Goal: Information Seeking & Learning: Compare options

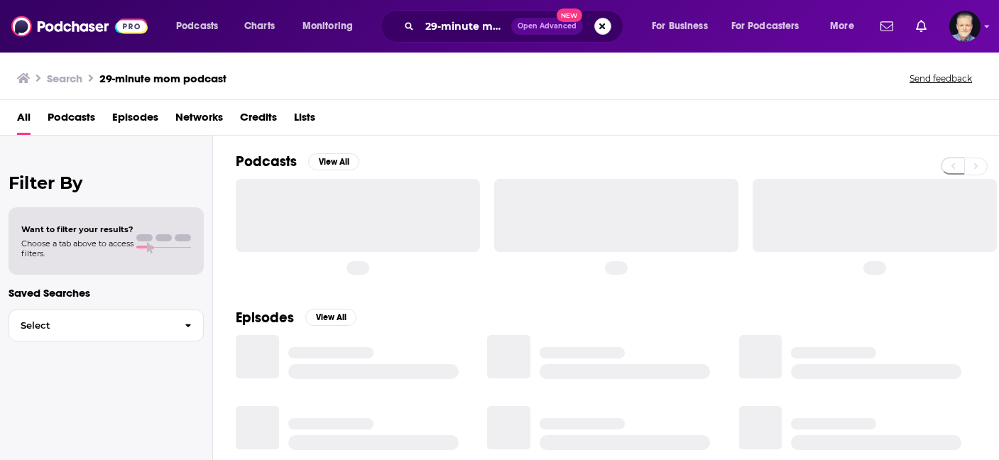
click at [602, 24] on button "Search podcasts, credits, & more..." at bounding box center [602, 26] width 17 height 17
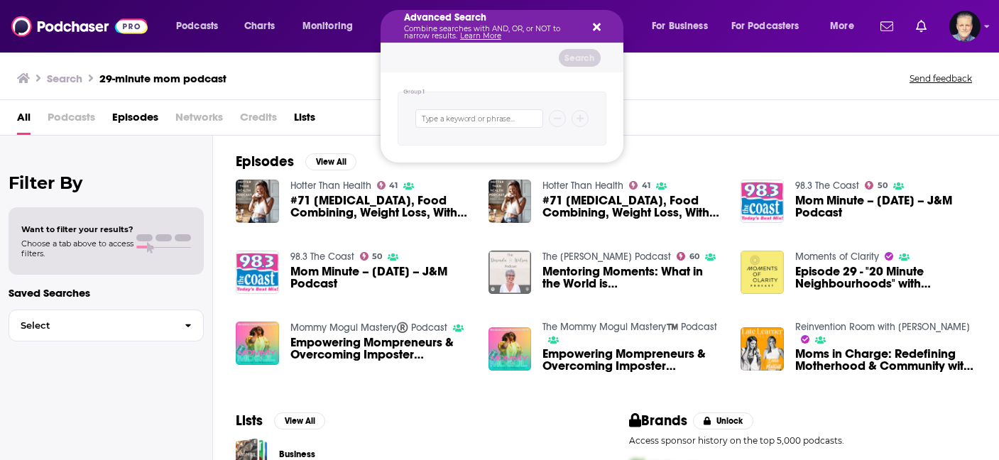
click at [597, 26] on icon "Search podcasts, credits, & more..." at bounding box center [597, 27] width 8 height 8
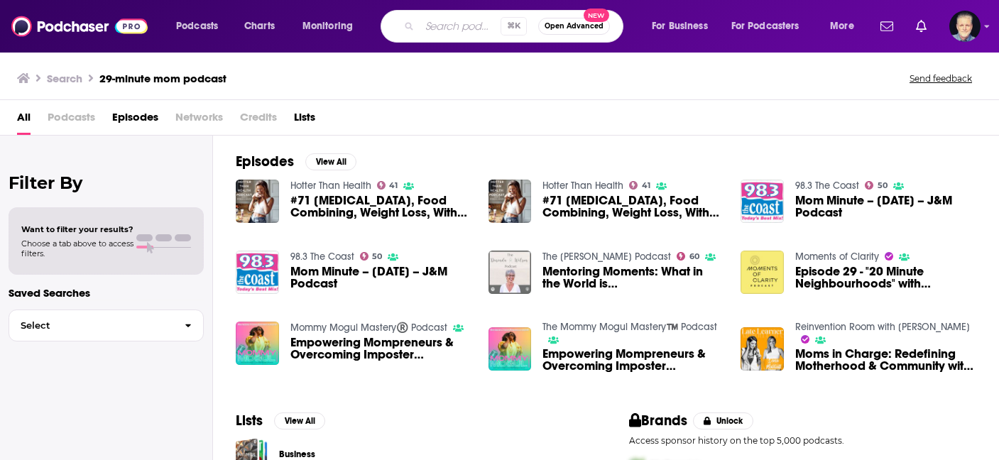
click at [479, 21] on input "Search podcasts, credits, & more..." at bounding box center [460, 26] width 81 height 23
click at [759, 85] on div "Search 29-minute mom podcast Send feedback" at bounding box center [497, 78] width 960 height 20
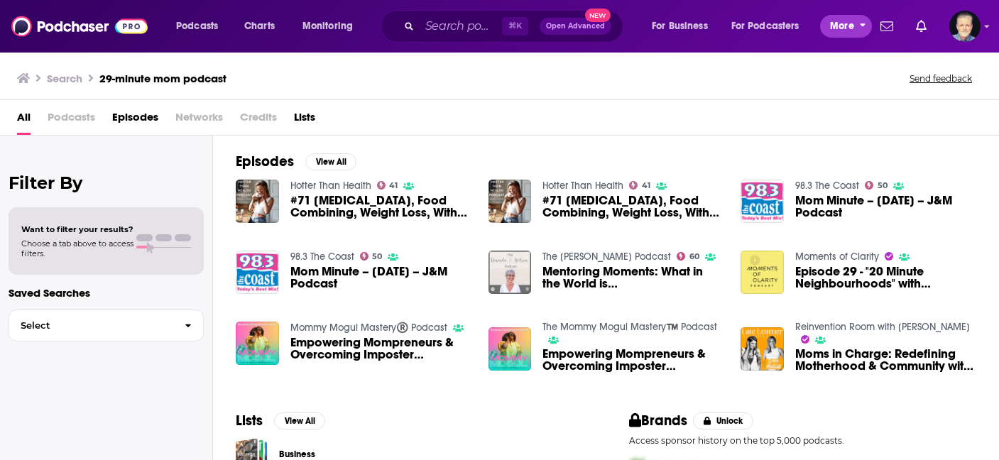
click at [847, 24] on span "More" at bounding box center [842, 26] width 24 height 20
click at [188, 28] on span "Podcasts" at bounding box center [197, 26] width 42 height 20
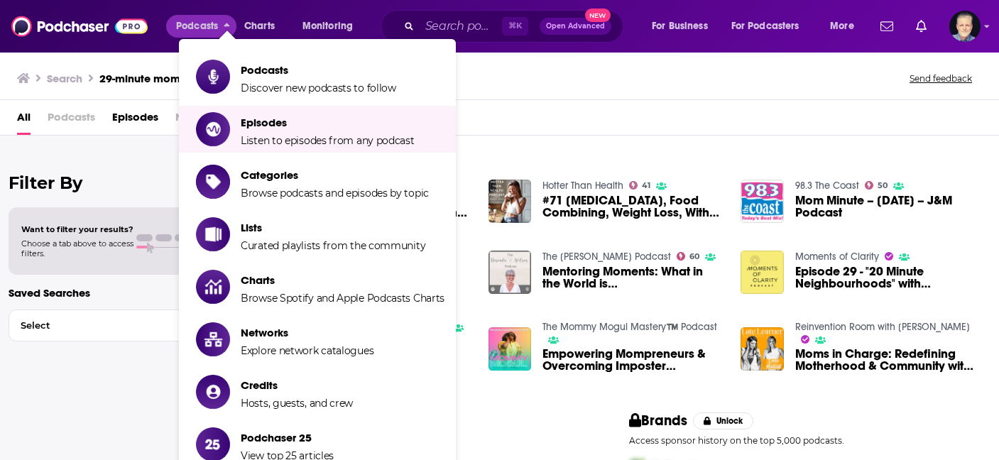
click at [528, 126] on div "All Podcasts Episodes Networks Credits Lists" at bounding box center [502, 120] width 971 height 29
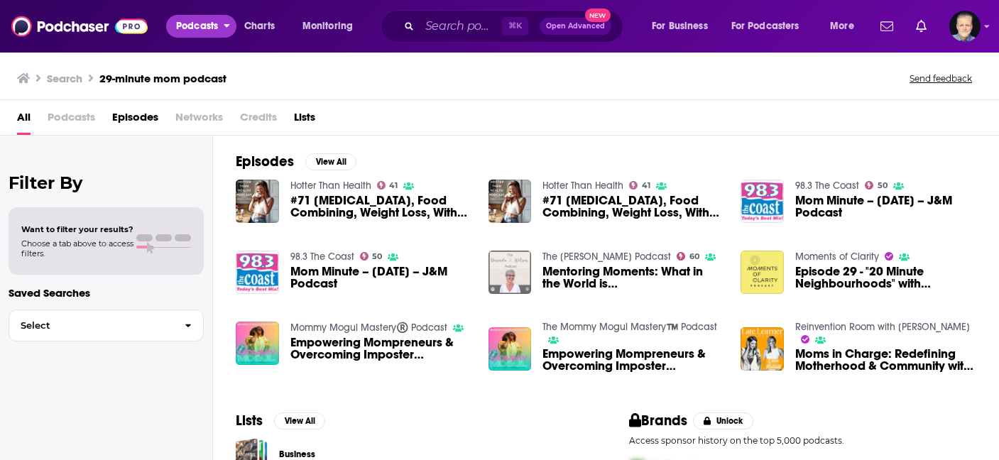
click at [215, 29] on span "Podcasts" at bounding box center [197, 26] width 42 height 20
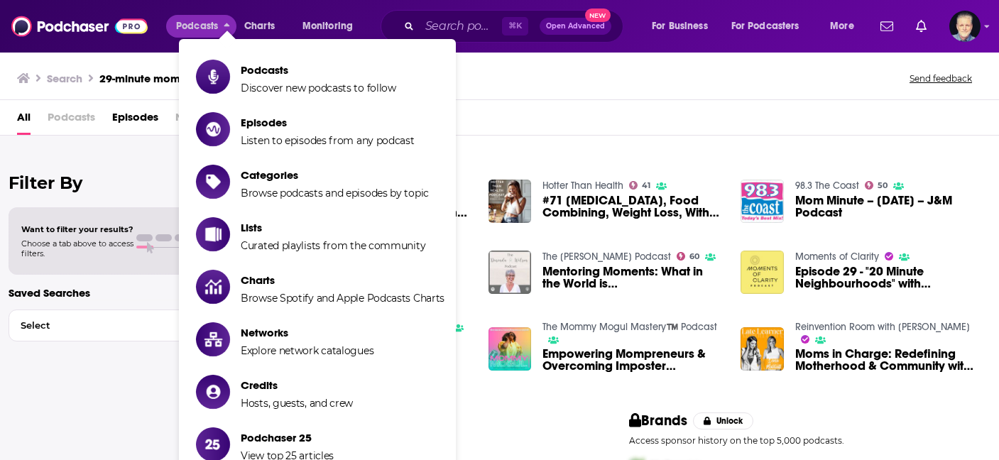
click at [28, 80] on icon at bounding box center [23, 77] width 13 height 11
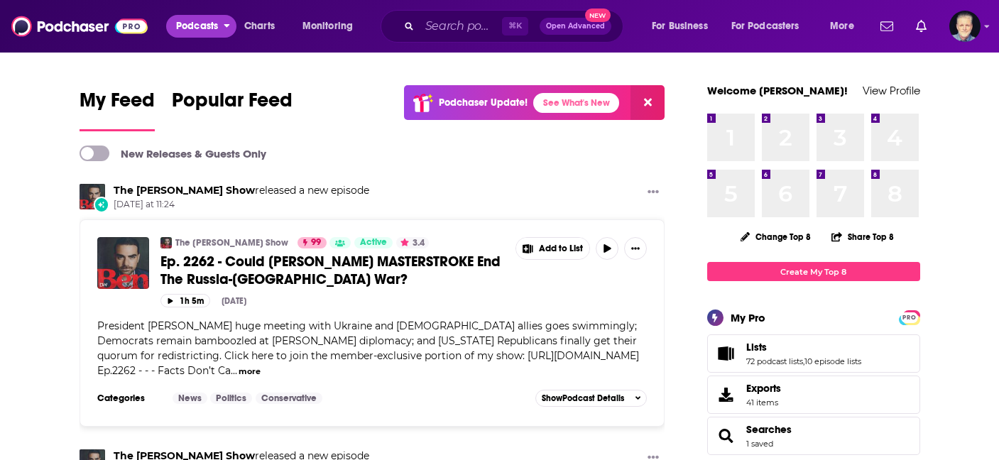
click at [214, 24] on span "Podcasts" at bounding box center [197, 26] width 42 height 20
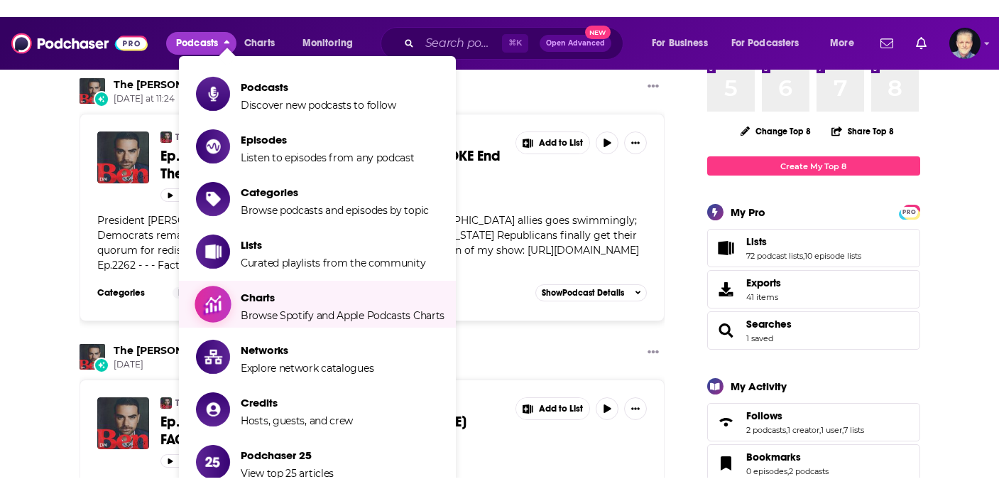
scroll to position [119, 0]
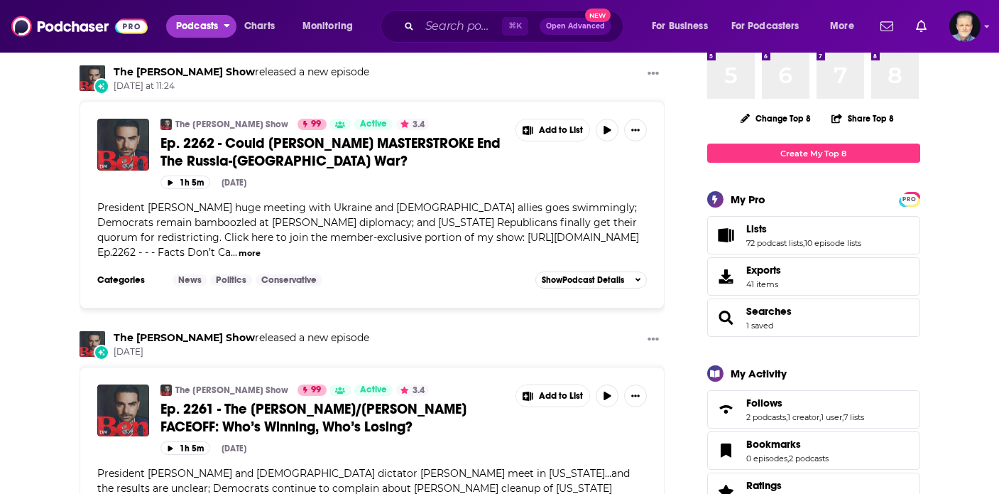
click at [210, 28] on span "Podcasts" at bounding box center [197, 26] width 42 height 20
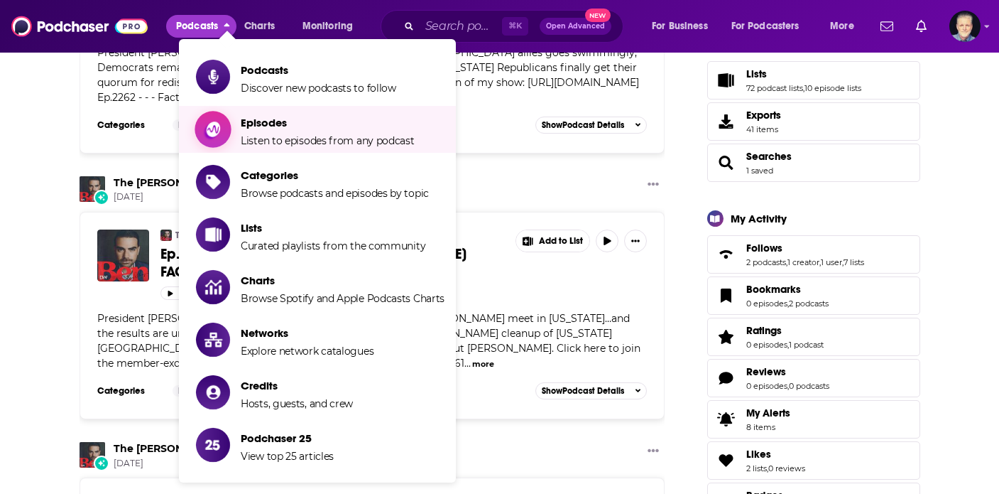
scroll to position [273, 0]
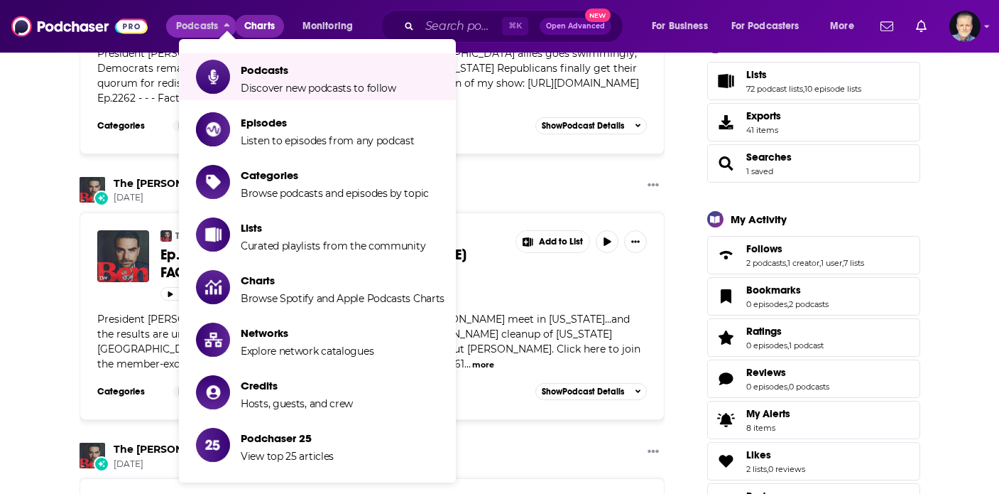
click at [259, 23] on span "Charts" at bounding box center [259, 26] width 31 height 20
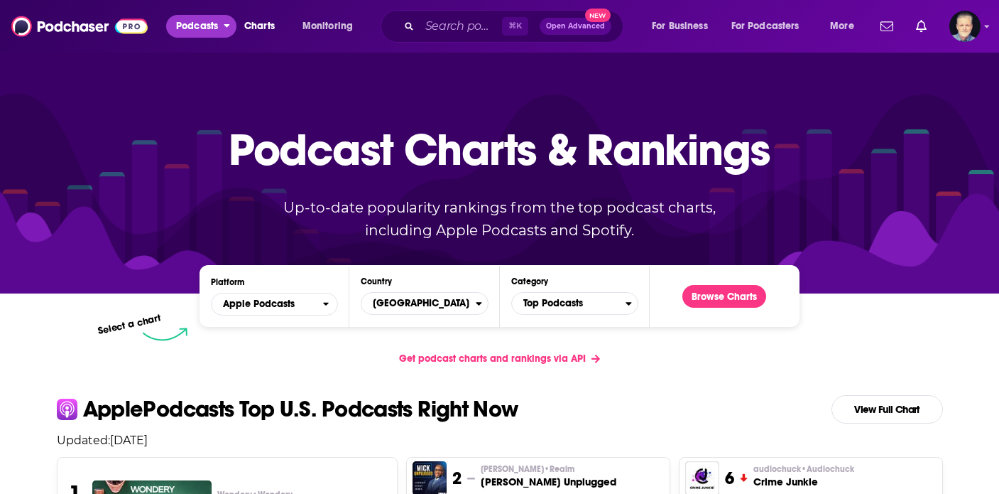
click at [218, 25] on span "Podcasts" at bounding box center [197, 26] width 42 height 20
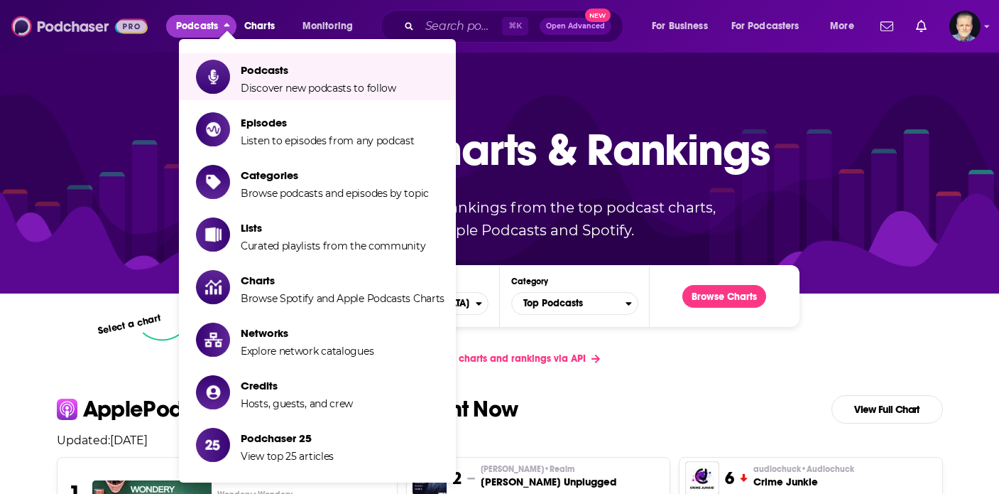
click at [89, 19] on img at bounding box center [79, 26] width 136 height 27
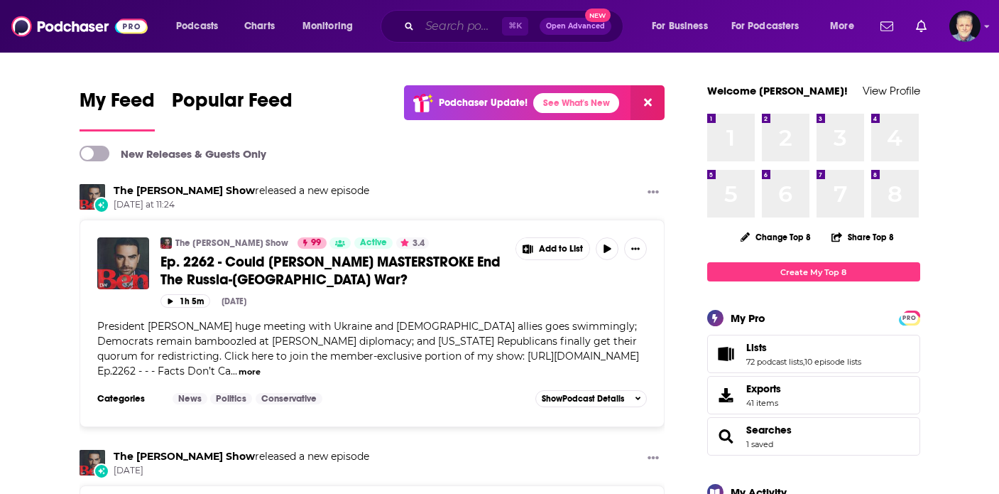
click at [437, 29] on input "Search podcasts, credits, & more..." at bounding box center [461, 26] width 82 height 23
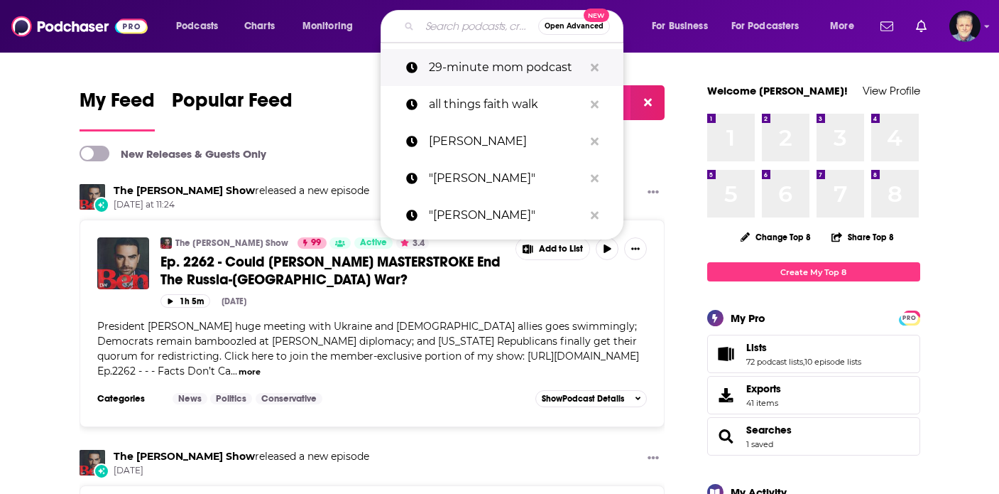
click at [598, 70] on button "Search podcasts, credits, & more..." at bounding box center [595, 68] width 22 height 26
click at [962, 34] on img "Logged in as JonesLiterary" at bounding box center [965, 26] width 31 height 31
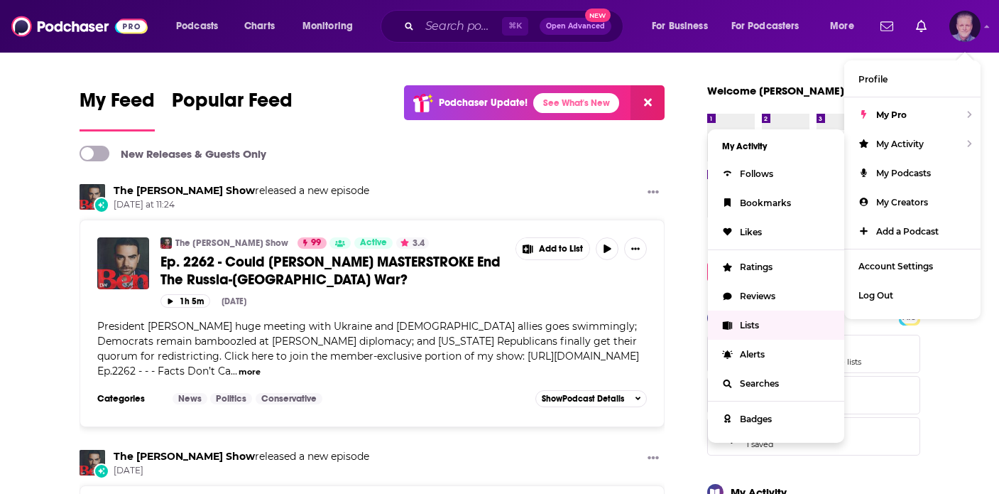
click at [763, 322] on link "Lists" at bounding box center [776, 324] width 136 height 29
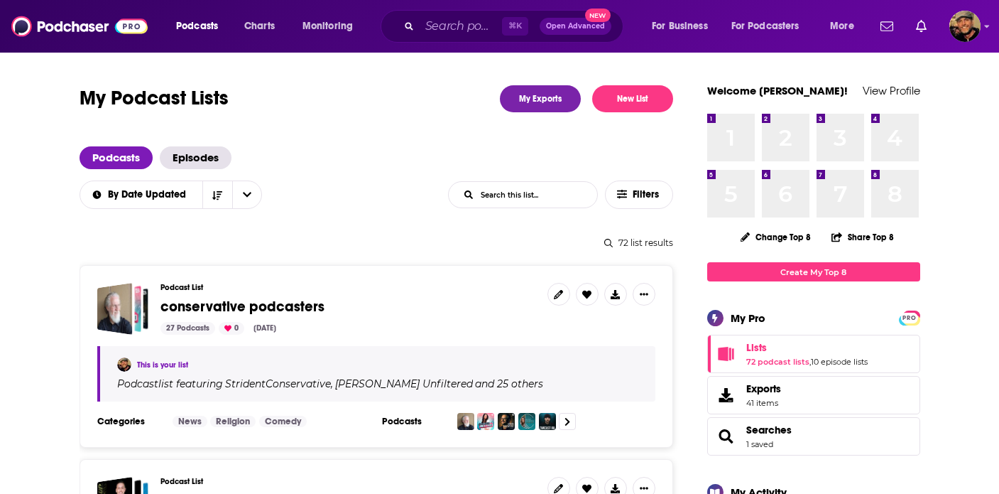
click at [355, 324] on div "27 Podcasts 0 [DATE]" at bounding box center [349, 328] width 376 height 13
click at [563, 295] on icon at bounding box center [558, 294] width 9 height 9
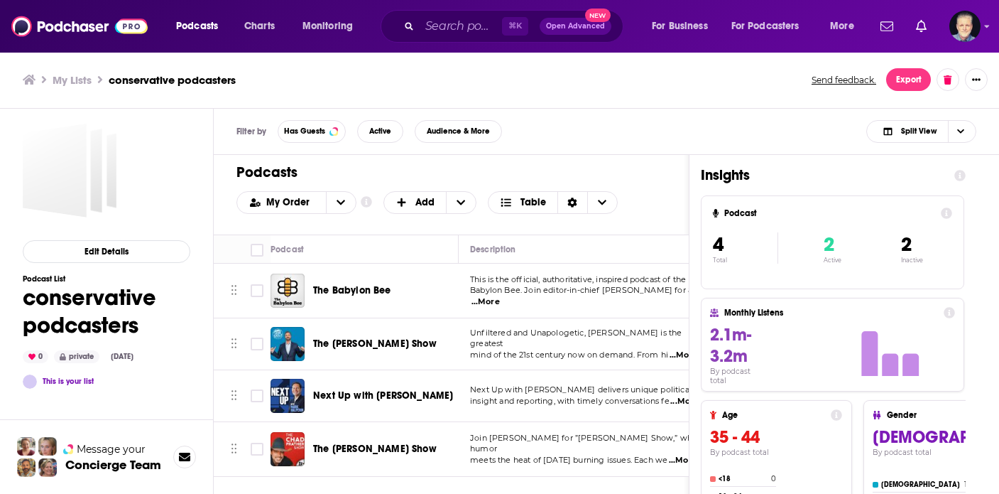
click at [364, 287] on div "Podcasts Charts Monitoring ⌘ K Open Advanced New For Business For Podcasters Mo…" at bounding box center [499, 247] width 999 height 494
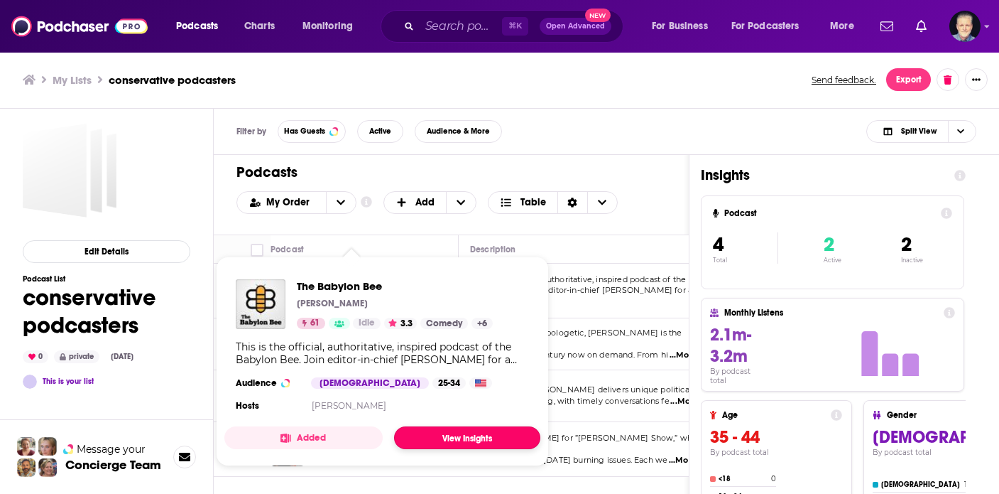
click at [439, 434] on link "View Insights" at bounding box center [467, 437] width 146 height 23
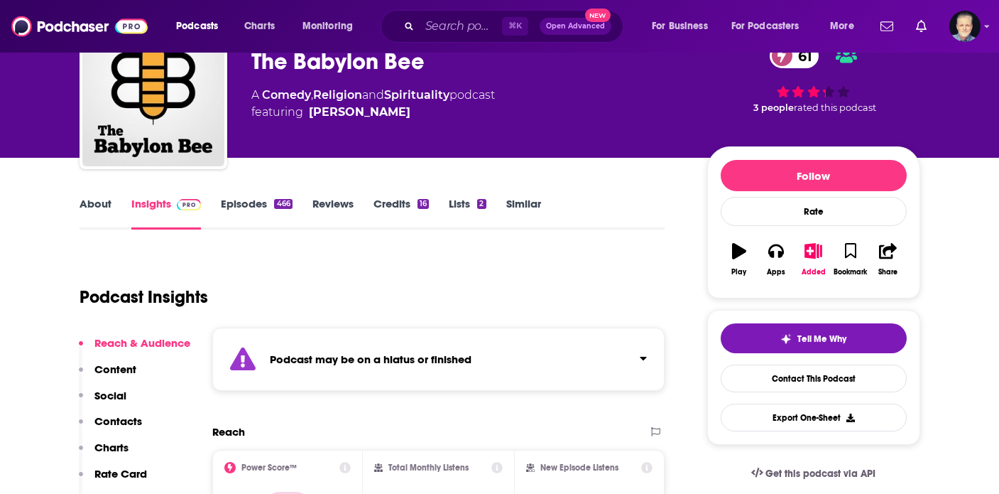
scroll to position [174, 0]
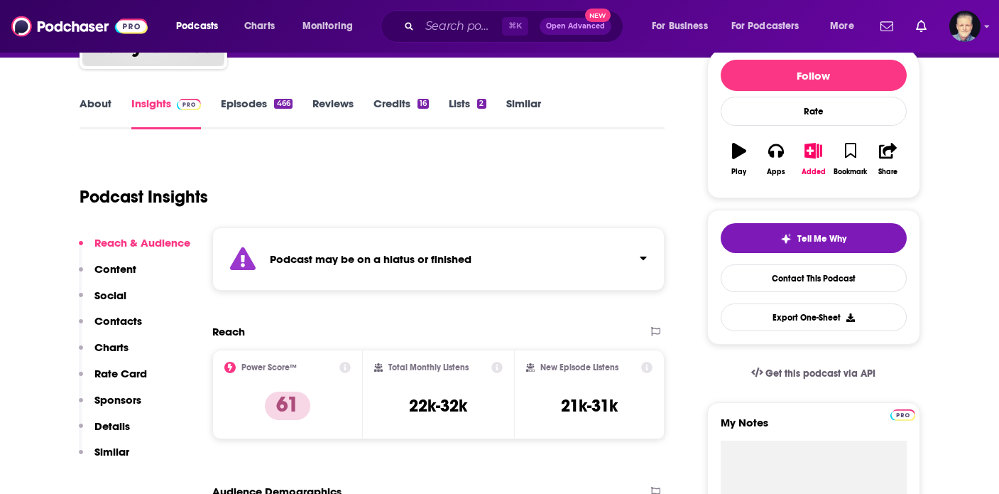
click at [119, 375] on p "Rate Card" at bounding box center [120, 372] width 53 height 13
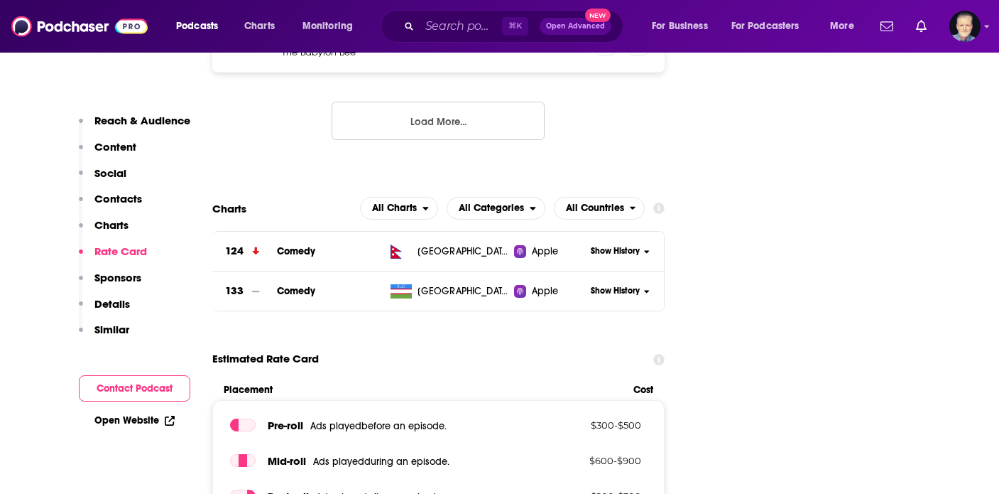
scroll to position [1920, 0]
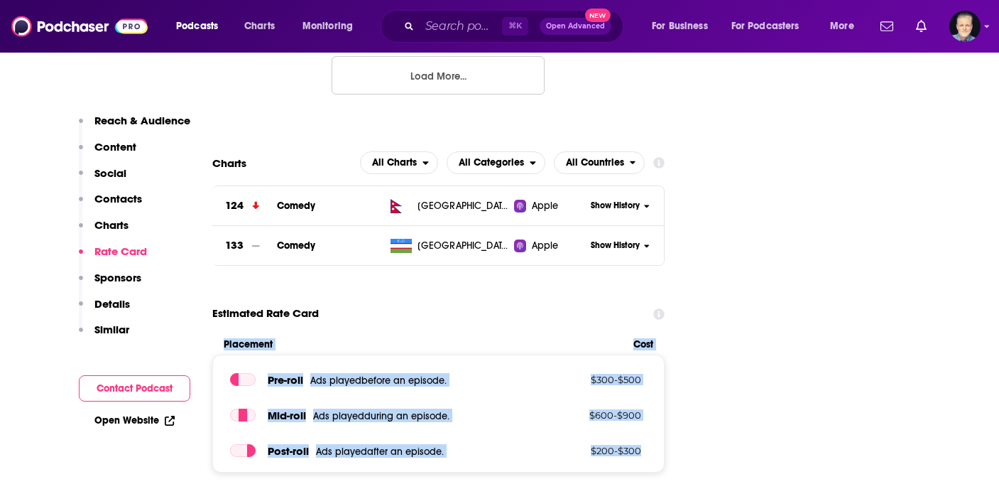
drag, startPoint x: 211, startPoint y: 234, endPoint x: 653, endPoint y: 357, distance: 459.0
copy div "Placement Cost Pre -roll Ads played before an episode . $ 300 - $ 500 Mid -roll…"
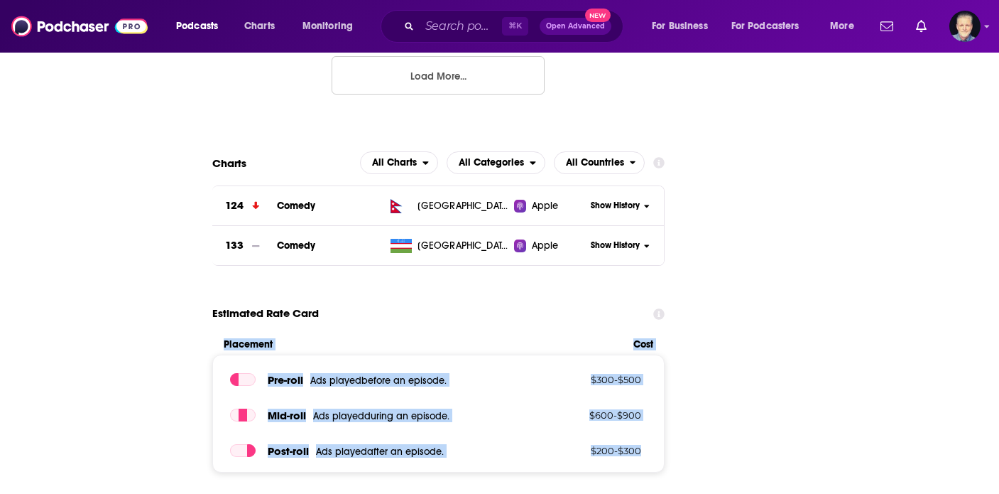
scroll to position [72, 0]
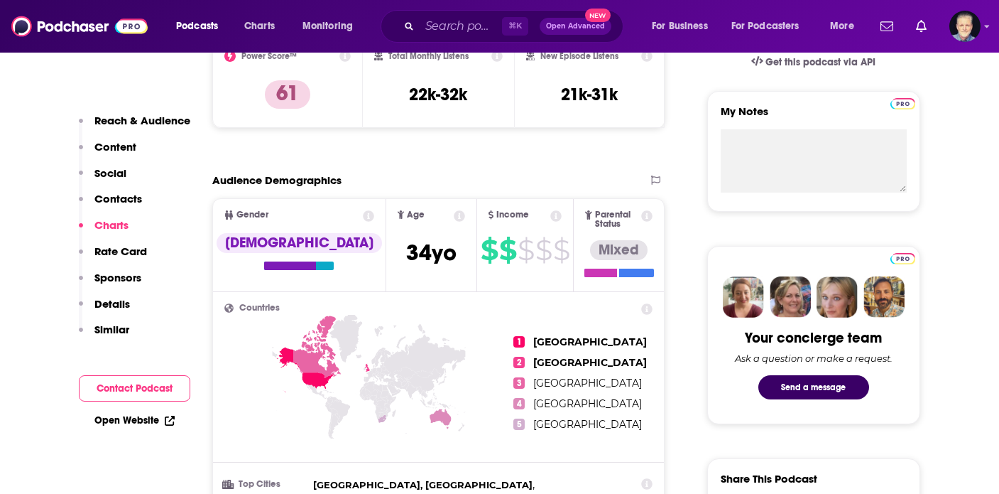
click at [121, 246] on p "Rate Card" at bounding box center [120, 250] width 53 height 13
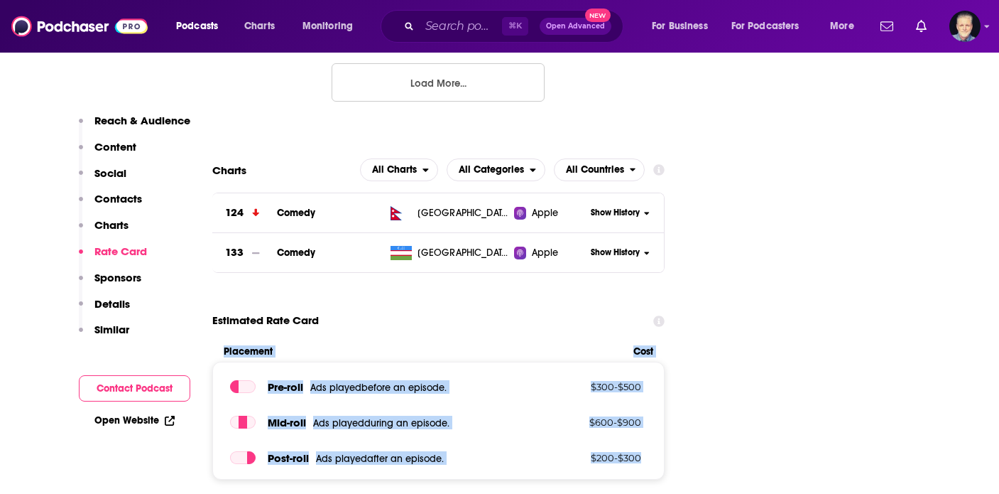
scroll to position [1920, 0]
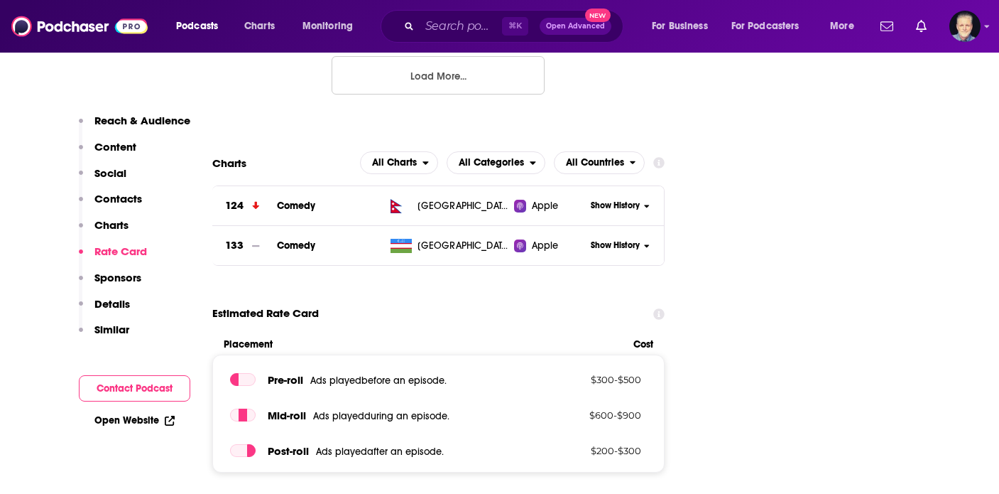
click at [406, 300] on div "Estimated Rate Card" at bounding box center [438, 313] width 453 height 27
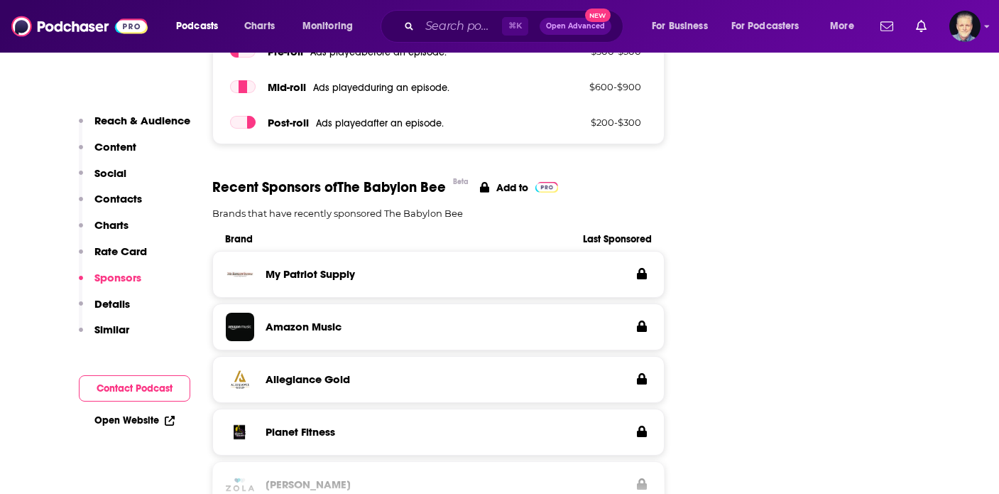
scroll to position [2259, 0]
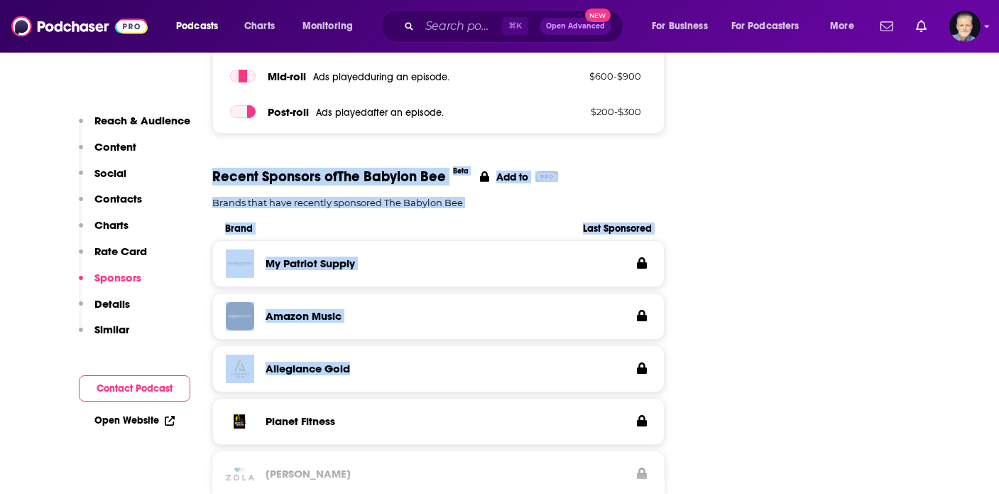
drag, startPoint x: 212, startPoint y: 72, endPoint x: 366, endPoint y: 263, distance: 245.5
click at [366, 263] on section "Recent Sponsors of The Babylon Bee Beta Add to Brands that have recently sponso…" at bounding box center [438, 398] width 453 height 460
copy section "Recent Sponsors of The Babylon Bee Beta Add to Brands that have recently sponso…"
click at [119, 305] on p "Details" at bounding box center [112, 303] width 36 height 13
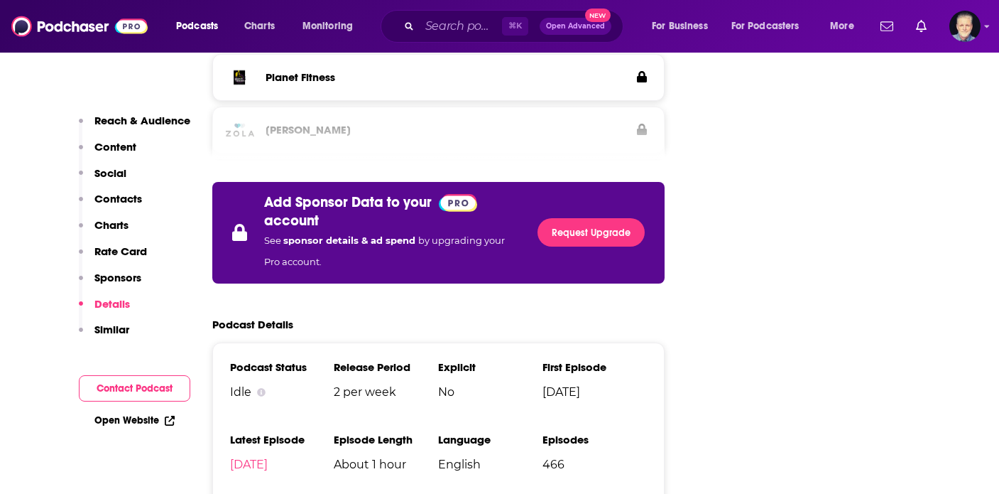
scroll to position [2620, 0]
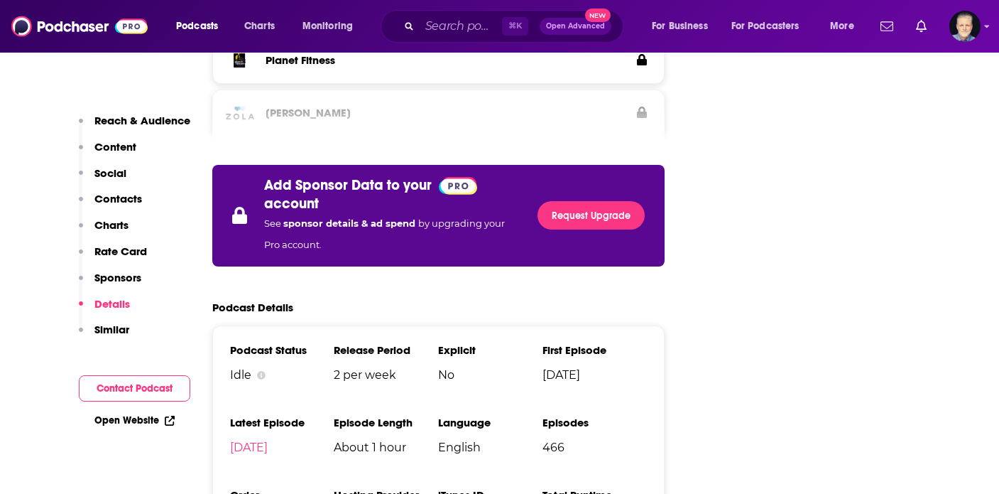
click at [112, 200] on p "Contacts" at bounding box center [118, 198] width 48 height 13
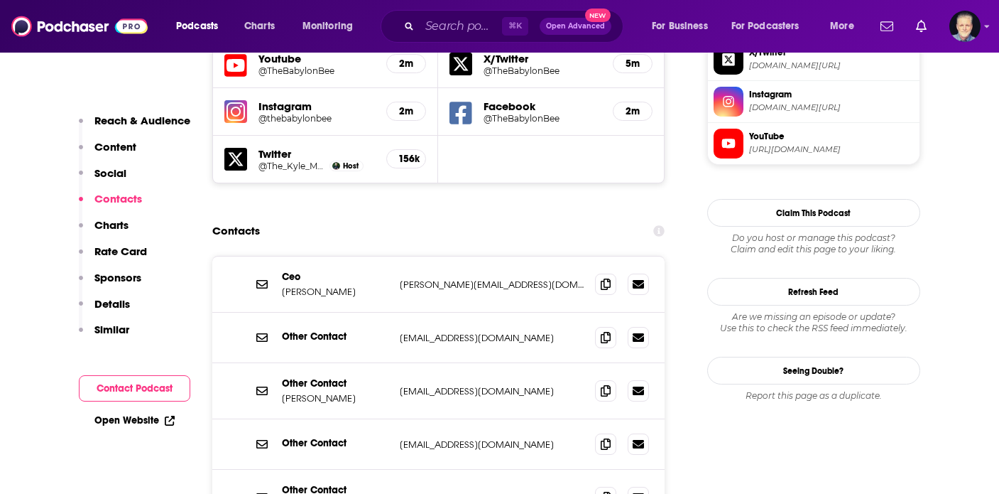
scroll to position [1340, 0]
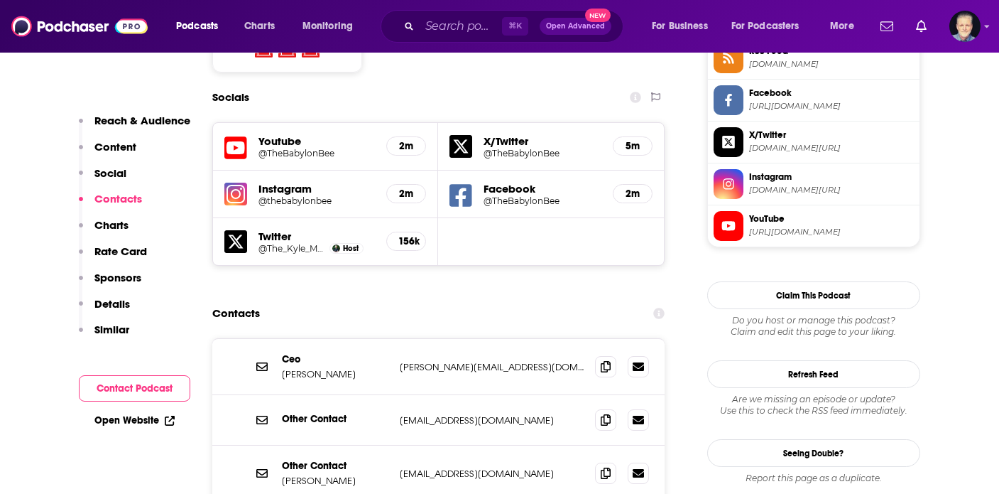
click at [325, 300] on div "Contacts" at bounding box center [438, 313] width 453 height 27
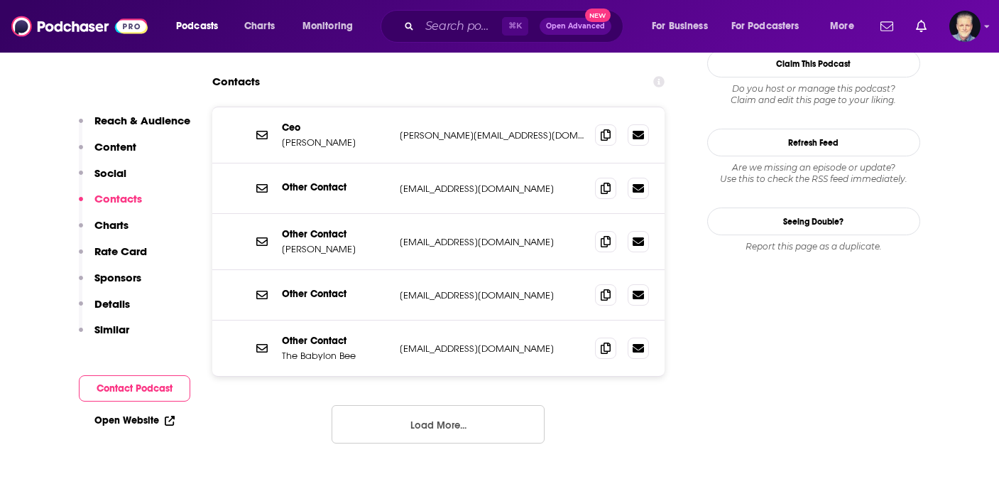
scroll to position [1638, 0]
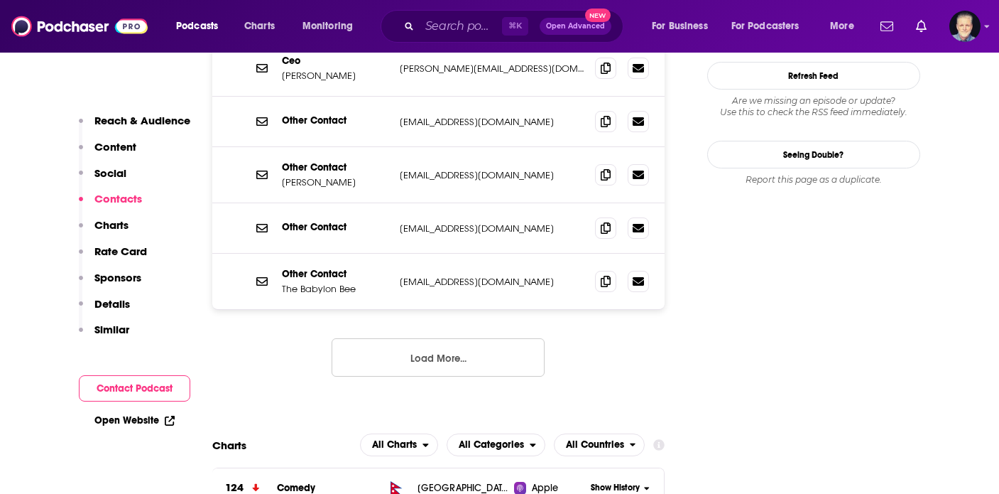
click at [402, 338] on button "Load More..." at bounding box center [438, 357] width 213 height 38
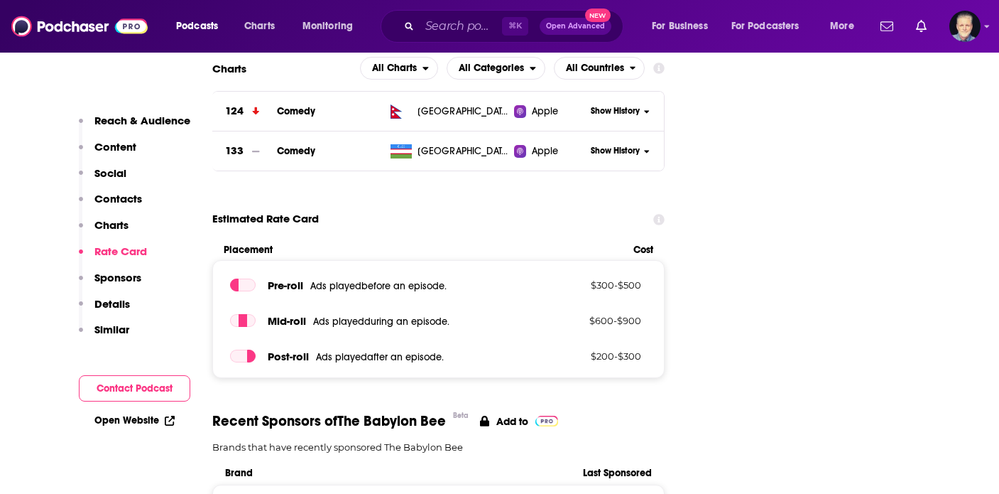
scroll to position [2070, 0]
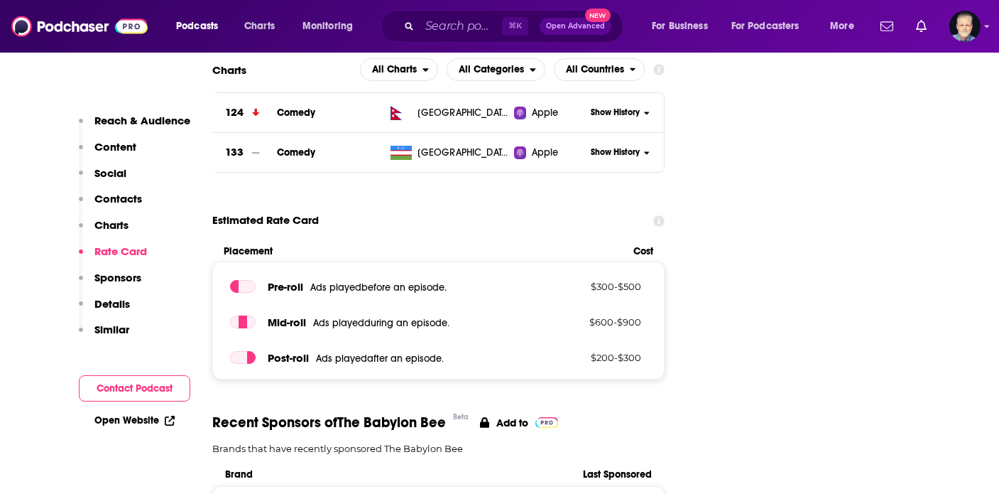
click at [658, 215] on icon at bounding box center [659, 220] width 11 height 11
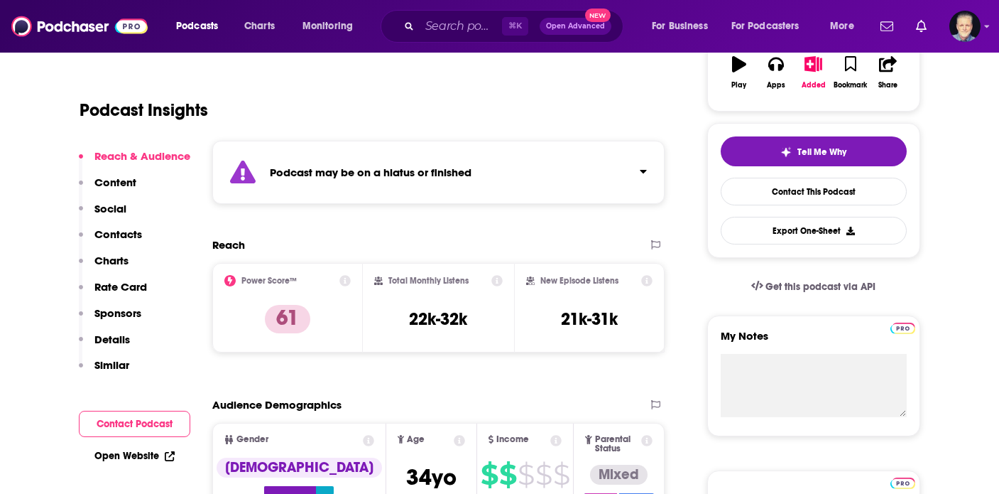
scroll to position [273, 0]
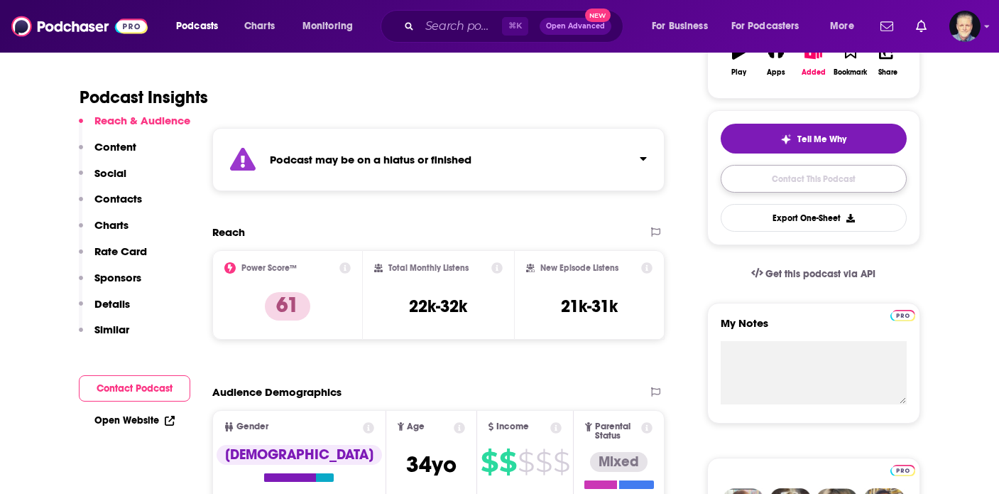
click at [804, 178] on link "Contact This Podcast" at bounding box center [814, 179] width 186 height 28
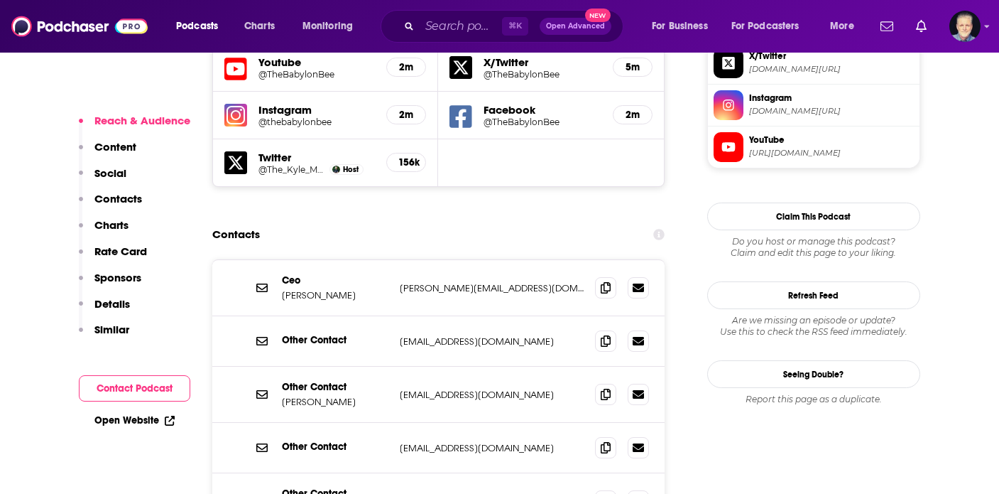
scroll to position [1416, 0]
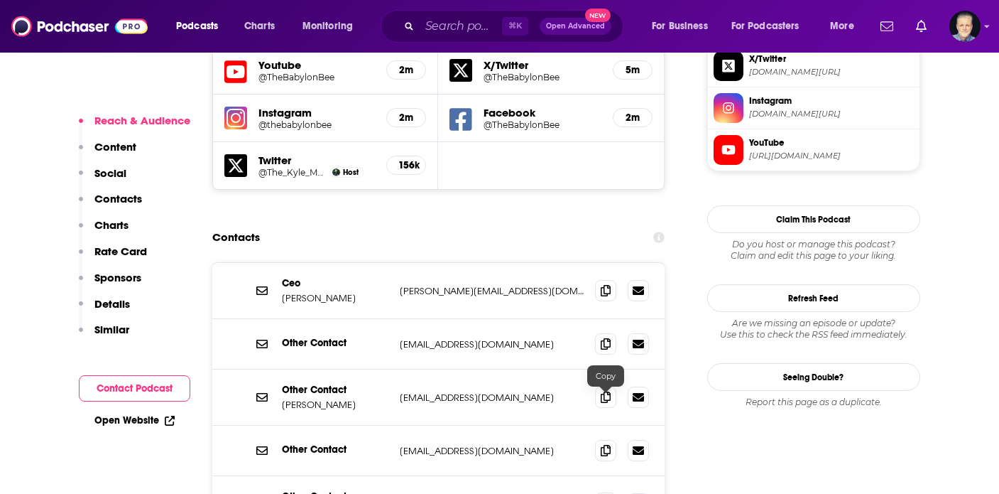
click at [598, 460] on span at bounding box center [605, 502] width 21 height 21
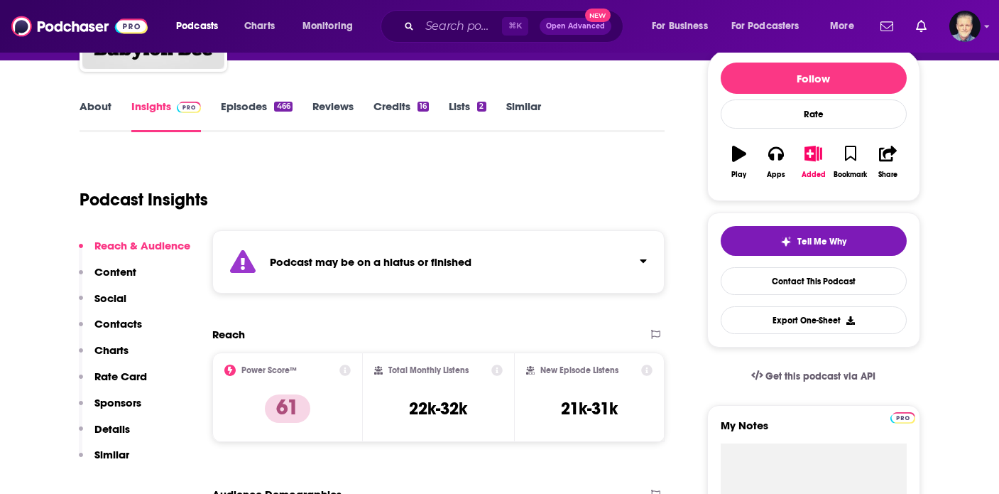
scroll to position [0, 0]
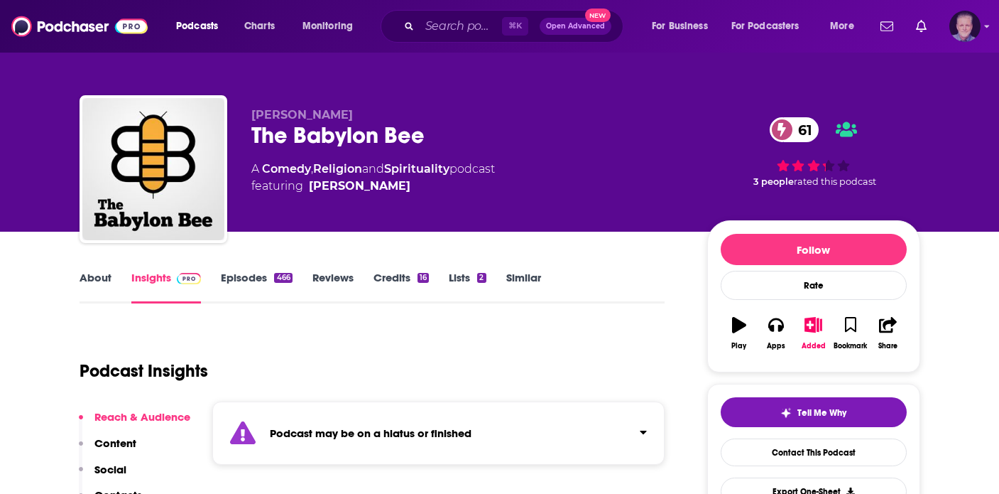
click at [974, 28] on img "Logged in as JonesLiterary" at bounding box center [965, 26] width 31 height 31
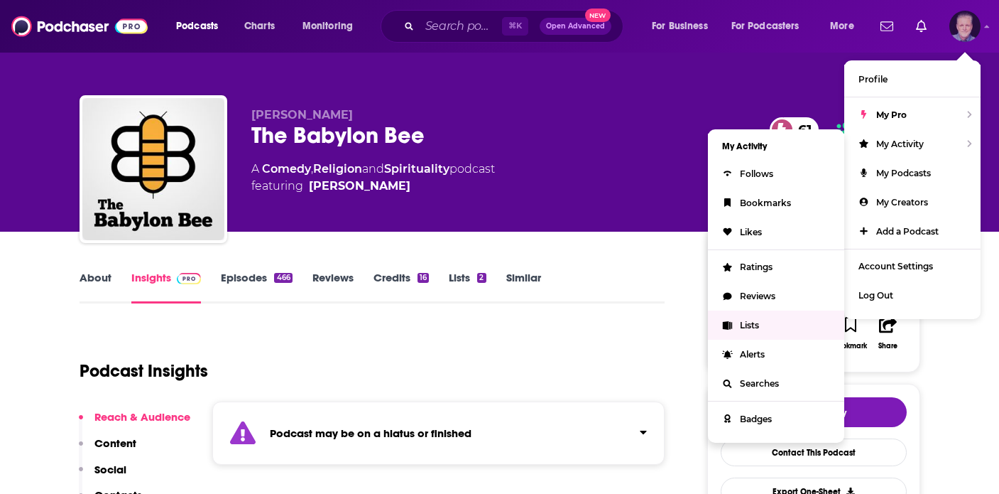
click at [757, 327] on link "Lists" at bounding box center [776, 324] width 136 height 29
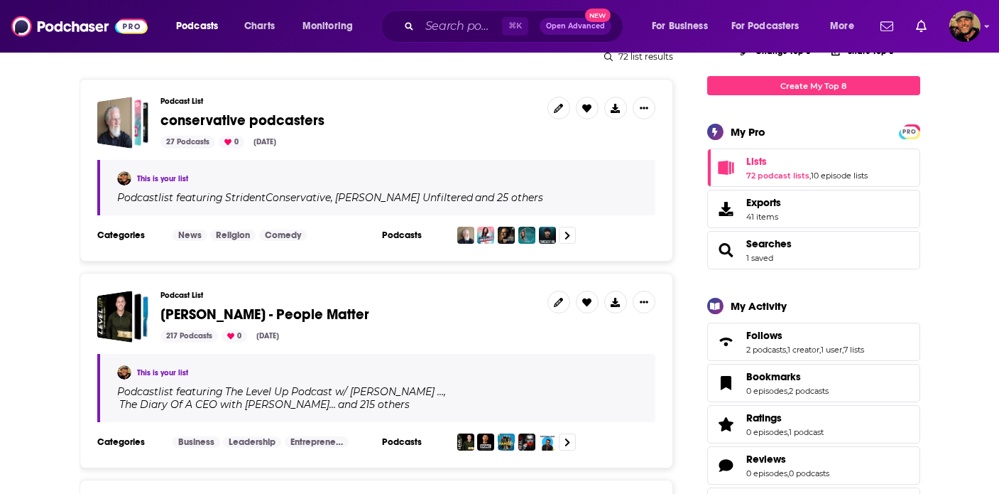
scroll to position [188, 0]
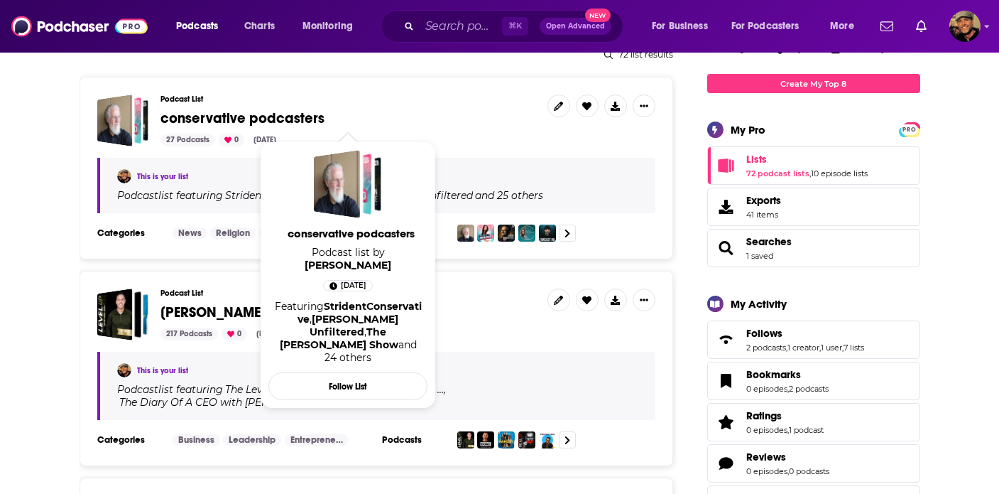
click at [289, 116] on span "conservative podcasters" at bounding box center [243, 118] width 164 height 18
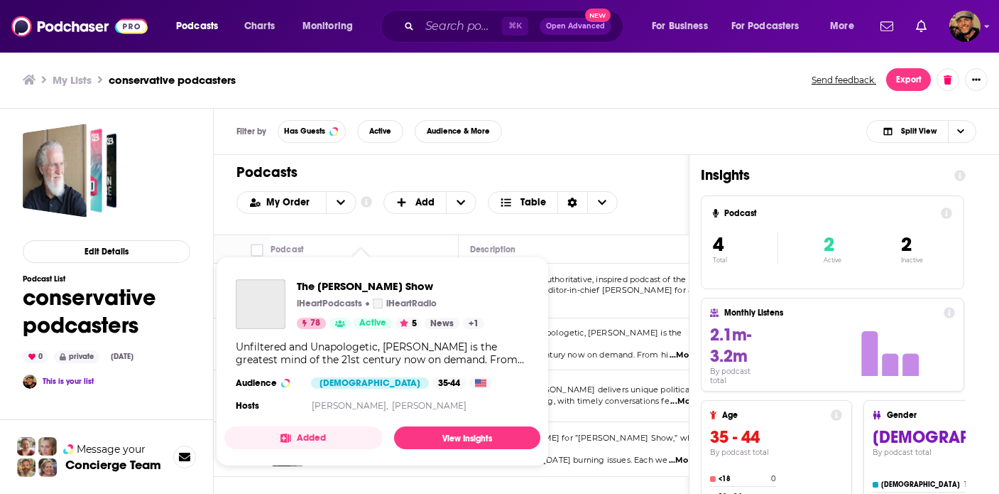
click at [336, 345] on div "Podcasts Charts Monitoring ⌘ K Open Advanced New For Business For Podcasters Mo…" at bounding box center [499, 247] width 999 height 494
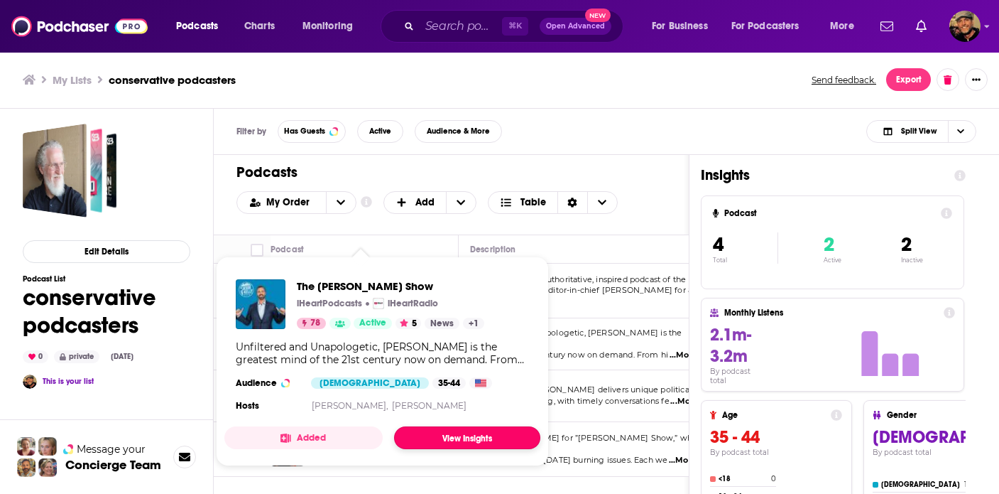
click at [433, 439] on link "View Insights" at bounding box center [467, 437] width 146 height 23
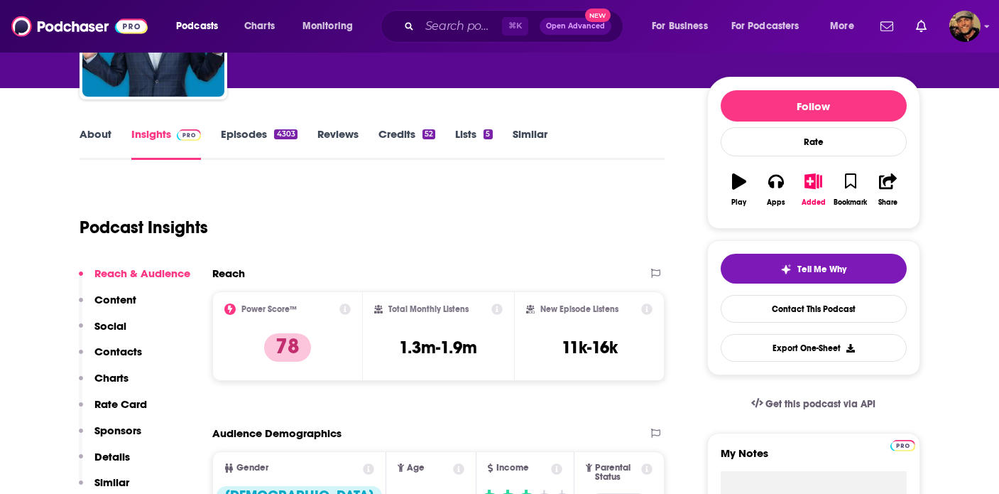
scroll to position [175, 0]
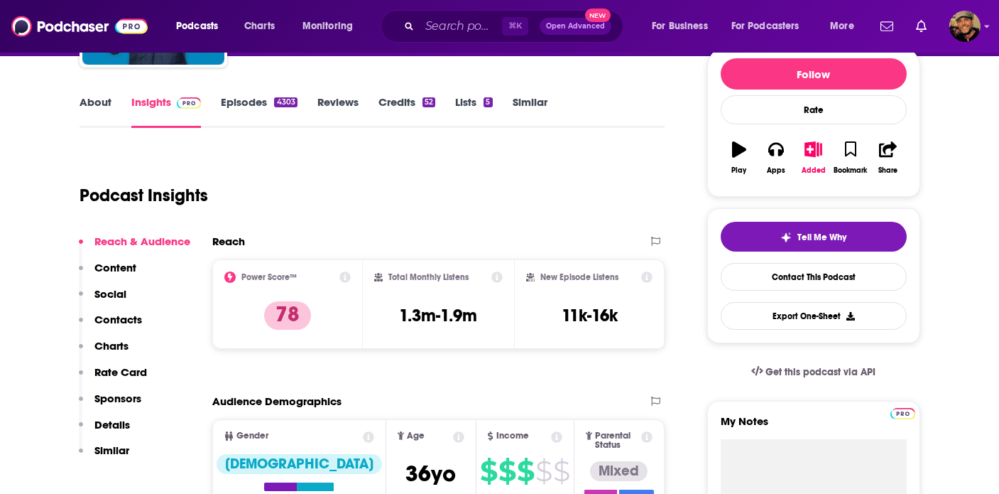
click at [121, 375] on p "Rate Card" at bounding box center [120, 371] width 53 height 13
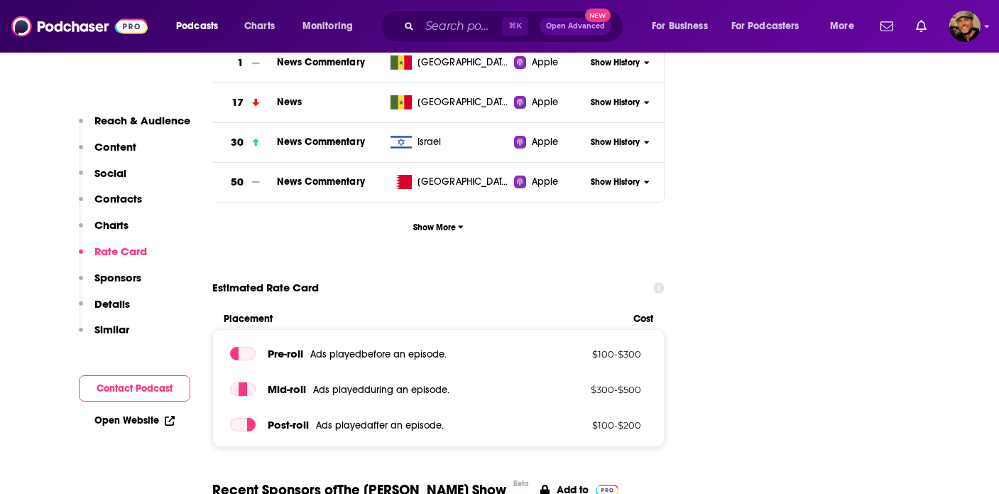
scroll to position [1867, 0]
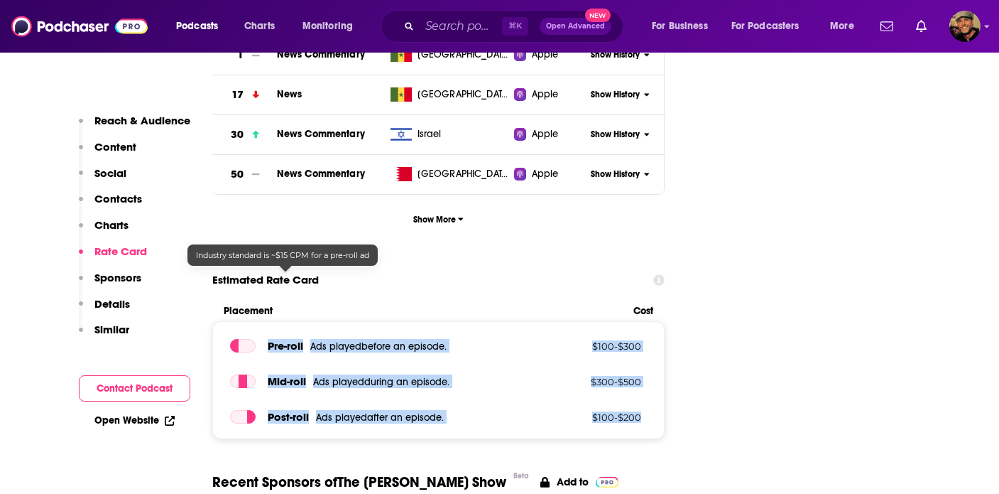
drag, startPoint x: 695, startPoint y: 360, endPoint x: 268, endPoint y: 278, distance: 433.9
copy div "Pre -roll Ads played before an episode . $ 100 - $ 300 Mid -roll Ads played dur…"
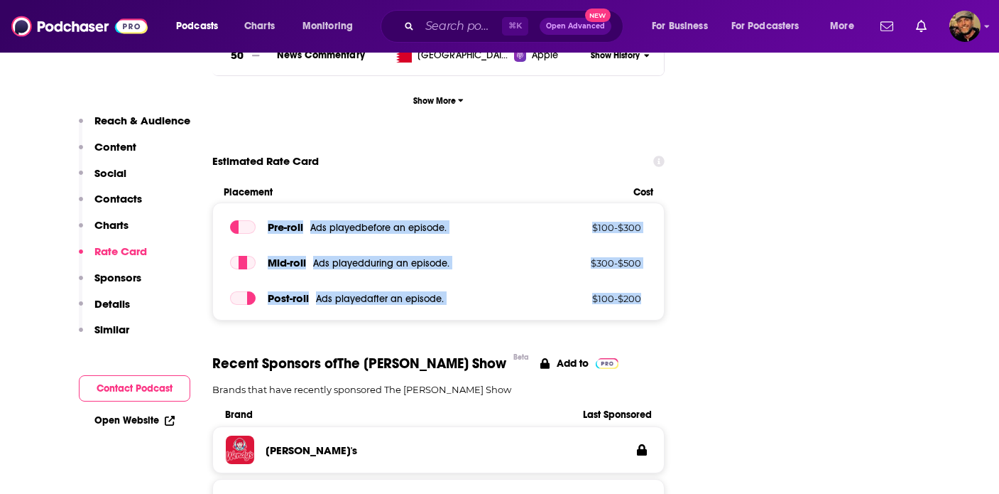
scroll to position [2031, 0]
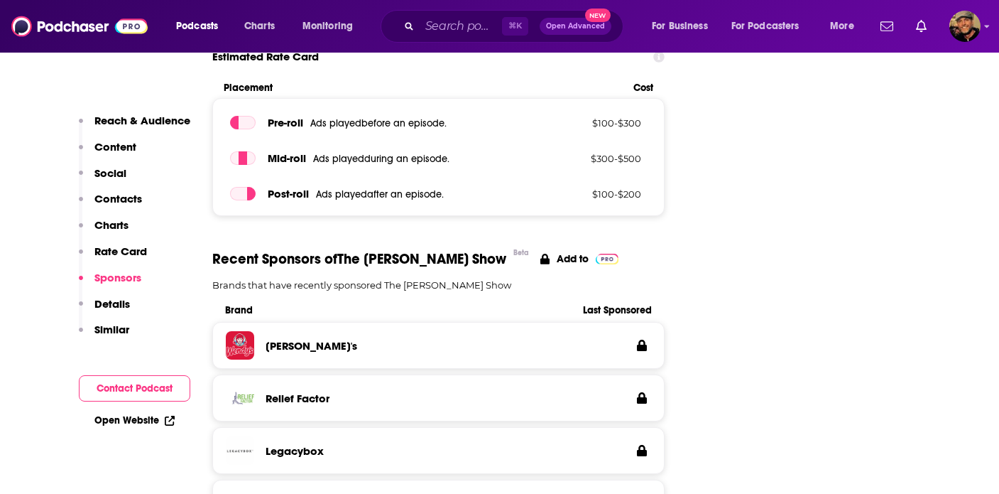
scroll to position [2104, 0]
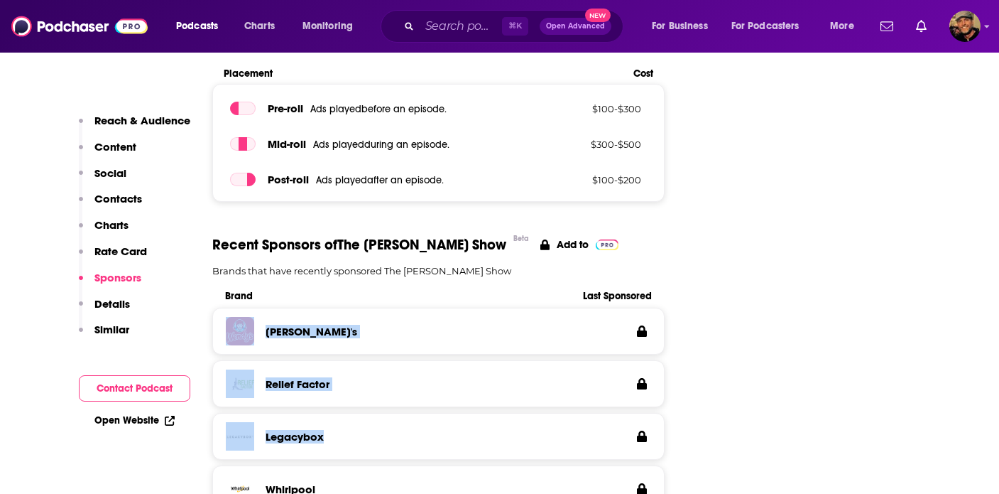
drag, startPoint x: 208, startPoint y: 234, endPoint x: 332, endPoint y: 367, distance: 181.4
copy div "[PERSON_NAME]'s Relief Factor Legacybox"
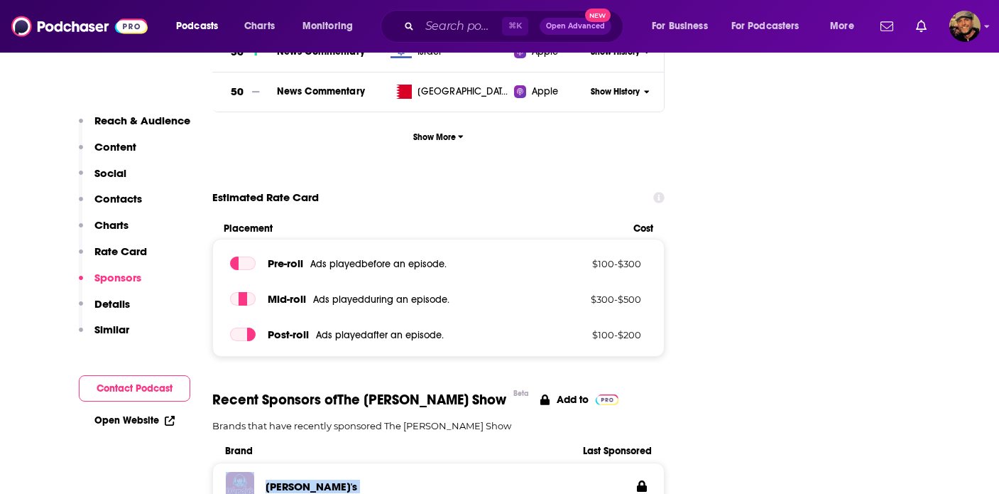
scroll to position [1935, 0]
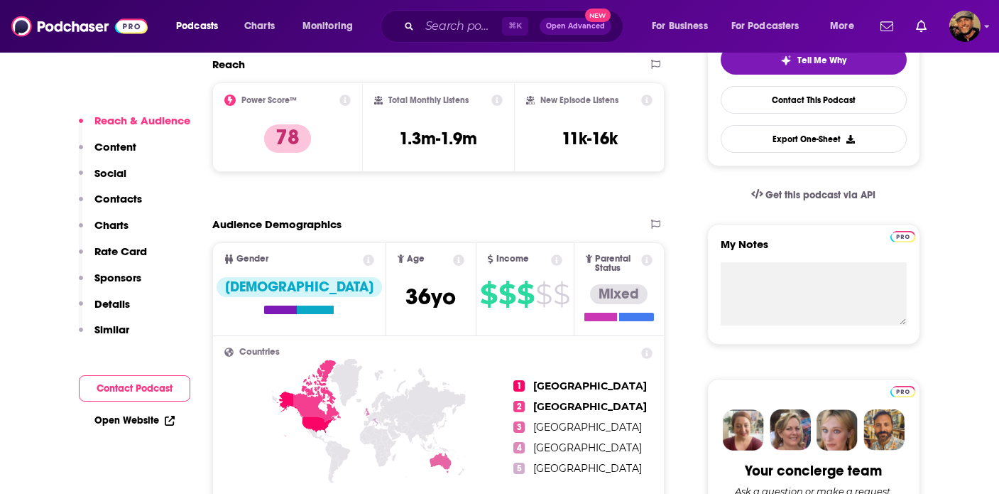
scroll to position [351, 0]
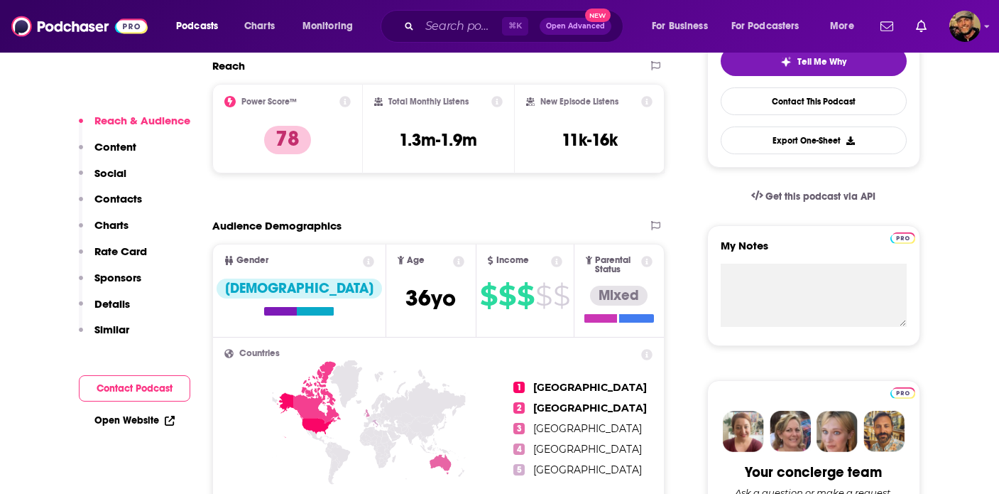
click at [164, 391] on button "Contact Podcast" at bounding box center [135, 388] width 112 height 26
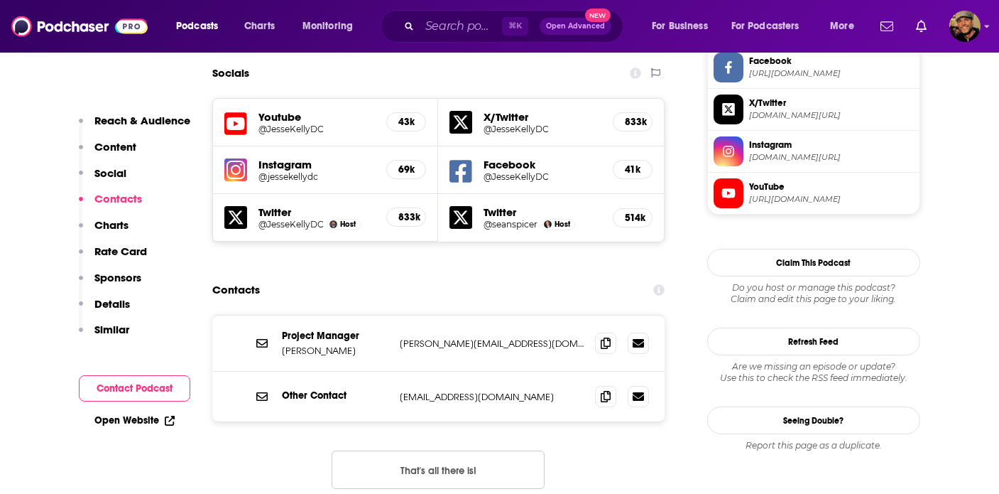
scroll to position [1252, 0]
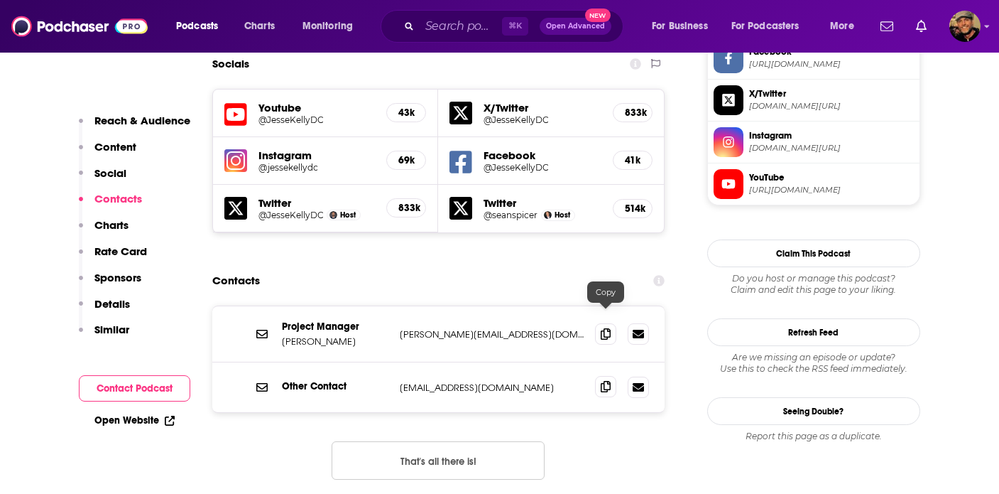
click at [609, 381] on icon at bounding box center [606, 386] width 10 height 11
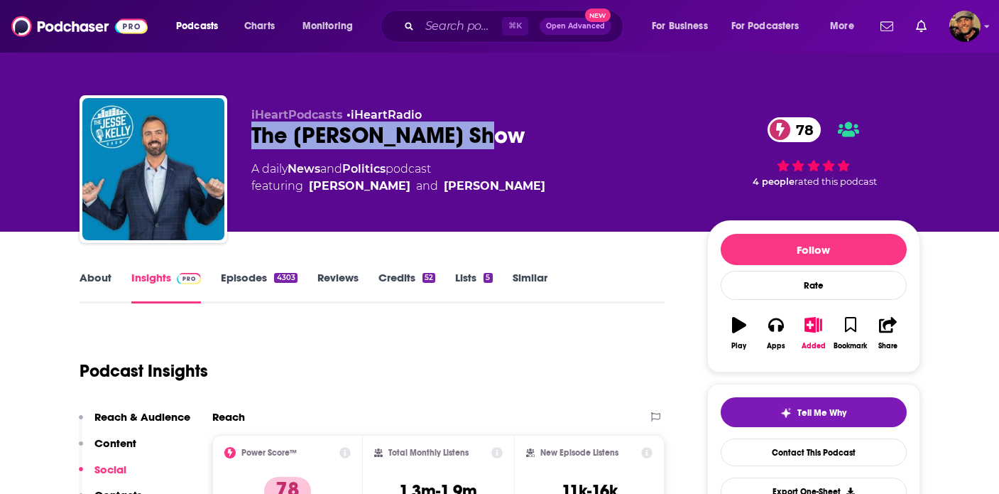
drag, startPoint x: 425, startPoint y: 136, endPoint x: 246, endPoint y: 134, distance: 178.3
click at [246, 134] on div "iHeartPodcasts • iHeartRadio The [PERSON_NAME] Show 78 A daily News and Politic…" at bounding box center [500, 171] width 841 height 153
copy h2 "The [PERSON_NAME] Show"
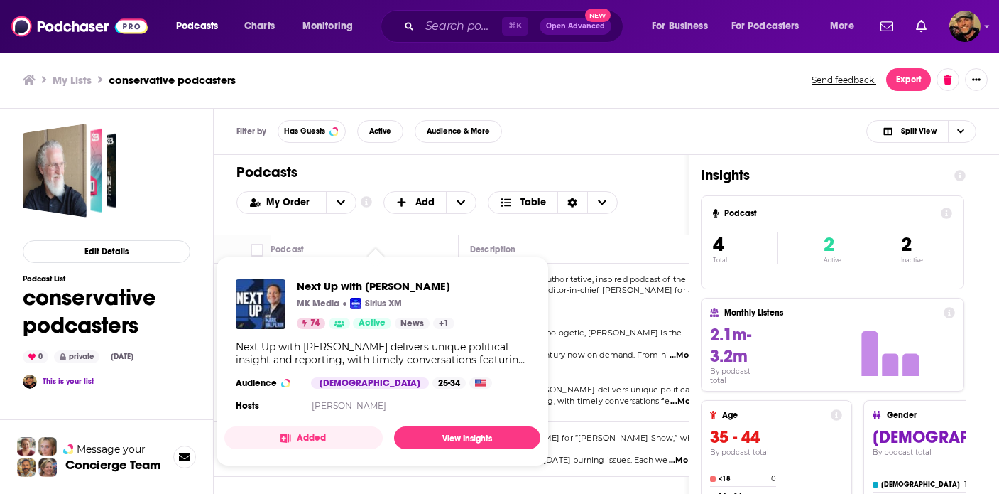
click at [363, 394] on div "Next Up with [PERSON_NAME] MK Media Sirius XM 74 Active News + 1 Next Up with […" at bounding box center [382, 347] width 316 height 158
click at [596, 396] on p "insight and reporting, with timely conversations fe ...More" at bounding box center [589, 401] width 239 height 11
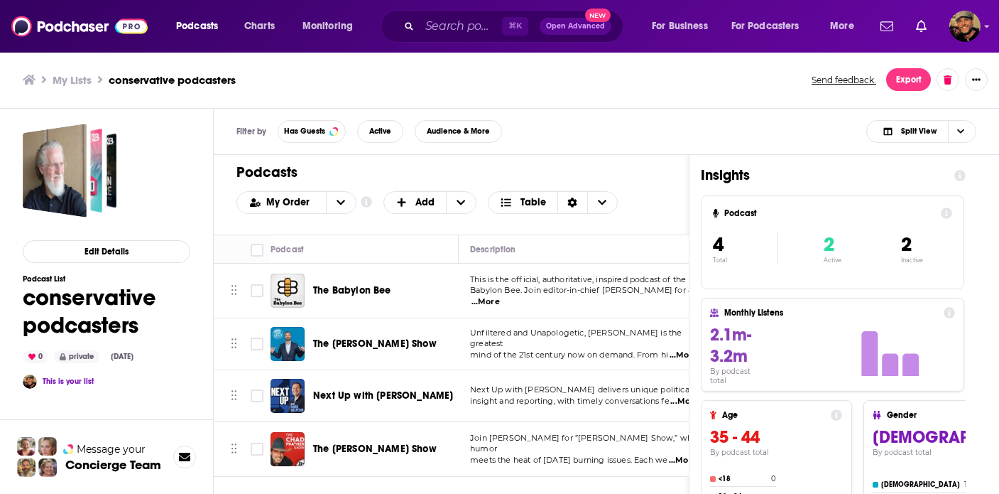
click at [384, 398] on div "Podcasts Charts Monitoring ⌘ K Open Advanced New For Business For Podcasters Mo…" at bounding box center [499, 247] width 999 height 494
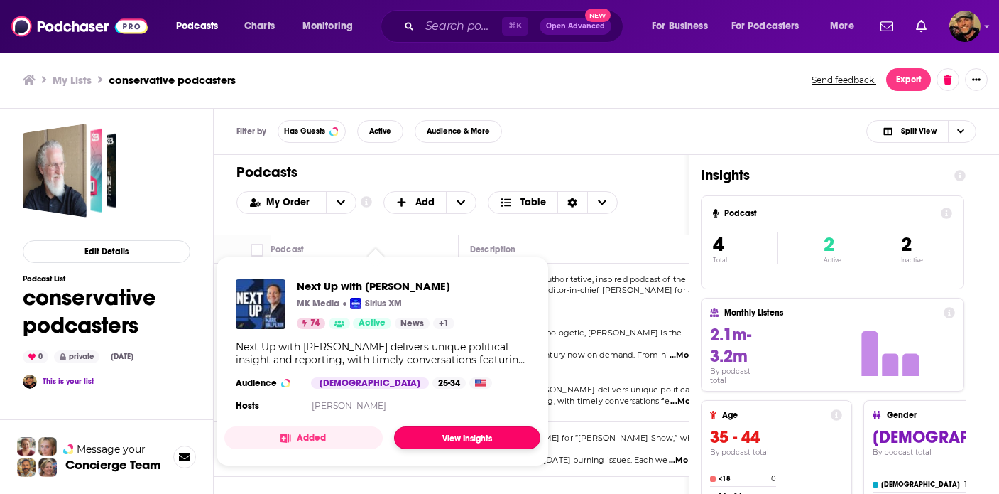
click at [462, 443] on link "View Insights" at bounding box center [467, 437] width 146 height 23
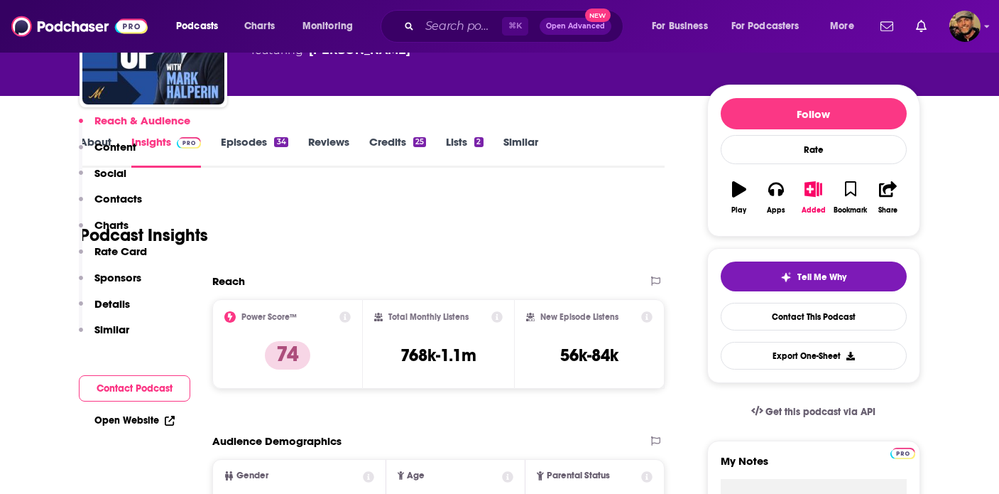
scroll to position [330, 0]
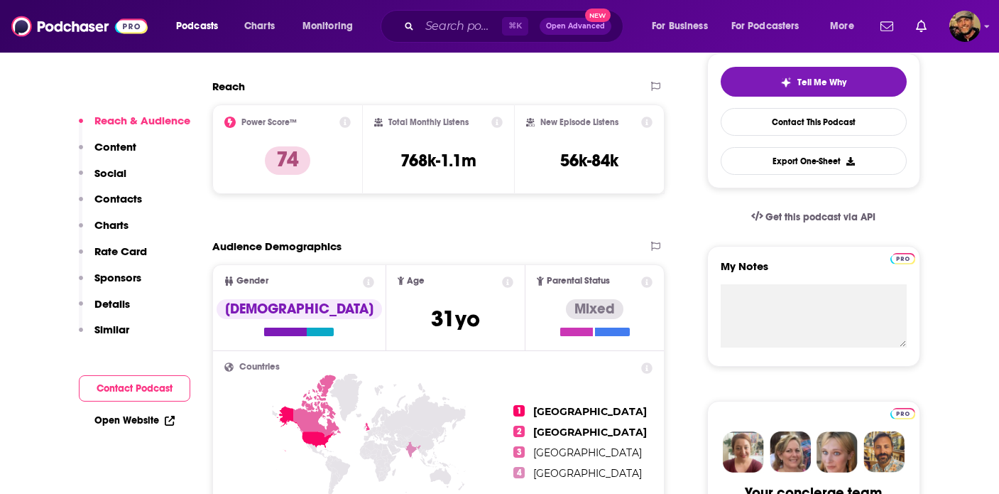
click at [114, 246] on p "Rate Card" at bounding box center [120, 250] width 53 height 13
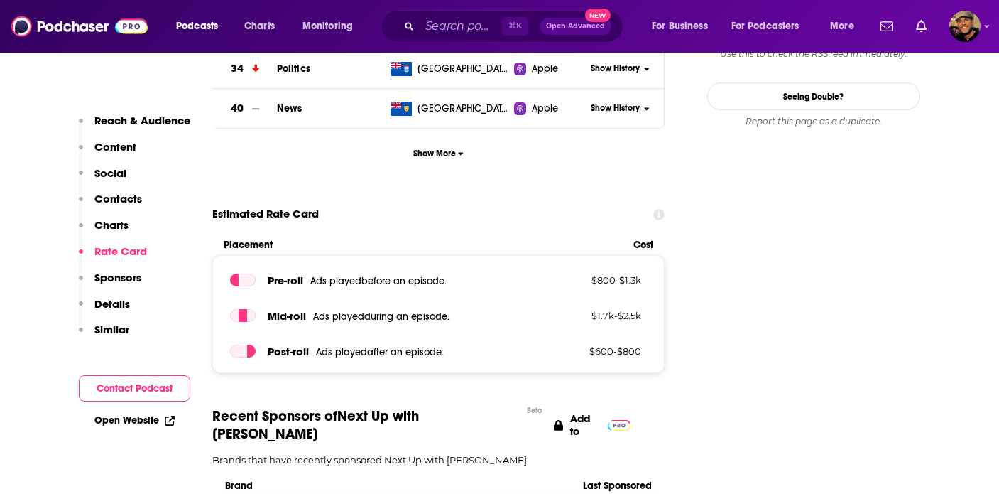
scroll to position [1543, 0]
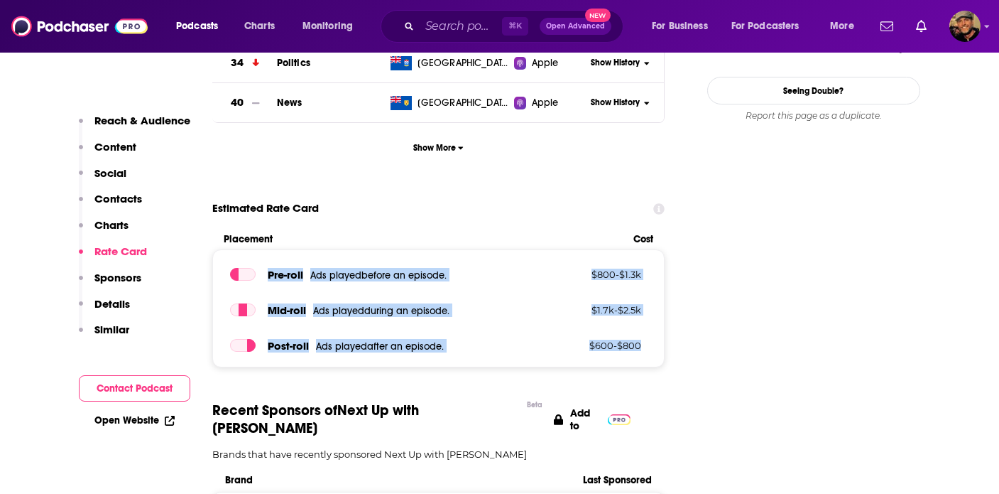
drag, startPoint x: 266, startPoint y: 270, endPoint x: 649, endPoint y: 347, distance: 391.3
click at [649, 347] on div "Pre -roll Ads played before an episode . $ 800 - $ 1.3k Mid -roll Ads played du…" at bounding box center [438, 308] width 453 height 118
copy div "Pre -roll Ads played before an episode . $ 800 - $ 1.3k Mid -roll Ads played du…"
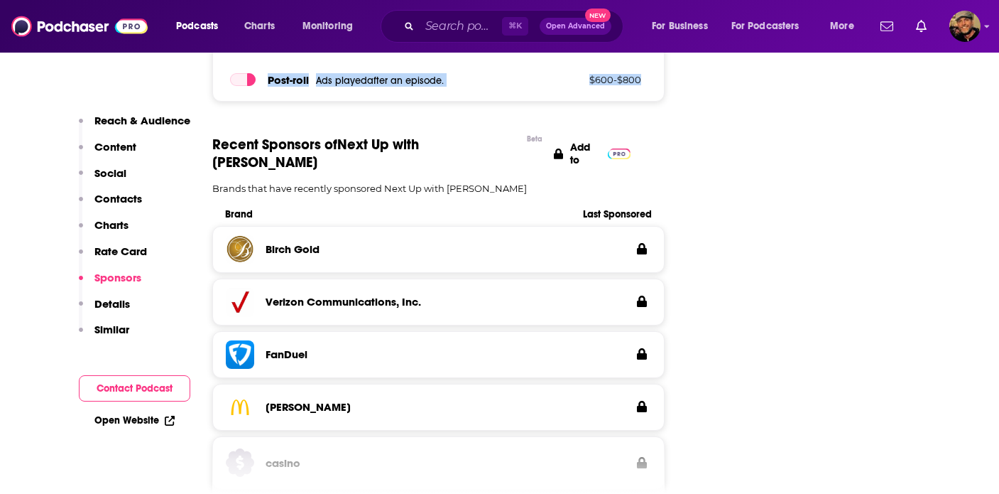
scroll to position [1824, 0]
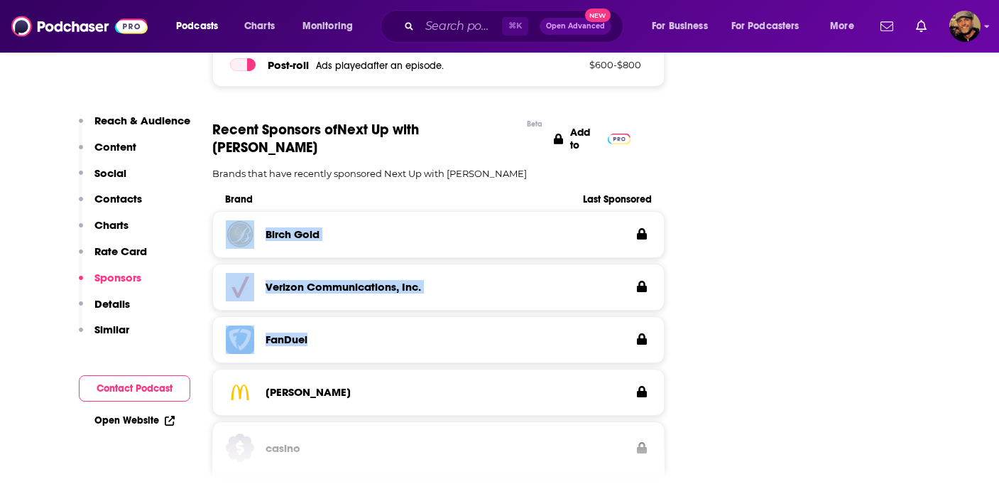
drag, startPoint x: 222, startPoint y: 212, endPoint x: 343, endPoint y: 341, distance: 176.4
click at [343, 340] on div "Birch Gold Verizon Communications, Inc. FanDuel [PERSON_NAME] casino" at bounding box center [438, 345] width 453 height 269
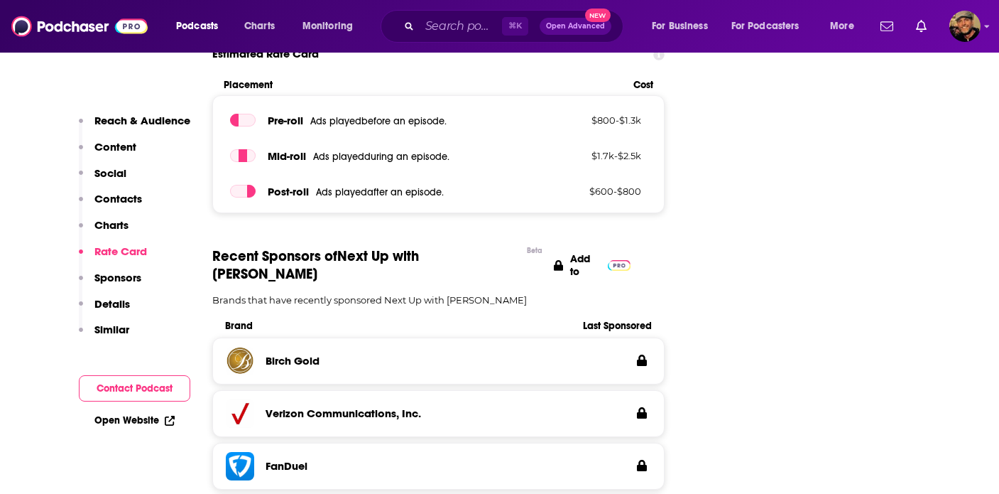
scroll to position [1018, 0]
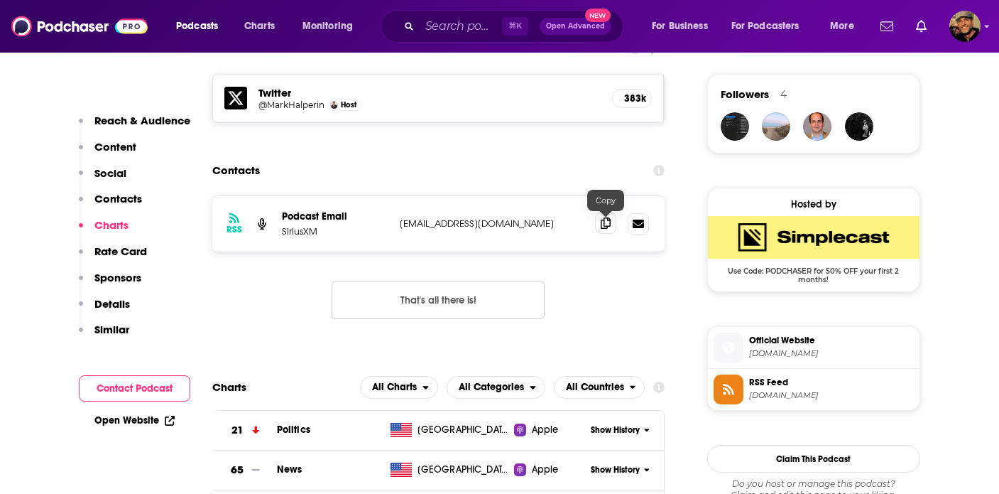
click at [604, 227] on icon at bounding box center [606, 222] width 10 height 11
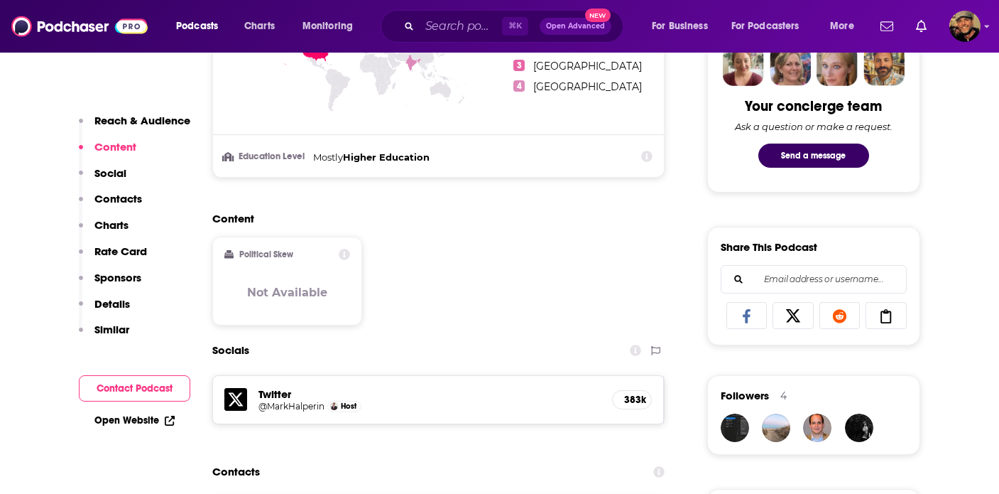
scroll to position [694, 0]
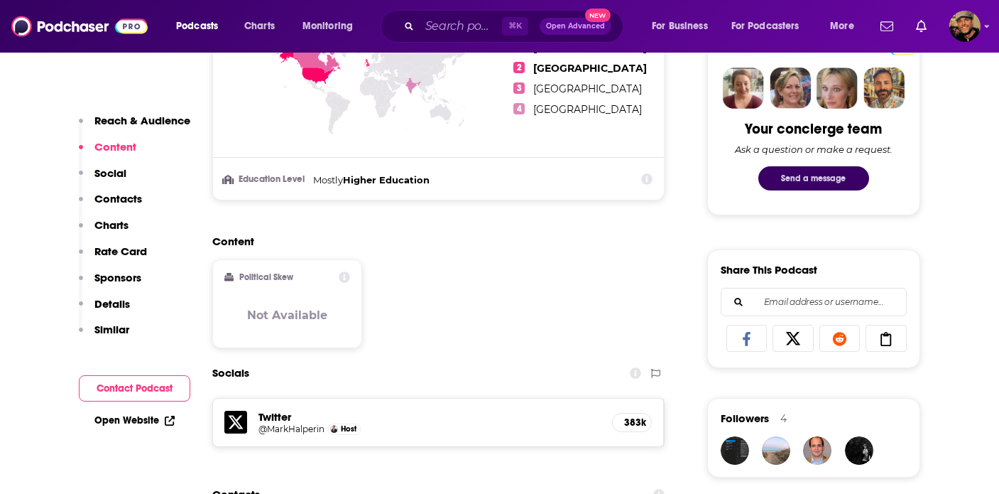
click at [824, 178] on button "Send a message" at bounding box center [814, 178] width 111 height 24
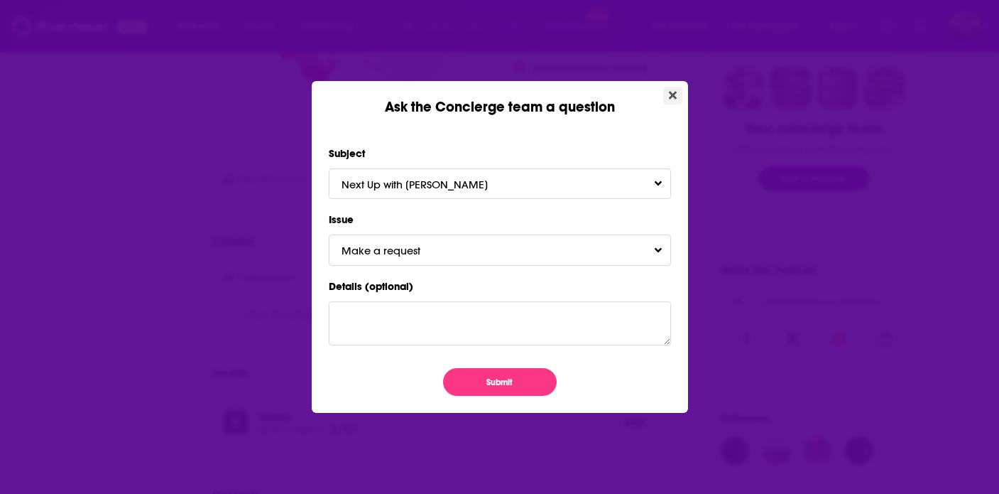
click at [673, 99] on icon "Close" at bounding box center [673, 94] width 8 height 11
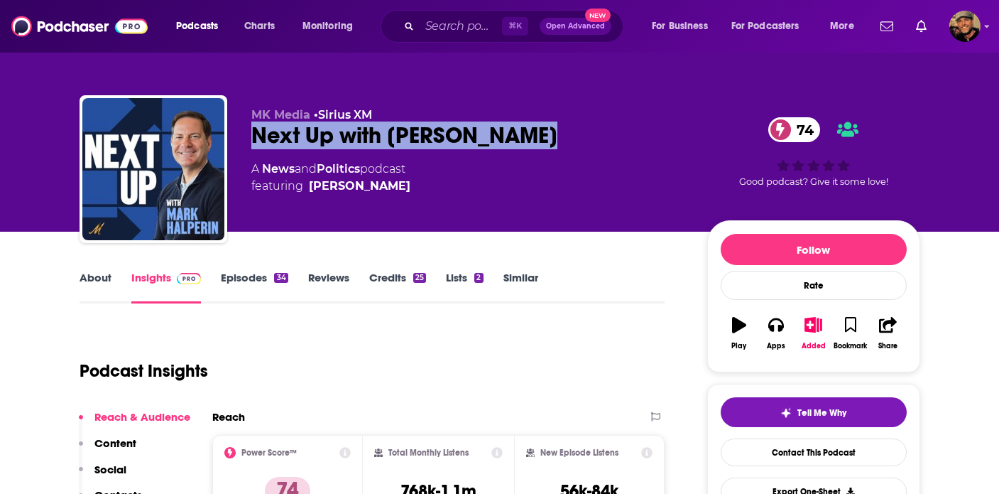
drag, startPoint x: 442, startPoint y: 138, endPoint x: 254, endPoint y: 136, distance: 188.9
click at [254, 136] on div "Next Up with [PERSON_NAME] 74" at bounding box center [467, 135] width 433 height 28
copy h2 "Next Up with [PERSON_NAME]"
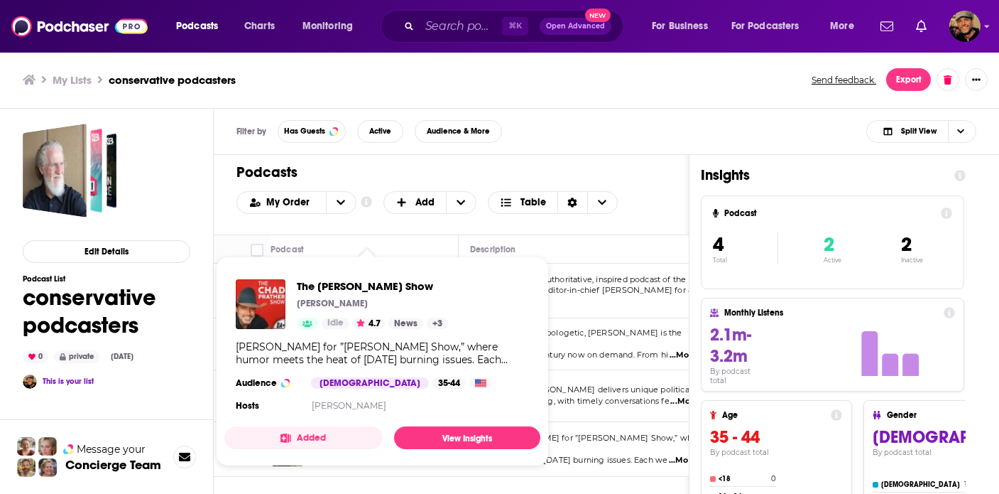
click at [354, 450] on span "The [PERSON_NAME] Show [PERSON_NAME] Idle 4.7 News + 3 Join [PERSON_NAME] for ”…" at bounding box center [382, 361] width 316 height 187
click at [362, 283] on span "The [PERSON_NAME] Show" at bounding box center [372, 285] width 151 height 13
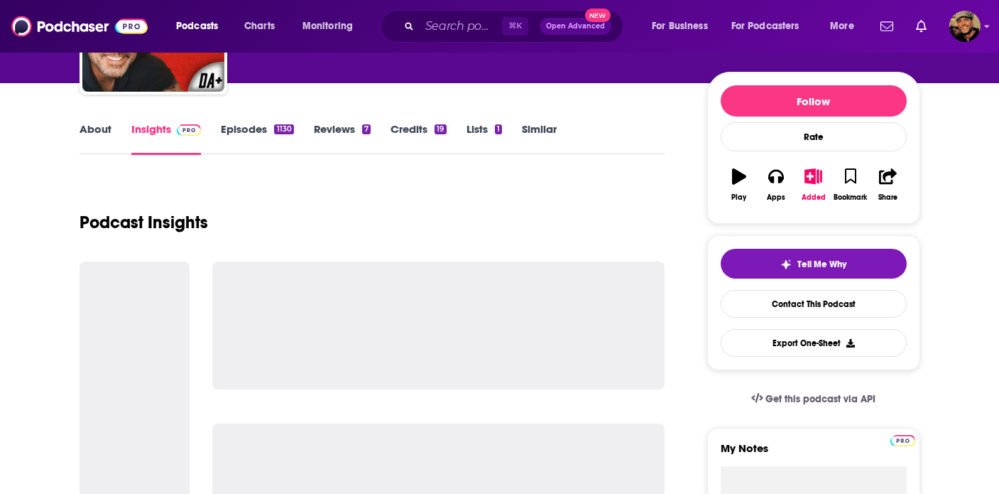
scroll to position [153, 0]
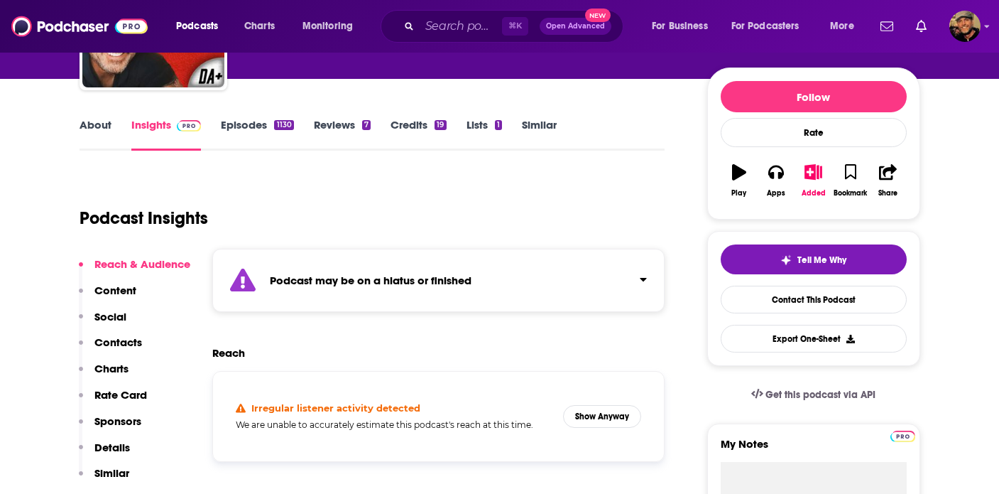
click at [122, 348] on p "Contacts" at bounding box center [118, 341] width 48 height 13
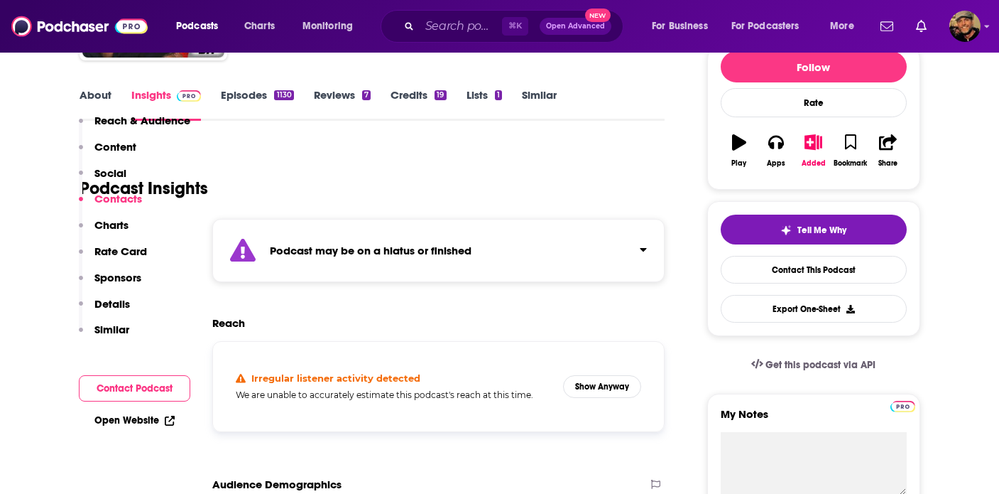
click at [126, 344] on div "Reach & Audience Content Social Contacts Charts Rate Card Sponsors Details Simi…" at bounding box center [135, 231] width 112 height 235
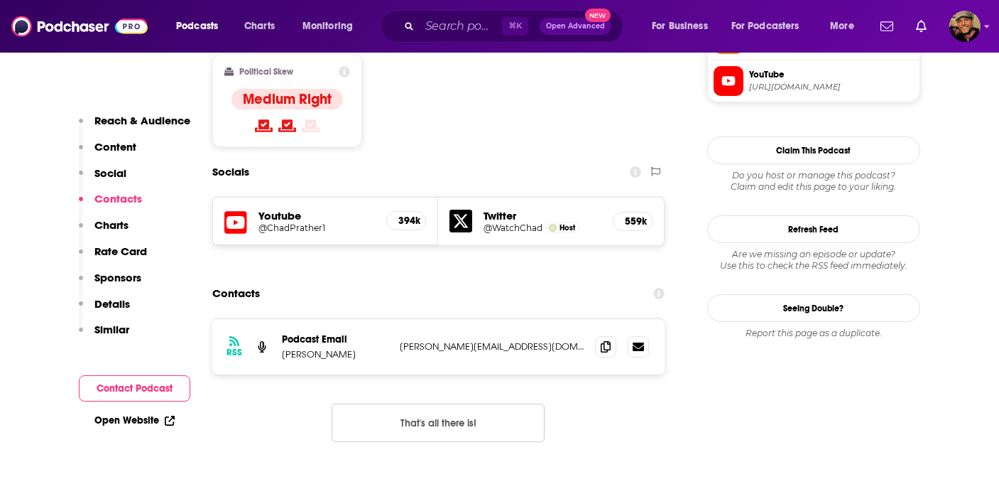
scroll to position [1230, 0]
click at [601, 339] on icon at bounding box center [606, 344] width 10 height 11
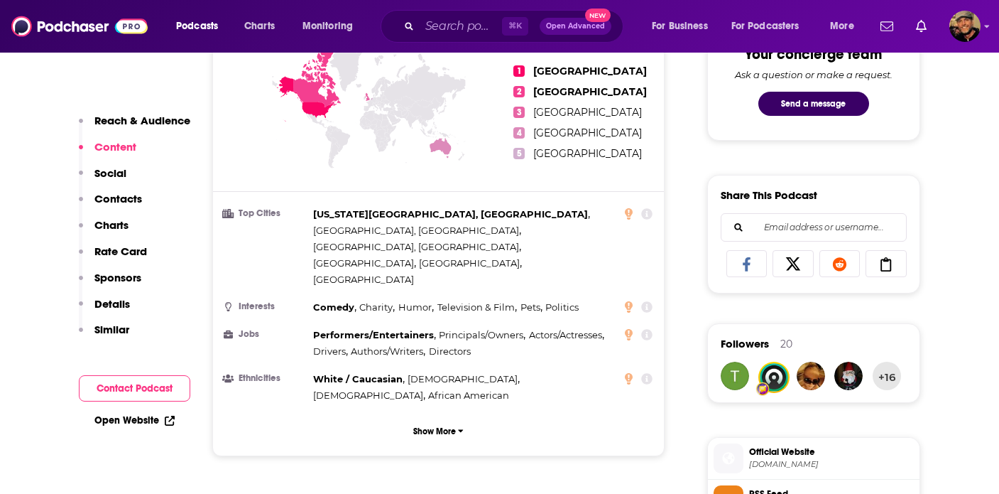
scroll to position [0, 0]
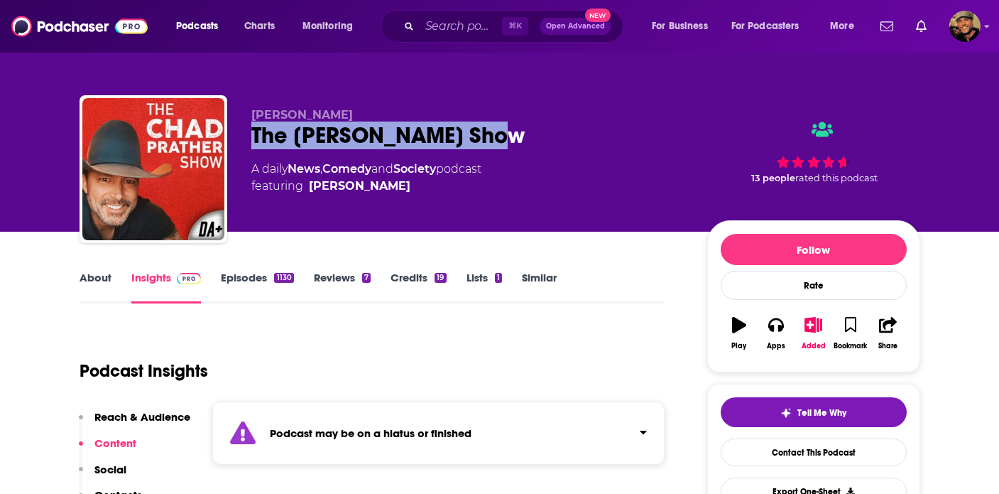
drag, startPoint x: 512, startPoint y: 136, endPoint x: 246, endPoint y: 138, distance: 266.3
click at [246, 138] on div "[PERSON_NAME] The [PERSON_NAME] Show A daily News , Comedy and Society podcast …" at bounding box center [500, 171] width 841 height 153
copy h2 "The [PERSON_NAME] Show"
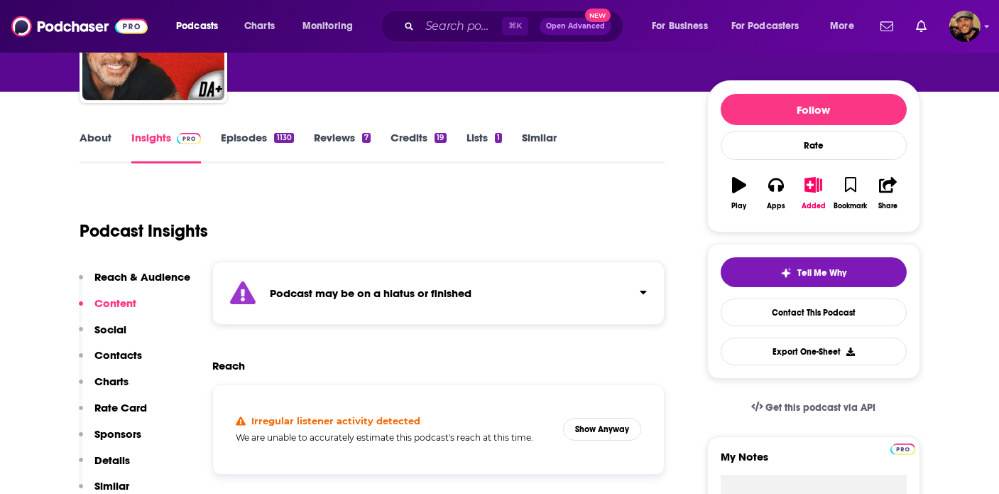
click at [110, 357] on p "Contacts" at bounding box center [118, 354] width 48 height 13
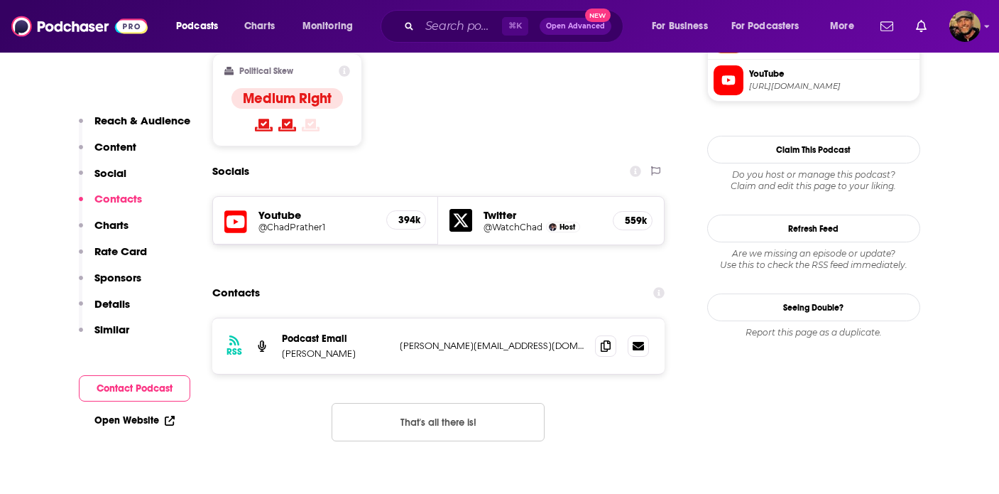
click at [112, 251] on p "Rate Card" at bounding box center [120, 250] width 53 height 13
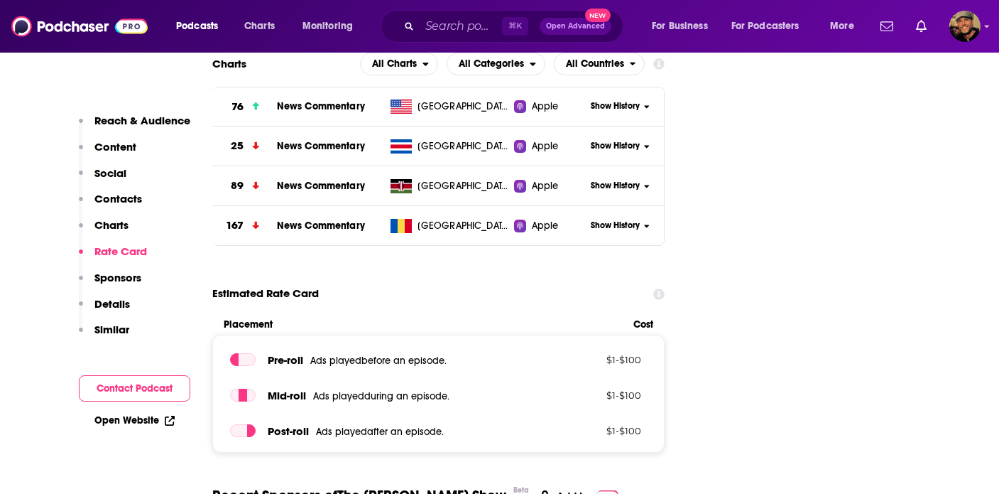
scroll to position [1677, 0]
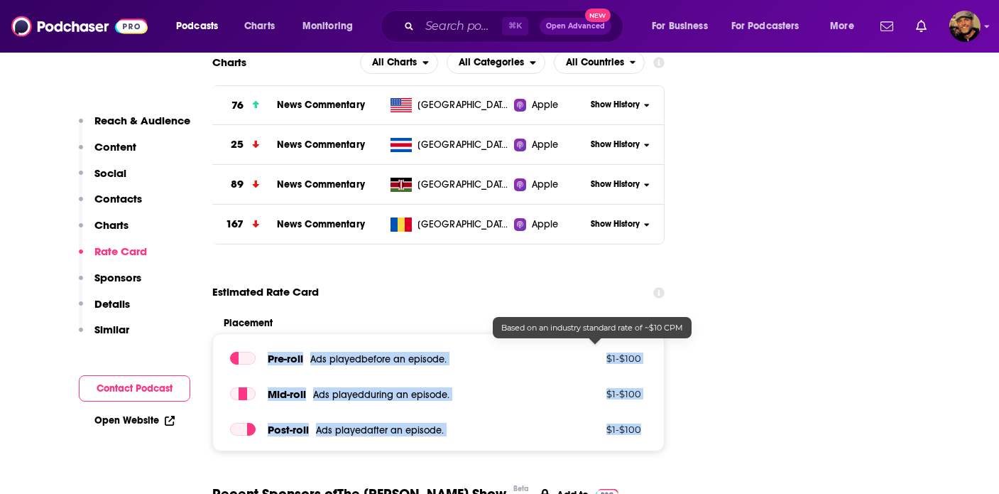
drag, startPoint x: 266, startPoint y: 277, endPoint x: 648, endPoint y: 355, distance: 390.7
click at [648, 355] on div "Pre -roll Ads played before an episode . $ 1 - $ 100 Mid -roll Ads played durin…" at bounding box center [438, 392] width 453 height 118
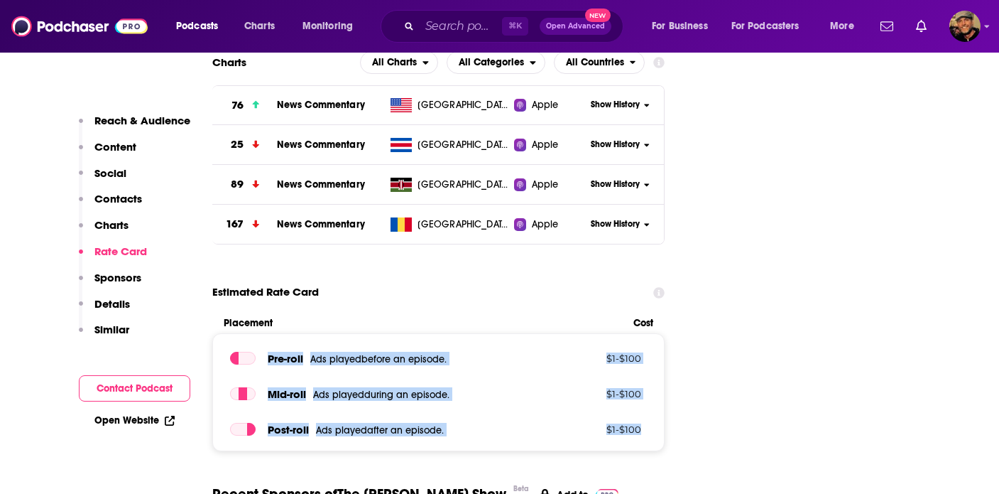
copy div "Pre -roll Ads played before an episode . $ 1 - $ 100 Mid -roll Ads played durin…"
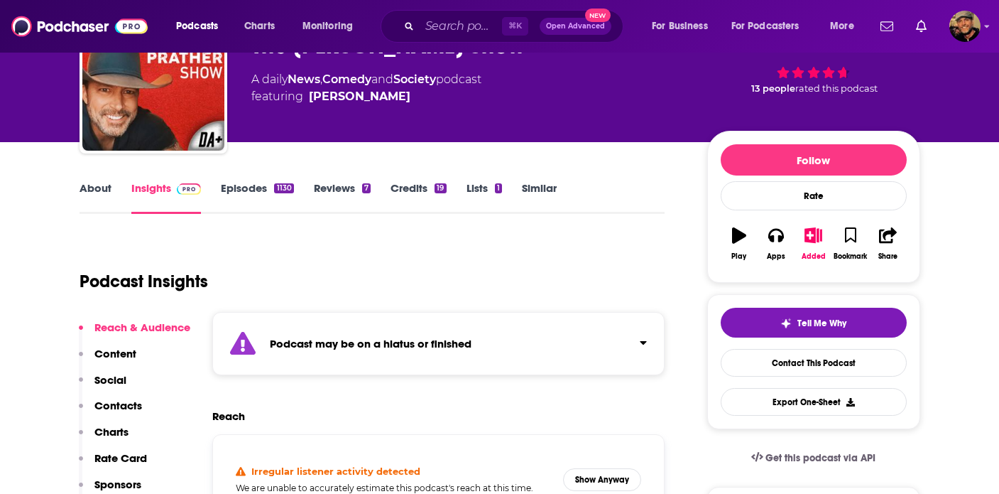
scroll to position [0, 0]
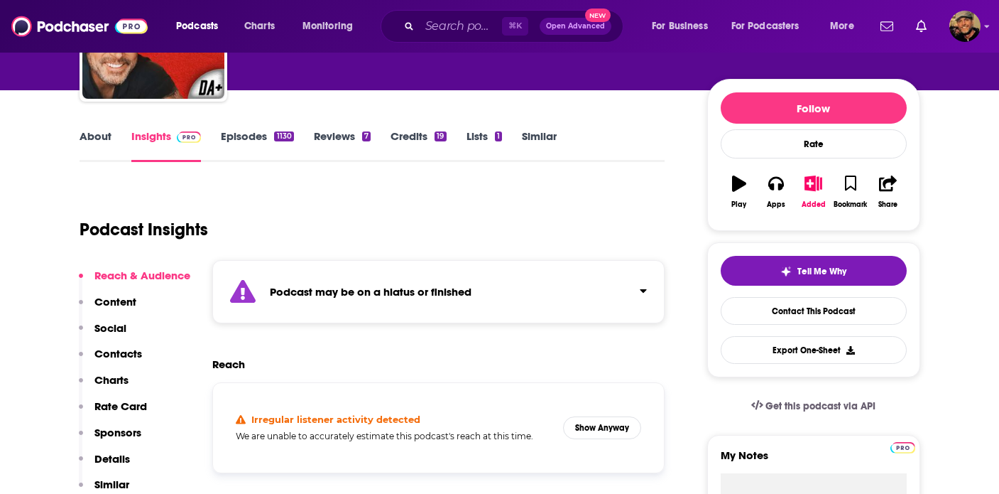
click at [122, 352] on p "Contacts" at bounding box center [118, 353] width 48 height 13
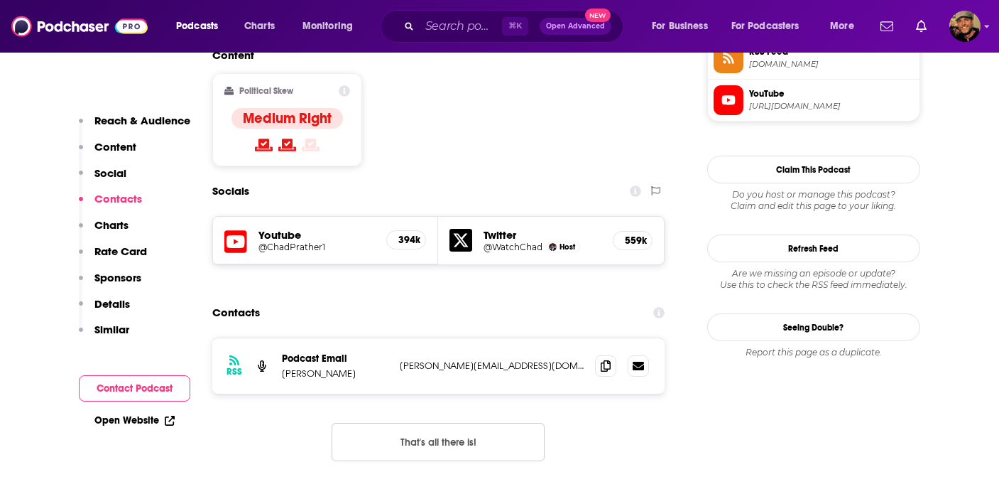
scroll to position [1230, 0]
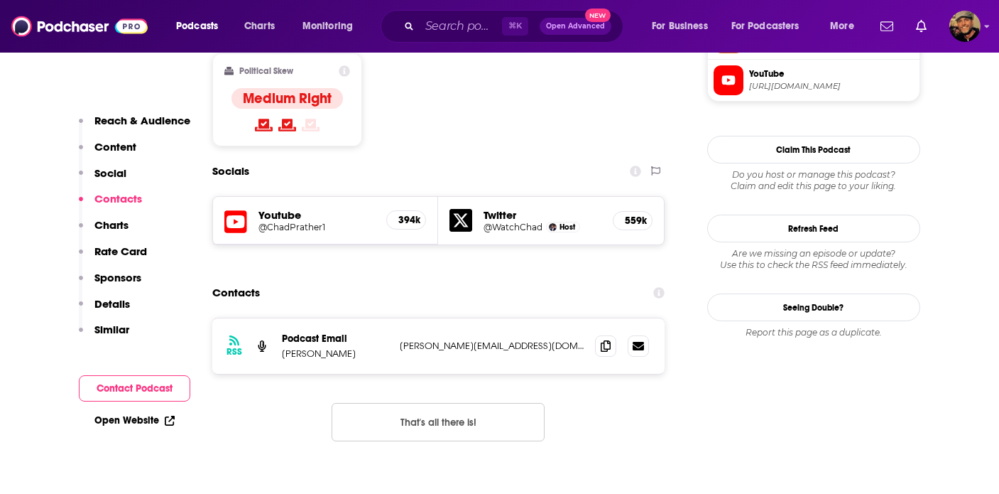
click at [124, 278] on p "Sponsors" at bounding box center [117, 277] width 47 height 13
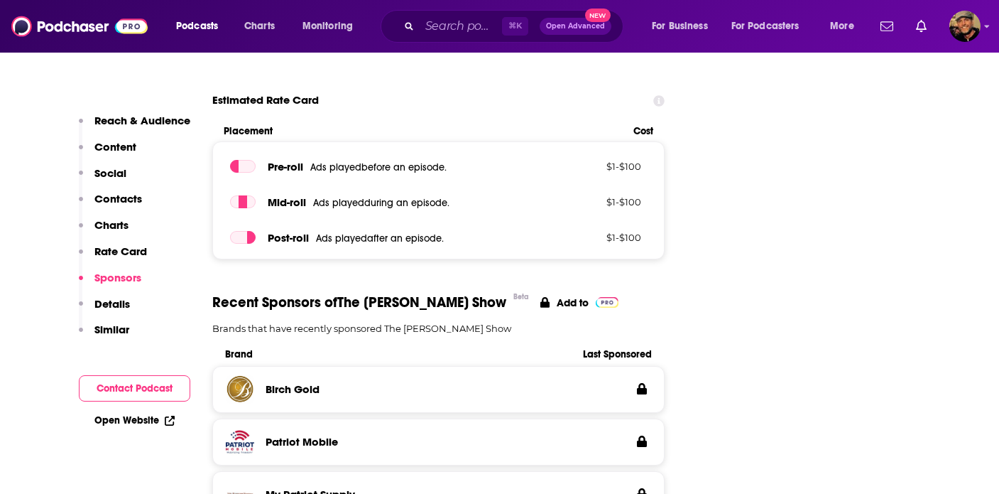
scroll to position [1884, 0]
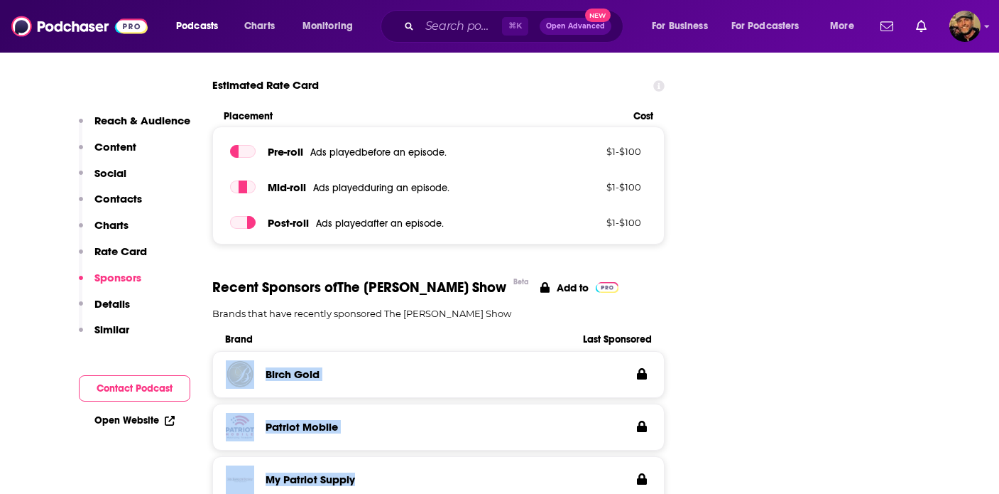
drag, startPoint x: 209, startPoint y: 284, endPoint x: 391, endPoint y: 418, distance: 226.6
click at [465, 24] on input "Search podcasts, credits, & more..." at bounding box center [461, 26] width 82 height 23
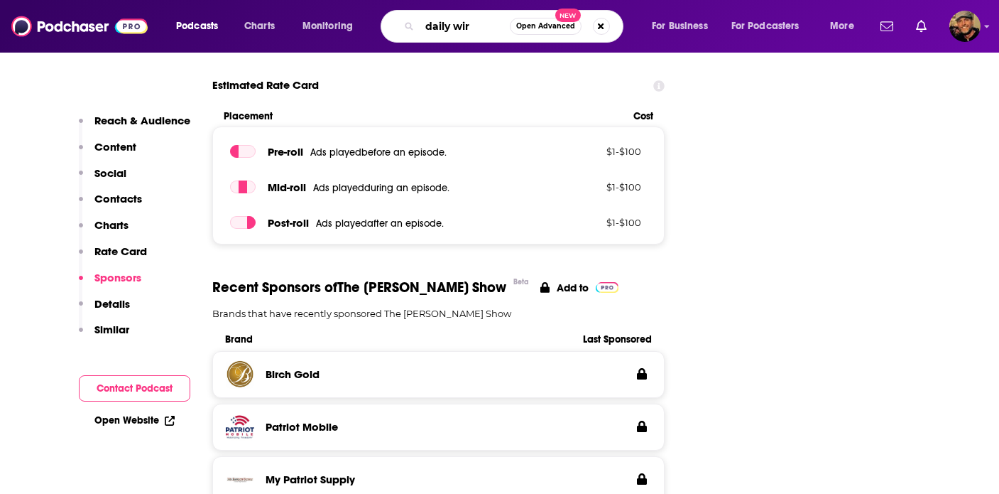
type input "daily wire"
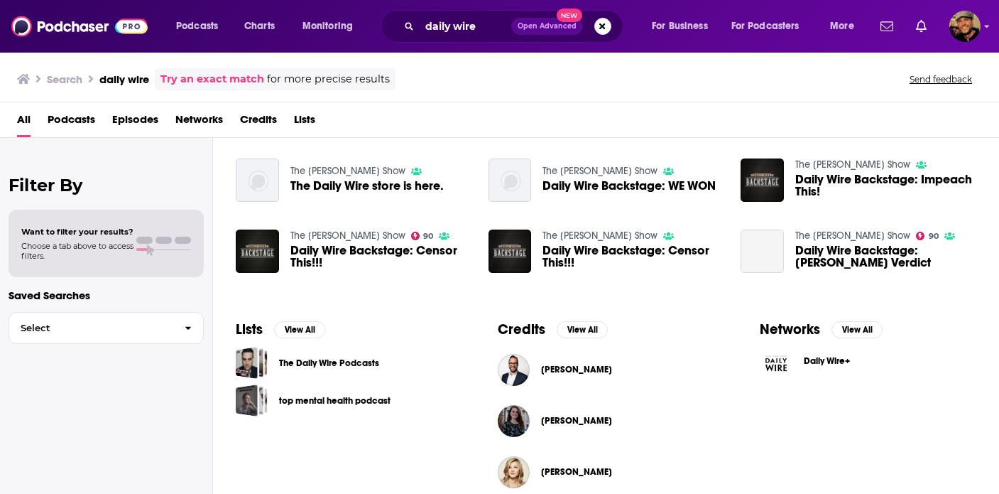
scroll to position [286, 0]
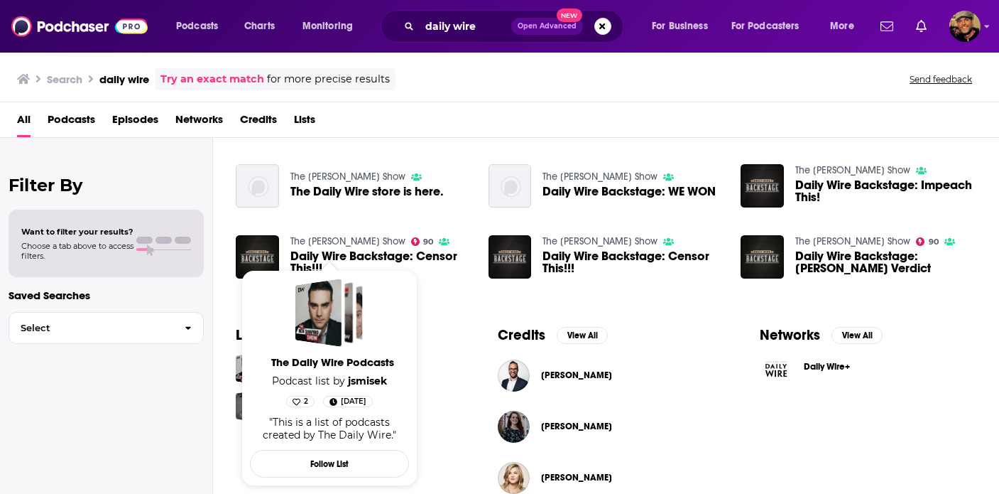
click at [350, 364] on span "The Daily Wire Podcasts" at bounding box center [332, 361] width 159 height 13
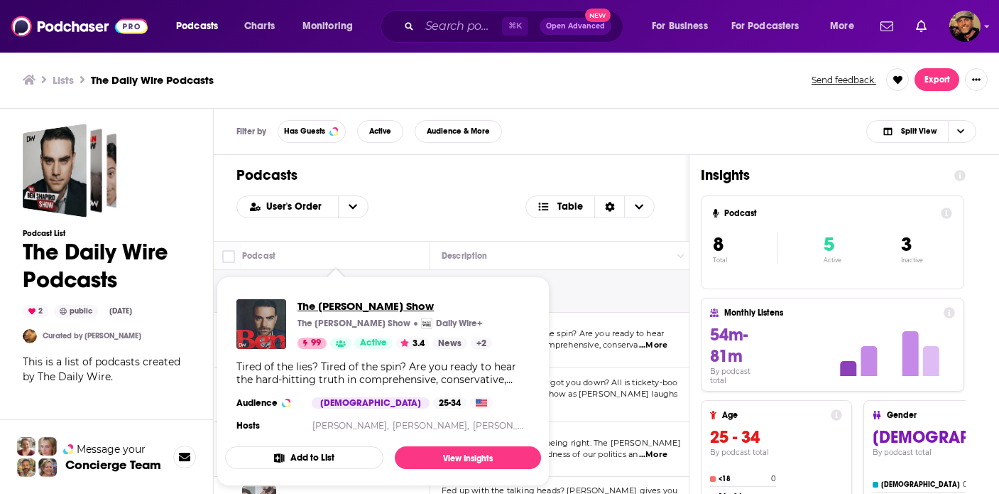
click at [359, 305] on span "The [PERSON_NAME] Show" at bounding box center [395, 305] width 195 height 13
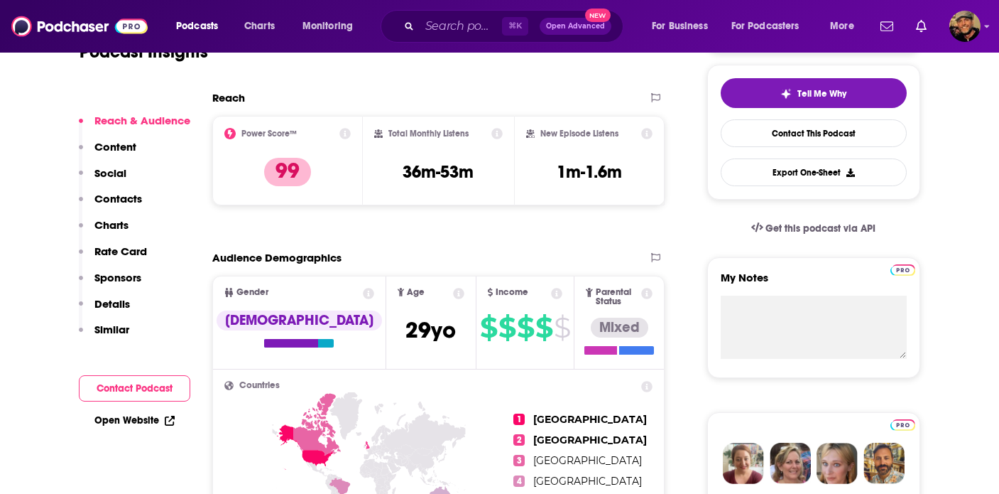
click at [109, 205] on p "Contacts" at bounding box center [118, 198] width 48 height 13
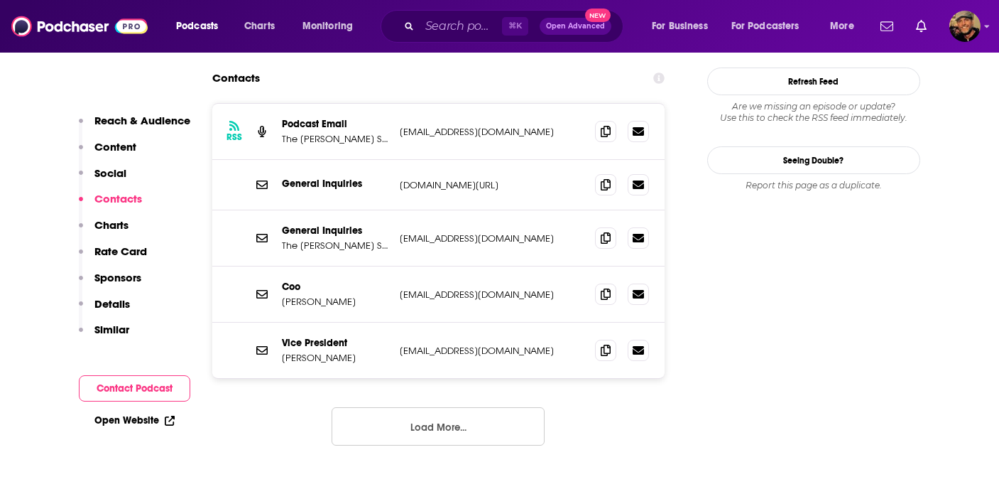
scroll to position [1508, 0]
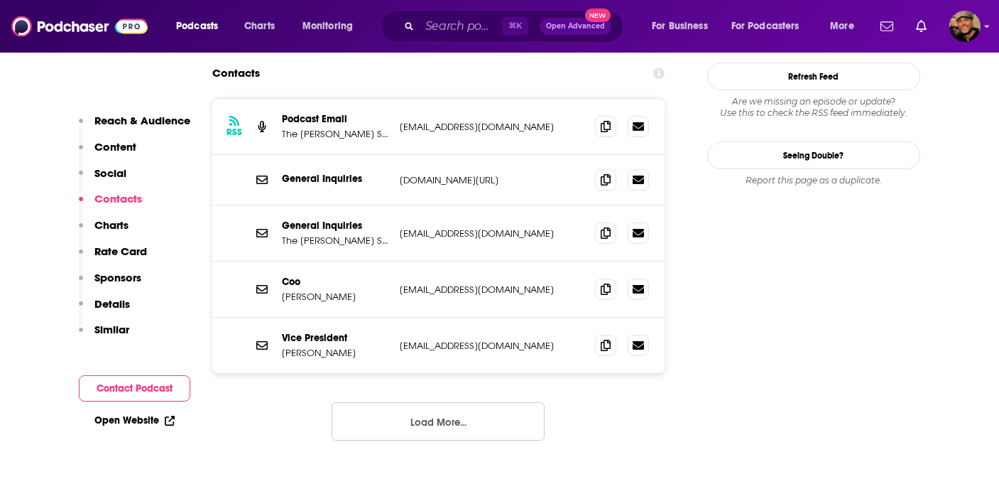
click at [477, 402] on button "Load More..." at bounding box center [438, 421] width 213 height 38
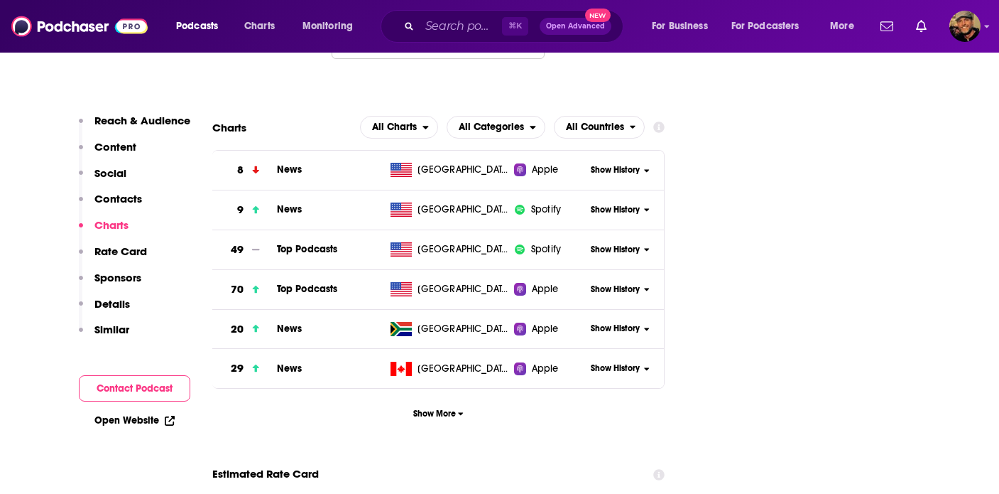
scroll to position [2168, 0]
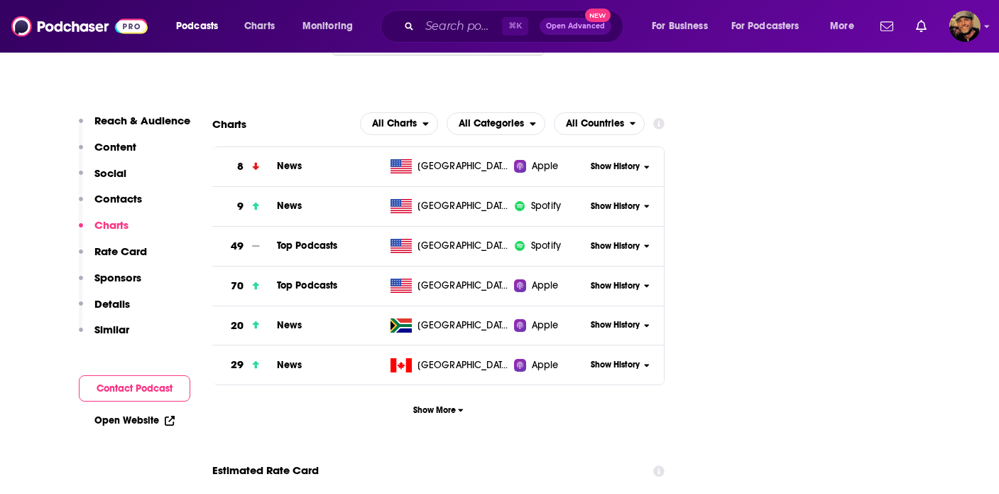
click at [118, 283] on p "Sponsors" at bounding box center [117, 277] width 47 height 13
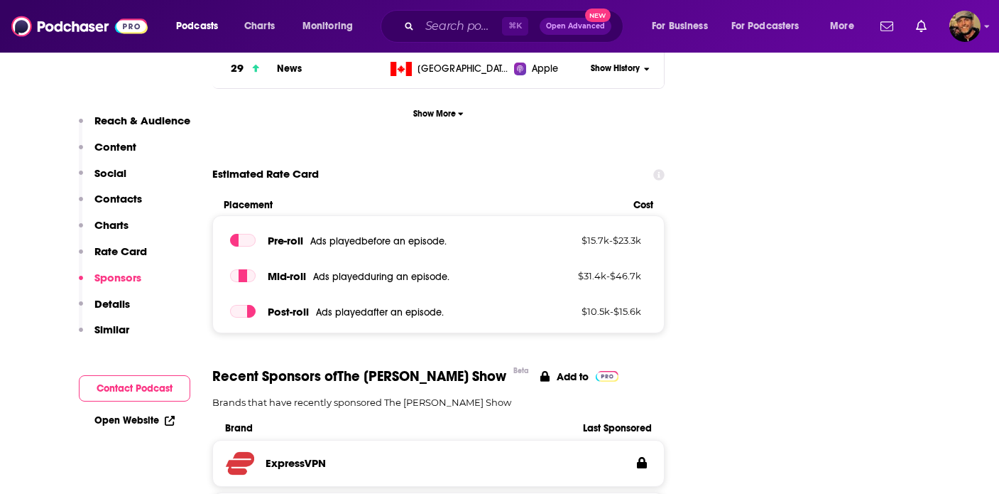
scroll to position [2457, 0]
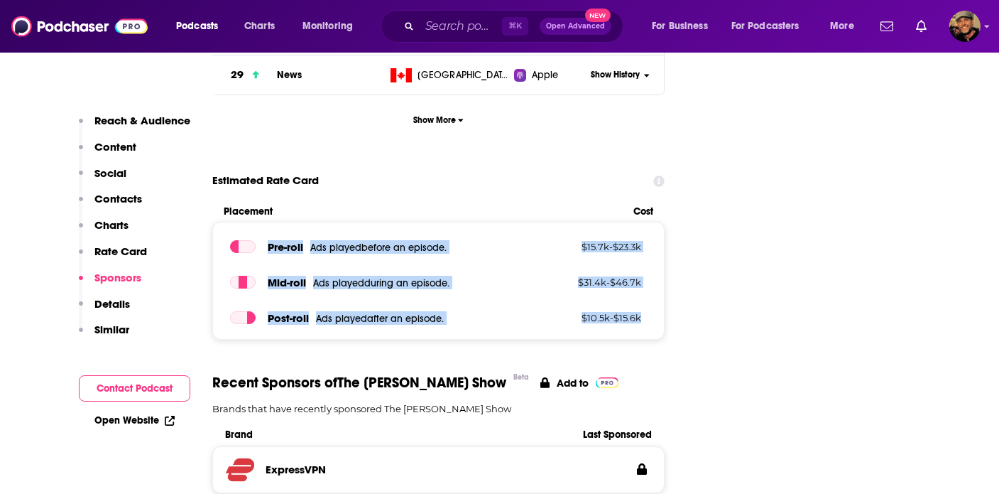
drag, startPoint x: 267, startPoint y: 161, endPoint x: 648, endPoint y: 239, distance: 388.5
click at [648, 239] on div "Pre -roll Ads played before an episode . $ 15.7k - $ 23.3k Mid -roll Ads played…" at bounding box center [438, 281] width 453 height 118
copy div "Pre -roll Ads played before an episode . $ 15.7k - $ 23.3k Mid -roll Ads played…"
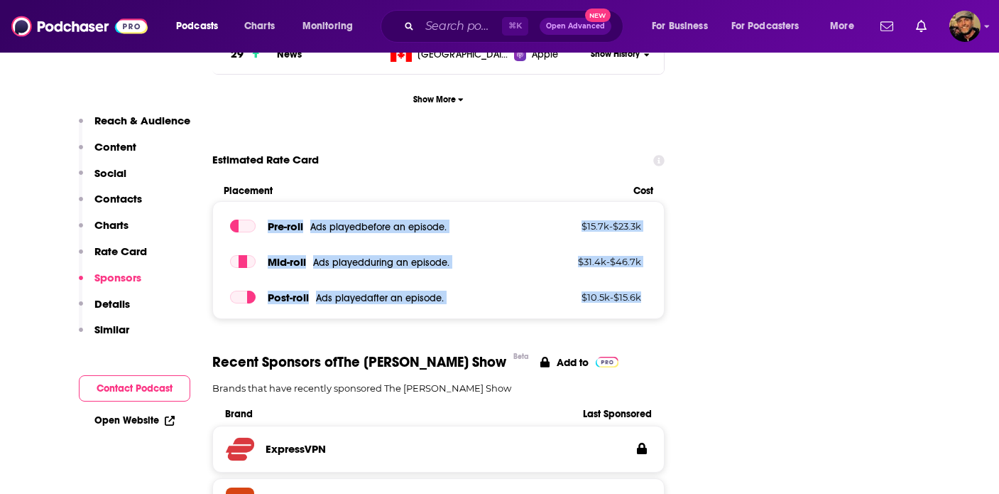
scroll to position [2526, 0]
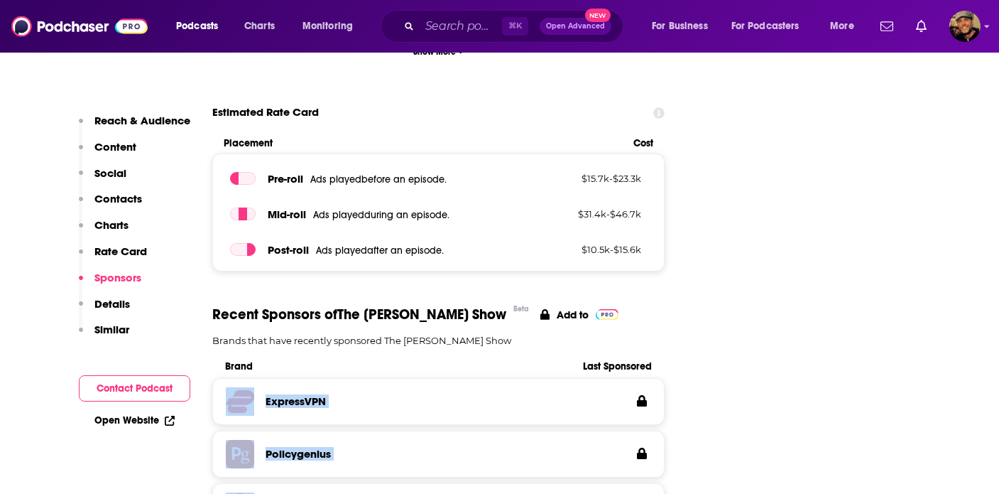
drag, startPoint x: 207, startPoint y: 312, endPoint x: 405, endPoint y: 421, distance: 226.3
click at [123, 120] on p "Reach & Audience" at bounding box center [142, 120] width 96 height 13
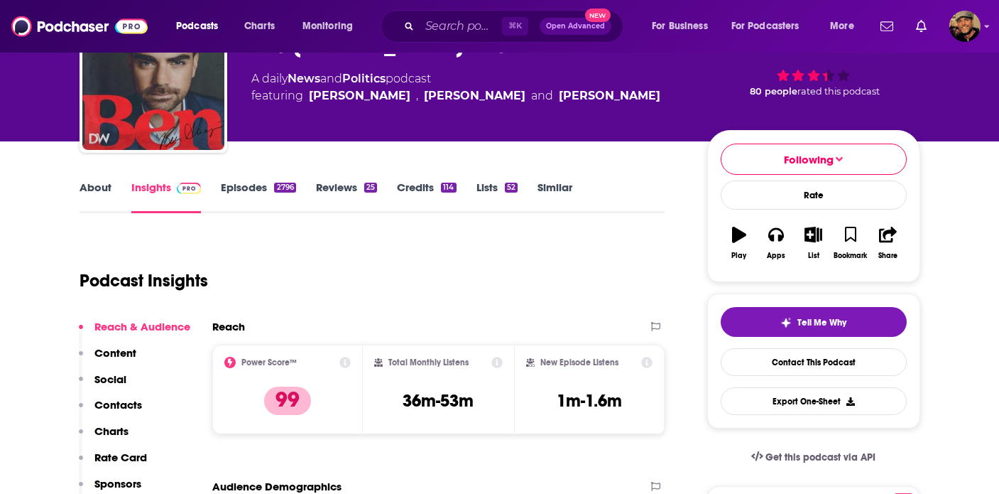
scroll to position [0, 0]
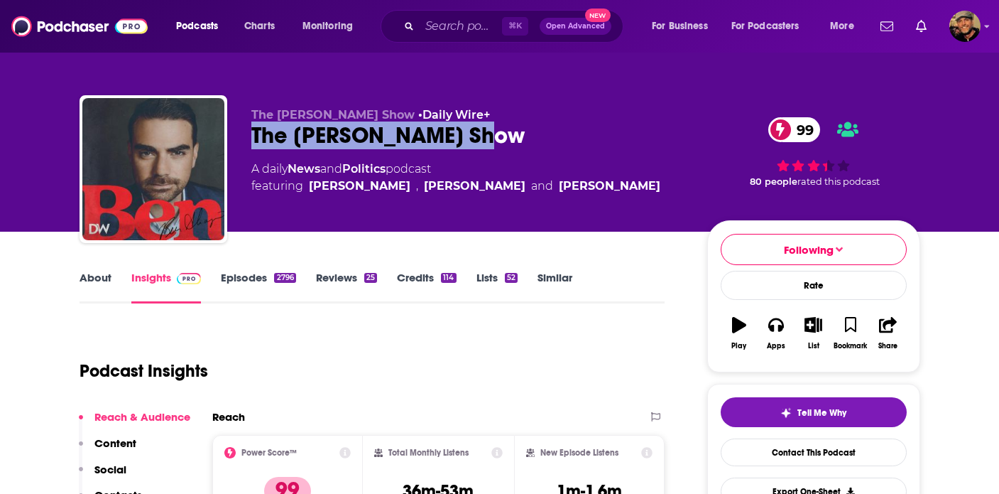
drag, startPoint x: 254, startPoint y: 134, endPoint x: 479, endPoint y: 133, distance: 225.9
click at [479, 133] on div "The [PERSON_NAME] Show 99" at bounding box center [467, 135] width 433 height 28
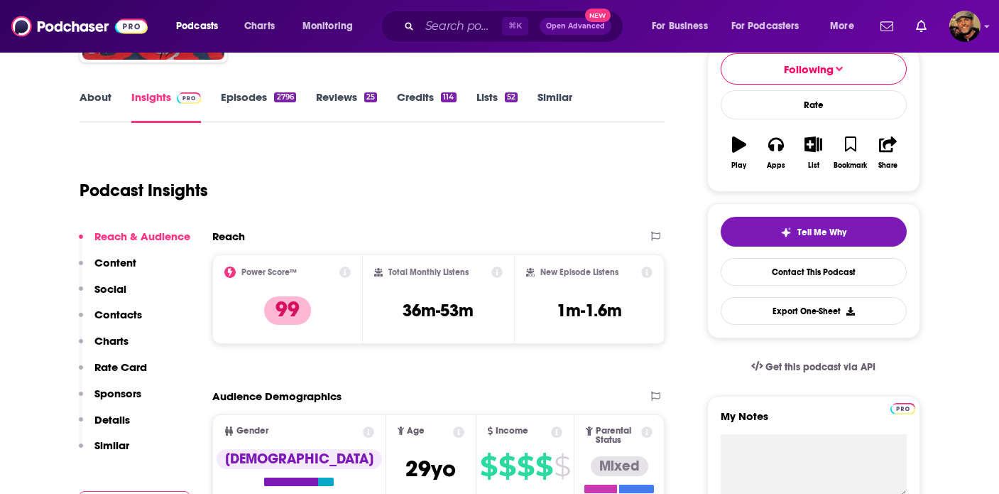
click at [128, 318] on p "Contacts" at bounding box center [118, 314] width 48 height 13
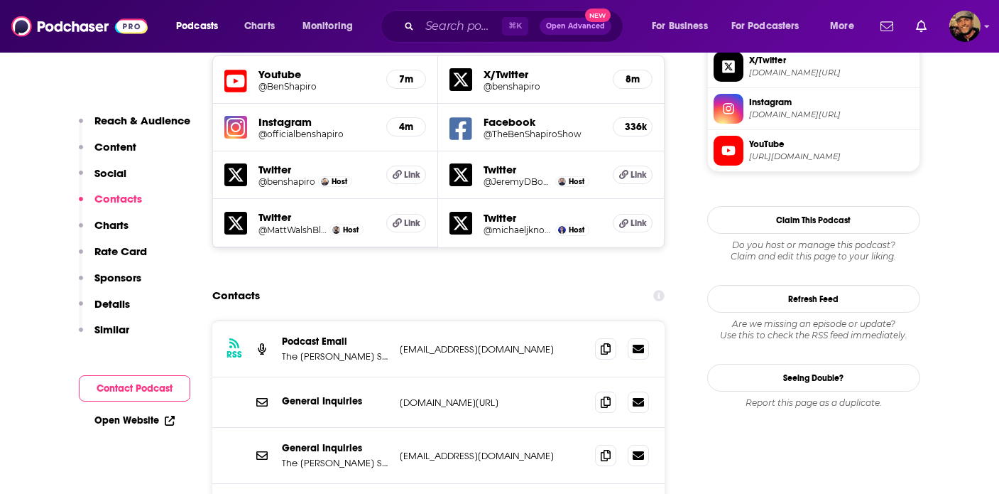
scroll to position [1347, 0]
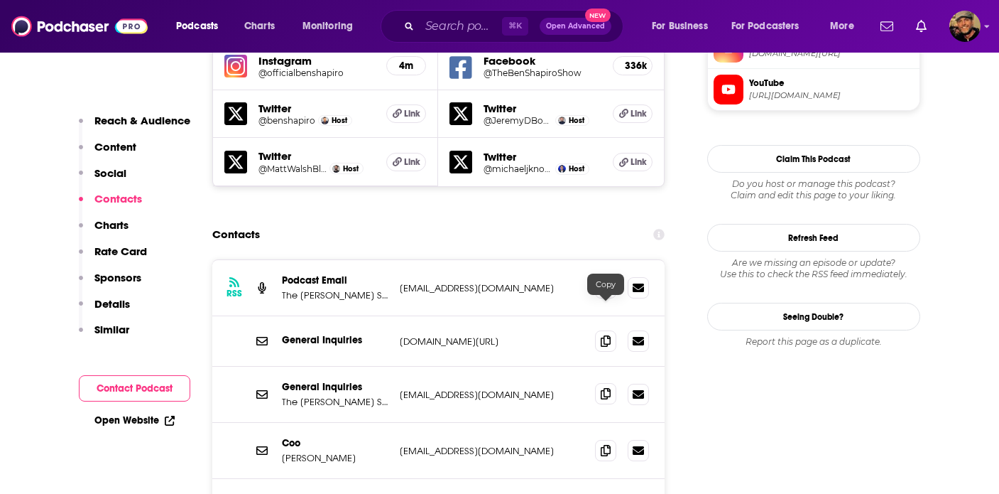
click at [609, 388] on icon at bounding box center [606, 393] width 10 height 11
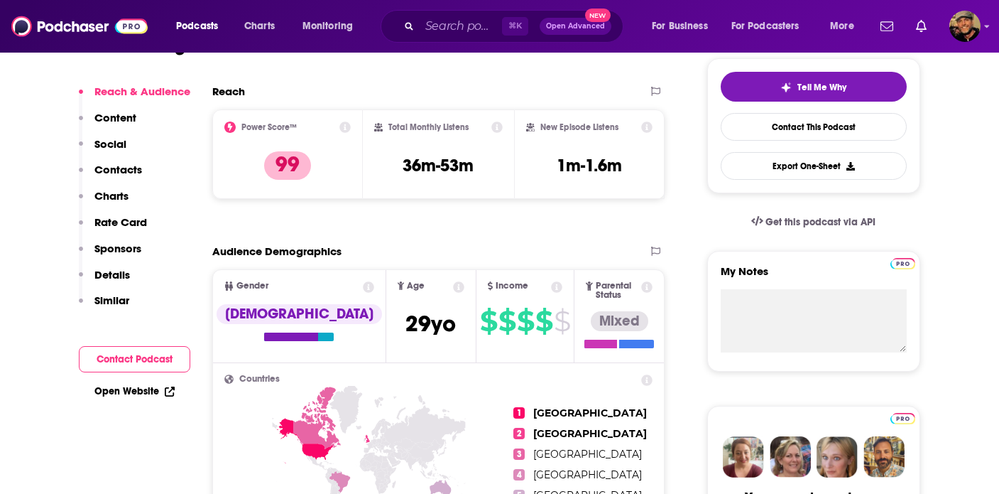
scroll to position [0, 0]
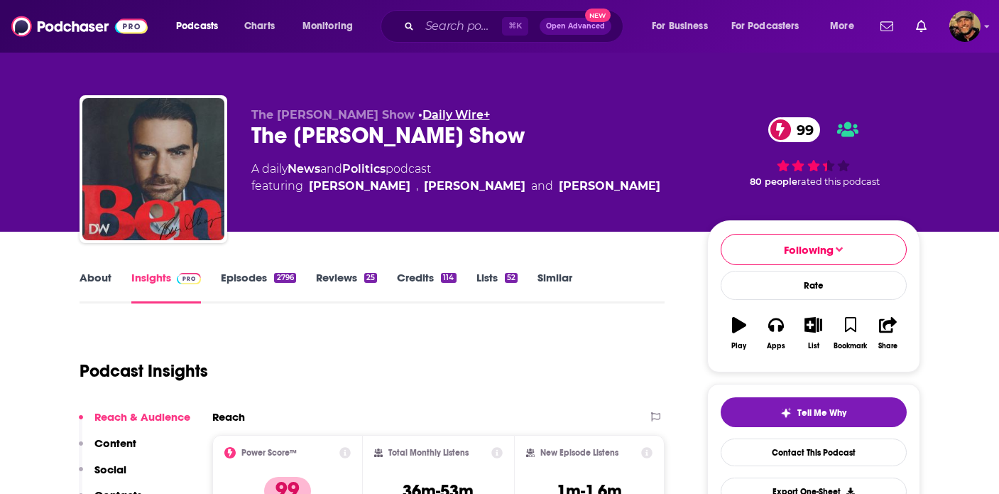
click at [423, 117] on link "Daily Wire+" at bounding box center [456, 114] width 67 height 13
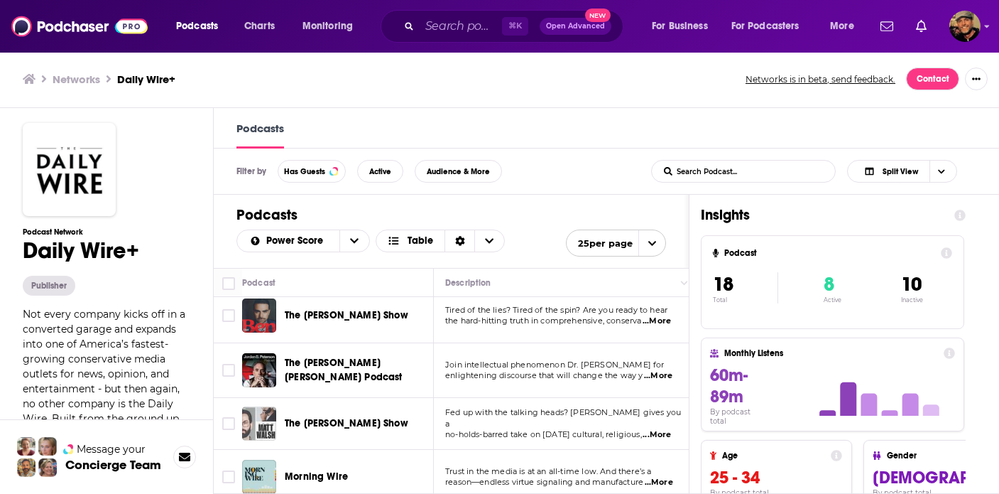
scroll to position [6, 0]
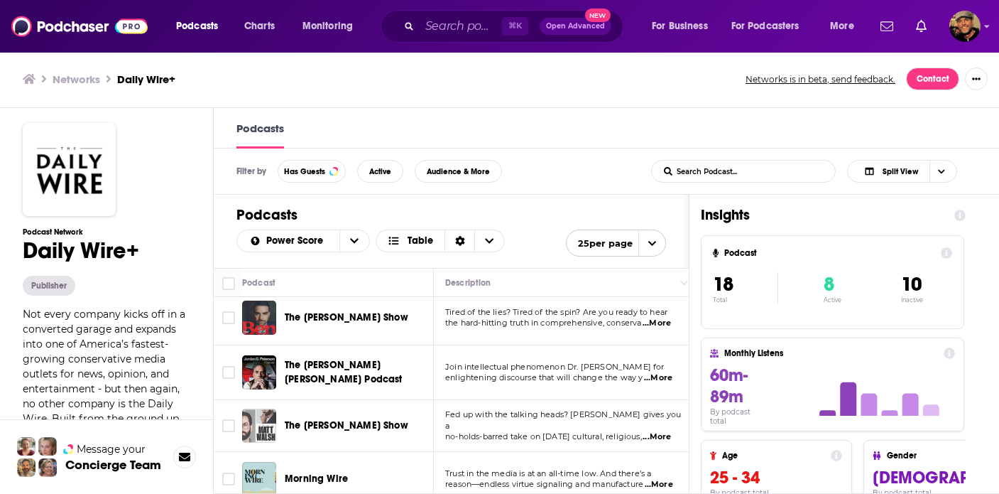
click at [344, 367] on div "Podcasts Charts Monitoring ⌘ K Open Advanced New For Business For Podcasters Mo…" at bounding box center [499, 246] width 999 height 494
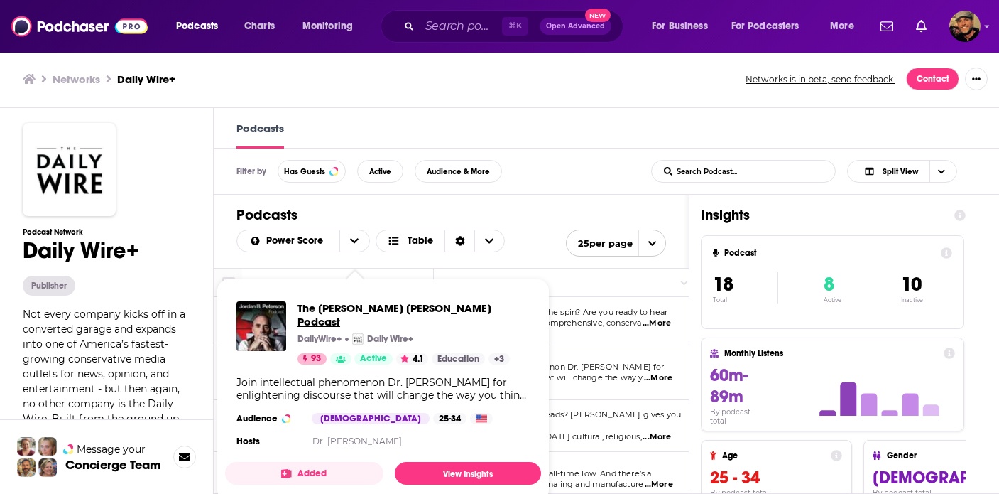
click at [423, 306] on span "The [PERSON_NAME] [PERSON_NAME] Podcast" at bounding box center [414, 314] width 232 height 27
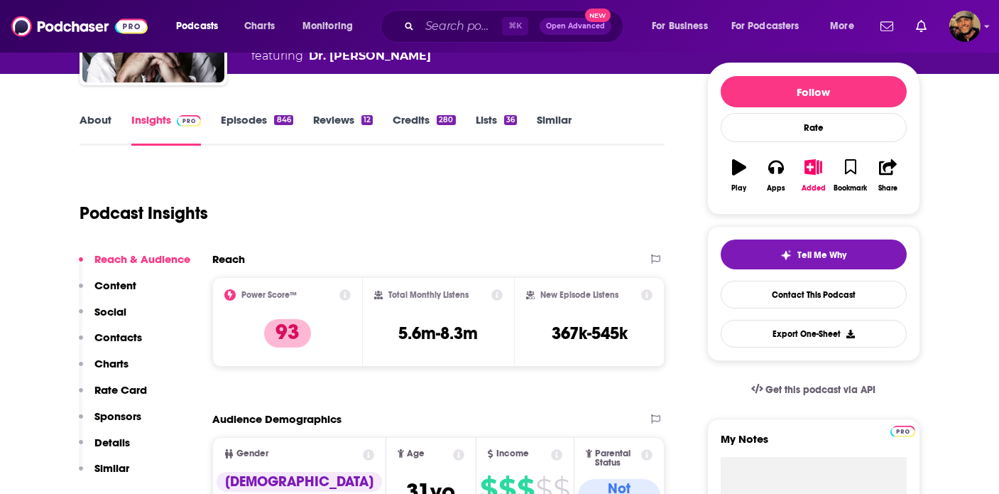
click at [130, 339] on p "Contacts" at bounding box center [118, 336] width 48 height 13
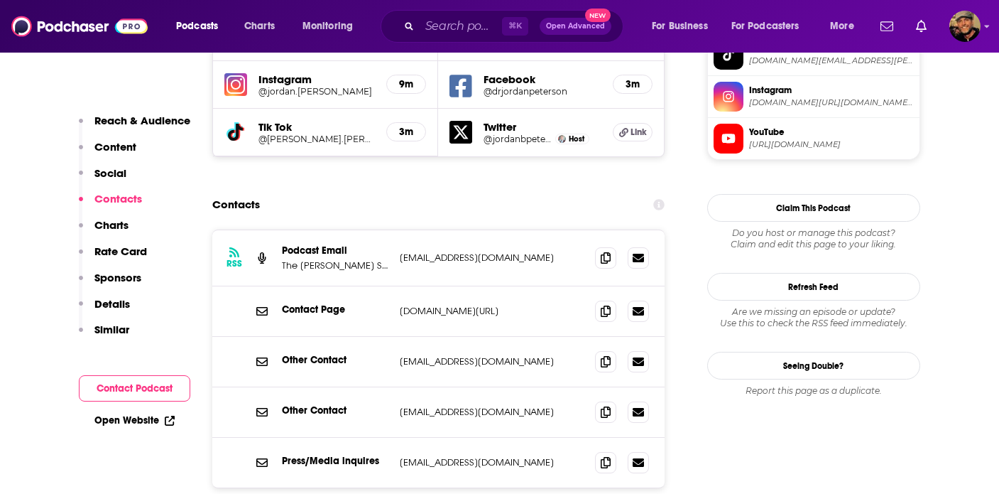
scroll to position [1349, 0]
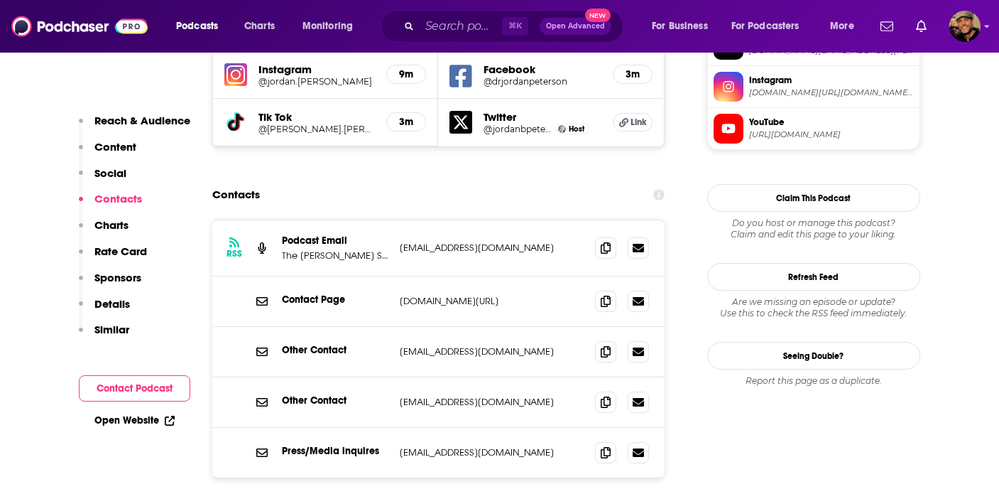
click at [121, 247] on p "Rate Card" at bounding box center [120, 250] width 53 height 13
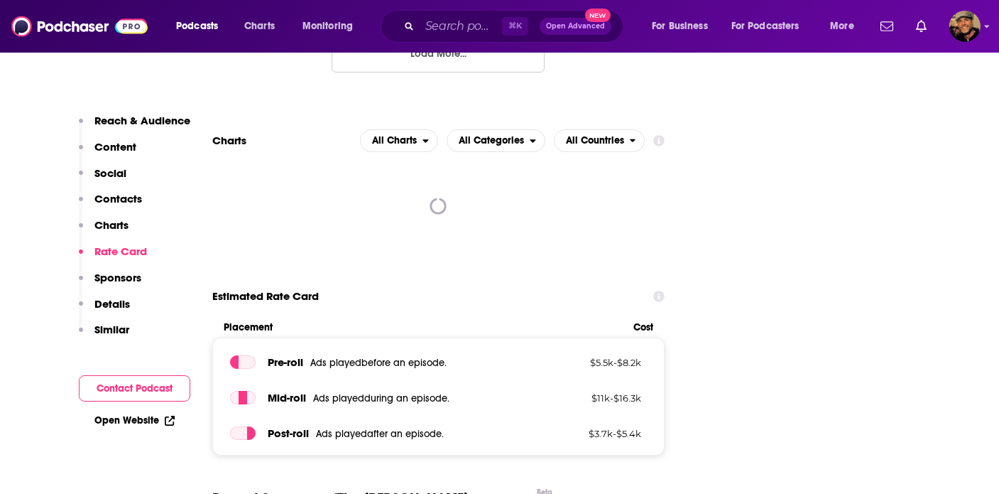
scroll to position [1825, 0]
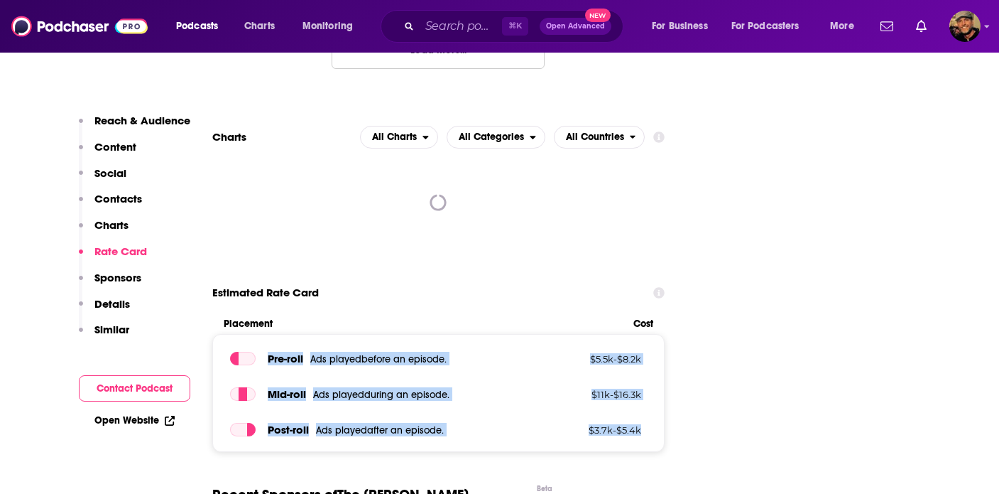
drag, startPoint x: 269, startPoint y: 272, endPoint x: 633, endPoint y: 359, distance: 373.8
click at [633, 359] on div "Pre -roll Ads played before an episode . $ 5.5k - $ 8.2k Mid -roll Ads played d…" at bounding box center [438, 393] width 453 height 118
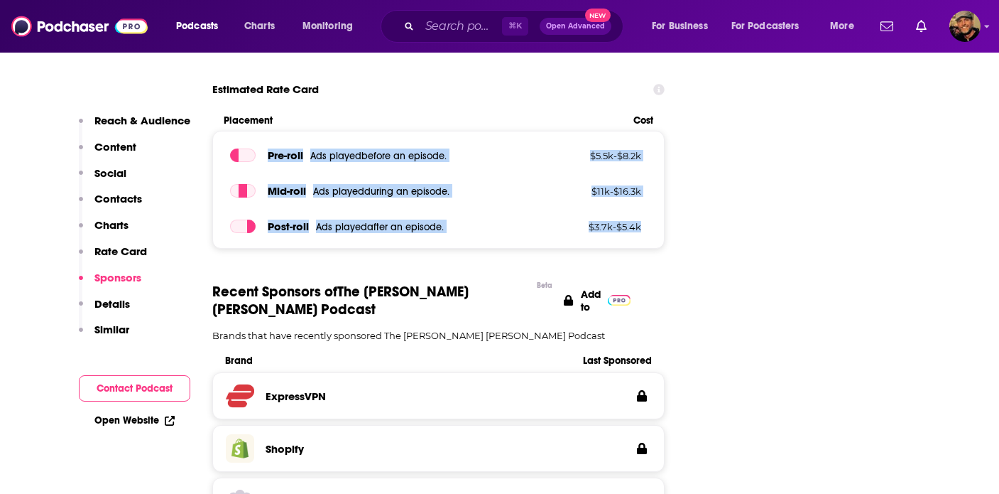
scroll to position [2099, 0]
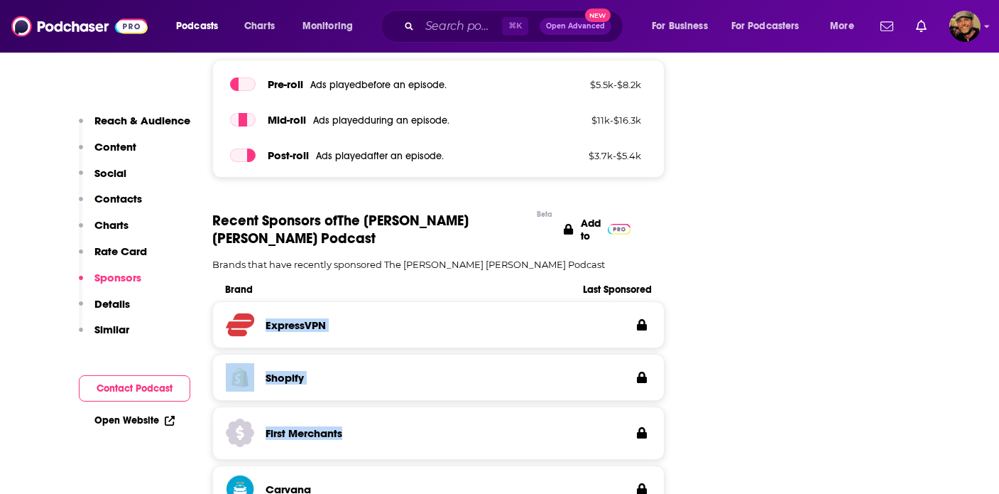
drag, startPoint x: 261, startPoint y: 237, endPoint x: 359, endPoint y: 352, distance: 151.1
click at [359, 352] on div "ExpressVPN Shopify First Merchants Carvana Good Ranchers" at bounding box center [438, 439] width 453 height 276
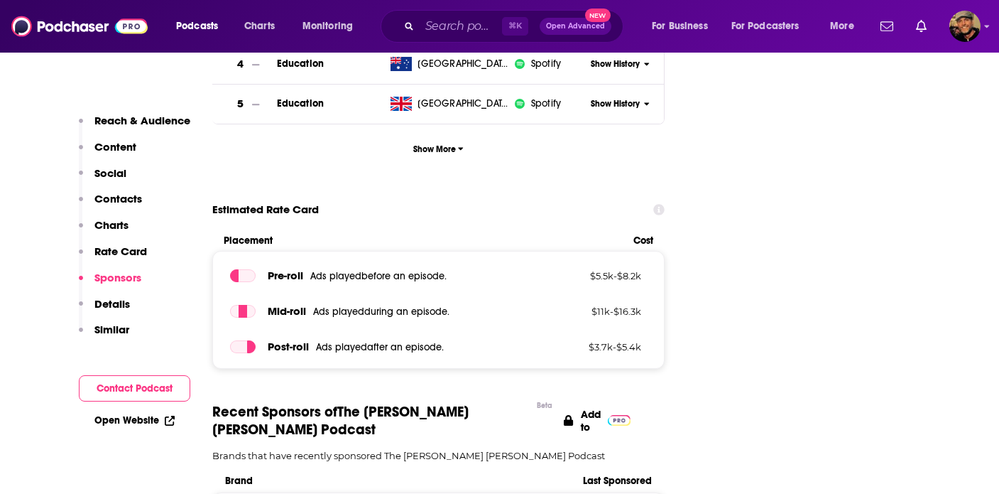
click at [126, 199] on p "Contacts" at bounding box center [118, 198] width 48 height 13
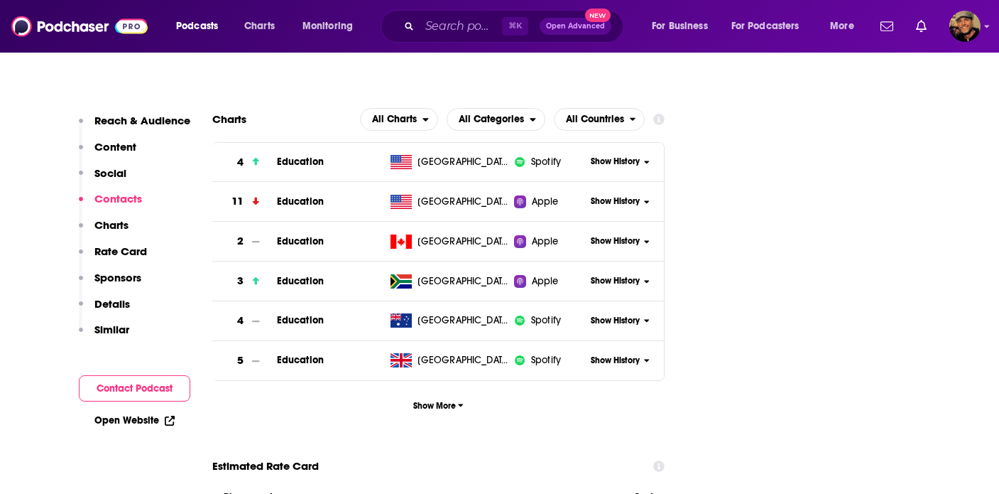
scroll to position [1251, 0]
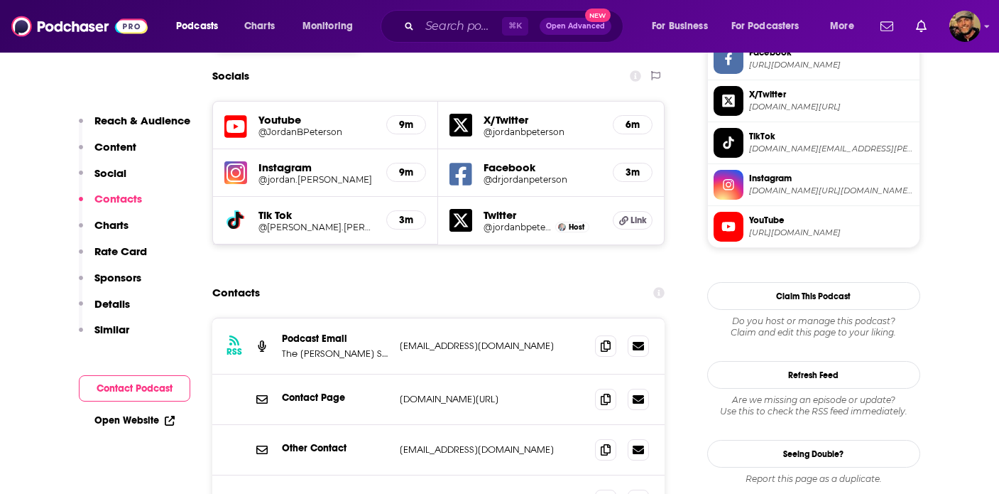
click at [135, 124] on p "Reach & Audience" at bounding box center [142, 120] width 96 height 13
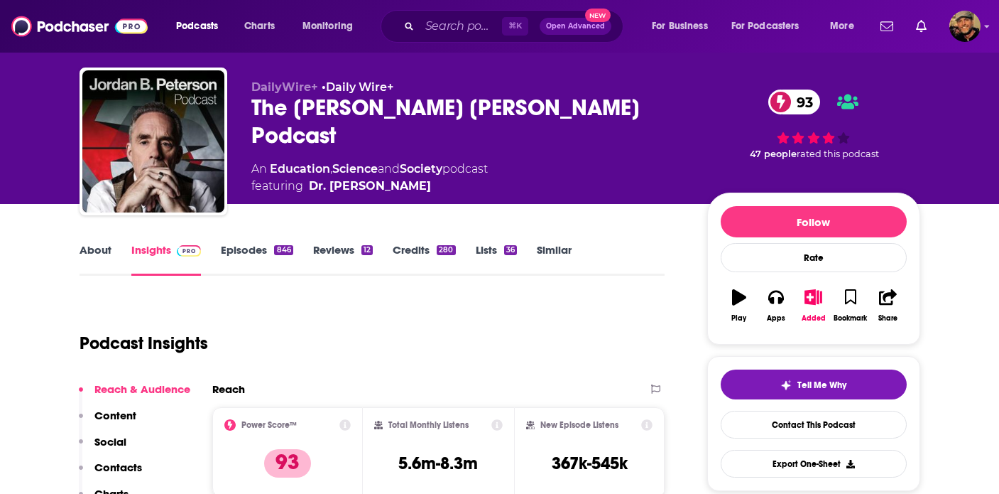
scroll to position [0, 0]
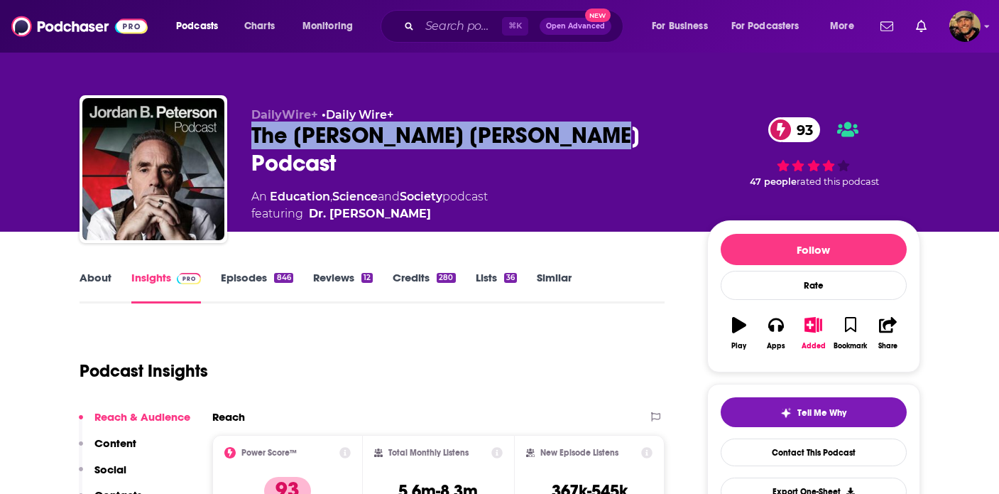
drag, startPoint x: 249, startPoint y: 137, endPoint x: 601, endPoint y: 131, distance: 352.3
click at [601, 131] on div "DailyWire+ • Daily Wire+ The [PERSON_NAME] [PERSON_NAME] Podcast 93 An Educatio…" at bounding box center [500, 171] width 841 height 153
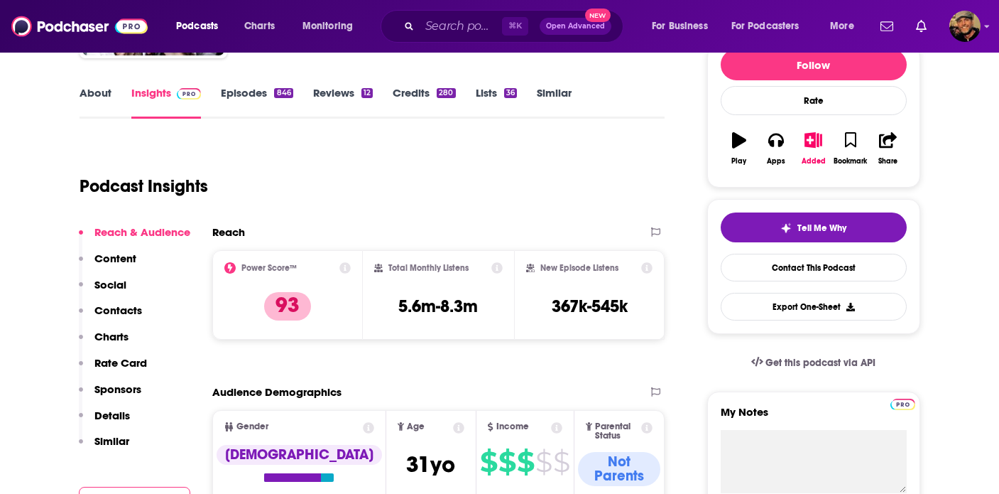
click at [134, 305] on p "Contacts" at bounding box center [118, 309] width 48 height 13
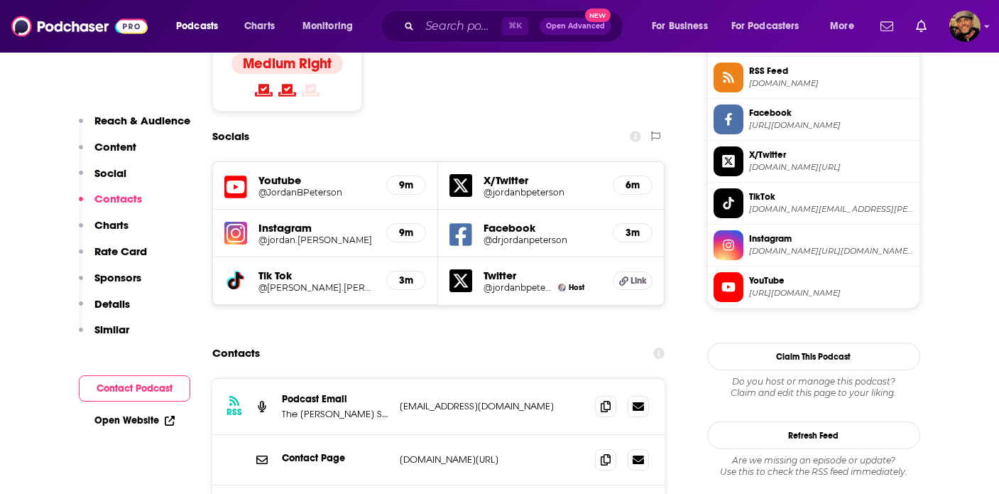
scroll to position [1251, 0]
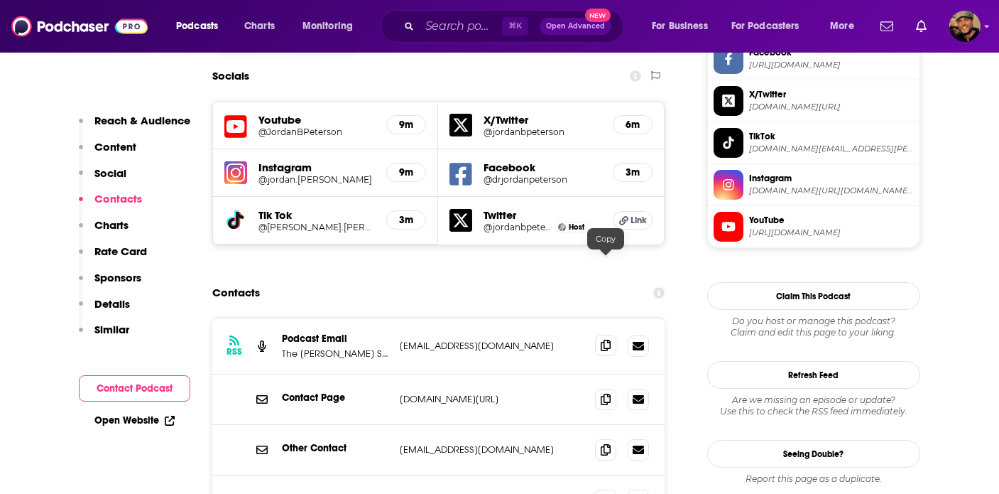
click at [609, 339] on icon at bounding box center [606, 344] width 10 height 11
click at [114, 228] on p "Charts" at bounding box center [111, 224] width 34 height 13
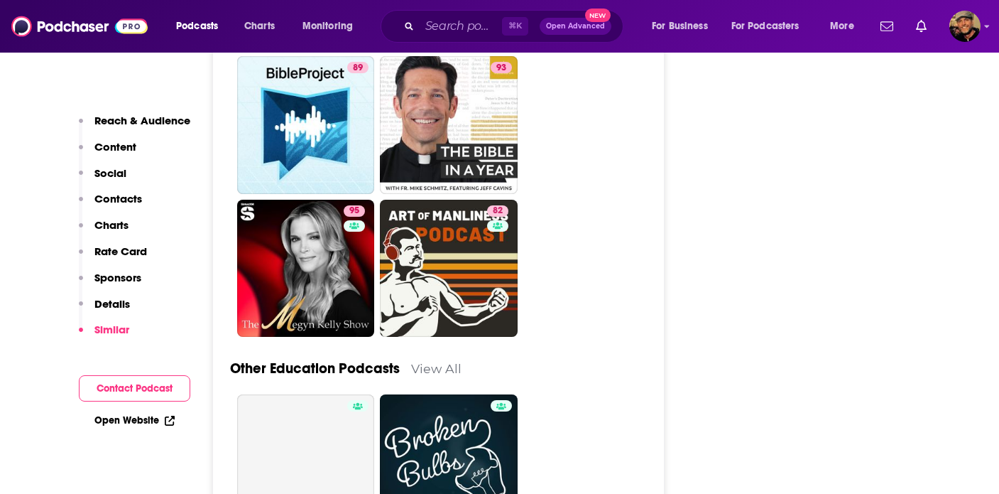
scroll to position [5668, 0]
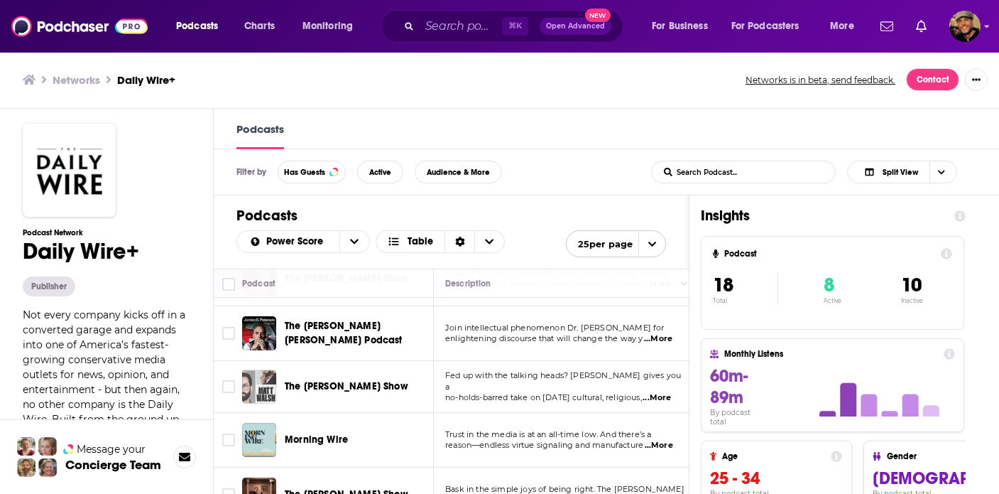
scroll to position [1, 0]
click at [339, 382] on div "Podcasts Charts Monitoring ⌘ K Open Advanced New For Business For Podcasters Mo…" at bounding box center [499, 246] width 999 height 494
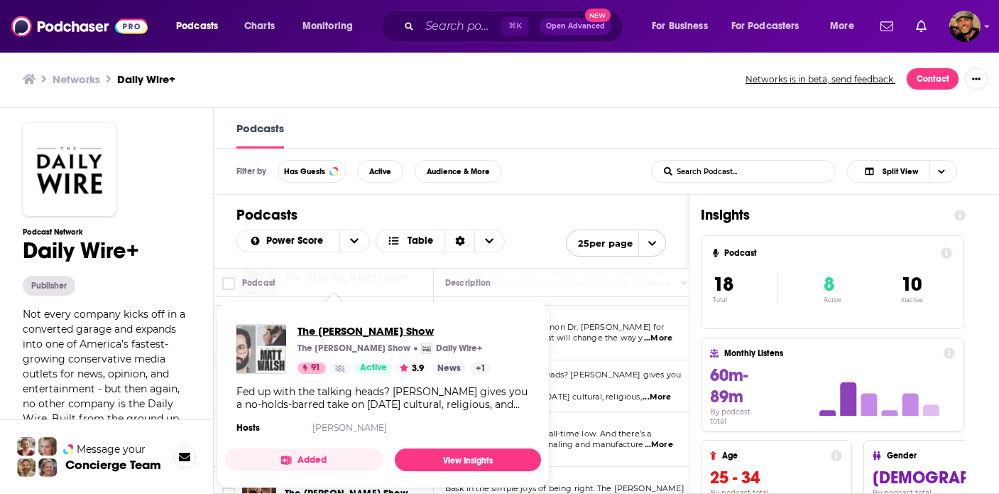
click at [364, 326] on span "The [PERSON_NAME] Show" at bounding box center [395, 330] width 194 height 13
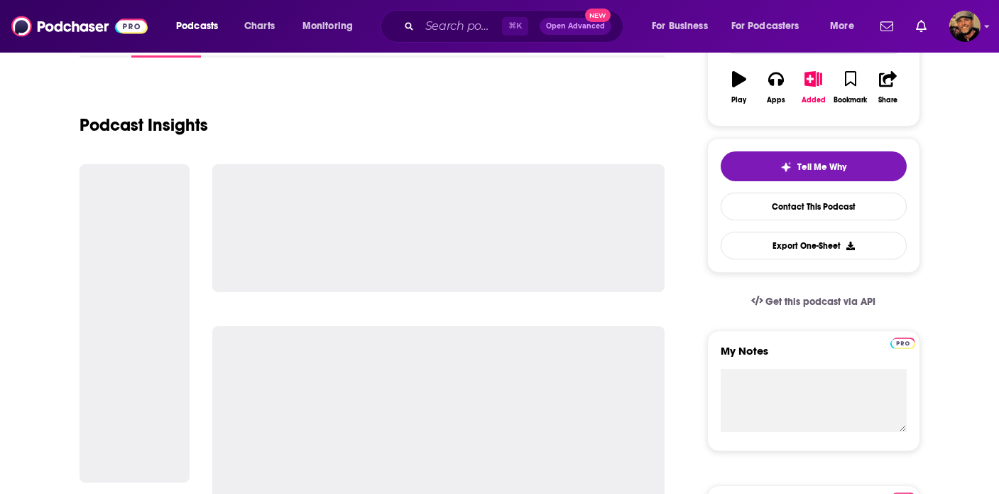
scroll to position [259, 0]
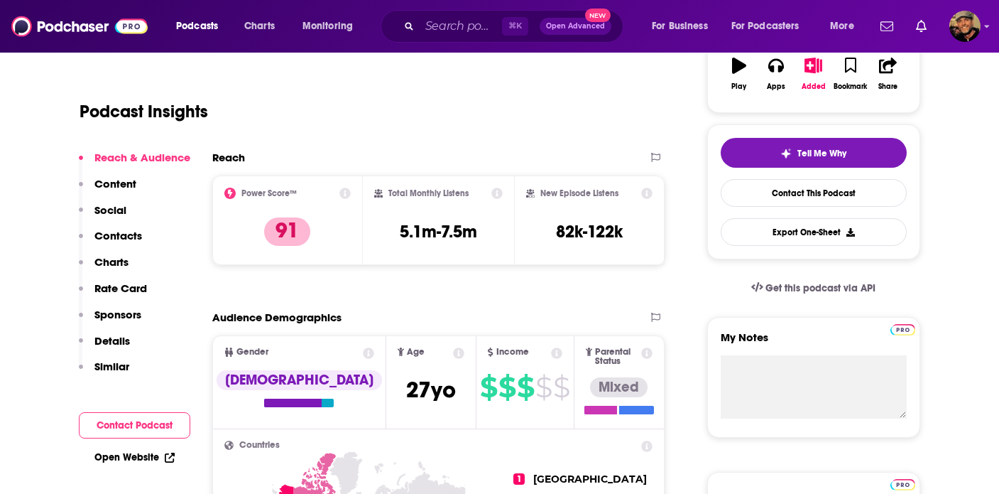
click at [116, 220] on button "Social" at bounding box center [103, 216] width 48 height 26
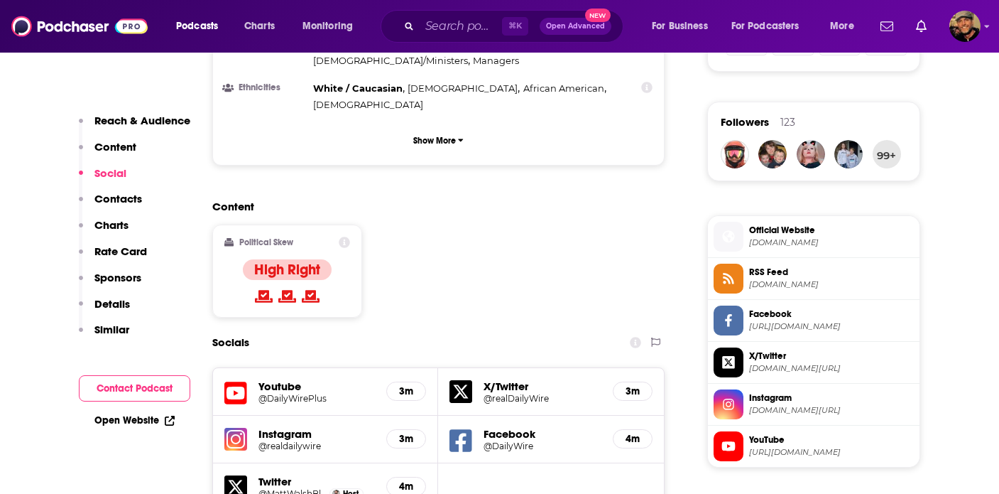
scroll to position [1034, 0]
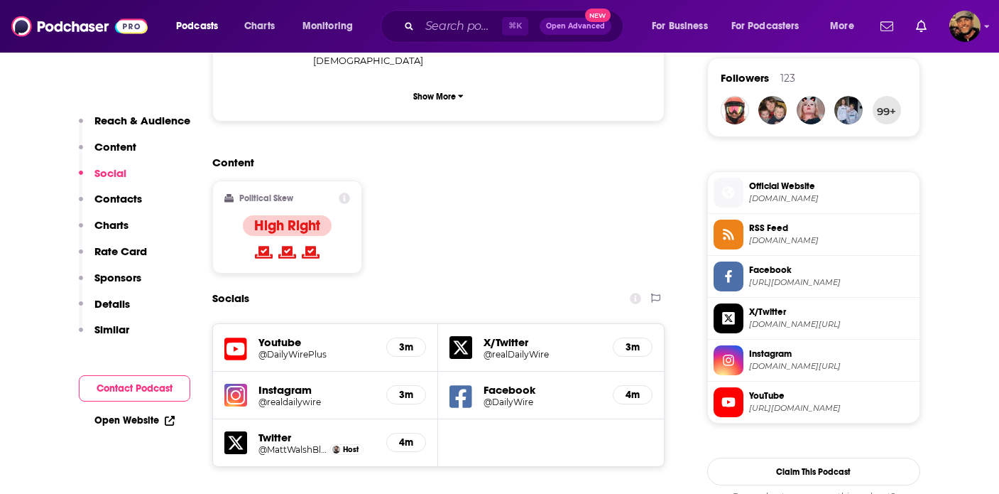
click at [136, 200] on p "Contacts" at bounding box center [118, 198] width 48 height 13
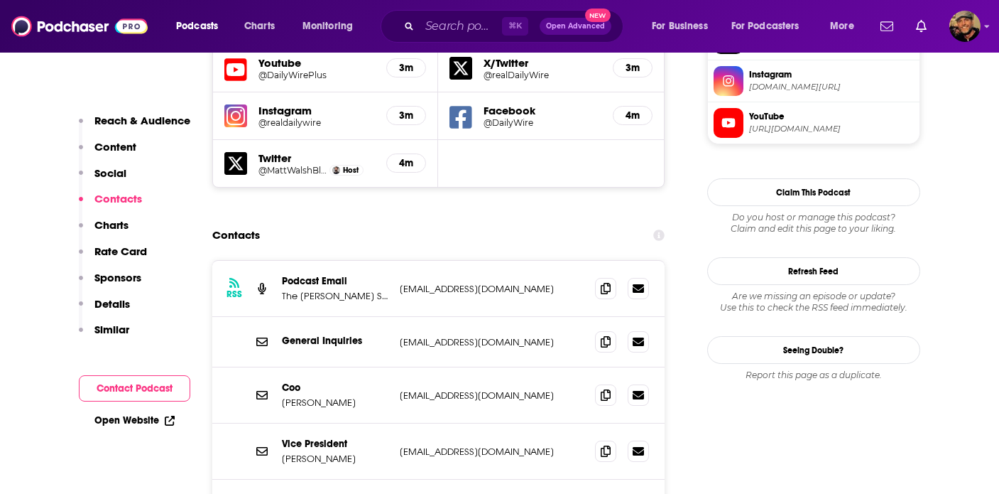
scroll to position [1315, 0]
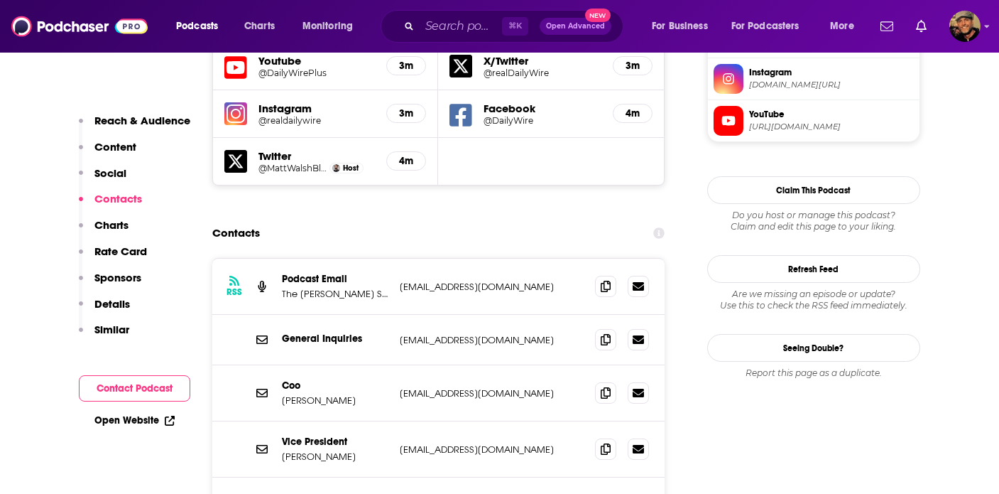
click at [131, 280] on p "Sponsors" at bounding box center [117, 277] width 47 height 13
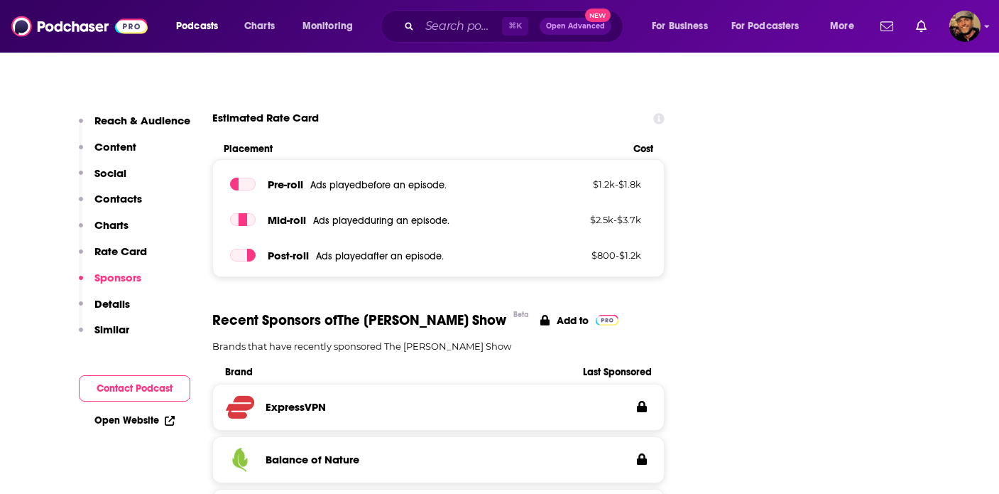
scroll to position [2049, 0]
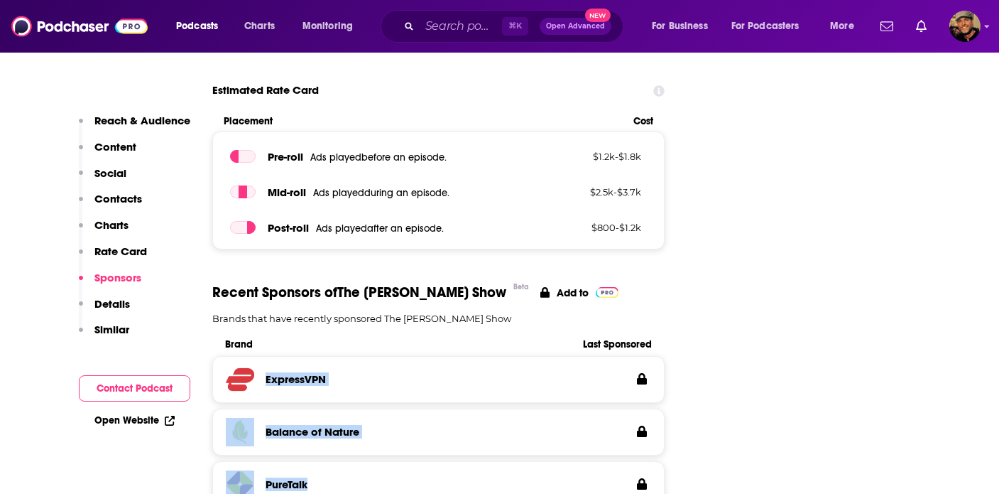
drag, startPoint x: 262, startPoint y: 290, endPoint x: 369, endPoint y: 405, distance: 156.8
click at [369, 405] on div "ExpressVPN Balance of Nature PureTalk Shopify Helix Sleep" at bounding box center [438, 487] width 453 height 263
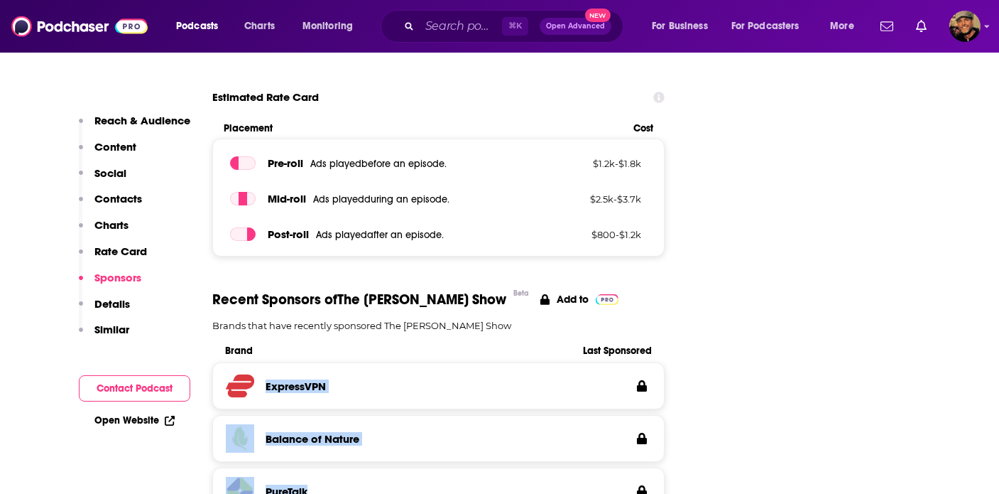
scroll to position [2023, 0]
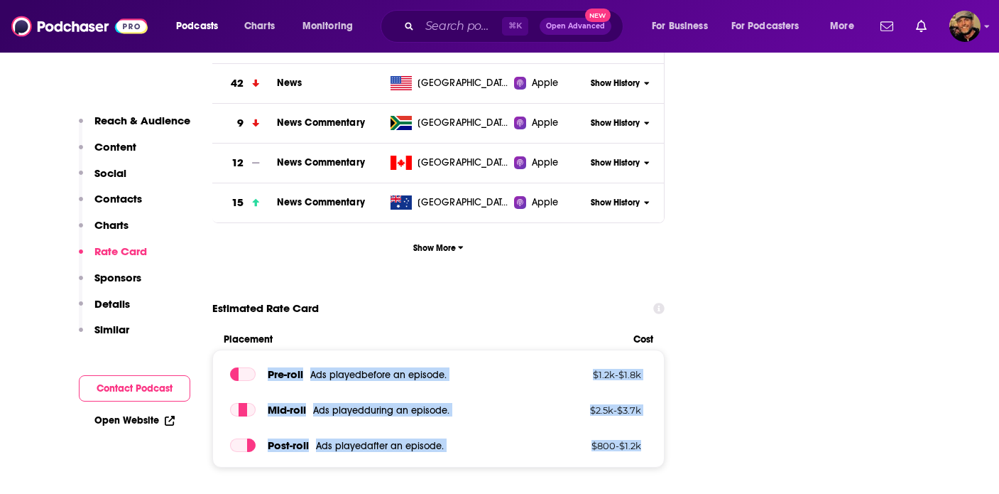
drag, startPoint x: 269, startPoint y: 286, endPoint x: 646, endPoint y: 370, distance: 386.3
click at [646, 370] on div "Pre -roll Ads played before an episode . $ 1.2k - $ 1.8k Mid -roll Ads played d…" at bounding box center [438, 408] width 453 height 118
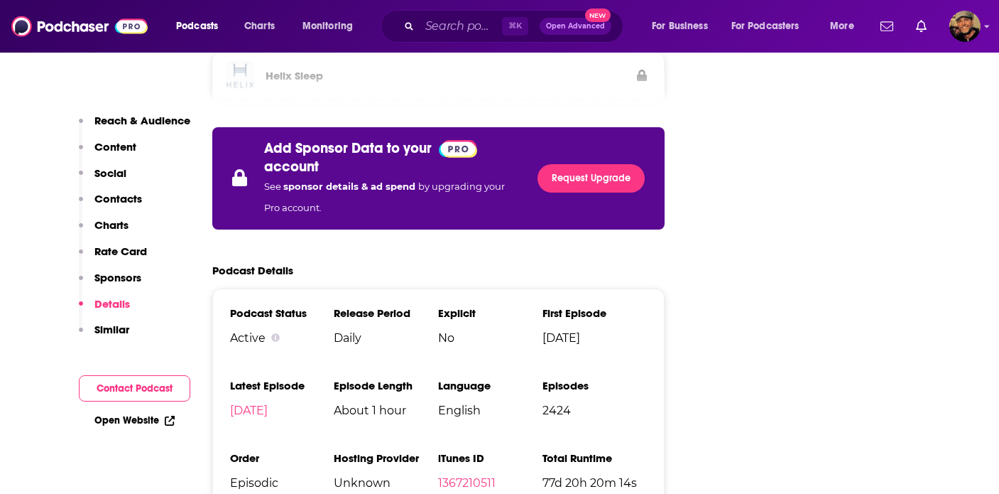
click at [140, 119] on p "Reach & Audience" at bounding box center [142, 120] width 96 height 13
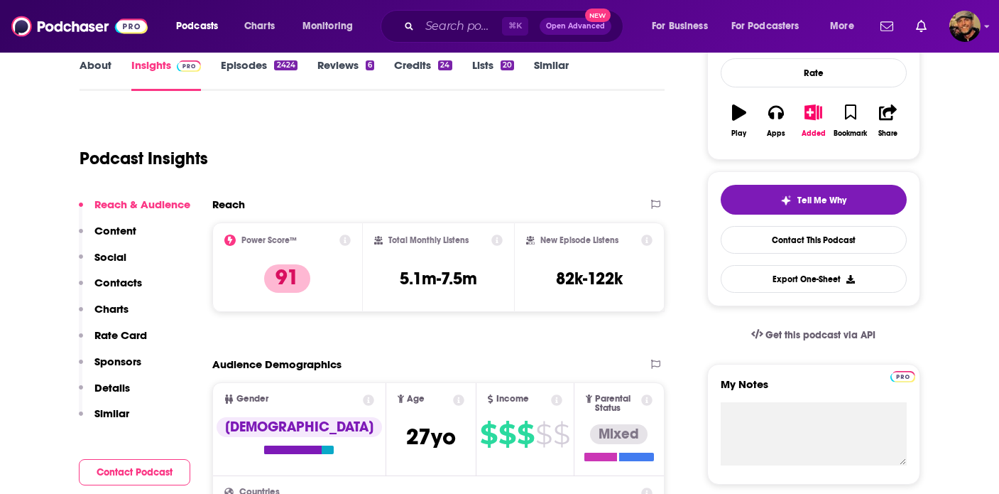
scroll to position [0, 0]
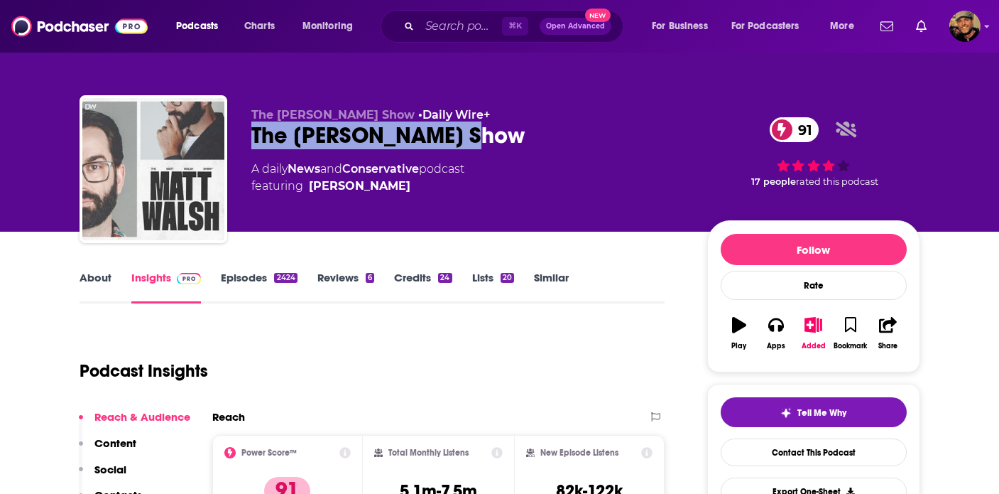
drag, startPoint x: 477, startPoint y: 136, endPoint x: 246, endPoint y: 136, distance: 230.8
click at [246, 136] on div "The [PERSON_NAME] Show • Daily Wire+ The [PERSON_NAME] Show 91 A daily News and…" at bounding box center [500, 171] width 841 height 153
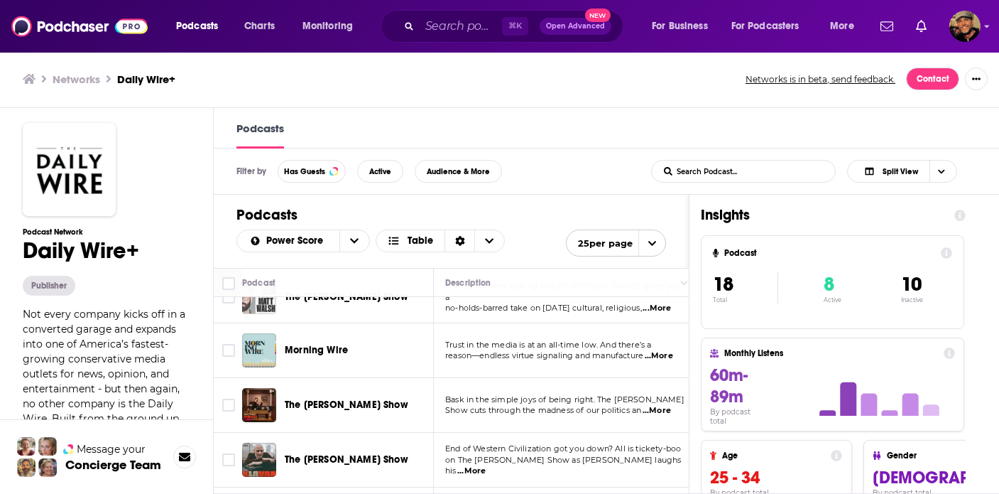
scroll to position [138, 0]
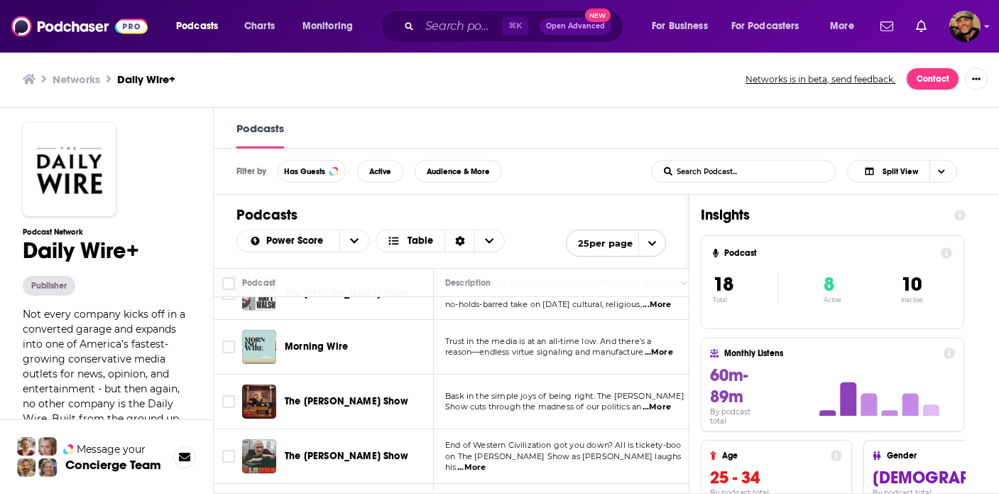
click at [314, 350] on div "Podcasts Charts Monitoring ⌘ K Open Advanced New For Business For Podcasters Mo…" at bounding box center [499, 246] width 999 height 494
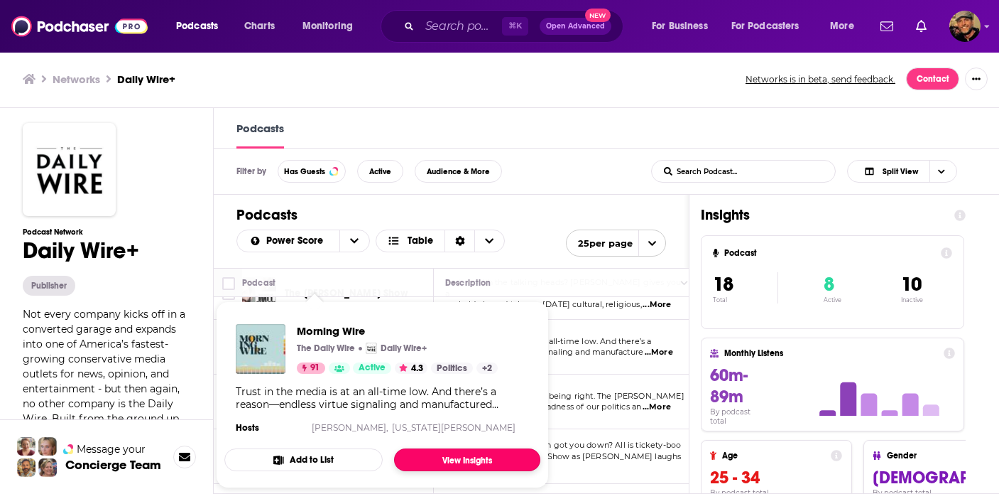
click at [460, 460] on link "View Insights" at bounding box center [467, 459] width 146 height 23
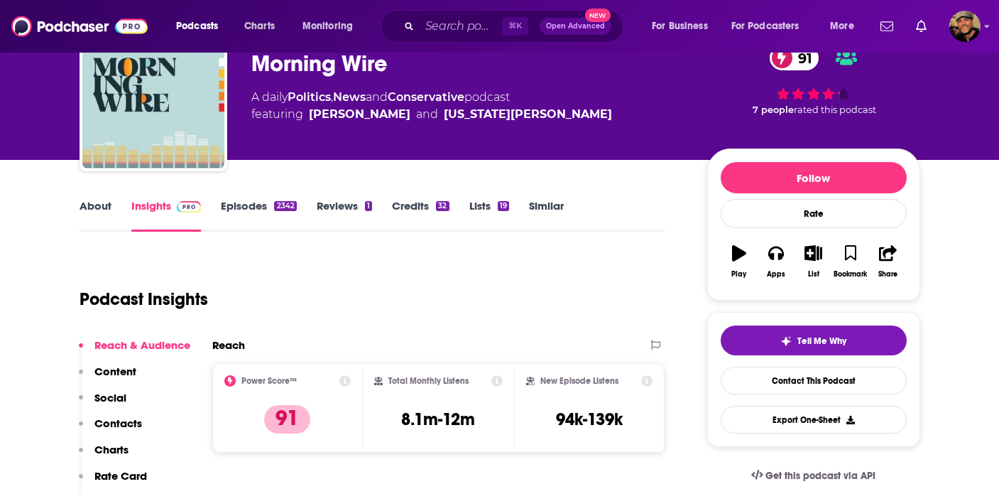
click at [131, 428] on p "Contacts" at bounding box center [118, 422] width 48 height 13
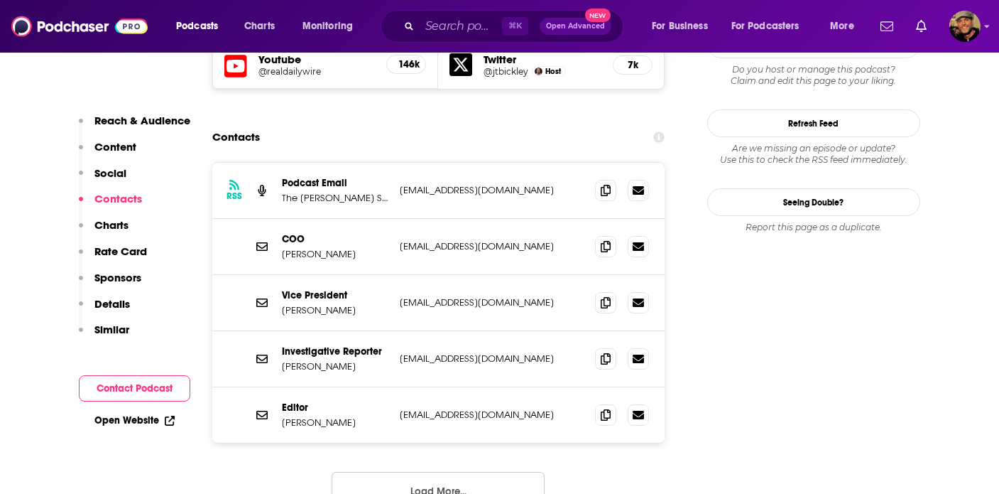
scroll to position [1294, 0]
click at [134, 251] on p "Rate Card" at bounding box center [120, 250] width 53 height 13
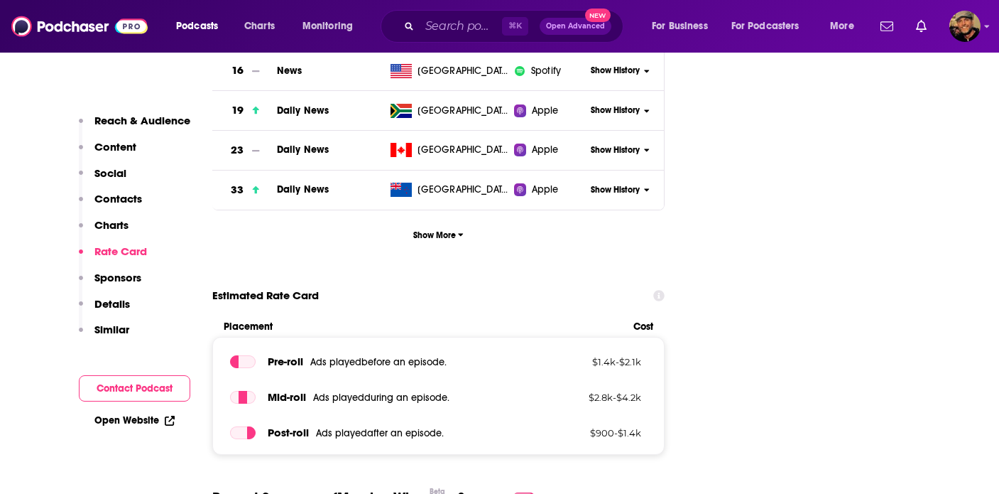
scroll to position [1945, 0]
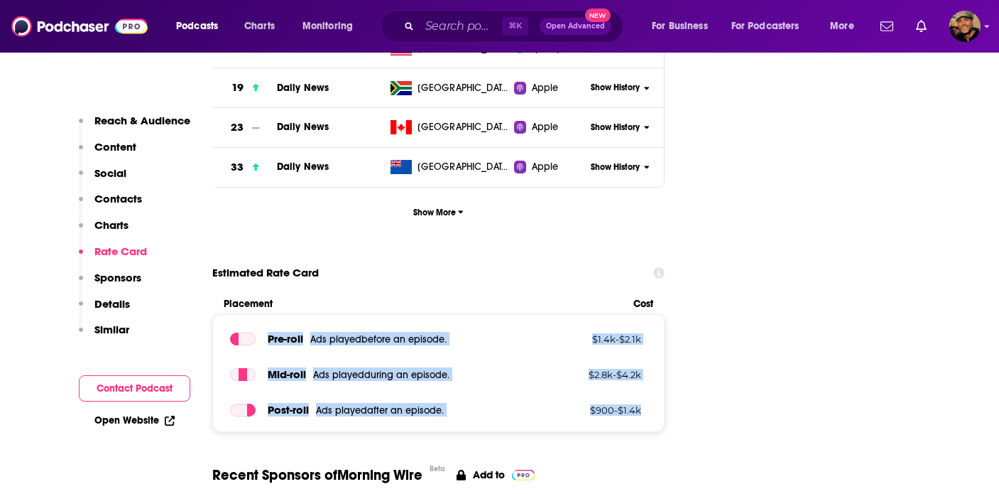
drag, startPoint x: 270, startPoint y: 276, endPoint x: 656, endPoint y: 346, distance: 392.6
click at [656, 346] on div "Pre -roll Ads played before an episode . $ 1.4k - $ 2.1k Mid -roll Ads played d…" at bounding box center [438, 373] width 453 height 118
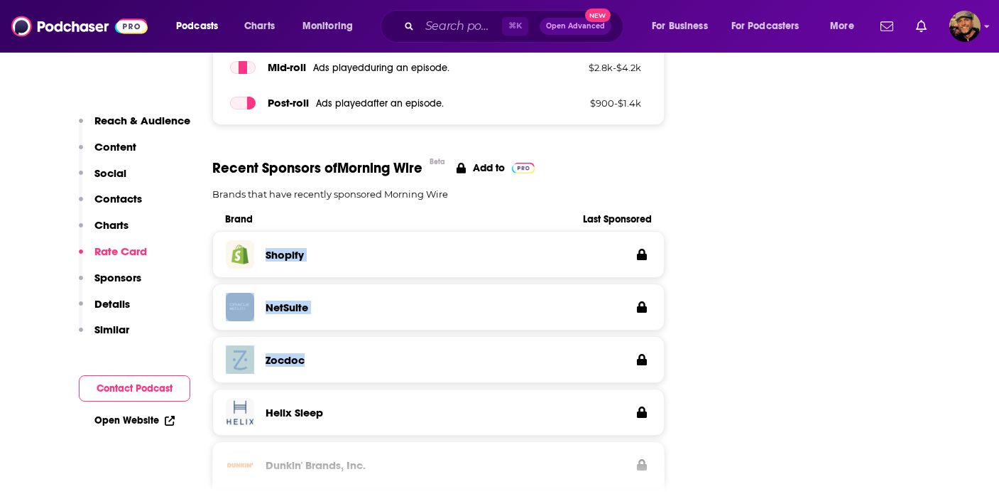
drag, startPoint x: 261, startPoint y: 189, endPoint x: 345, endPoint y: 310, distance: 147.4
click at [345, 310] on div "Shopify NetSuite Zocdoc Helix Sleep Dunkin' Brands, Inc." at bounding box center [438, 362] width 453 height 263
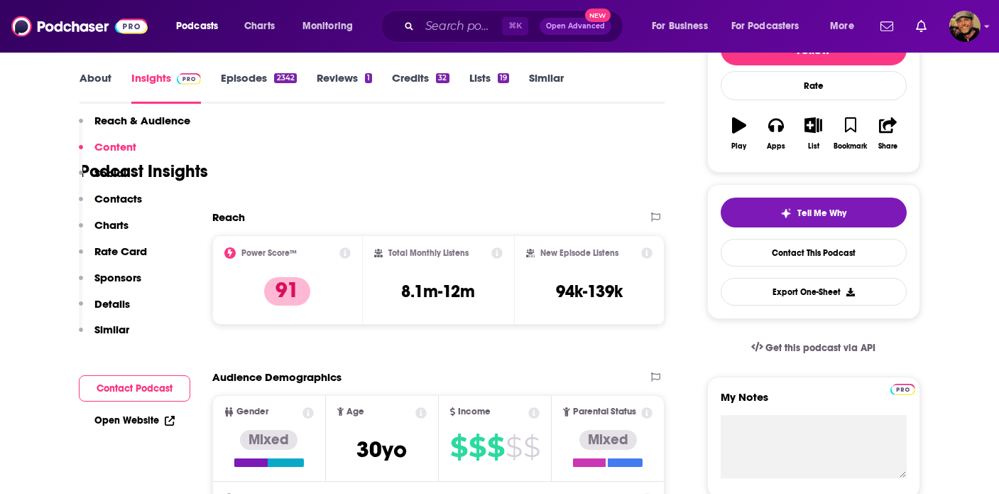
scroll to position [0, 0]
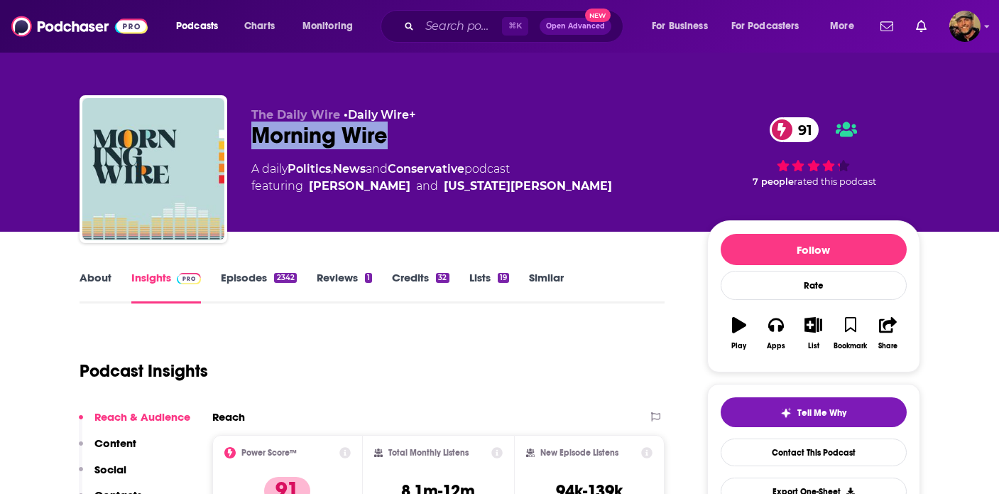
drag, startPoint x: 415, startPoint y: 136, endPoint x: 250, endPoint y: 136, distance: 164.8
click at [250, 136] on div "The Daily Wire • Daily Wire+ Morning Wire 91 A daily Politics , News and Conser…" at bounding box center [500, 171] width 841 height 153
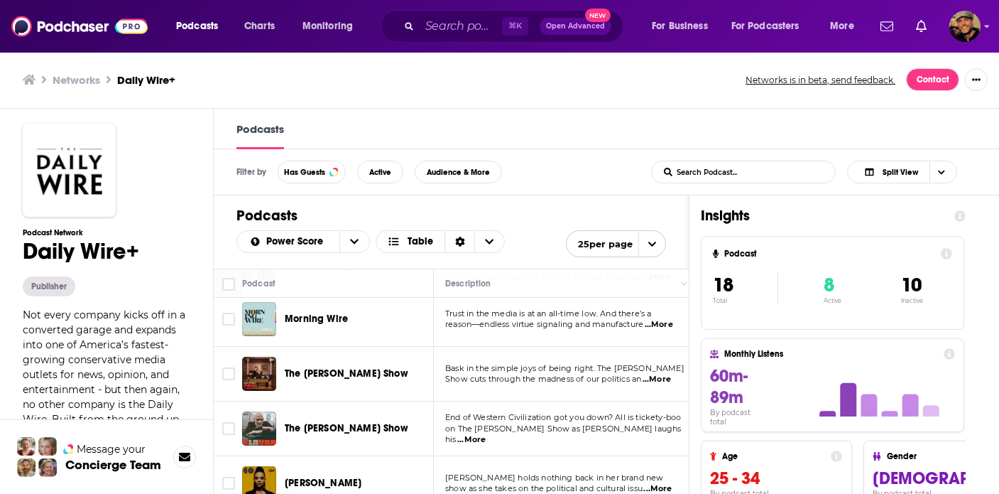
scroll to position [172, 0]
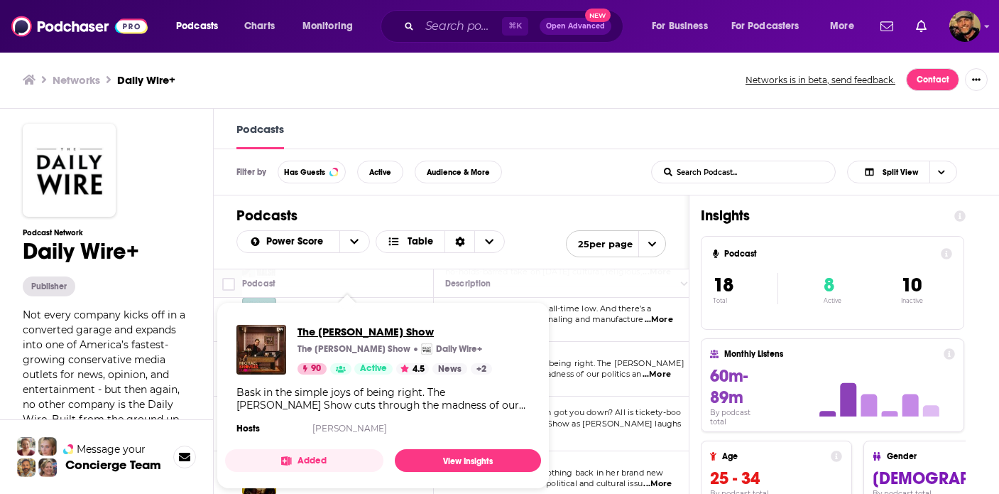
click at [368, 329] on span "The [PERSON_NAME] Show" at bounding box center [395, 331] width 195 height 13
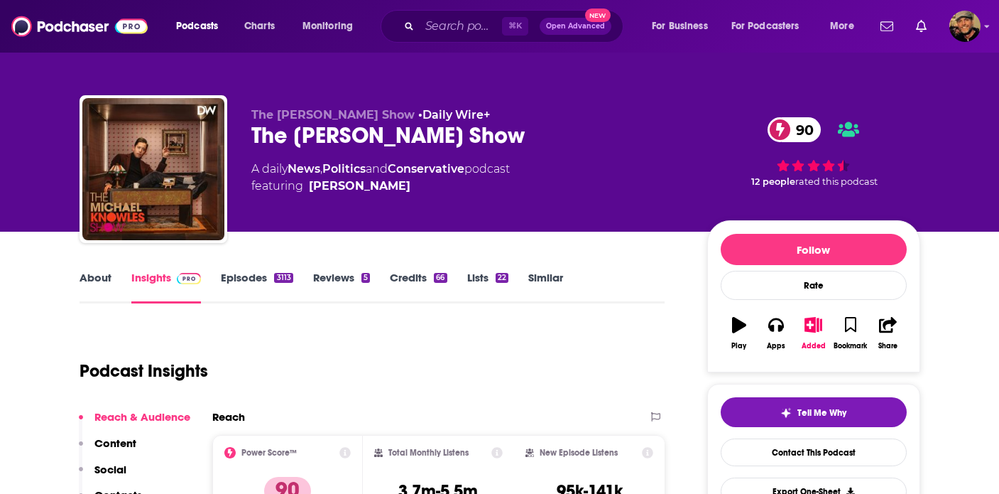
drag, startPoint x: 366, startPoint y: 139, endPoint x: 244, endPoint y: 138, distance: 122.2
click at [244, 138] on div "The Michael Knowles Show • Daily Wire+ The Michael Knowles Show 90 A daily News…" at bounding box center [500, 171] width 841 height 153
copy h2 "The [PERSON_NAME] Show"
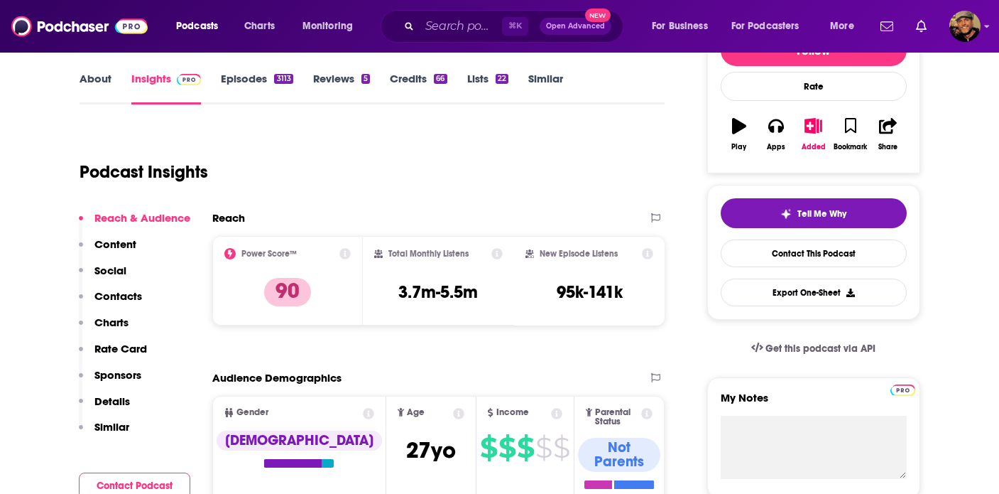
click at [117, 300] on p "Contacts" at bounding box center [118, 295] width 48 height 13
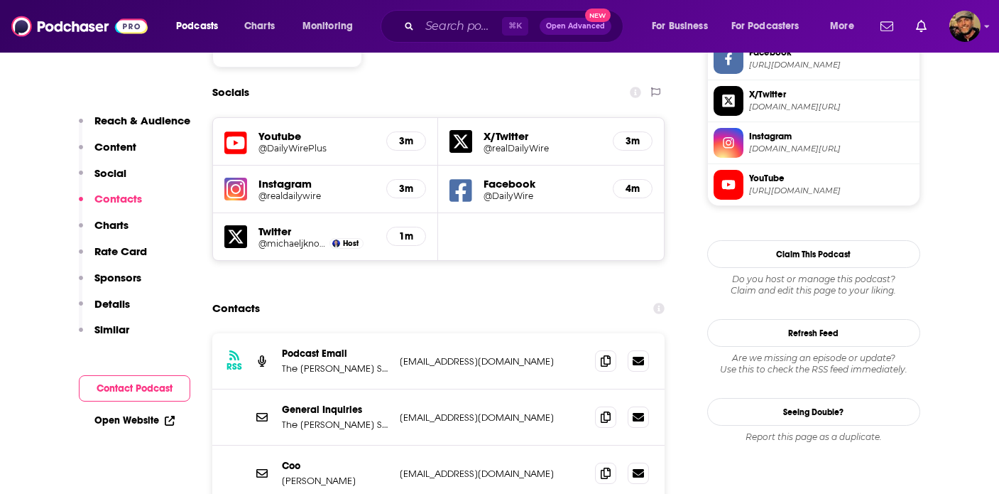
scroll to position [1453, 0]
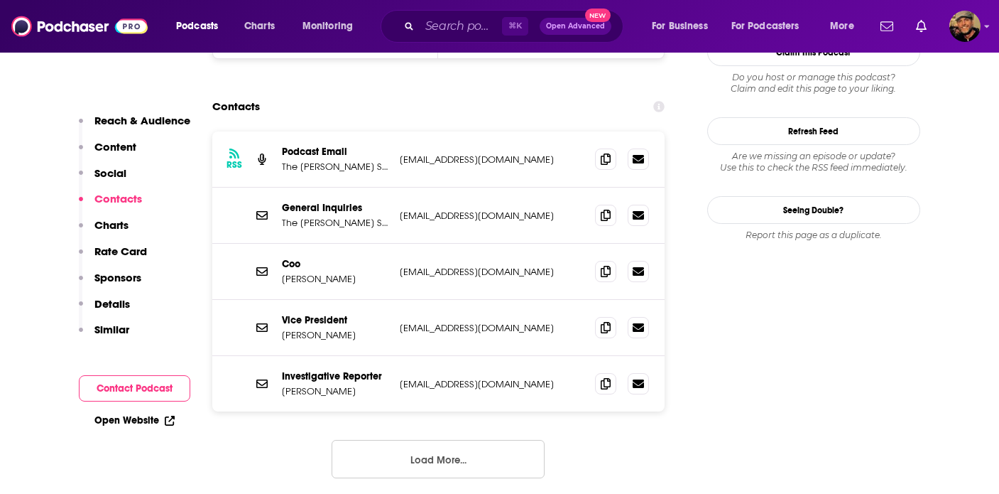
click at [114, 254] on p "Rate Card" at bounding box center [120, 250] width 53 height 13
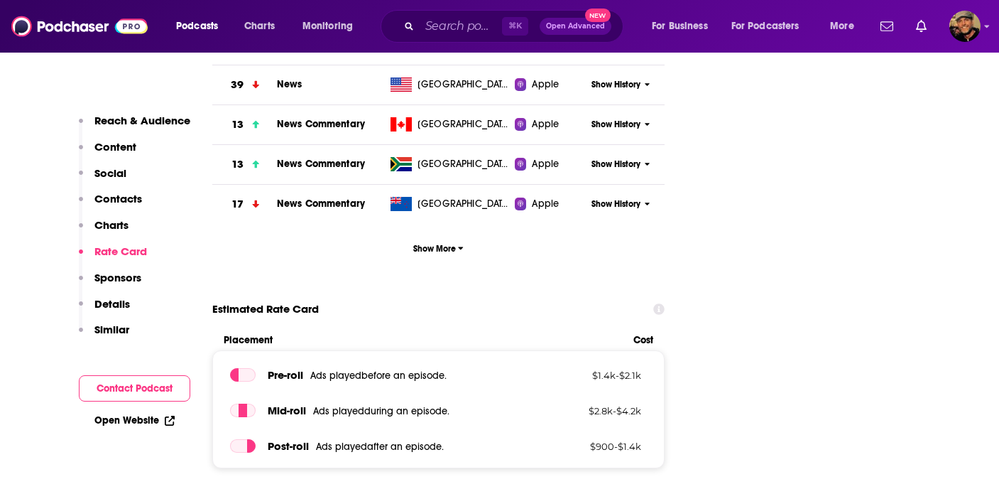
scroll to position [2040, 0]
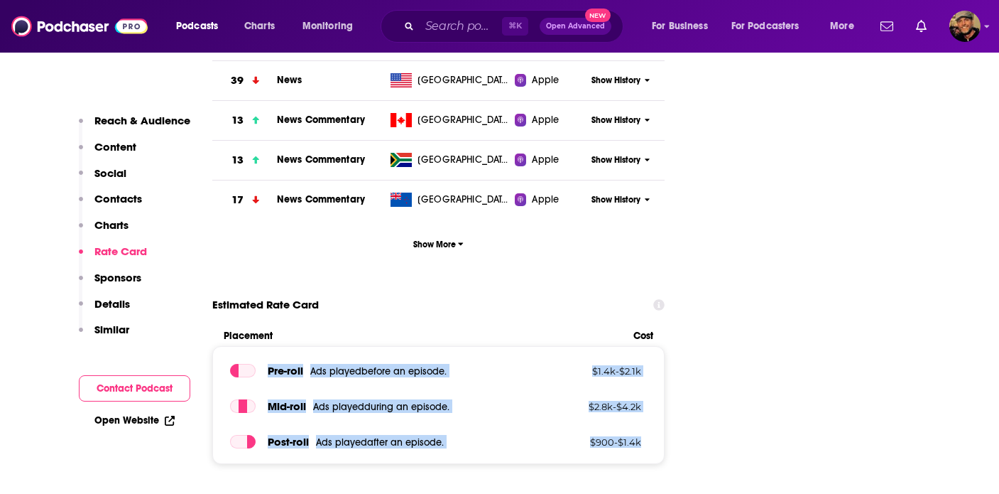
drag, startPoint x: 268, startPoint y: 277, endPoint x: 651, endPoint y: 354, distance: 390.6
click at [651, 354] on div "Pre -roll Ads played before an episode . $ 1.4k - $ 2.1k Mid -roll Ads played d…" at bounding box center [438, 405] width 453 height 118
copy div "Pre -roll Ads played before an episode . $ 1.4k - $ 2.1k Mid -roll Ads played d…"
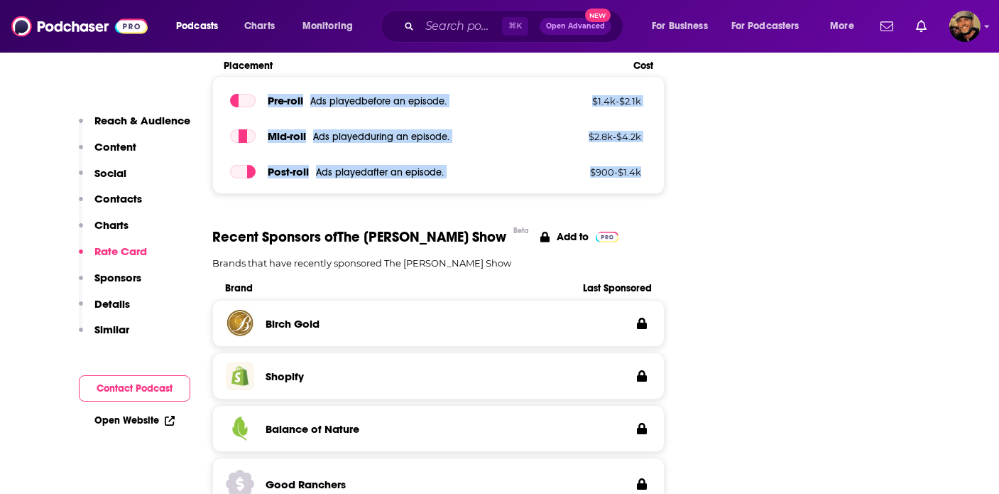
scroll to position [2417, 0]
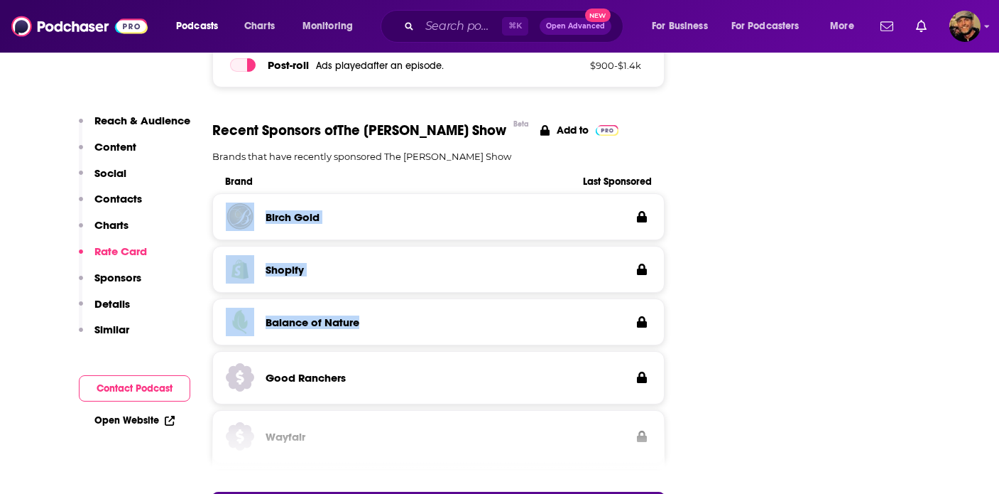
drag, startPoint x: 408, startPoint y: 230, endPoint x: 249, endPoint y: 102, distance: 203.5
click at [249, 193] on div "Birch Gold Shopify Balance of Nature Good Ranchers Wayfair" at bounding box center [438, 331] width 453 height 276
copy div "Birch Gold Shopify Balance of Nature"
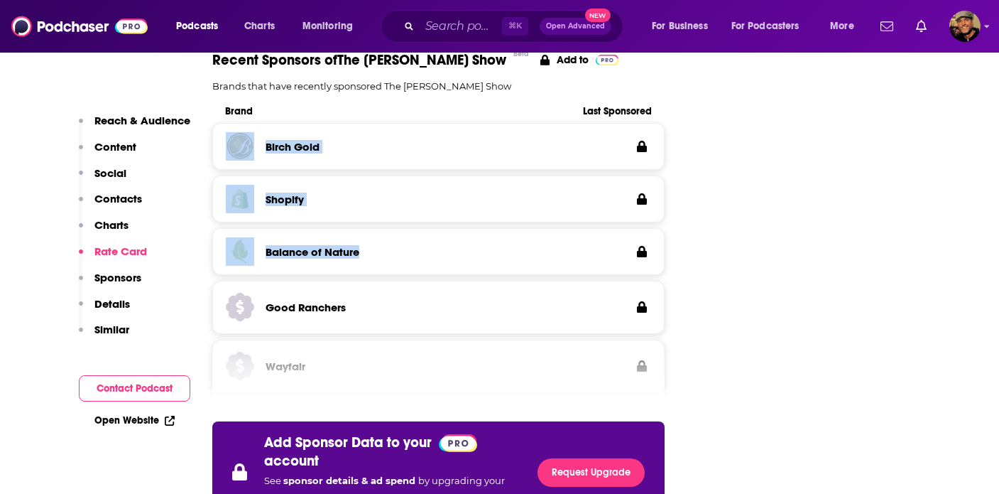
click at [116, 306] on p "Details" at bounding box center [112, 303] width 36 height 13
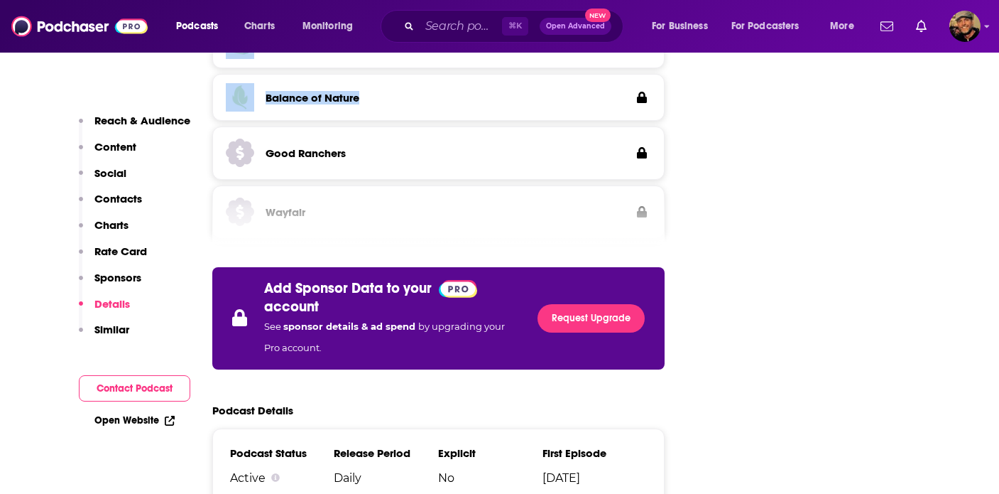
scroll to position [2752, 0]
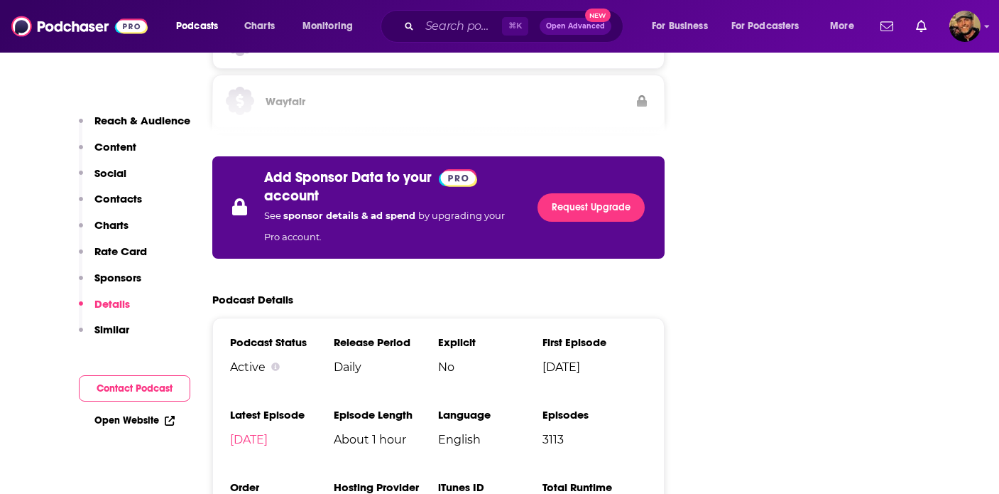
click at [111, 286] on button "Sponsors" at bounding box center [110, 284] width 63 height 26
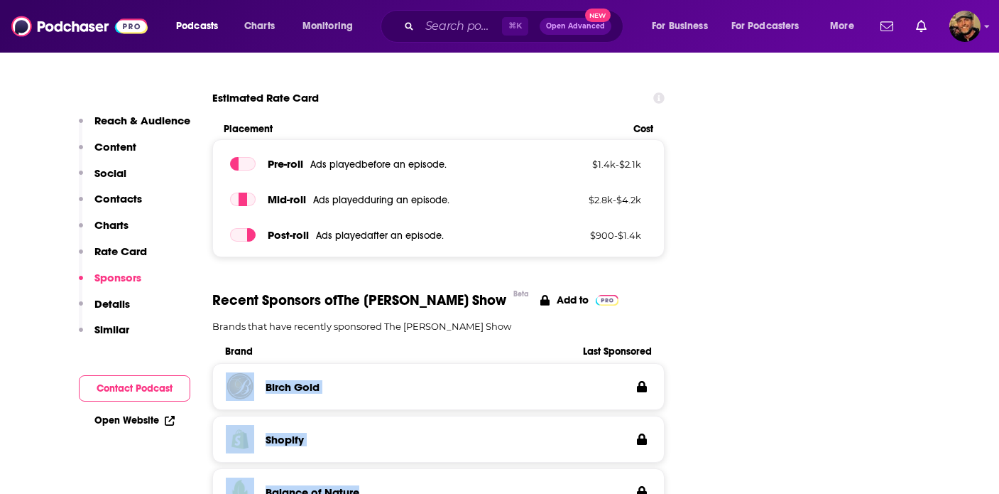
click at [113, 301] on p "Details" at bounding box center [112, 303] width 36 height 13
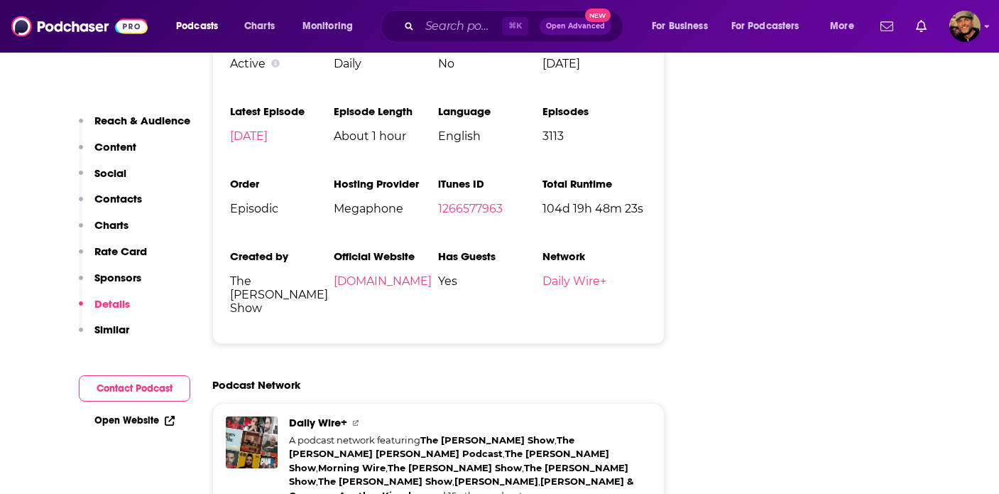
scroll to position [3053, 0]
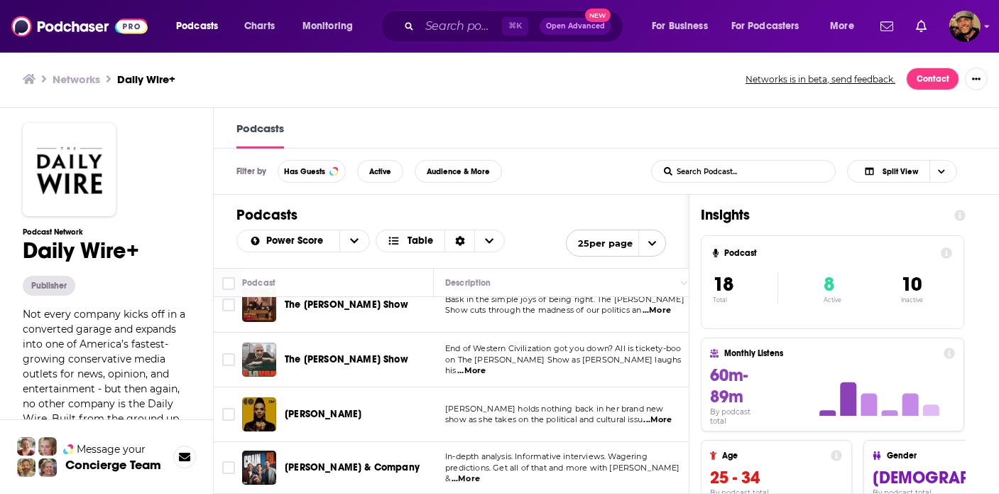
scroll to position [247, 0]
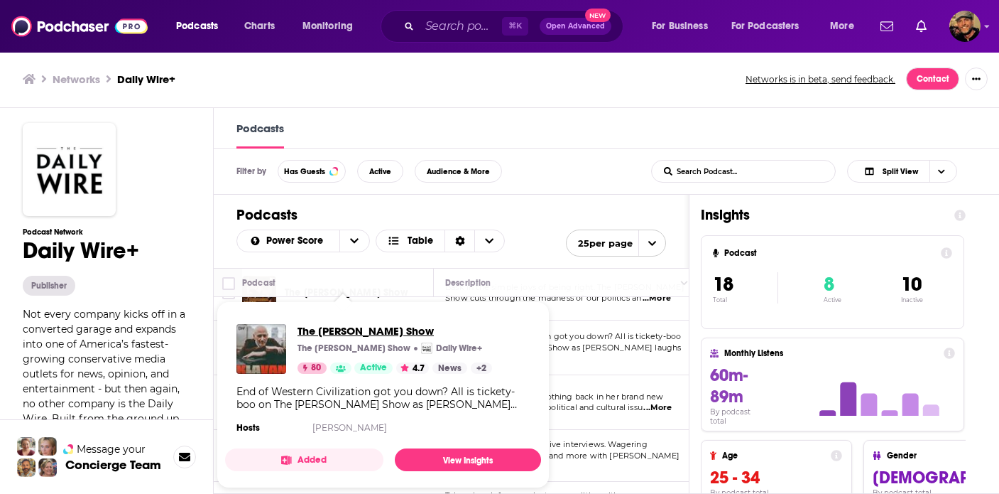
click at [336, 330] on span "The [PERSON_NAME] Show" at bounding box center [395, 330] width 195 height 13
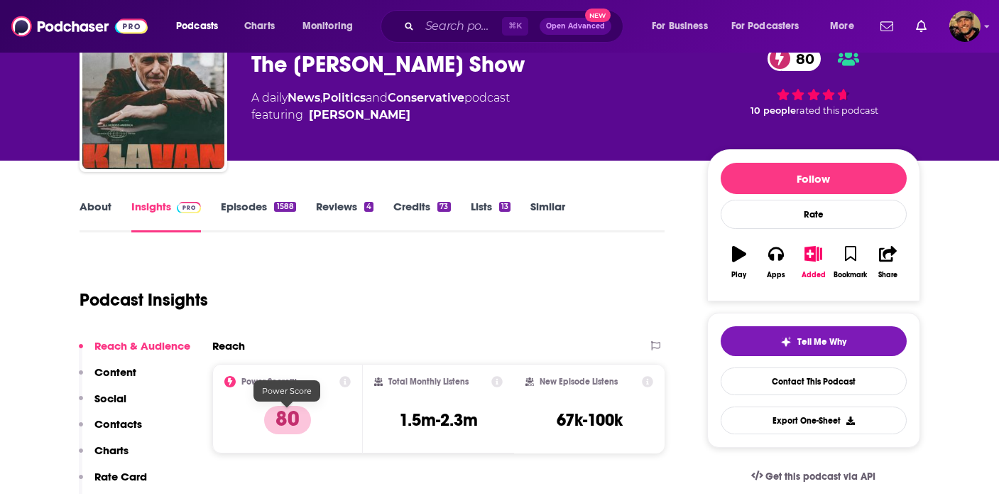
scroll to position [77, 0]
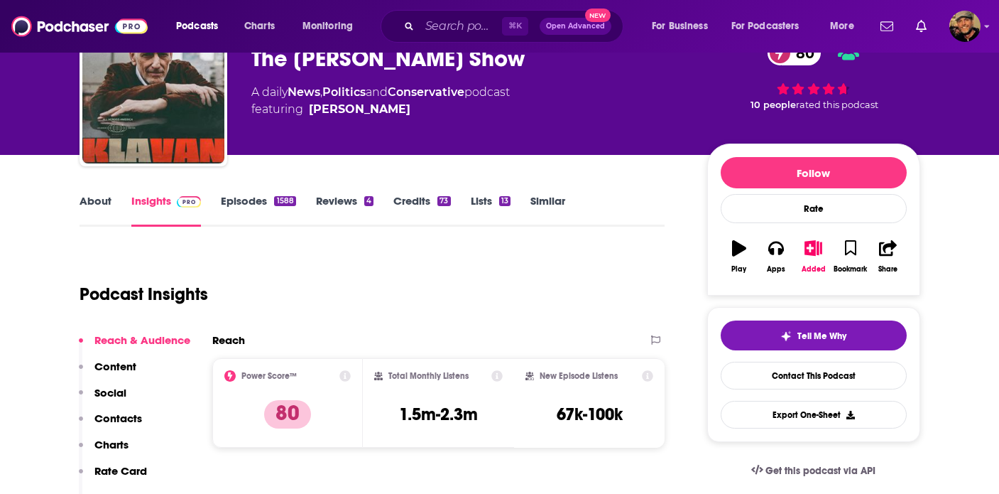
click at [143, 419] on div "Reach & Audience Content Social Contacts Charts Rate Card Sponsors Details Simi…" at bounding box center [135, 450] width 112 height 235
click at [124, 418] on p "Contacts" at bounding box center [118, 417] width 48 height 13
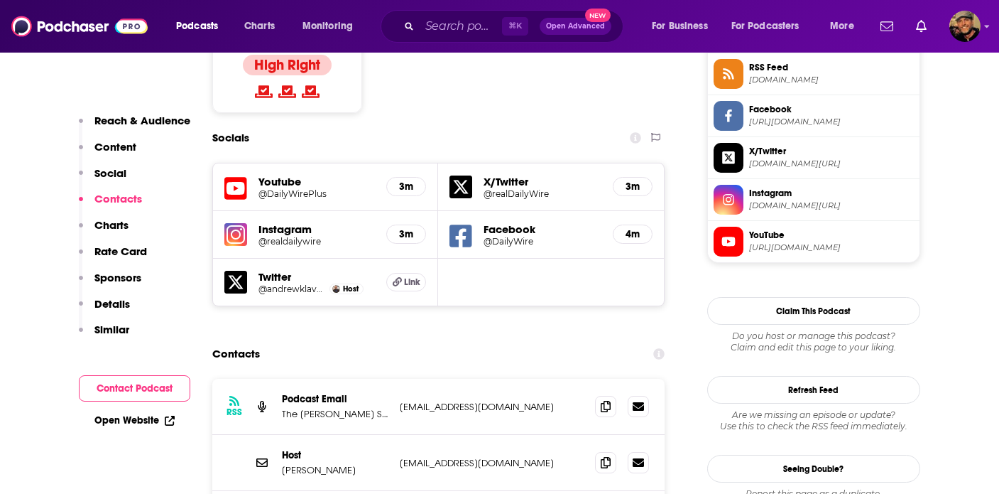
scroll to position [1251, 0]
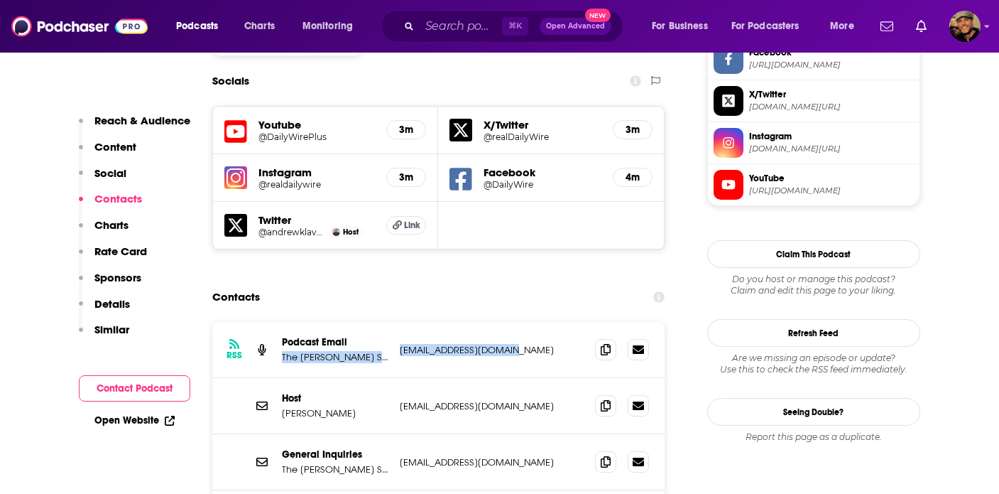
drag, startPoint x: 392, startPoint y: 258, endPoint x: 530, endPoint y: 264, distance: 137.9
click at [529, 322] on div "RSS Podcast Email The Ben Shapiro Show podcasts@dailywire.com podcasts@dailywir…" at bounding box center [438, 350] width 453 height 56
click at [529, 283] on div "Contacts" at bounding box center [438, 296] width 453 height 27
click at [609, 343] on icon at bounding box center [606, 348] width 10 height 11
click at [100, 221] on p "Charts" at bounding box center [111, 224] width 34 height 13
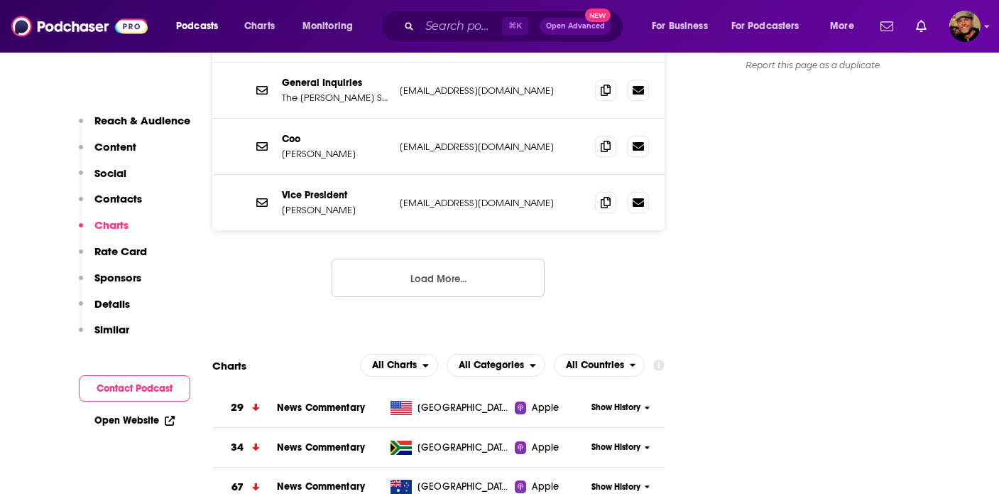
scroll to position [1695, 0]
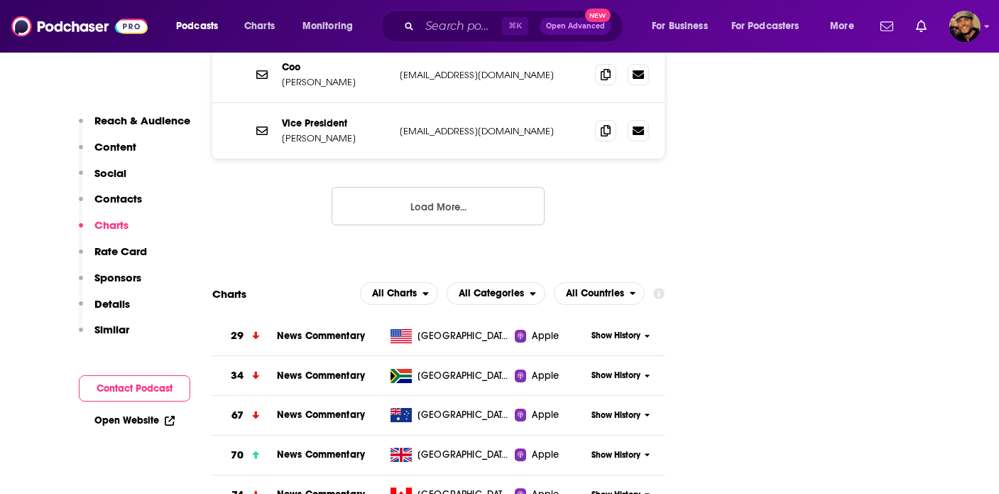
click at [114, 273] on p "Sponsors" at bounding box center [117, 277] width 47 height 13
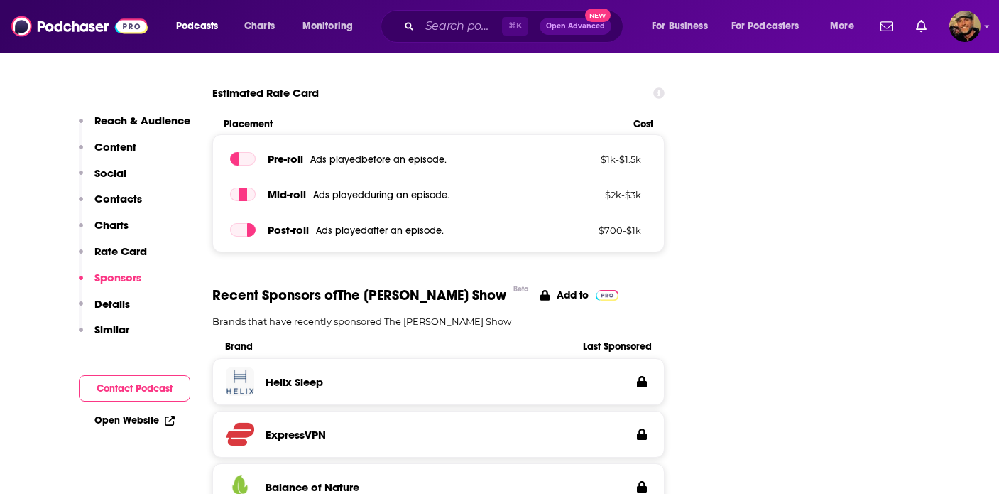
scroll to position [2247, 0]
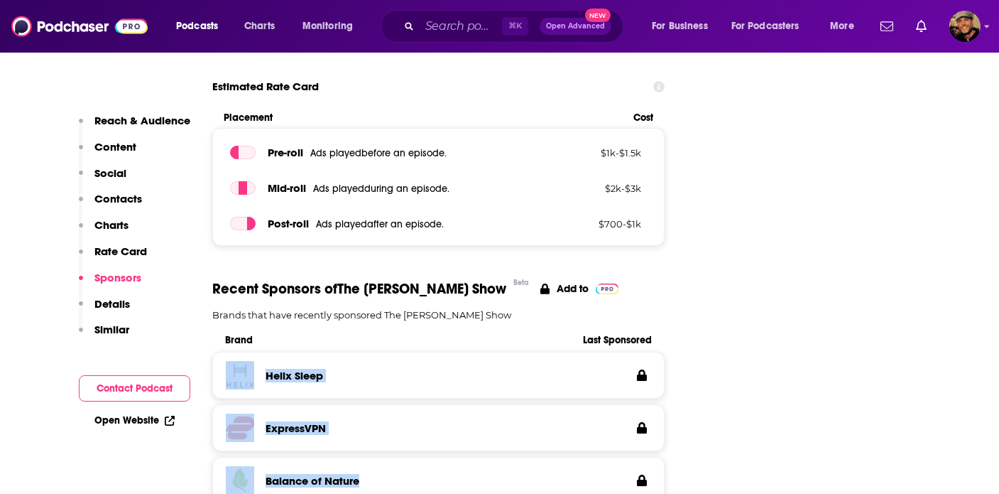
drag, startPoint x: 259, startPoint y: 286, endPoint x: 385, endPoint y: 410, distance: 177.3
click at [385, 410] on div "Helix Sleep ExpressVPN Balance of Nature Uber Title Lock" at bounding box center [438, 486] width 453 height 269
copy div "Helix Sleep ExpressVPN Balance of Nature"
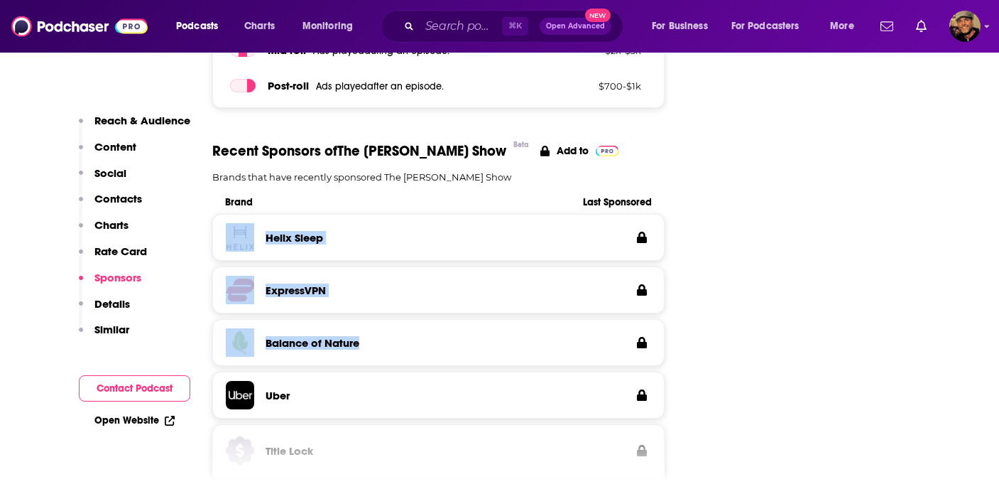
scroll to position [2391, 0]
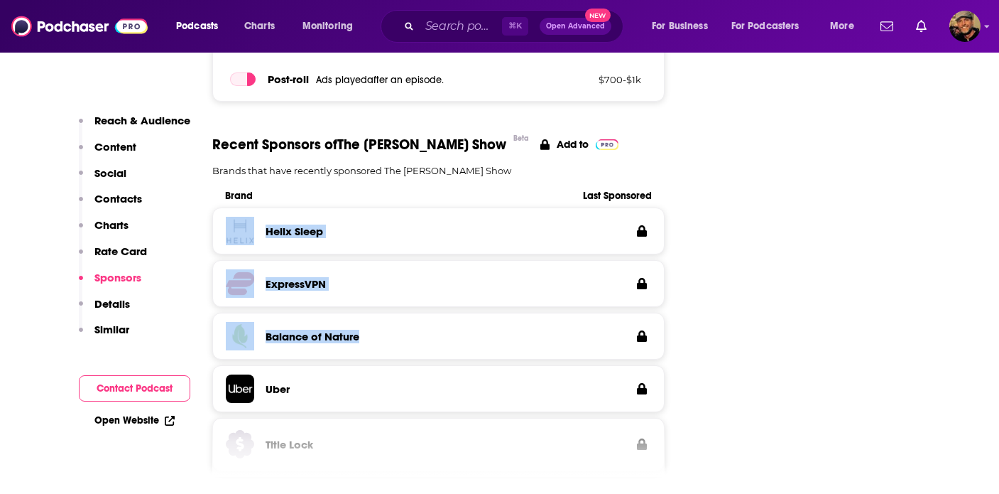
click at [114, 299] on p "Details" at bounding box center [112, 303] width 36 height 13
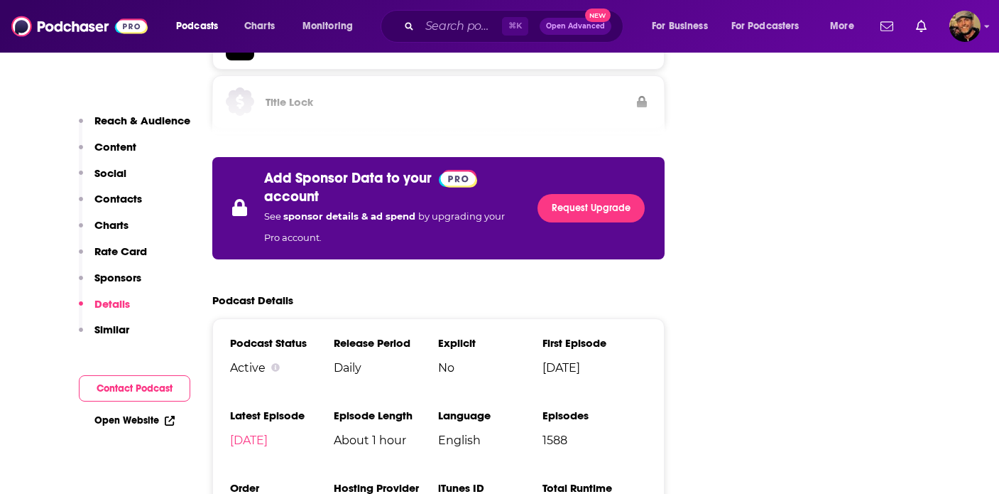
scroll to position [2746, 0]
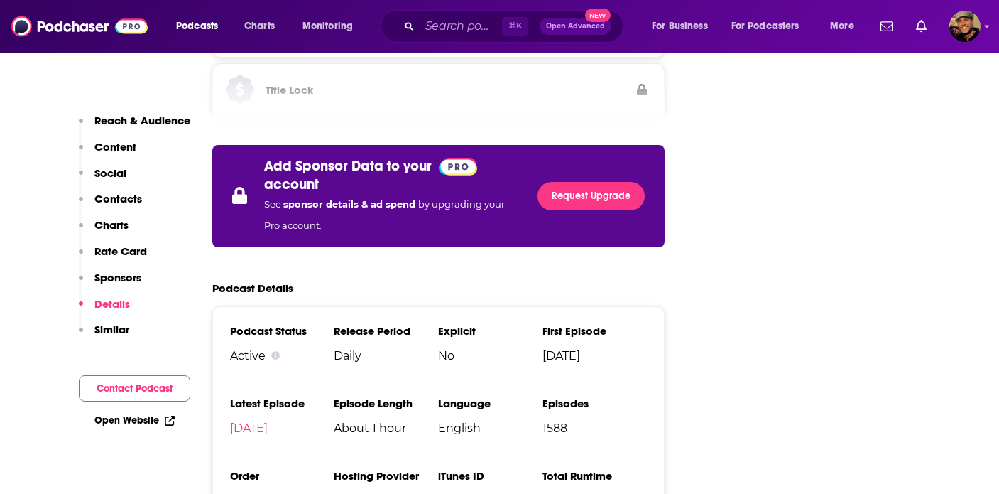
click at [114, 250] on p "Rate Card" at bounding box center [120, 250] width 53 height 13
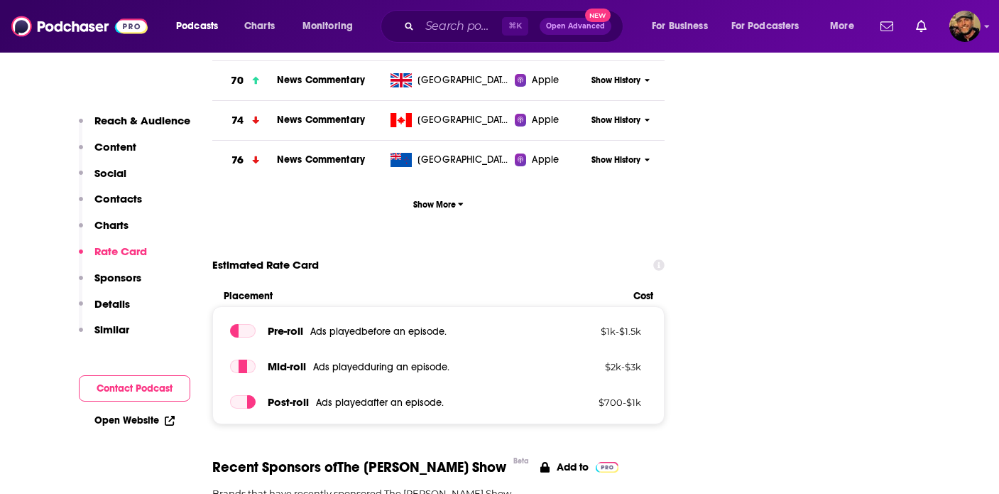
scroll to position [2040, 0]
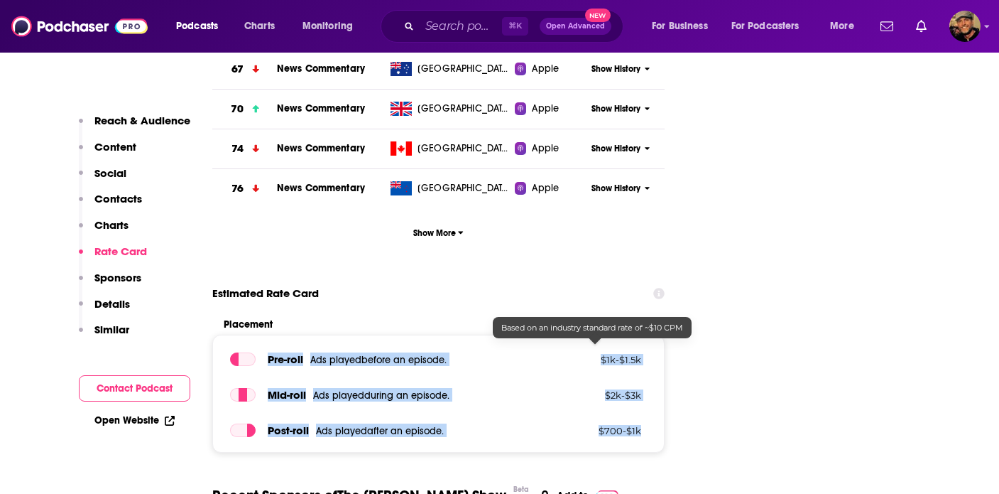
drag, startPoint x: 268, startPoint y: 274, endPoint x: 645, endPoint y: 355, distance: 385.7
click at [645, 355] on div "Pre -roll Ads played before an episode . $ 1k - $ 1.5k Mid -roll Ads played dur…" at bounding box center [438, 394] width 453 height 118
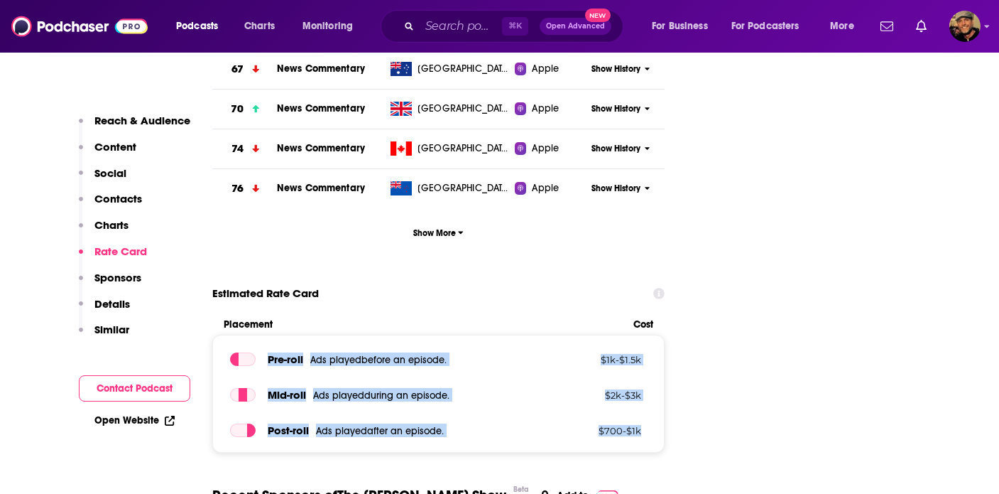
copy div "Pre -roll Ads played before an episode . $ 1k - $ 1.5k Mid -roll Ads played dur…"
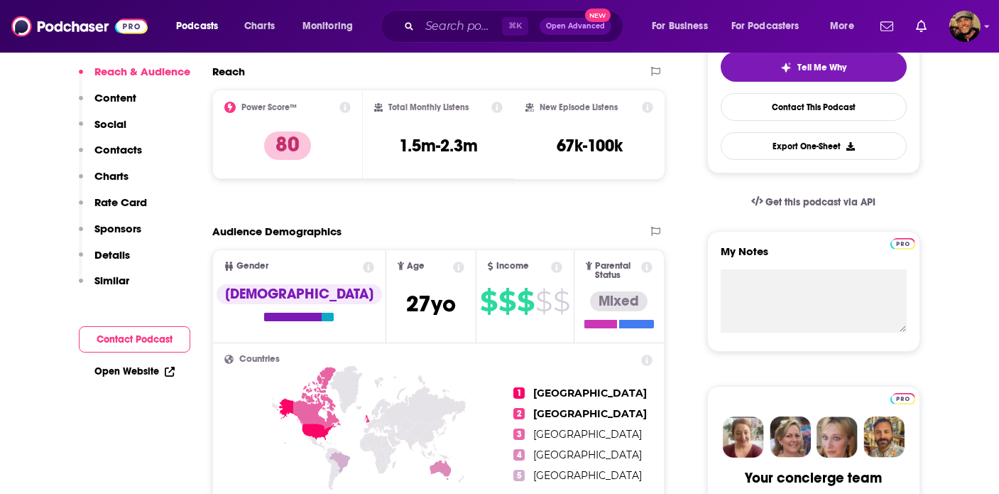
scroll to position [0, 0]
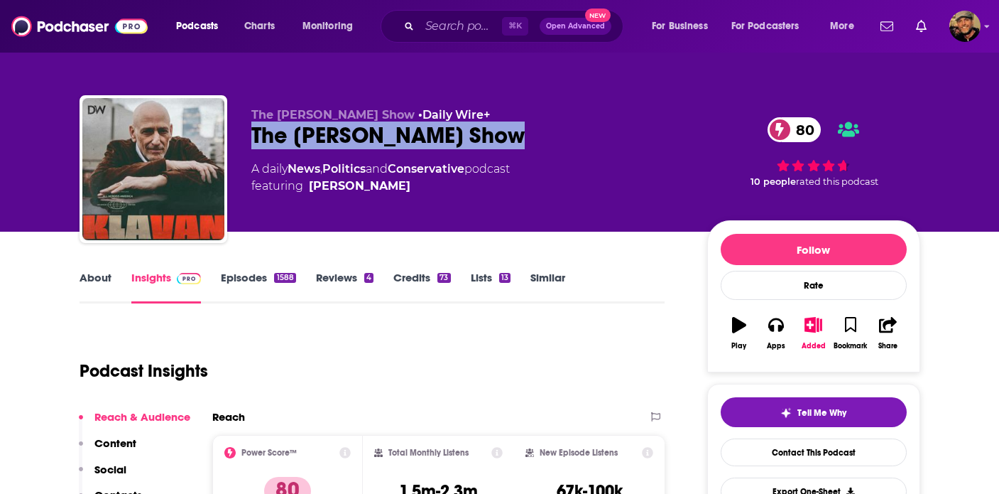
drag, startPoint x: 530, startPoint y: 143, endPoint x: 248, endPoint y: 140, distance: 282.0
click at [248, 140] on div "The Andrew Klavan Show • Daily Wire+ The Andrew Klavan Show 80 A daily News , P…" at bounding box center [500, 171] width 841 height 153
copy h2 "The [PERSON_NAME] Show"
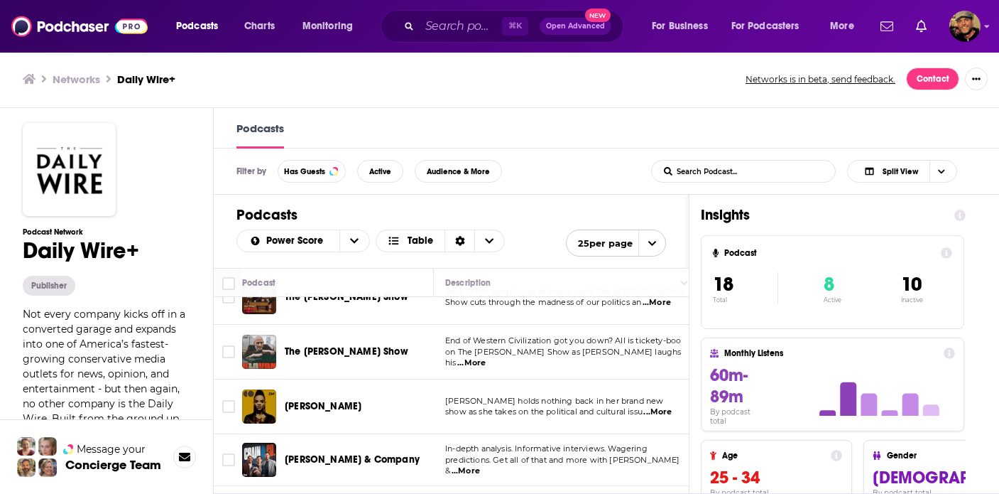
scroll to position [242, 0]
click at [322, 408] on div "Podcasts Charts Monitoring ⌘ K Open Advanced New For Business For Podcasters Mo…" at bounding box center [499, 246] width 999 height 494
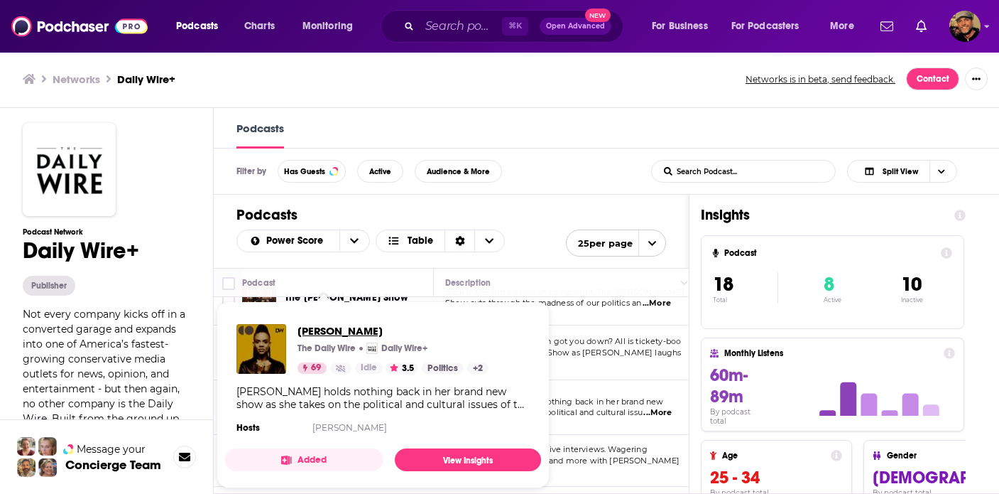
click at [337, 327] on span "[PERSON_NAME]" at bounding box center [393, 330] width 191 height 13
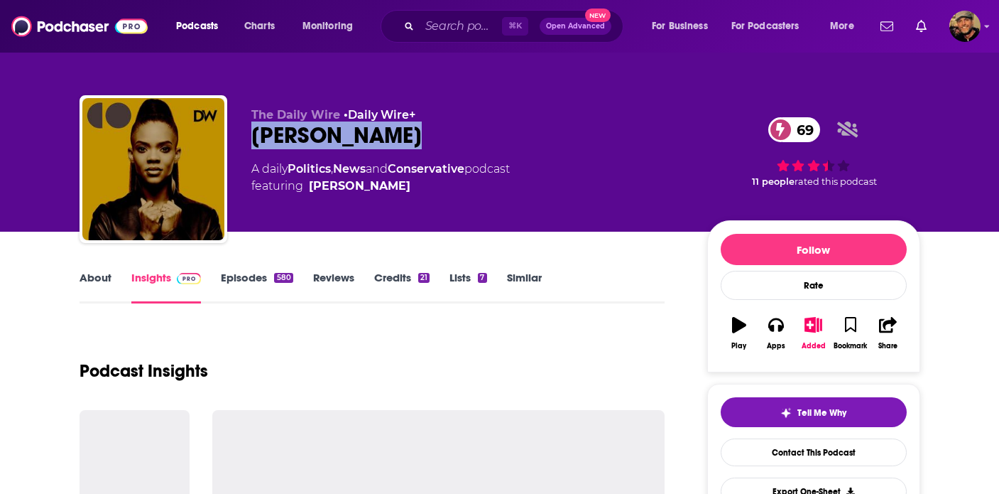
drag, startPoint x: 460, startPoint y: 136, endPoint x: 251, endPoint y: 138, distance: 208.8
click at [251, 138] on div "Candace Owens 69" at bounding box center [467, 135] width 433 height 28
copy h2 "[PERSON_NAME]"
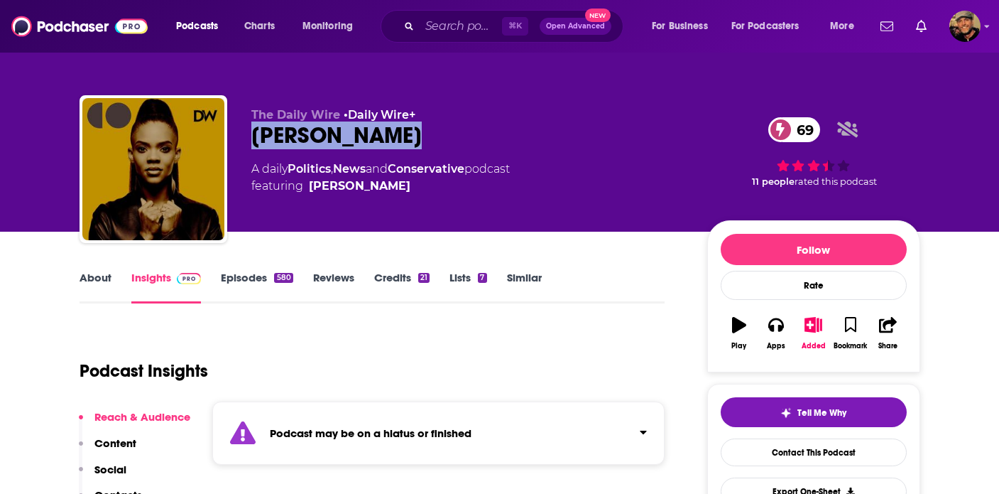
scroll to position [94, 0]
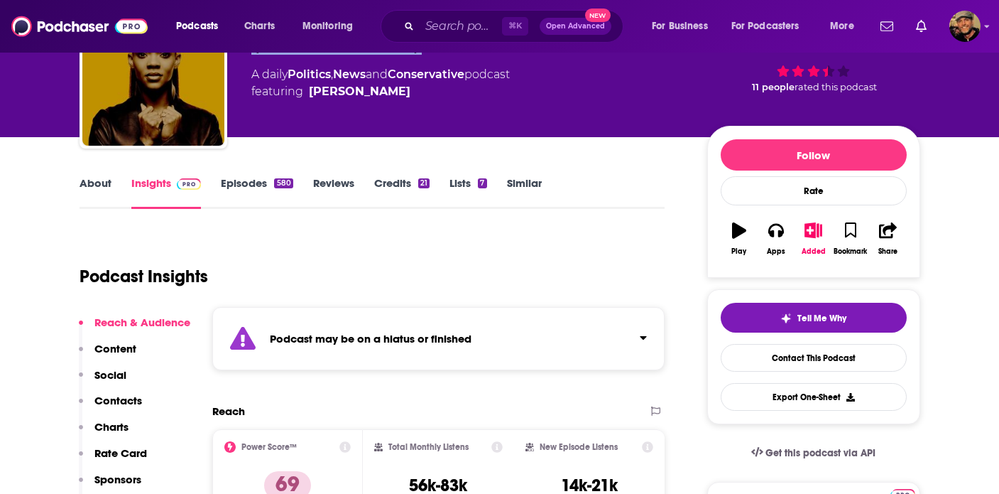
click at [133, 398] on p "Contacts" at bounding box center [118, 399] width 48 height 13
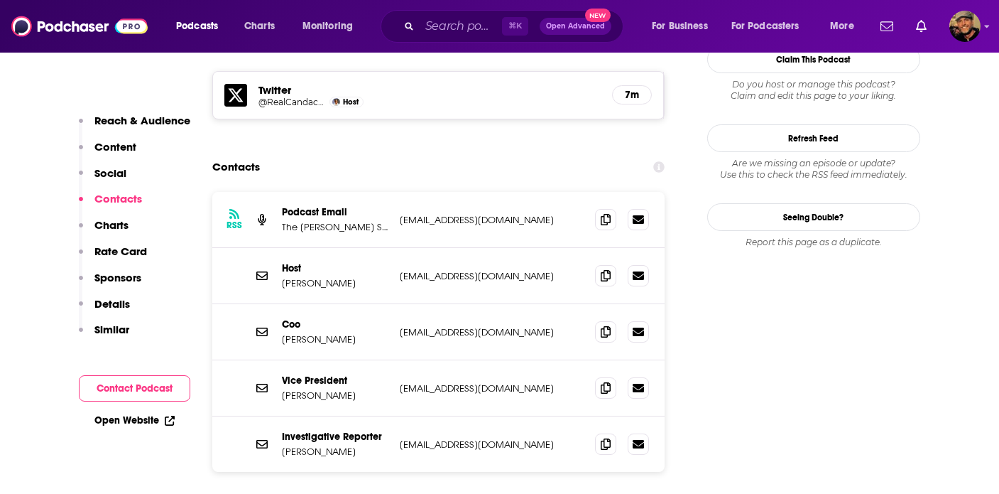
scroll to position [1374, 0]
click at [604, 270] on icon at bounding box center [606, 275] width 10 height 11
click at [130, 272] on p "Sponsors" at bounding box center [117, 277] width 47 height 13
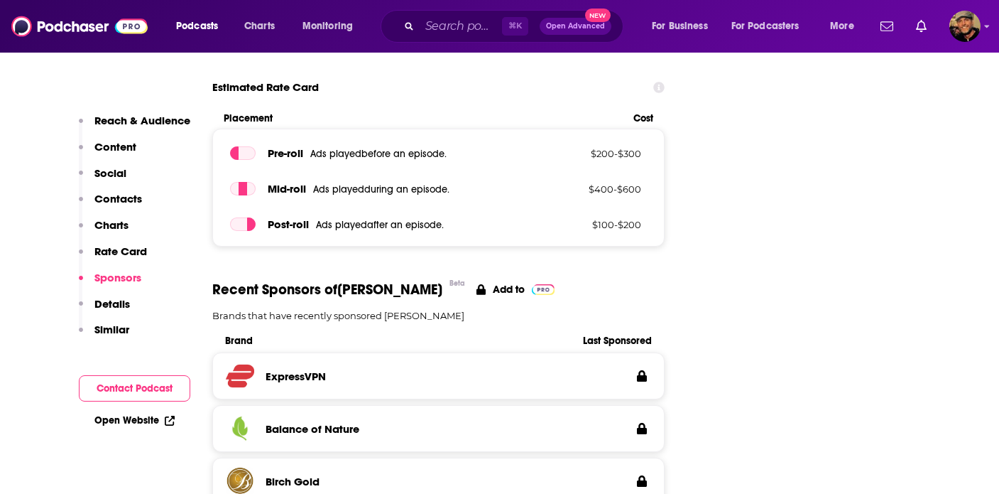
scroll to position [2241, 0]
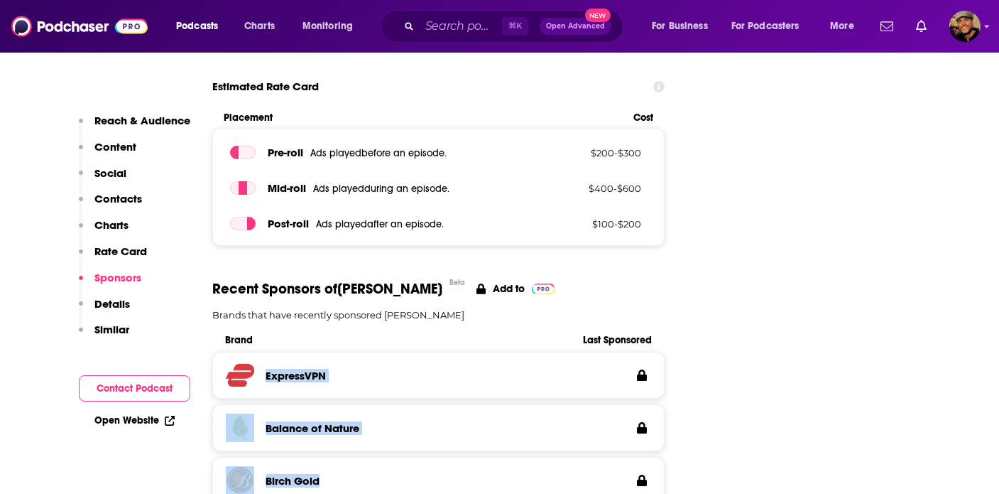
drag, startPoint x: 263, startPoint y: 290, endPoint x: 399, endPoint y: 398, distance: 174.4
click at [399, 399] on div "ExpressVPN Balance of Nature Birch Gold Beam Organics PureTalk" at bounding box center [438, 483] width 453 height 263
copy div "ExpressVPN Balance of Nature Birch Gold"
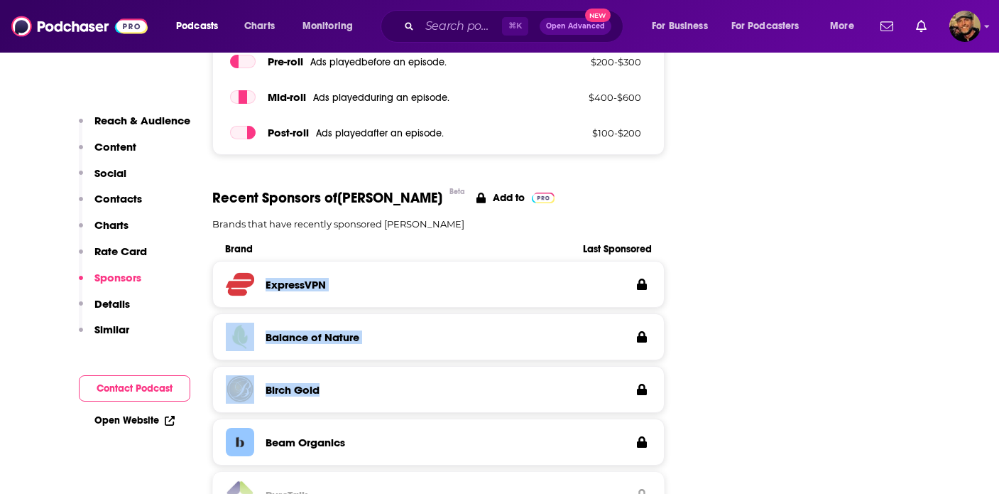
scroll to position [2335, 0]
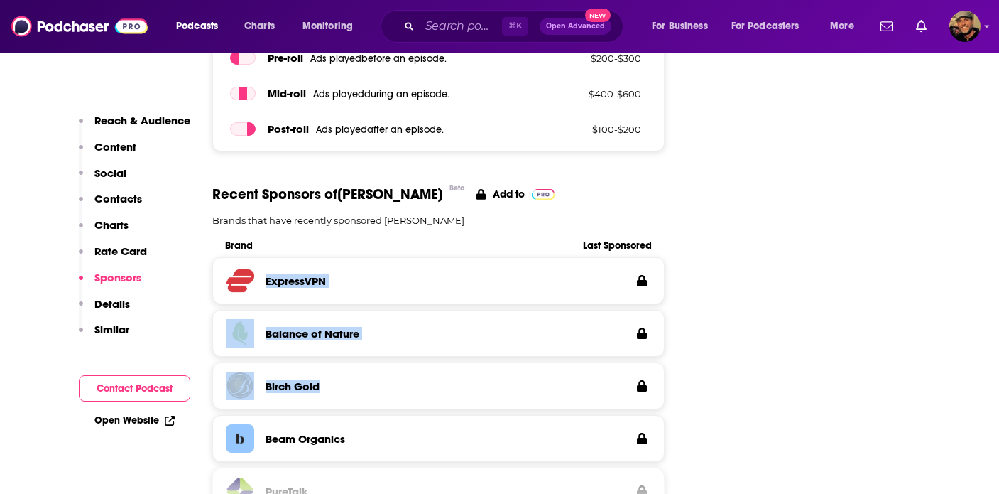
click at [99, 304] on p "Details" at bounding box center [112, 303] width 36 height 13
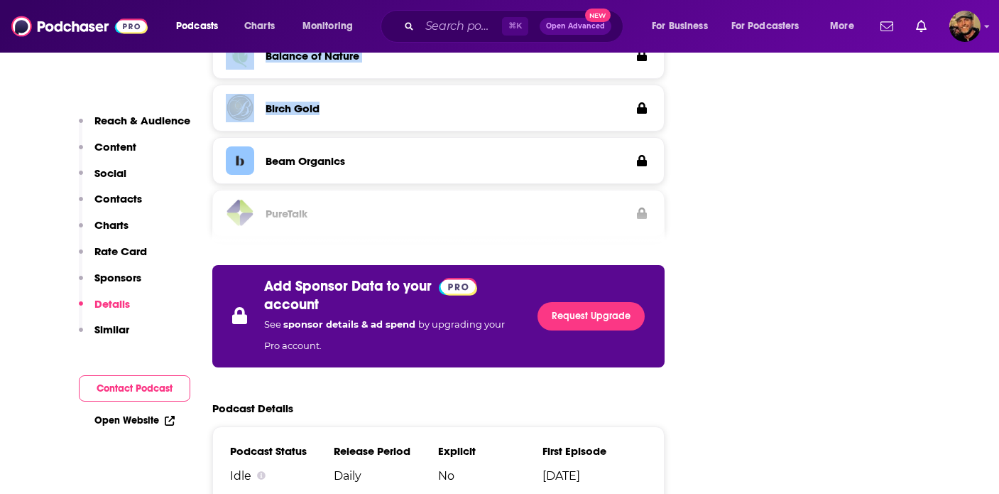
scroll to position [2734, 0]
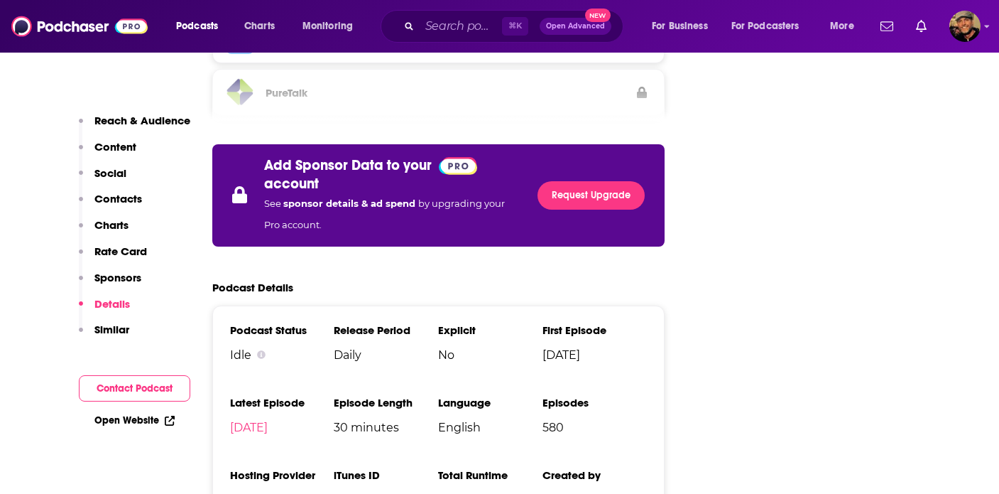
click at [117, 197] on p "Contacts" at bounding box center [118, 198] width 48 height 13
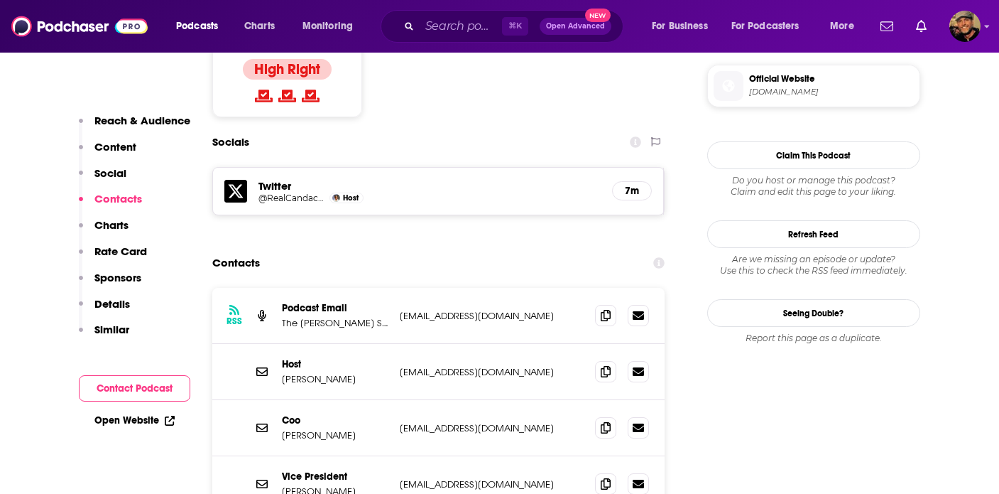
scroll to position [1245, 0]
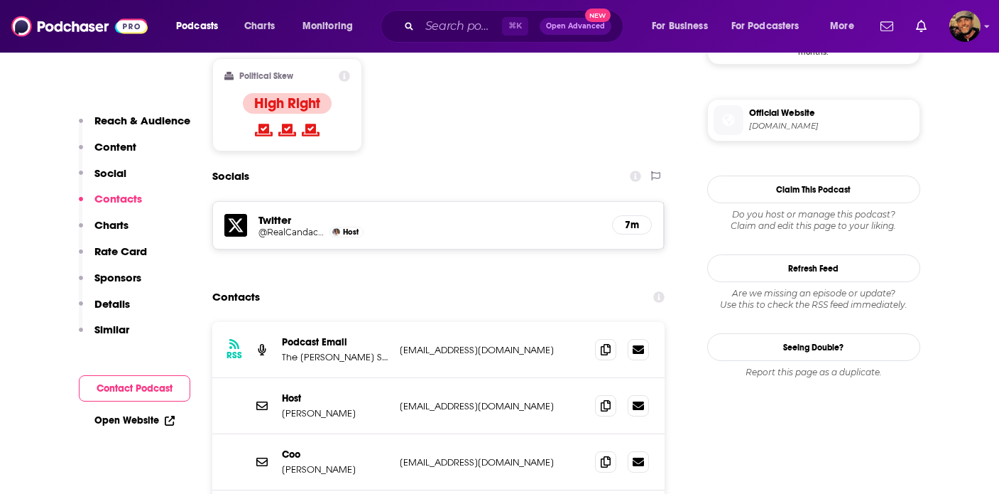
click at [116, 256] on p "Rate Card" at bounding box center [120, 250] width 53 height 13
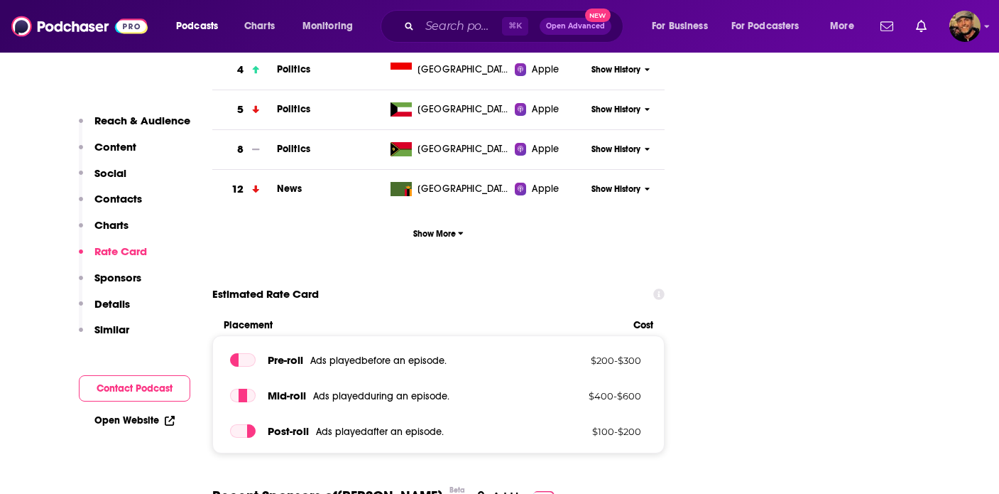
scroll to position [2034, 0]
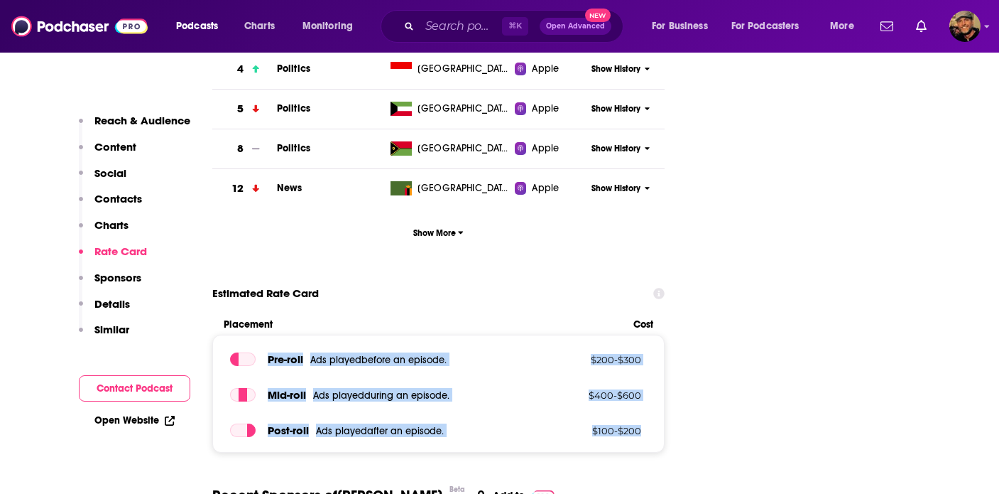
drag, startPoint x: 266, startPoint y: 276, endPoint x: 656, endPoint y: 347, distance: 396.9
click at [656, 347] on div "Pre -roll Ads played before an episode . $ 200 - $ 300 Mid -roll Ads played dur…" at bounding box center [438, 394] width 453 height 118
copy div "Pre -roll Ads played before an episode . $ 200 - $ 300 Mid -roll Ads played dur…"
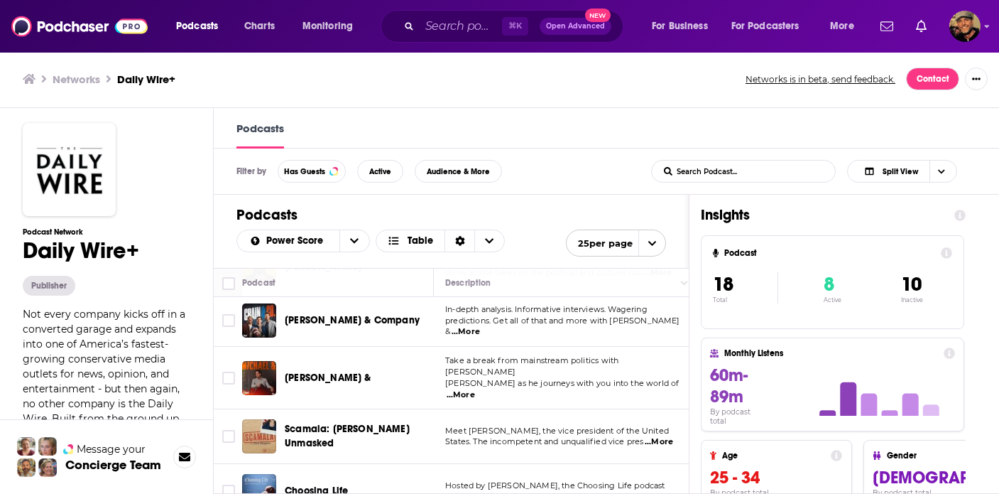
scroll to position [392, 0]
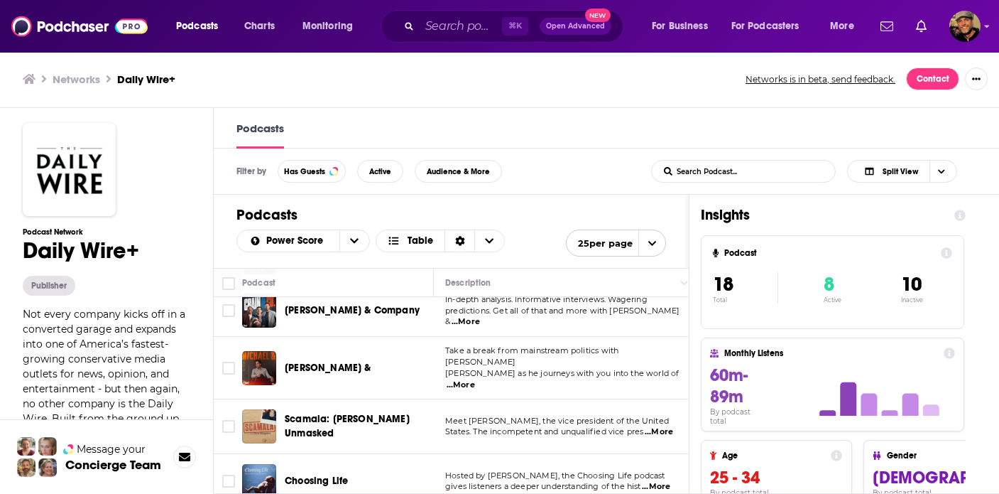
click at [342, 314] on span "[PERSON_NAME] & Company" at bounding box center [352, 310] width 135 height 12
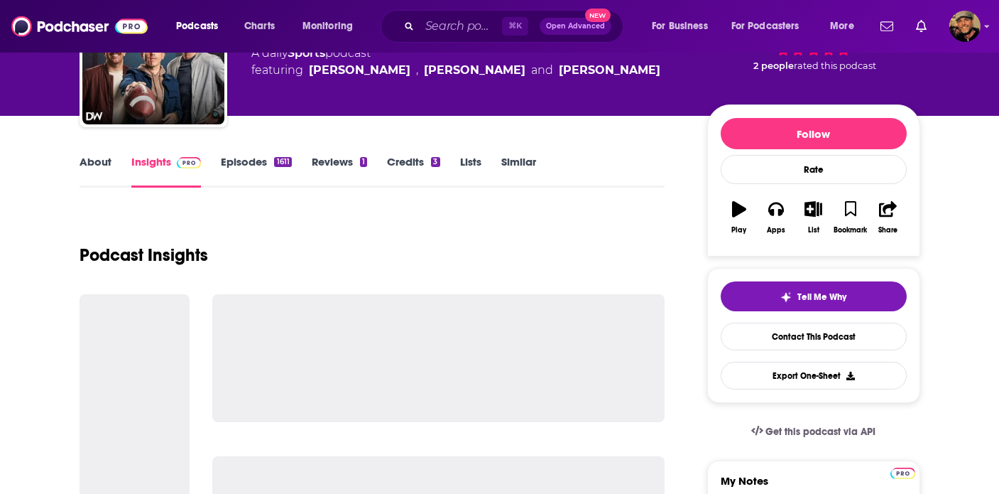
scroll to position [124, 0]
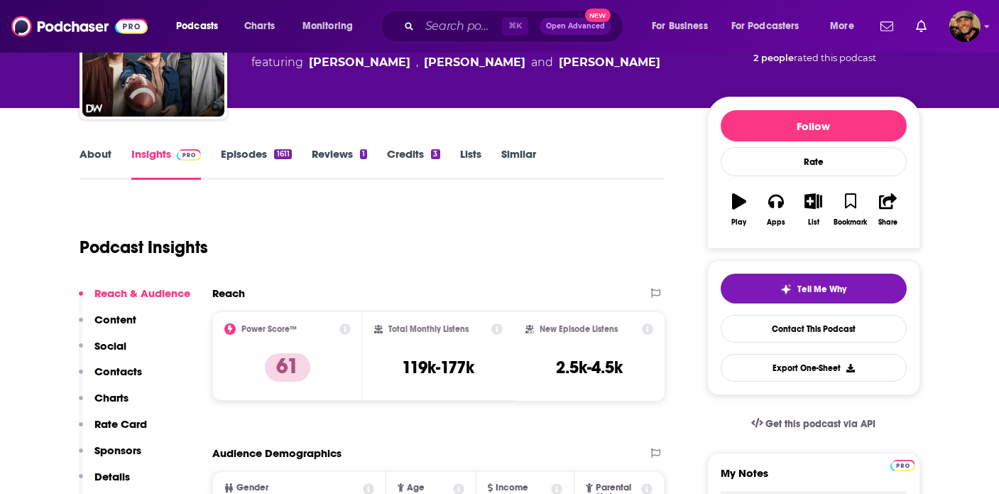
click at [134, 371] on p "Contacts" at bounding box center [118, 370] width 48 height 13
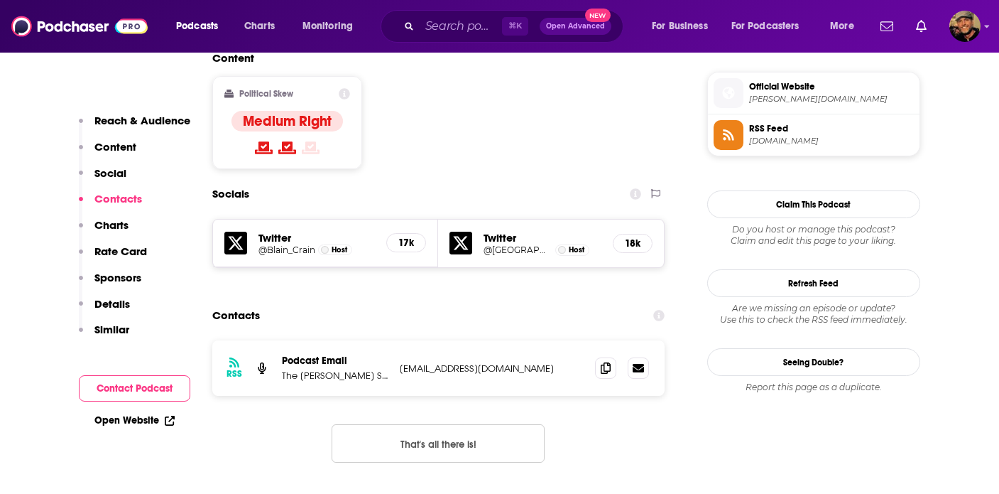
scroll to position [1141, 0]
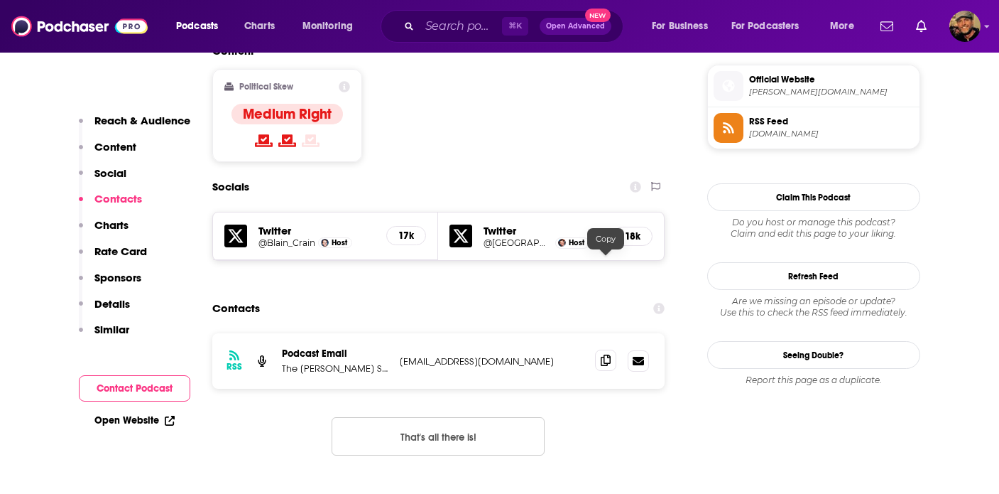
click at [599, 349] on span at bounding box center [605, 359] width 21 height 21
click at [109, 305] on p "Details" at bounding box center [112, 303] width 36 height 13
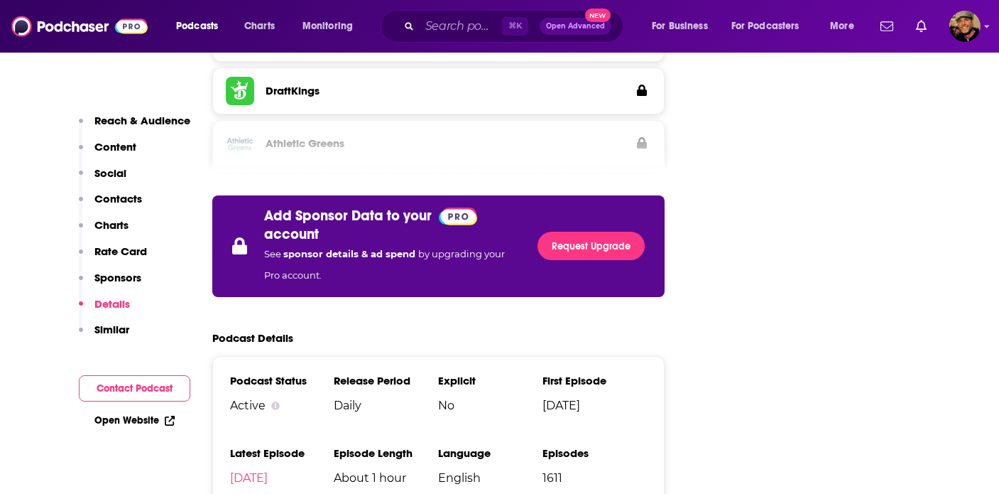
scroll to position [2174, 0]
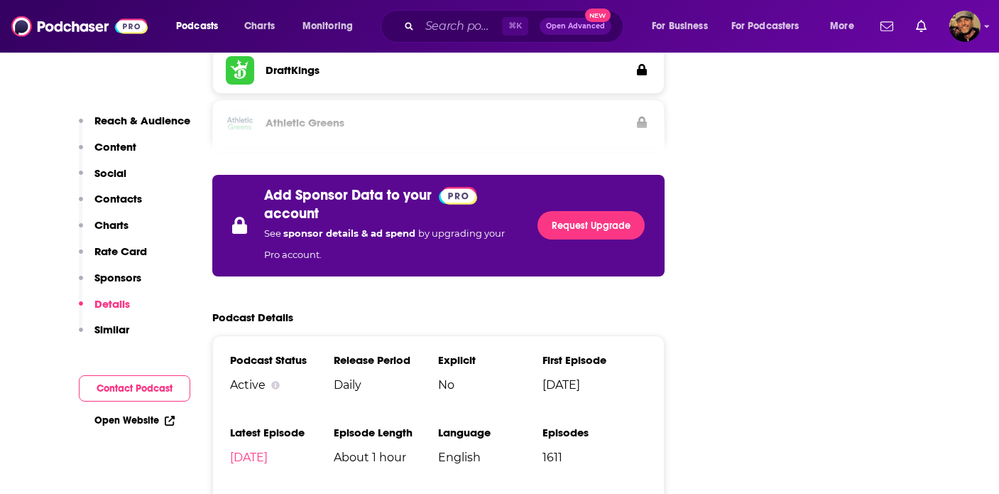
click at [112, 263] on button "Rate Card" at bounding box center [113, 257] width 68 height 26
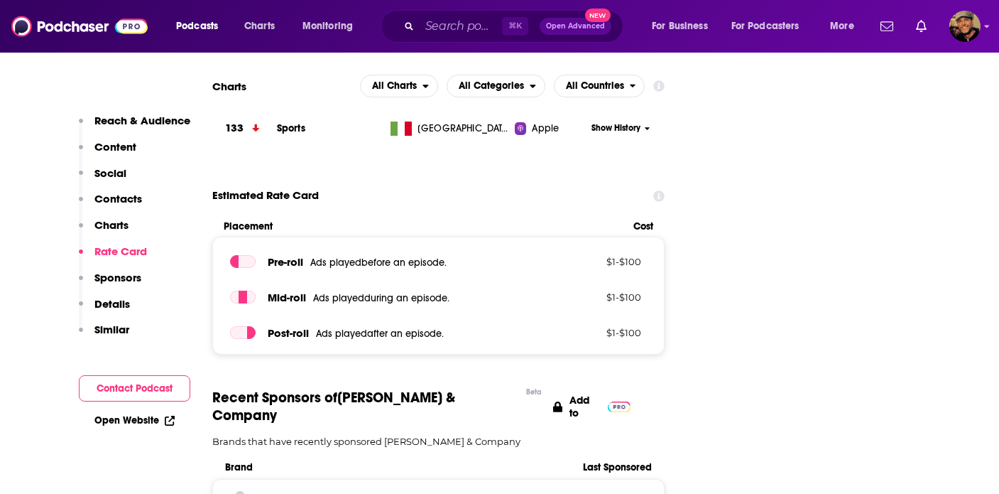
scroll to position [1468, 0]
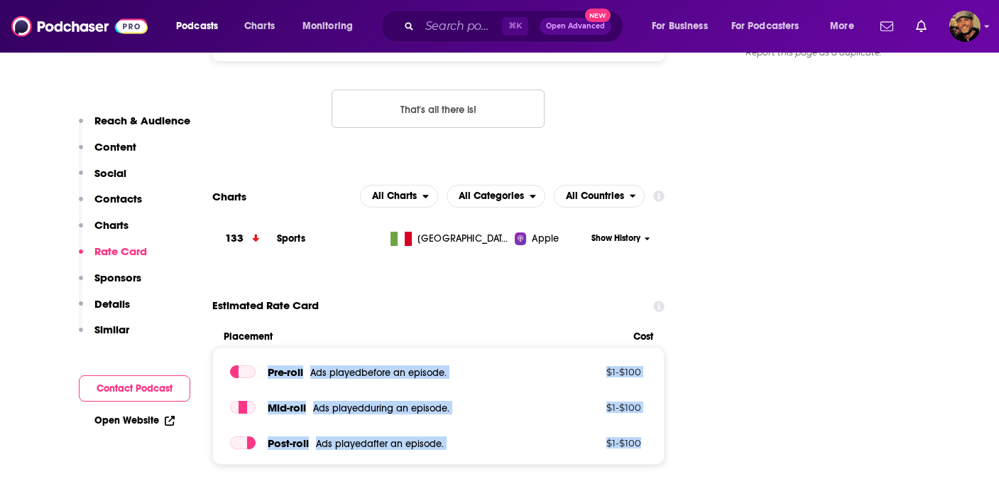
drag, startPoint x: 268, startPoint y: 272, endPoint x: 651, endPoint y: 349, distance: 391.3
click at [651, 349] on div "Pre -roll Ads played before an episode . $ 1 - $ 100 Mid -roll Ads played durin…" at bounding box center [438, 406] width 453 height 118
copy div "Pre -roll Ads played before an episode . $ 1 - $ 100 Mid -roll Ads played durin…"
click at [117, 299] on p "Details" at bounding box center [112, 303] width 36 height 13
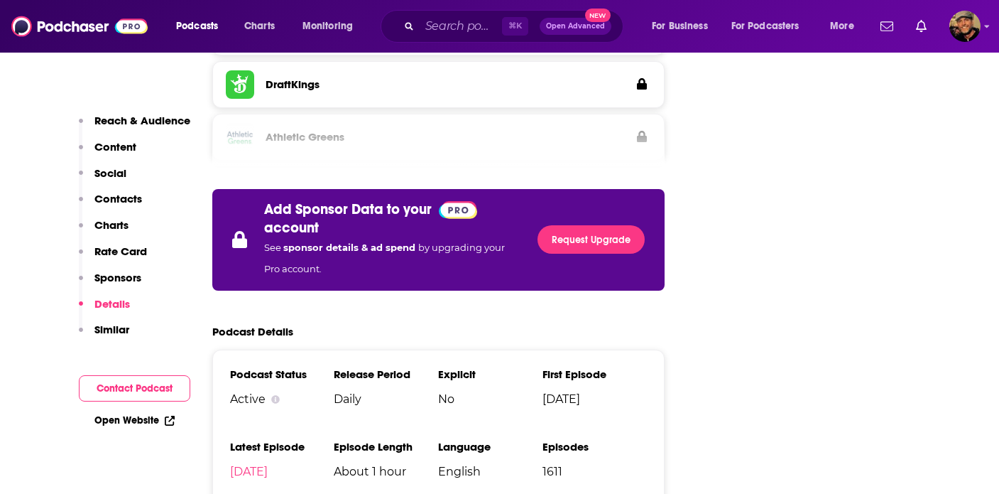
scroll to position [2174, 0]
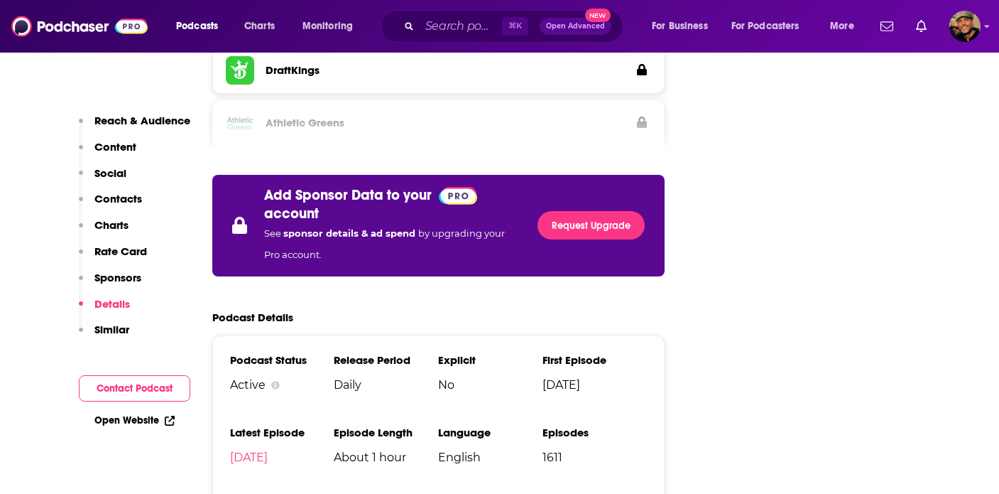
click at [121, 276] on p "Sponsors" at bounding box center [117, 277] width 47 height 13
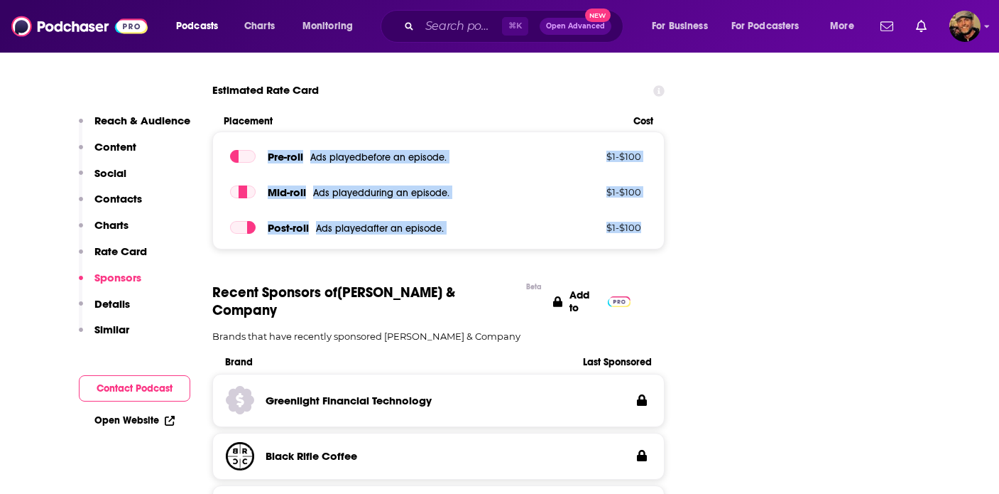
scroll to position [1675, 0]
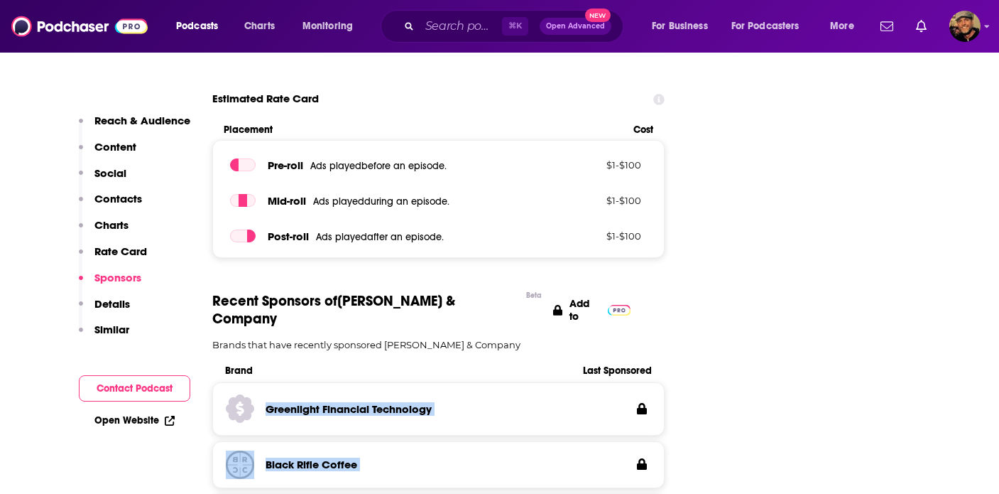
drag, startPoint x: 260, startPoint y: 288, endPoint x: 393, endPoint y: 417, distance: 185.3
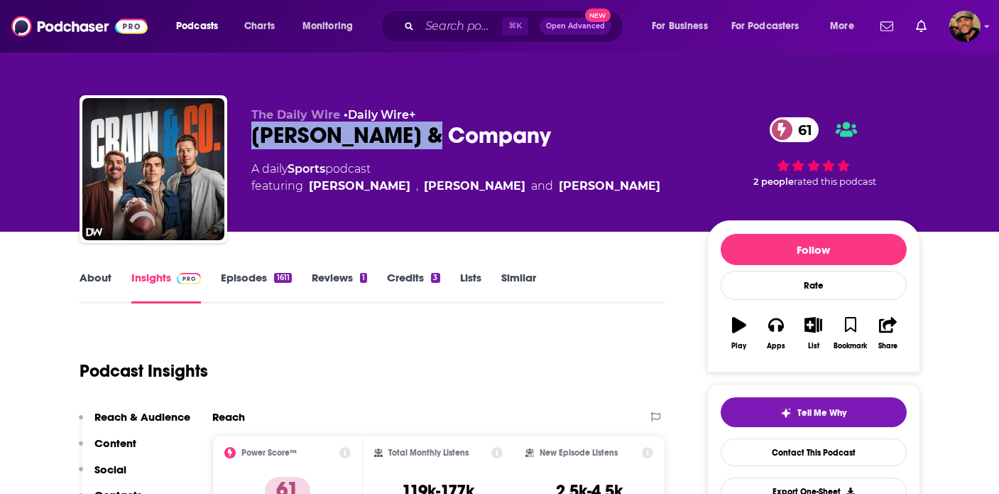
drag, startPoint x: 461, startPoint y: 134, endPoint x: 254, endPoint y: 134, distance: 207.4
click at [254, 134] on div "Crain & Company 61" at bounding box center [467, 135] width 433 height 28
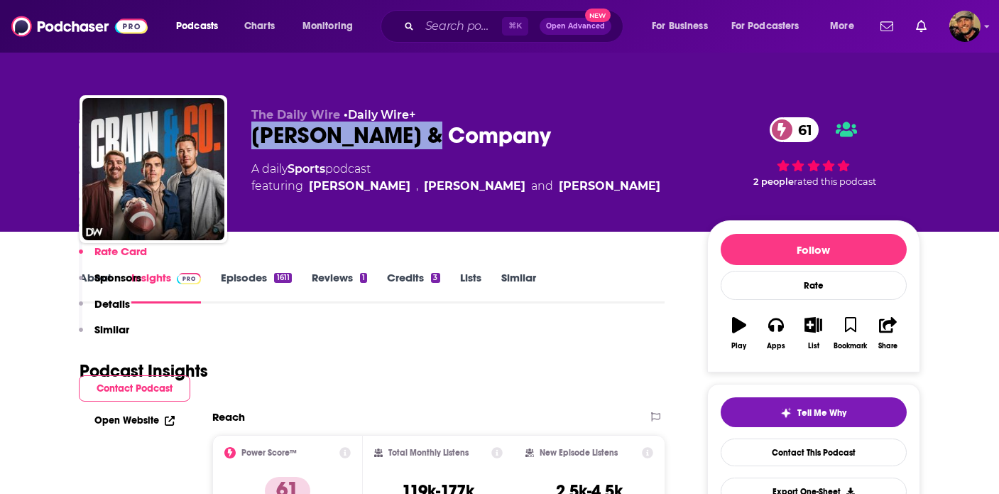
scroll to position [304, 0]
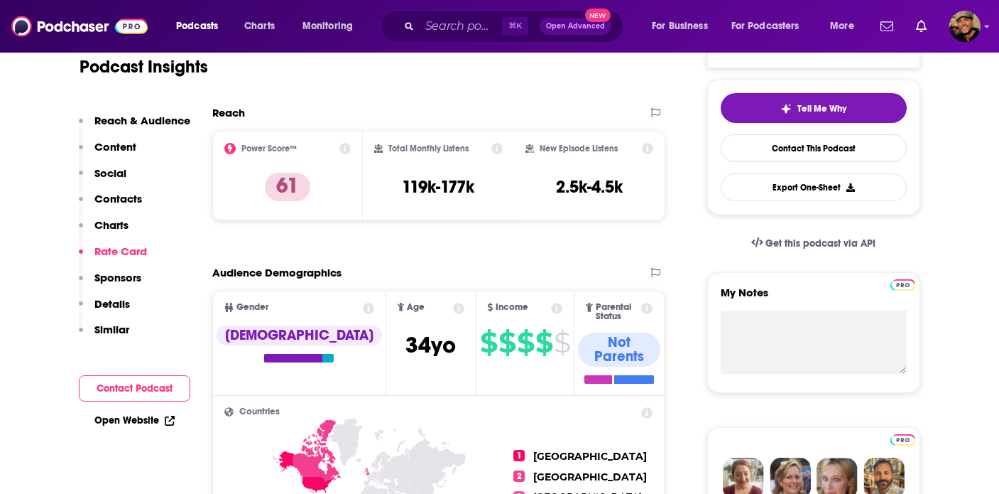
click at [109, 327] on p "Similar" at bounding box center [111, 328] width 35 height 13
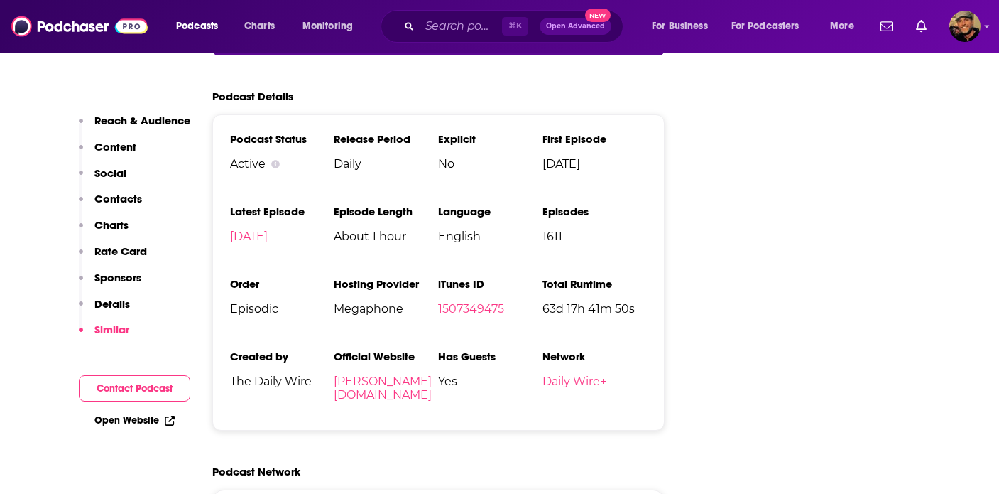
scroll to position [2780, 0]
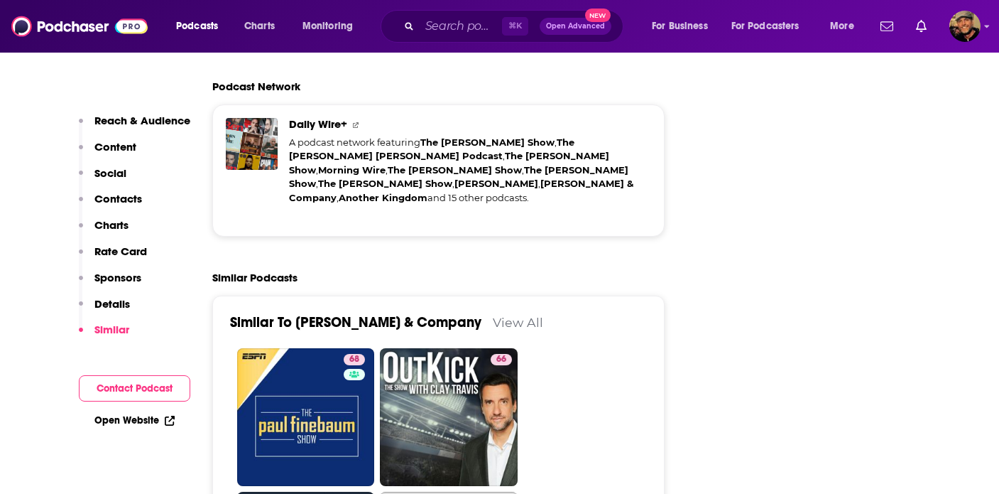
click at [110, 302] on p "Details" at bounding box center [112, 303] width 36 height 13
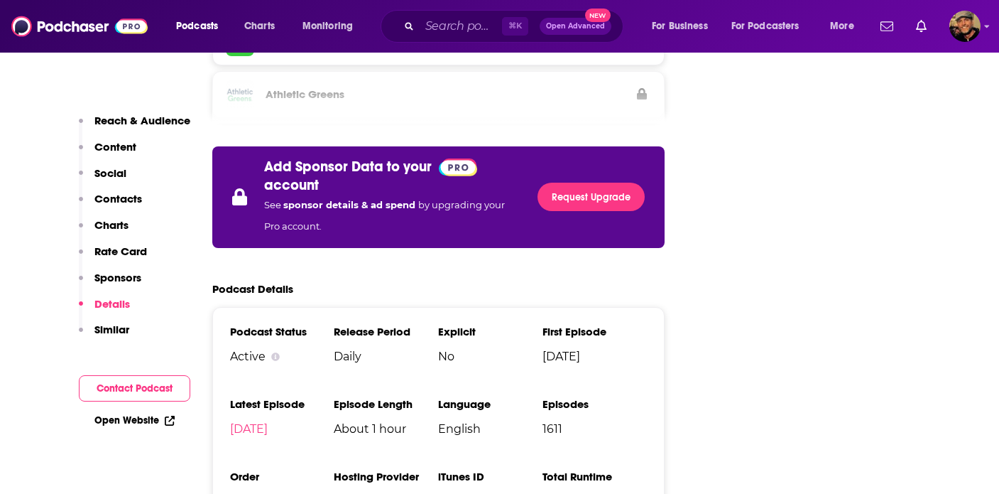
scroll to position [2174, 0]
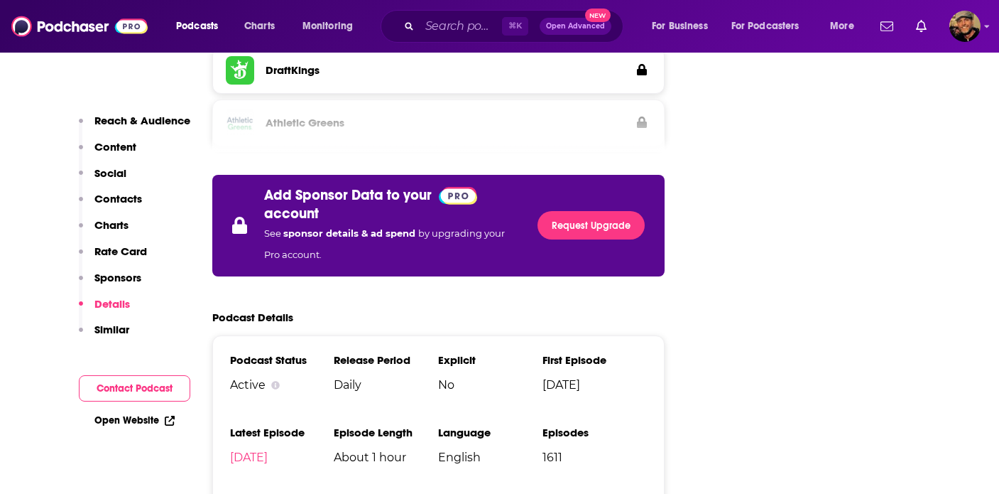
click at [129, 280] on p "Sponsors" at bounding box center [117, 277] width 47 height 13
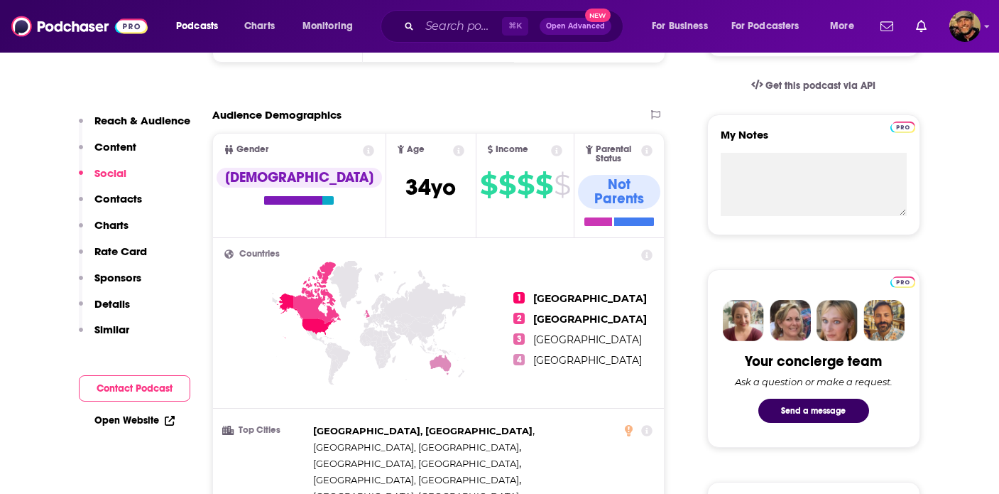
scroll to position [0, 0]
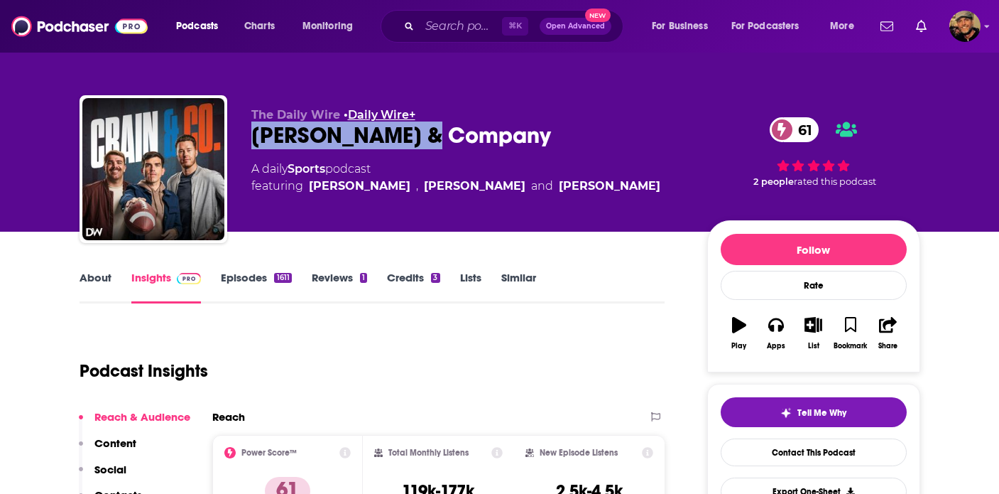
click at [397, 109] on link "Daily Wire+" at bounding box center [381, 114] width 67 height 13
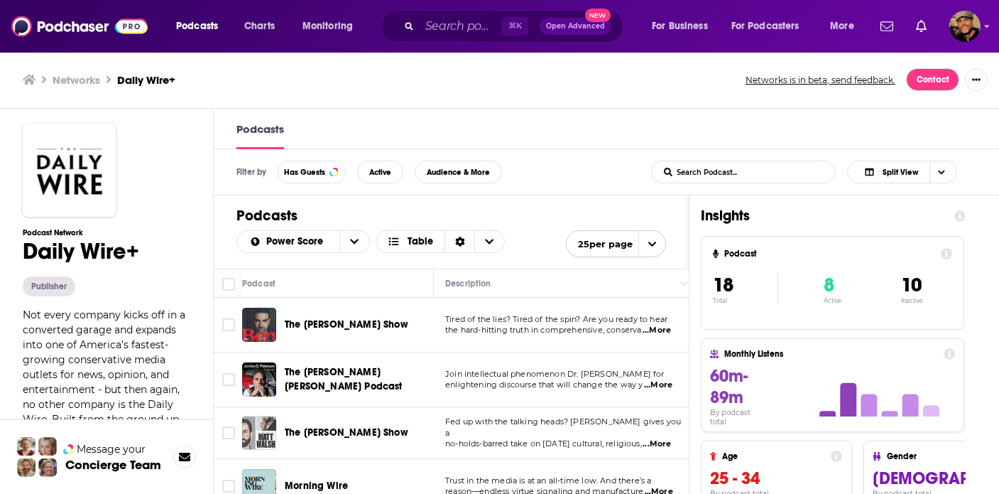
click at [397, 114] on div "Podcasts" at bounding box center [607, 129] width 786 height 40
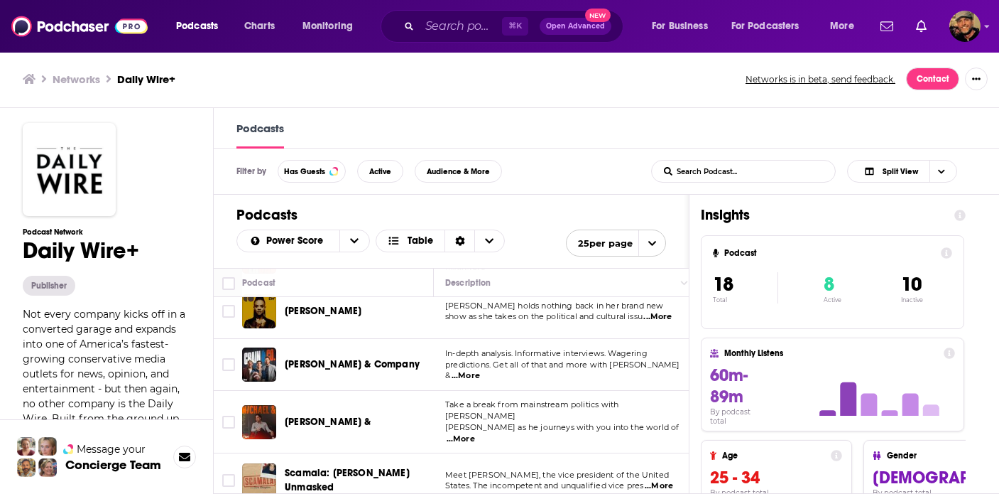
scroll to position [317, 0]
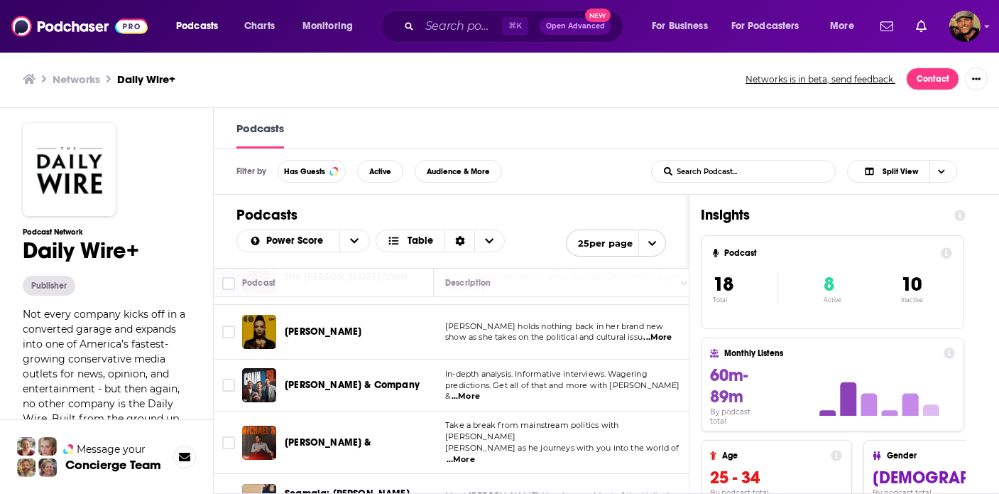
click at [316, 436] on span "[PERSON_NAME] &" at bounding box center [328, 442] width 87 height 12
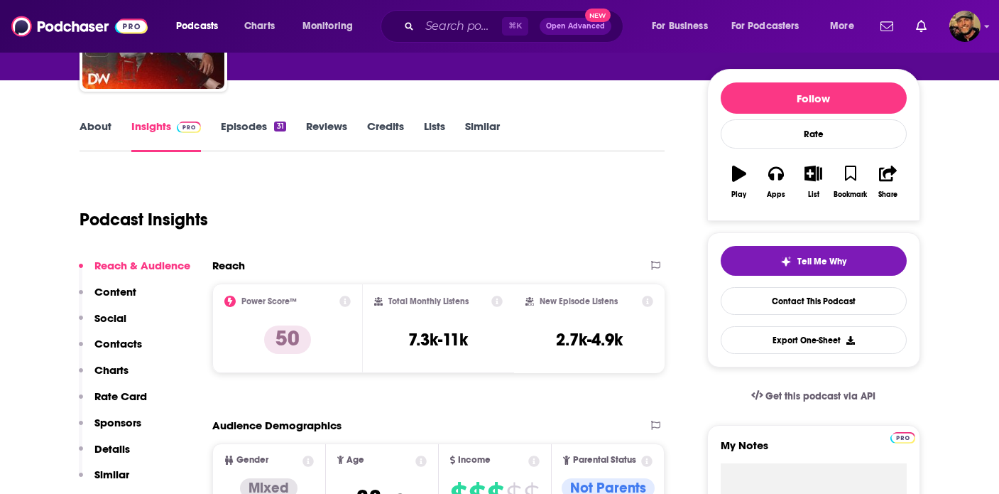
scroll to position [322, 0]
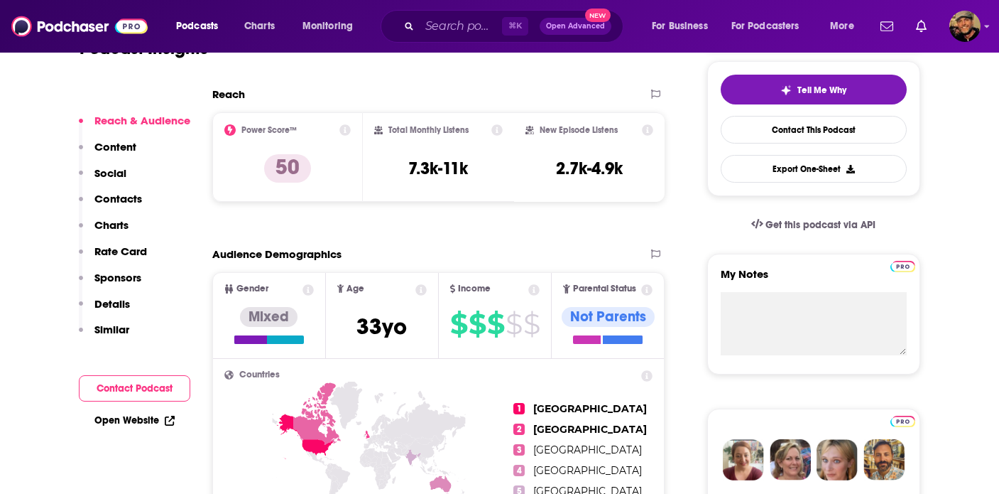
click at [117, 278] on p "Sponsors" at bounding box center [117, 277] width 47 height 13
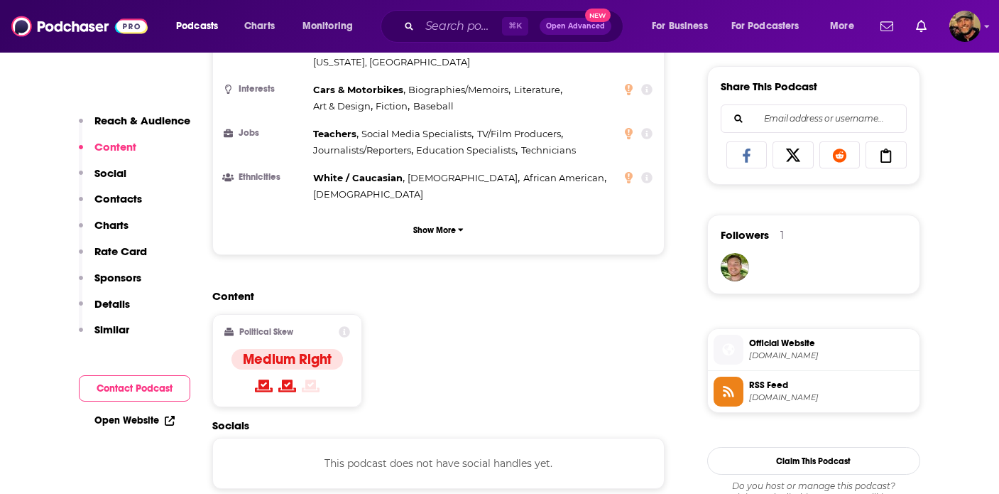
scroll to position [0, 0]
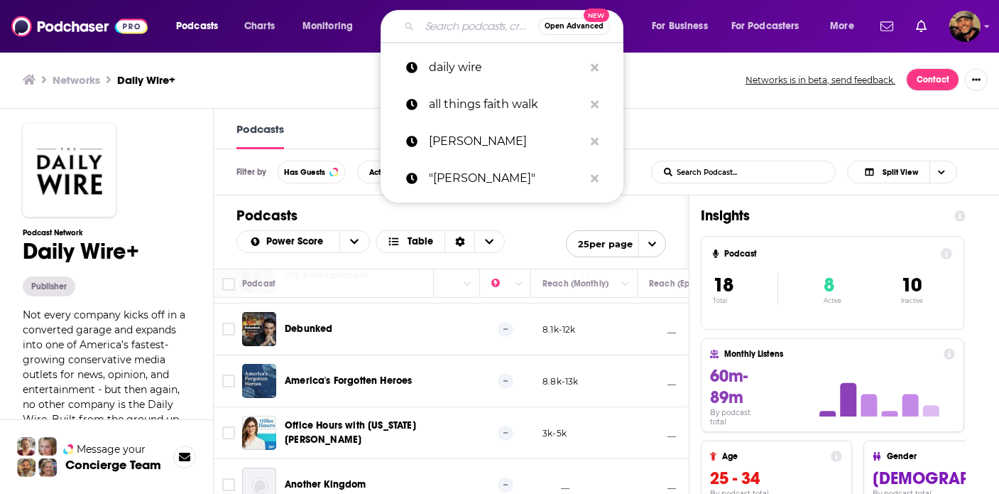
click at [482, 26] on input "Search podcasts, credits, & more..." at bounding box center [479, 26] width 119 height 23
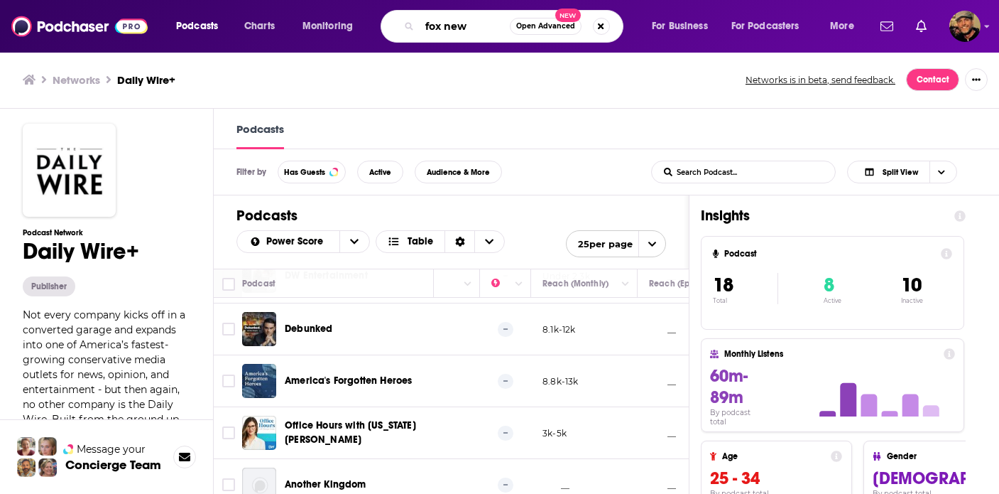
type input "fox news"
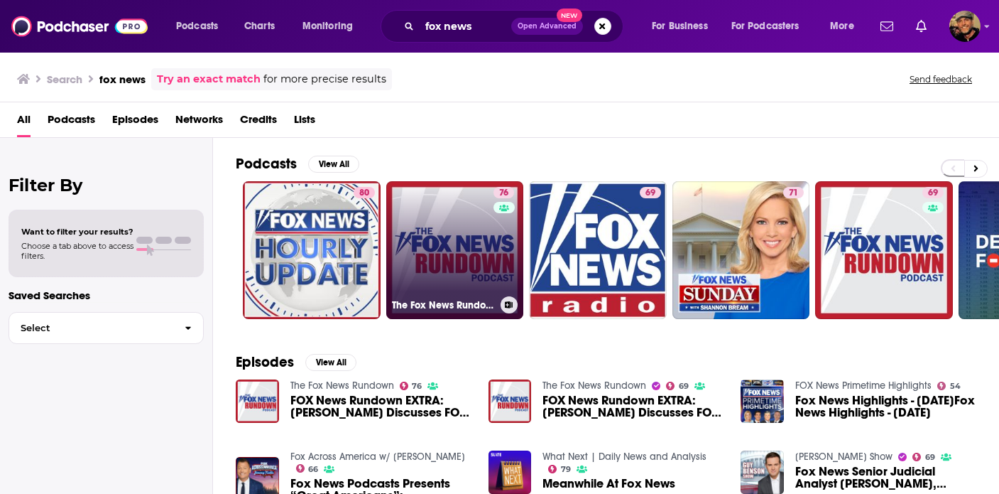
click at [468, 244] on link "76 The Fox News Rundown" at bounding box center [455, 250] width 138 height 138
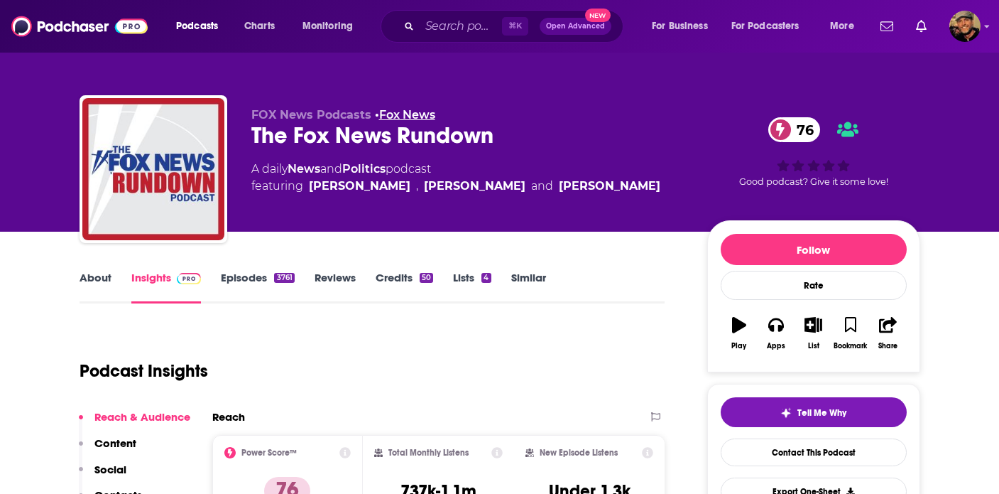
click at [409, 113] on link "Fox News" at bounding box center [407, 114] width 56 height 13
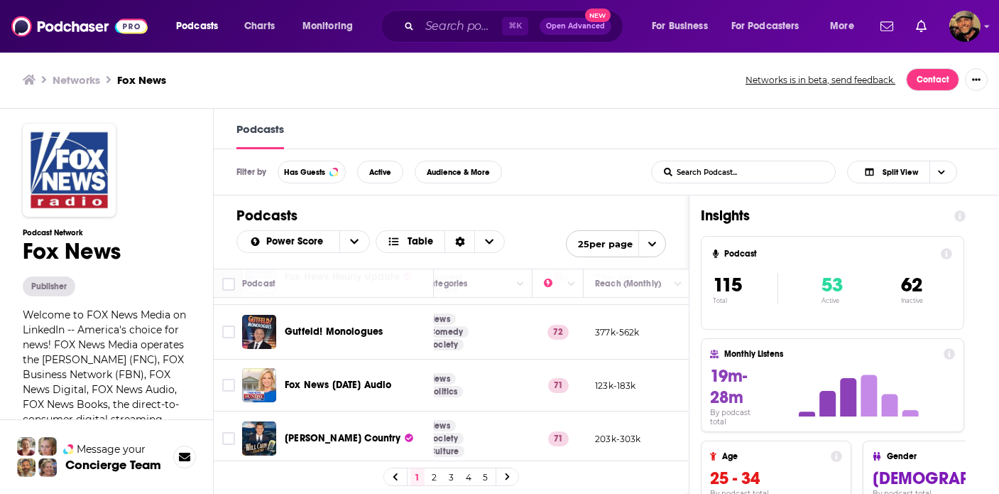
scroll to position [148, 285]
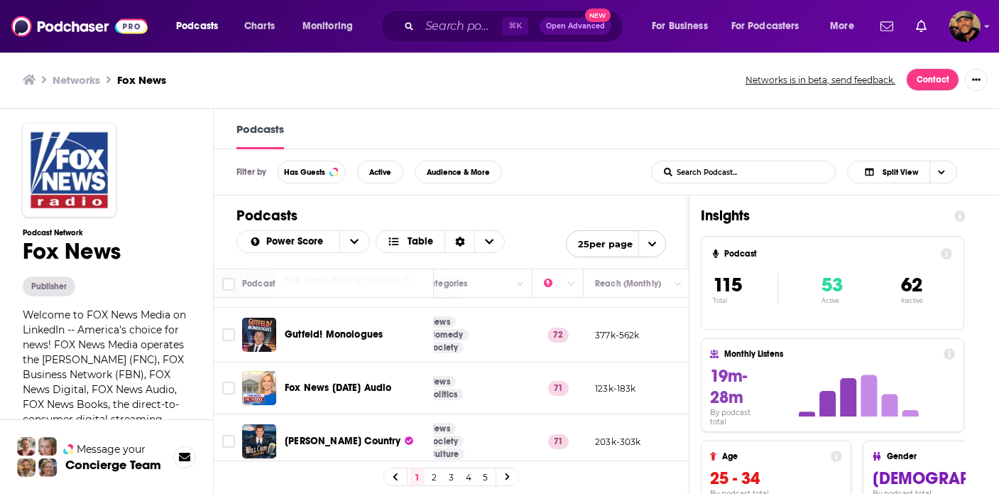
click at [365, 334] on span "Gutfeld! Monologues" at bounding box center [334, 334] width 98 height 12
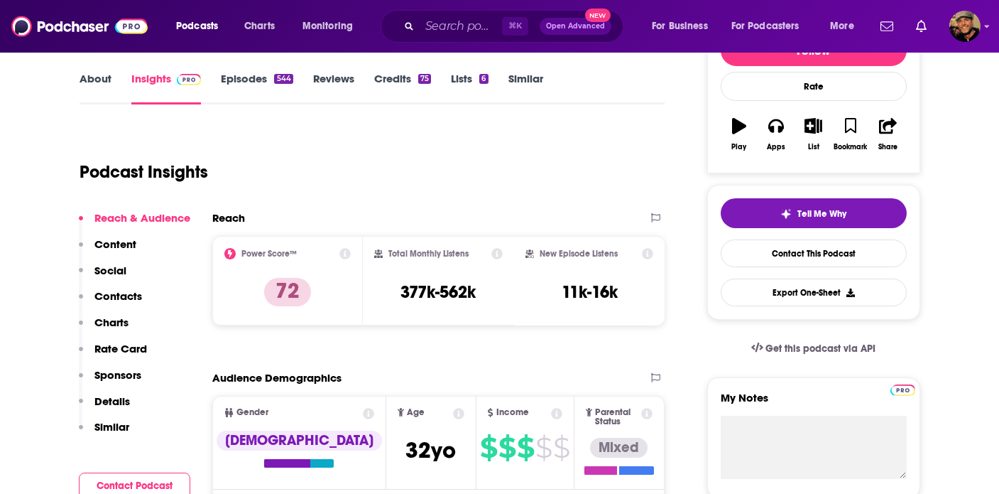
scroll to position [276, 0]
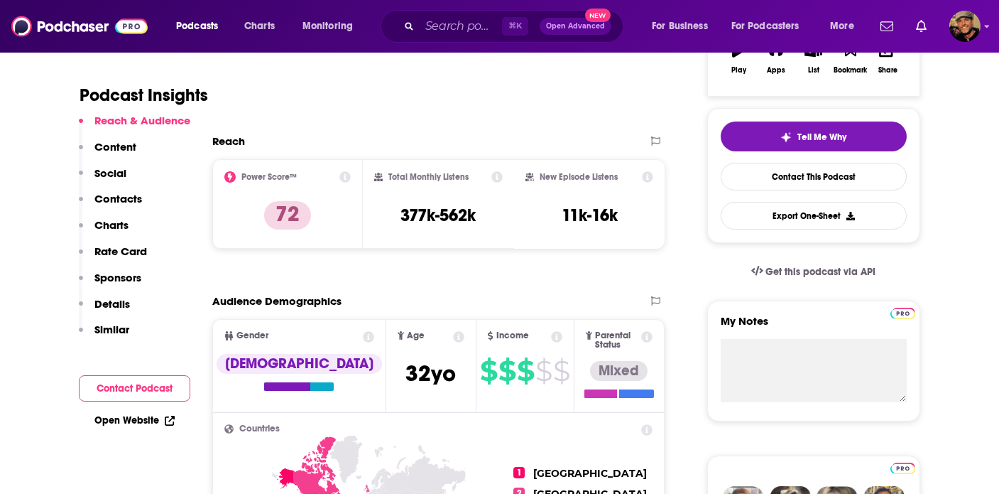
click at [122, 205] on button "Contacts" at bounding box center [110, 205] width 63 height 26
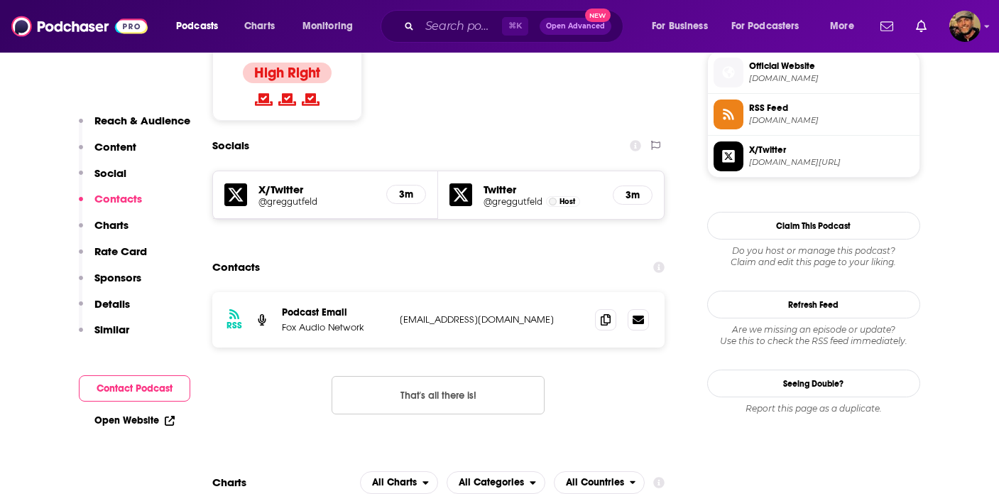
scroll to position [1156, 0]
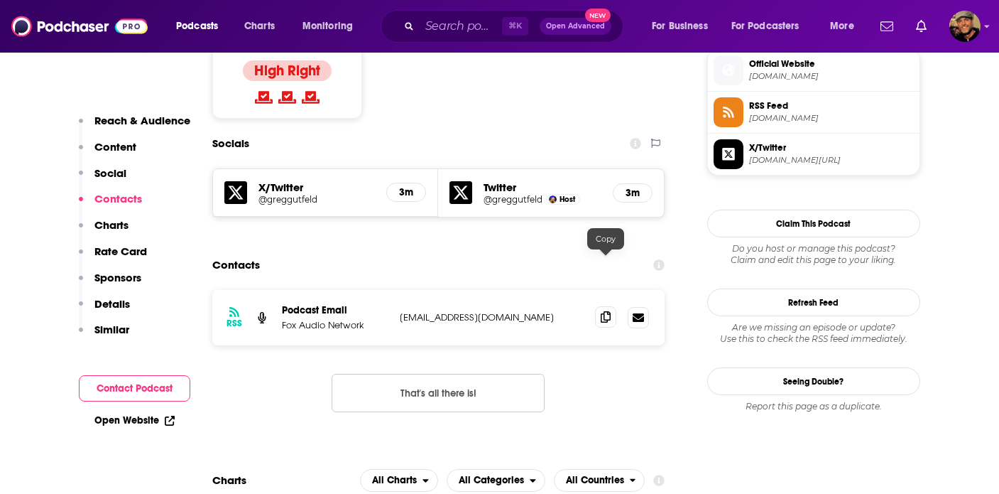
click at [607, 311] on icon at bounding box center [606, 316] width 10 height 11
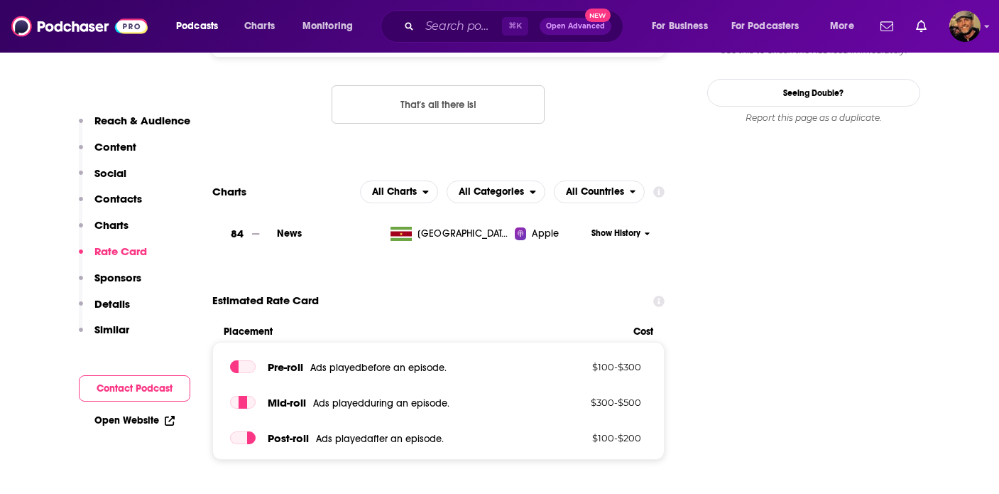
click at [114, 278] on p "Sponsors" at bounding box center [117, 277] width 47 height 13
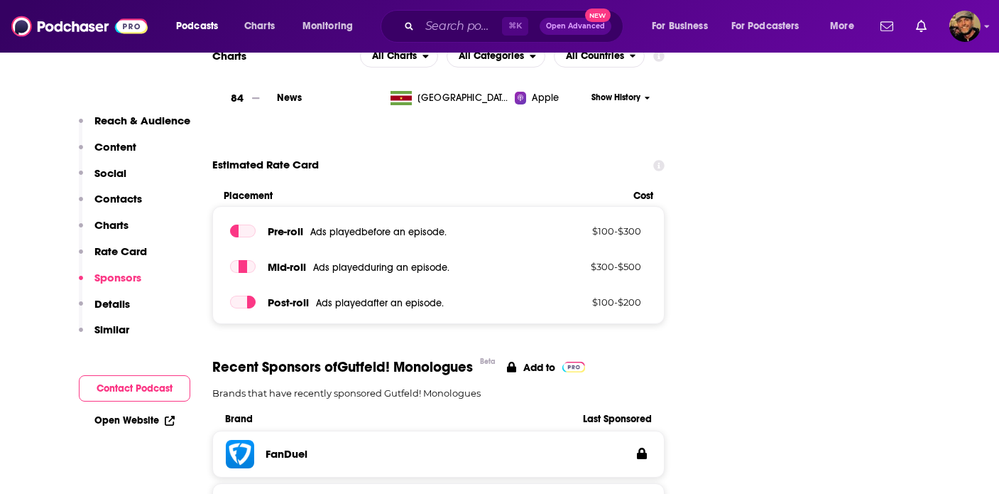
scroll to position [1579, 0]
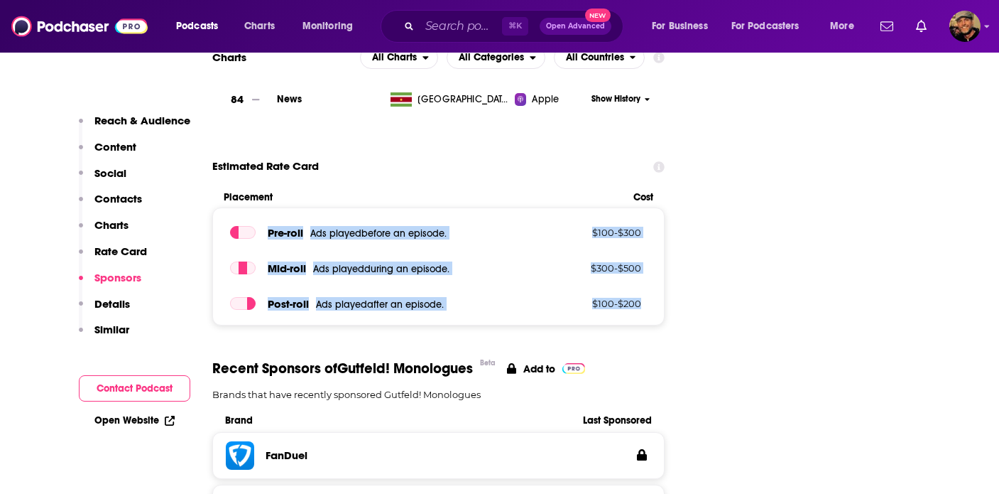
drag, startPoint x: 267, startPoint y: 180, endPoint x: 645, endPoint y: 262, distance: 386.7
click at [645, 262] on div "Pre -roll Ads played before an episode . $ 100 - $ 300 Mid -roll Ads played dur…" at bounding box center [438, 266] width 453 height 118
click at [114, 232] on p "Charts" at bounding box center [111, 224] width 34 height 13
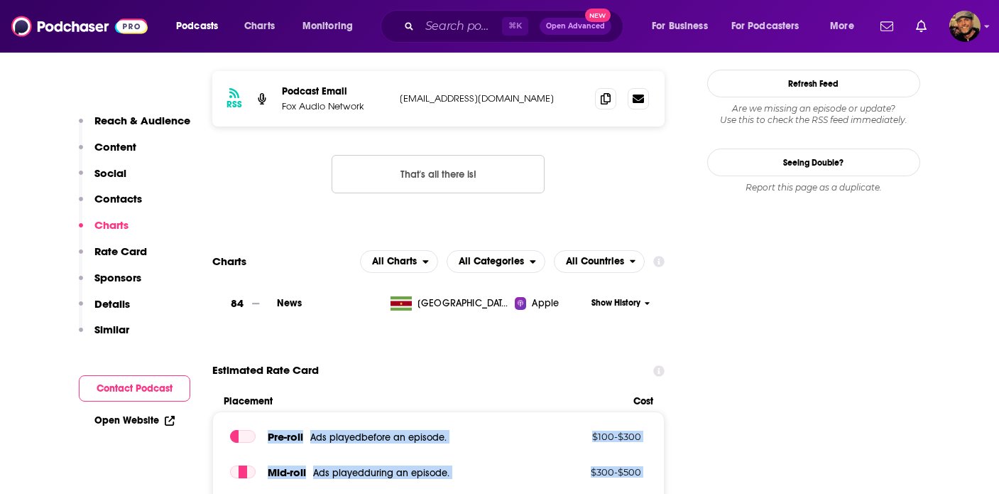
click at [117, 202] on p "Contacts" at bounding box center [118, 198] width 48 height 13
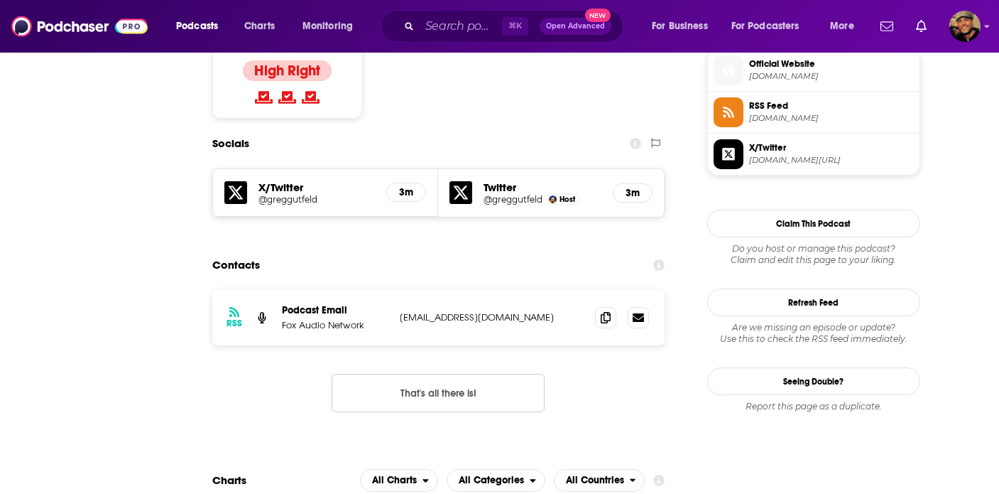
scroll to position [0, 0]
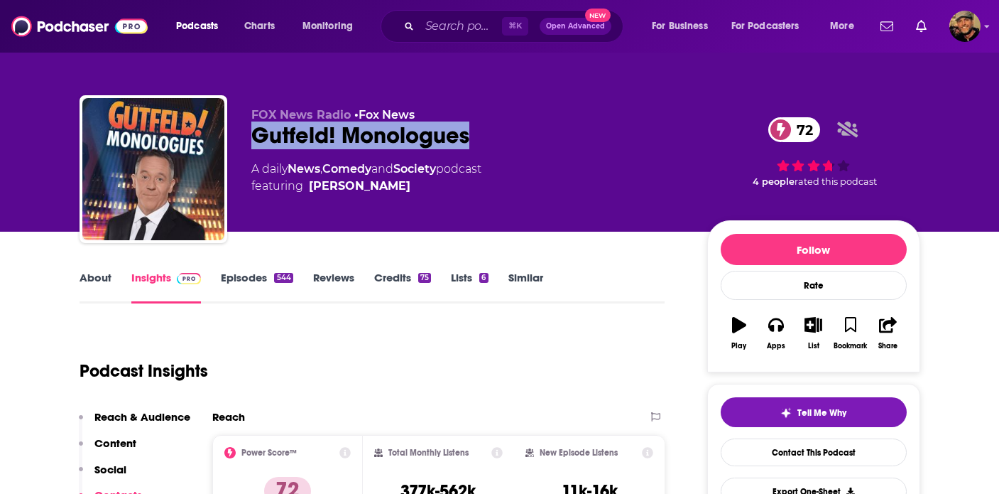
drag, startPoint x: 491, startPoint y: 134, endPoint x: 242, endPoint y: 133, distance: 249.3
click at [242, 133] on div "FOX News Radio • Fox News Gutfeld! Monologues 72 A daily News , Comedy and Soci…" at bounding box center [500, 171] width 841 height 153
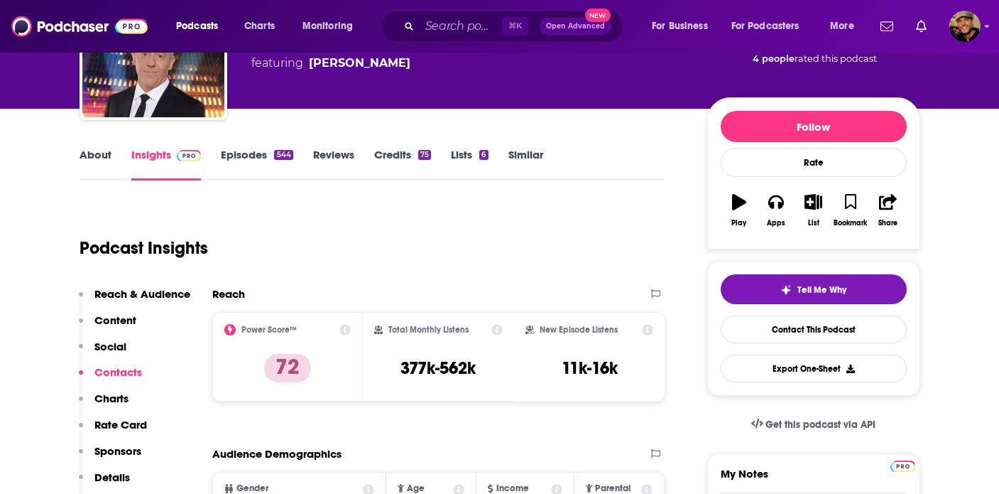
click at [127, 447] on p "Sponsors" at bounding box center [117, 450] width 47 height 13
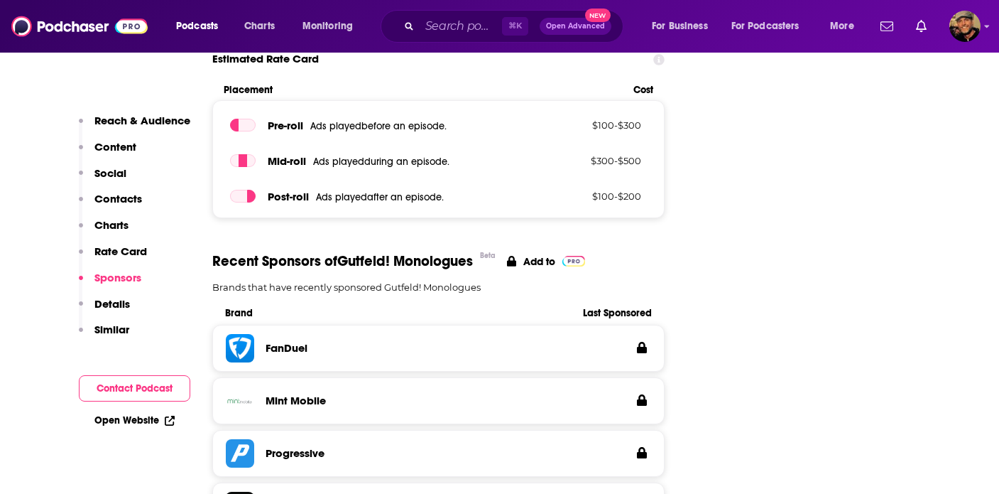
scroll to position [1690, 0]
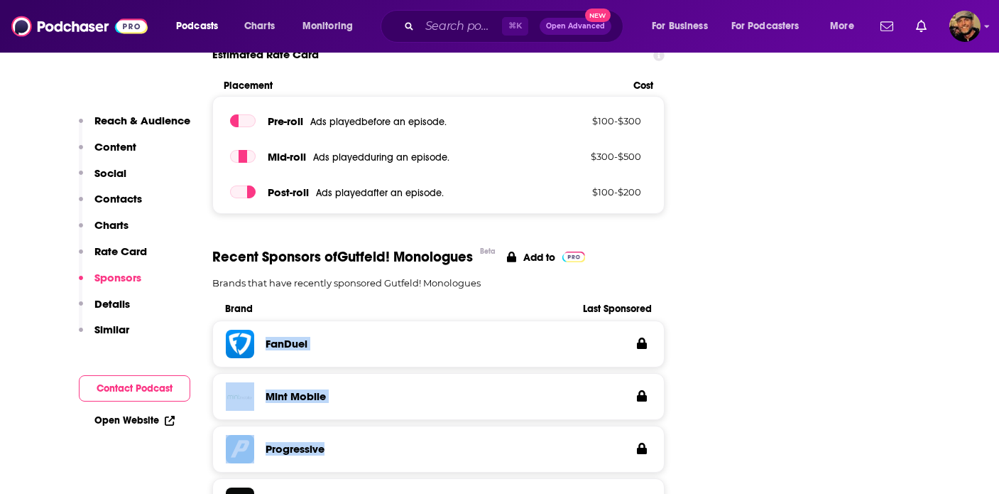
drag, startPoint x: 263, startPoint y: 290, endPoint x: 352, endPoint y: 401, distance: 142.0
click at [352, 401] on div "FanDuel Mint Mobile Progressive Amazon Music AARP" at bounding box center [438, 451] width 453 height 263
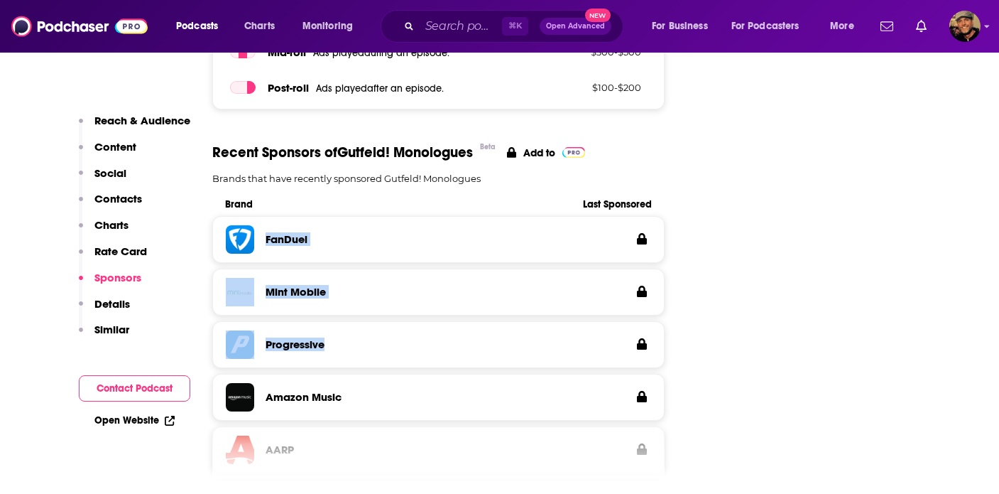
scroll to position [1967, 0]
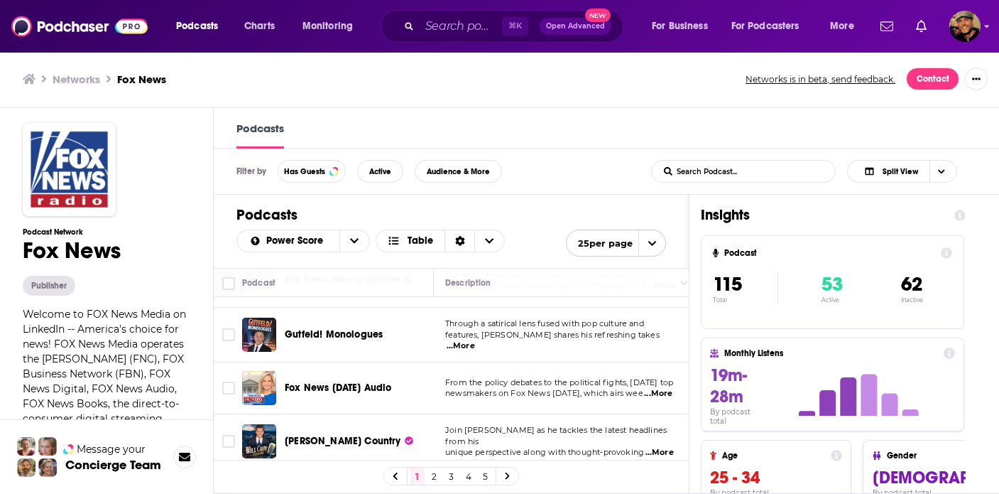
scroll to position [159, 0]
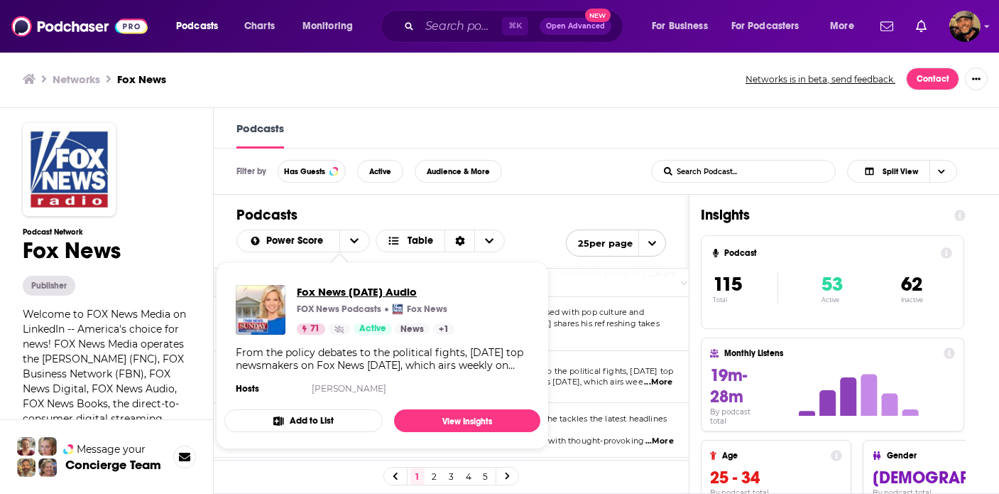
click at [376, 294] on span "Fox News Sunday Audio" at bounding box center [376, 291] width 158 height 13
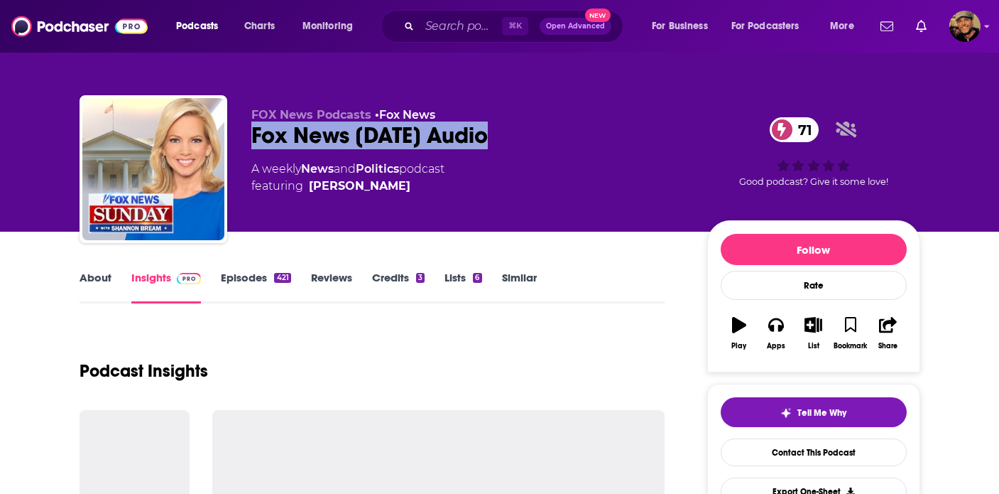
drag, startPoint x: 528, startPoint y: 131, endPoint x: 237, endPoint y: 127, distance: 290.5
click at [237, 127] on div "FOX News Podcasts • Fox News Fox News Sunday Audio 71 A weekly News and Politic…" at bounding box center [500, 171] width 841 height 153
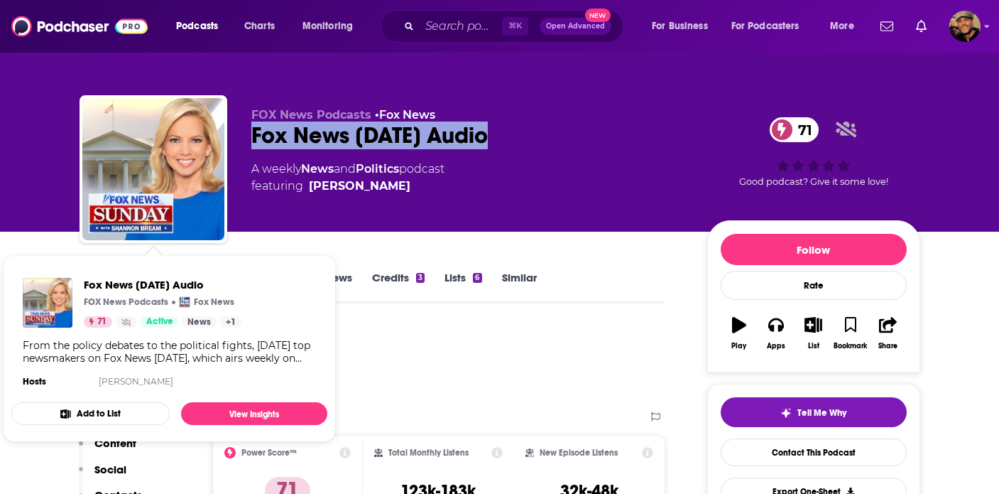
scroll to position [107, 0]
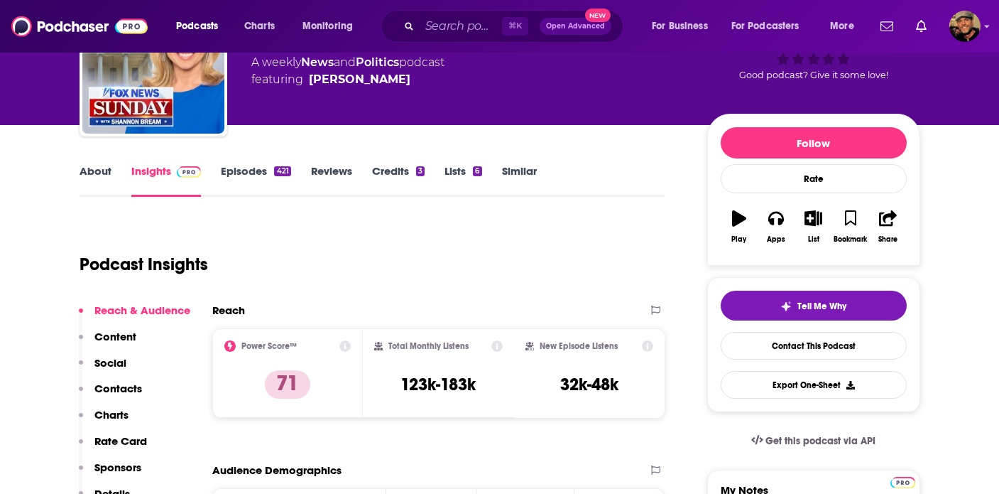
click at [115, 389] on p "Contacts" at bounding box center [118, 387] width 48 height 13
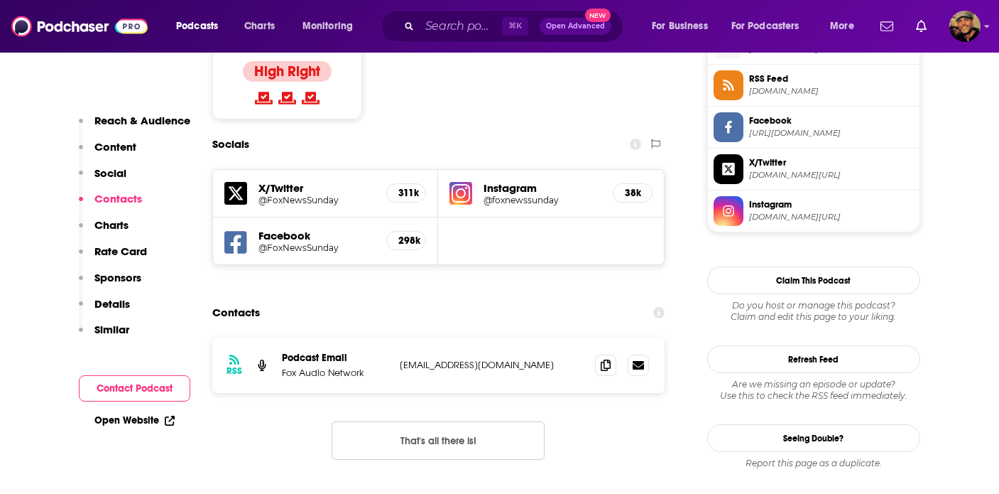
scroll to position [1186, 0]
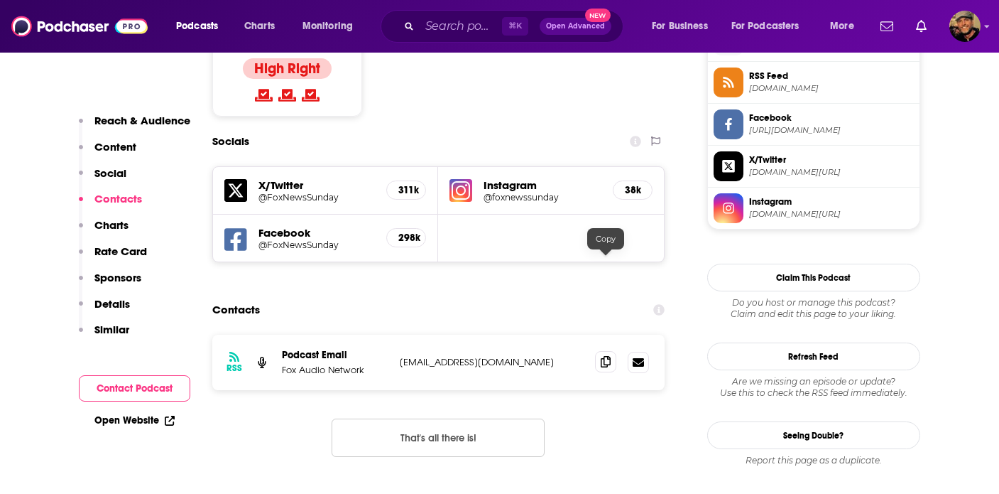
click at [602, 356] on icon at bounding box center [606, 361] width 10 height 11
click at [121, 278] on p "Sponsors" at bounding box center [117, 277] width 47 height 13
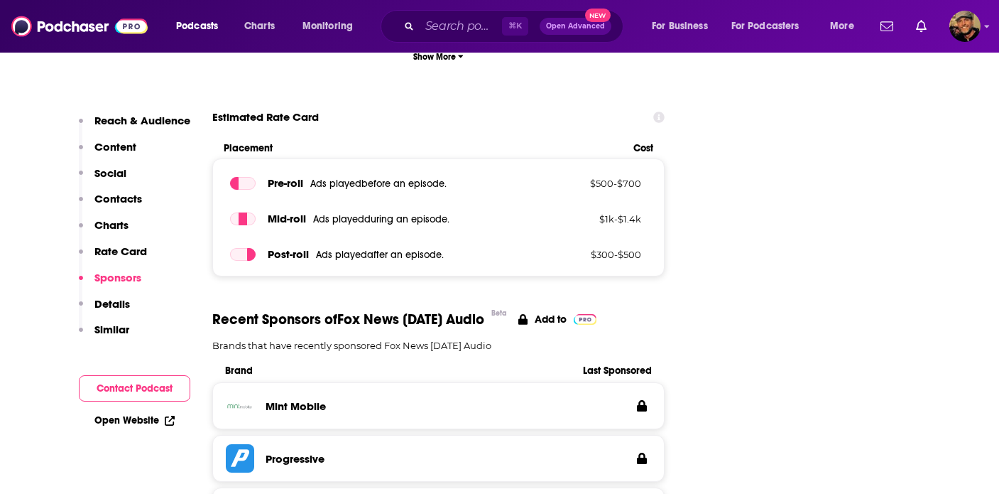
scroll to position [1957, 0]
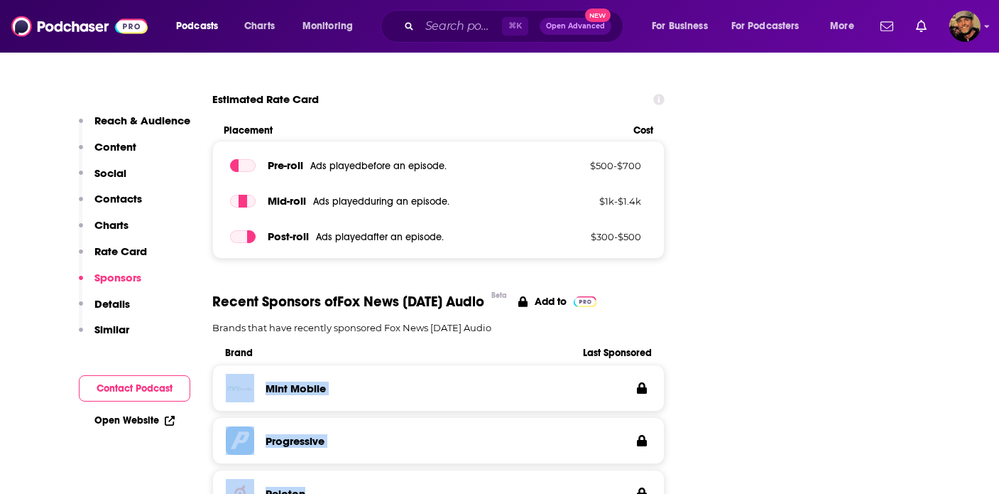
drag, startPoint x: 339, startPoint y: 409, endPoint x: 250, endPoint y: 300, distance: 140.3
click at [250, 364] on div "Mint Mobile Progressive Peloton NetSuite Shopify" at bounding box center [438, 495] width 453 height 263
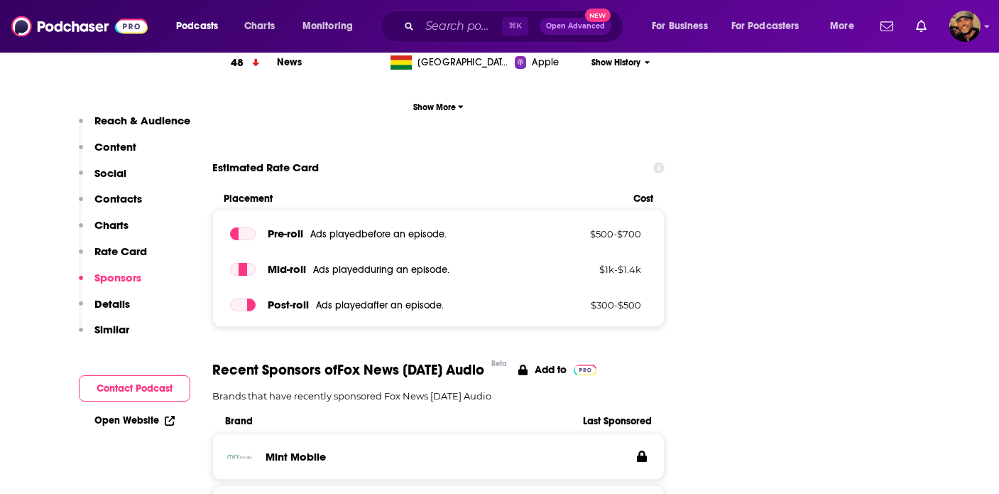
scroll to position [1873, 0]
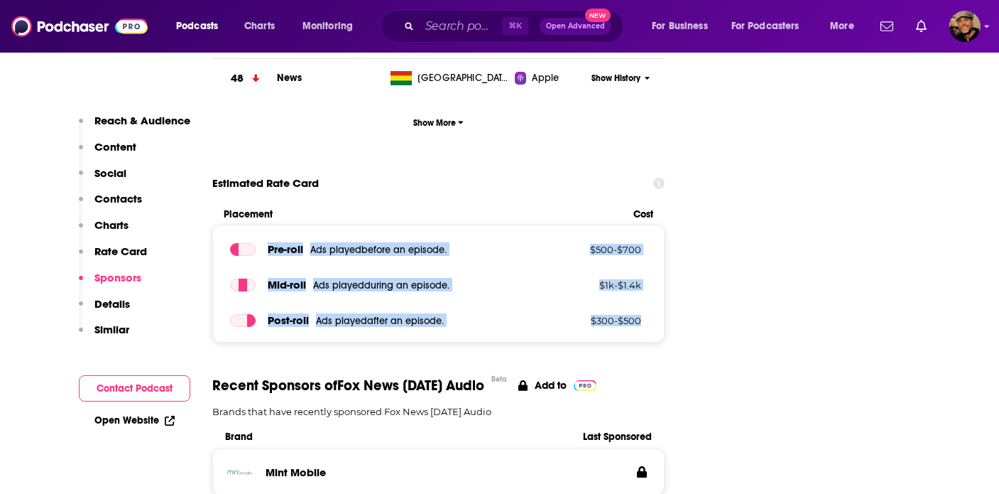
drag, startPoint x: 265, startPoint y: 149, endPoint x: 646, endPoint y: 231, distance: 389.3
click at [646, 231] on div "Pre -roll Ads played before an episode . $ 500 - $ 700 Mid -roll Ads played dur…" at bounding box center [438, 283] width 453 height 118
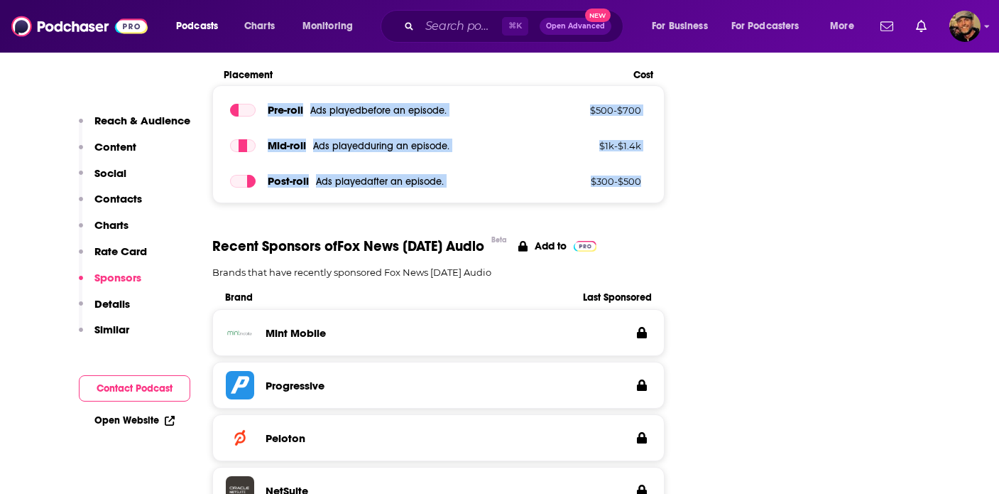
scroll to position [2082, 0]
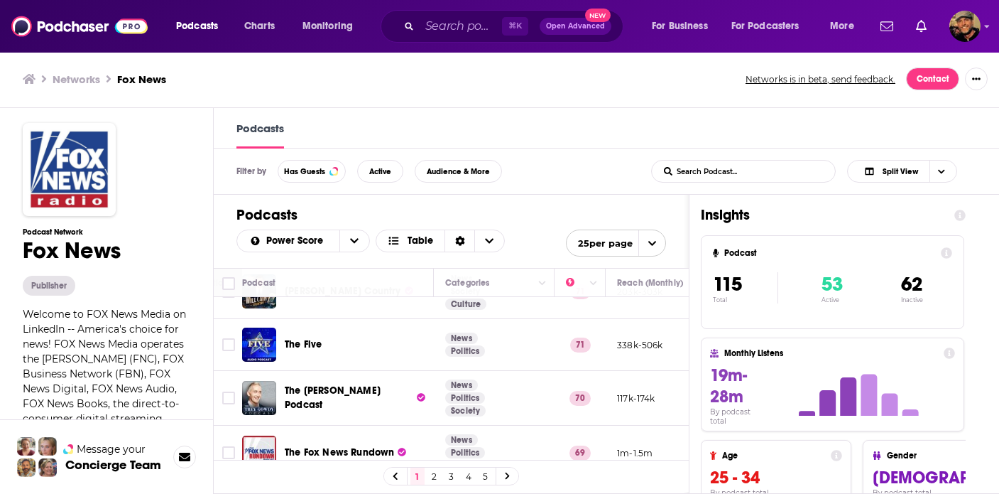
scroll to position [300, 263]
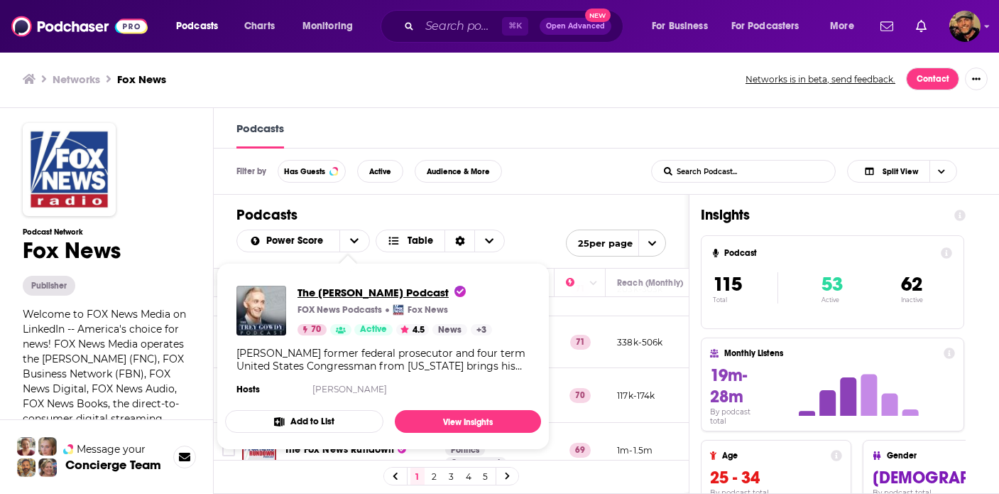
click at [347, 286] on span "The Trey Gowdy Podcast" at bounding box center [382, 292] width 168 height 13
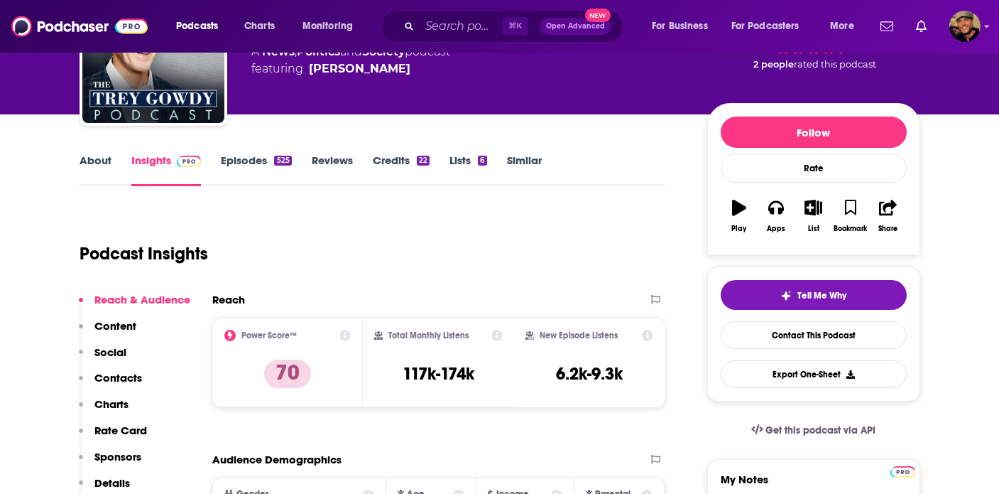
click at [124, 380] on p "Contacts" at bounding box center [118, 377] width 48 height 13
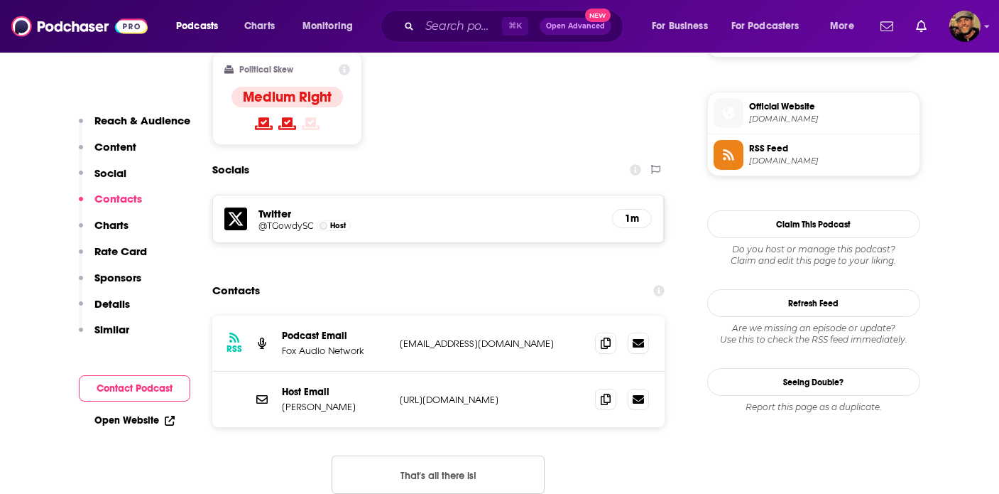
scroll to position [1124, 0]
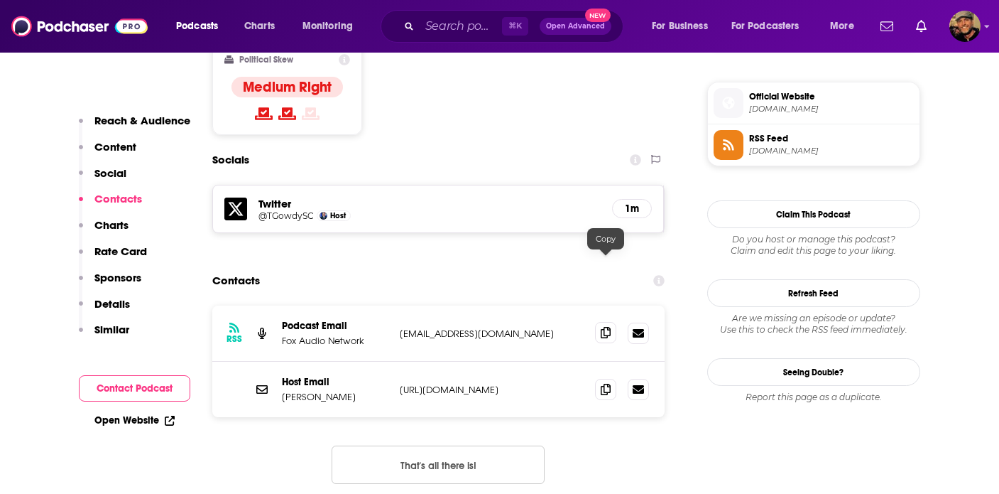
click at [611, 327] on icon at bounding box center [606, 332] width 10 height 11
click at [129, 273] on p "Sponsors" at bounding box center [117, 277] width 47 height 13
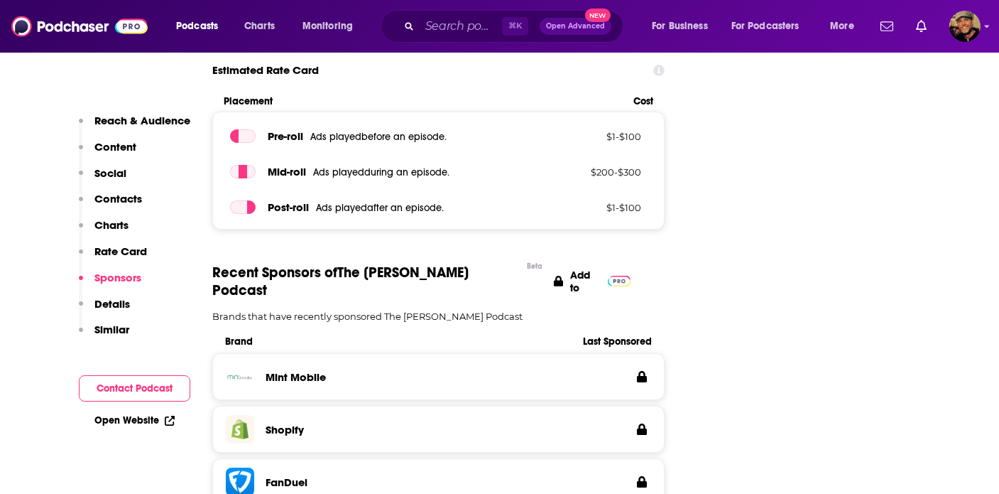
click at [115, 278] on p "Sponsors" at bounding box center [117, 277] width 47 height 13
click at [129, 274] on p "Sponsors" at bounding box center [117, 277] width 47 height 13
click at [114, 227] on p "Charts" at bounding box center [111, 224] width 34 height 13
click at [135, 278] on p "Sponsors" at bounding box center [117, 277] width 47 height 13
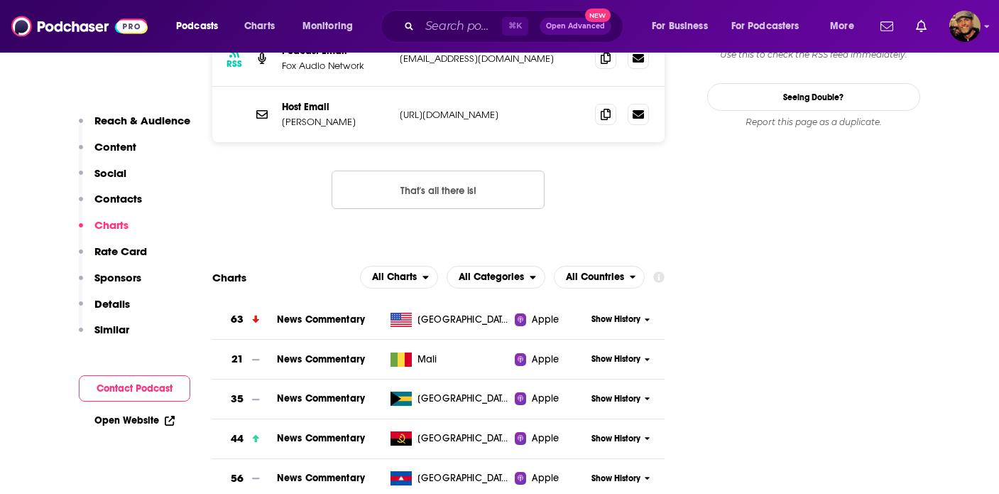
drag, startPoint x: 643, startPoint y: 155, endPoint x: 226, endPoint y: 180, distance: 418.4
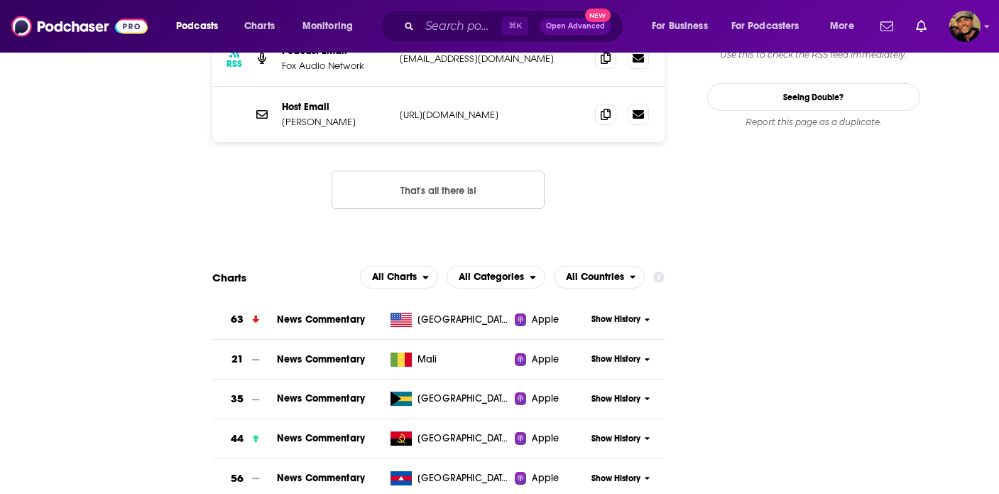
scroll to position [1951, 0]
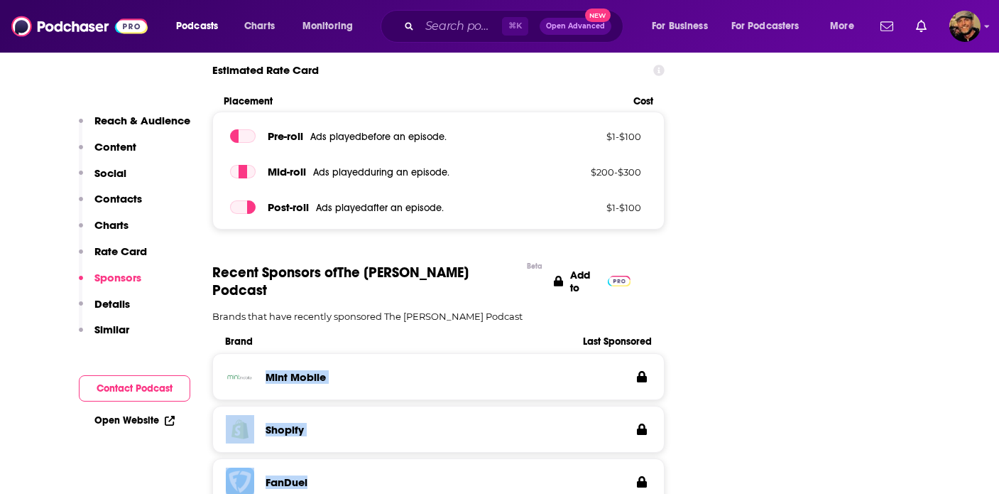
drag, startPoint x: 274, startPoint y: 276, endPoint x: 327, endPoint y: 397, distance: 132.3
click at [327, 397] on div "Mint Mobile Shopify FanDuel Uber DraftKings" at bounding box center [438, 484] width 453 height 263
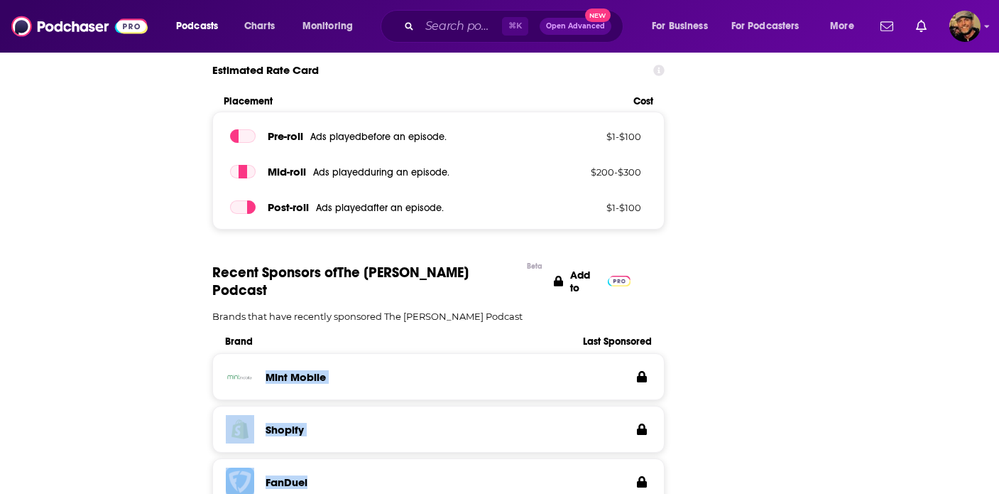
scroll to position [0, 0]
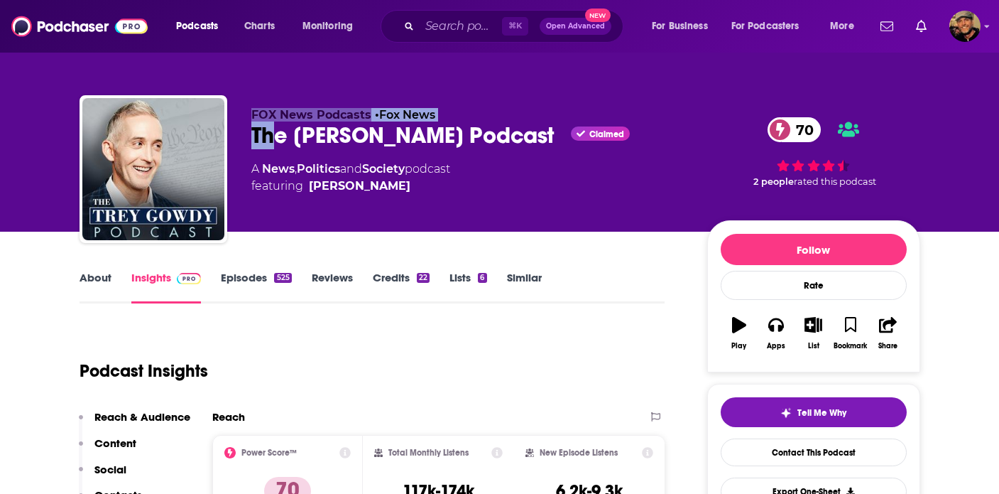
drag, startPoint x: 411, startPoint y: 143, endPoint x: 270, endPoint y: 140, distance: 141.4
click at [270, 140] on div "FOX News Podcasts • Fox News The Trey Gowdy Podcast Claimed 70 A News , Politic…" at bounding box center [500, 171] width 841 height 153
click at [254, 139] on div "The Trey Gowdy Podcast Claimed 70" at bounding box center [467, 135] width 433 height 28
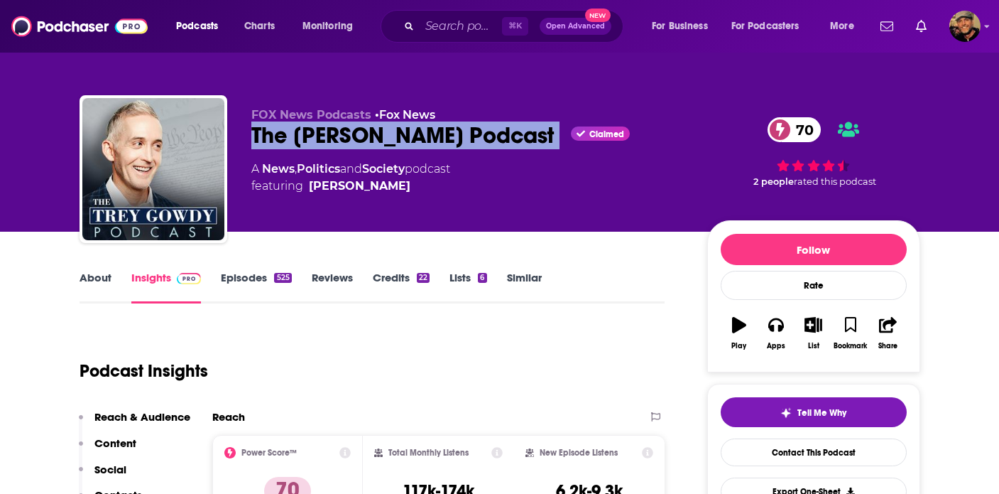
drag, startPoint x: 254, startPoint y: 138, endPoint x: 511, endPoint y: 140, distance: 257.1
click at [511, 140] on div "The Trey Gowdy Podcast Claimed 70" at bounding box center [467, 135] width 433 height 28
click at [257, 134] on div "The Trey Gowdy Podcast Claimed 70" at bounding box center [467, 135] width 433 height 28
drag, startPoint x: 513, startPoint y: 138, endPoint x: 251, endPoint y: 132, distance: 262.1
click at [251, 132] on div "The Trey Gowdy Podcast Claimed 70" at bounding box center [467, 135] width 433 height 28
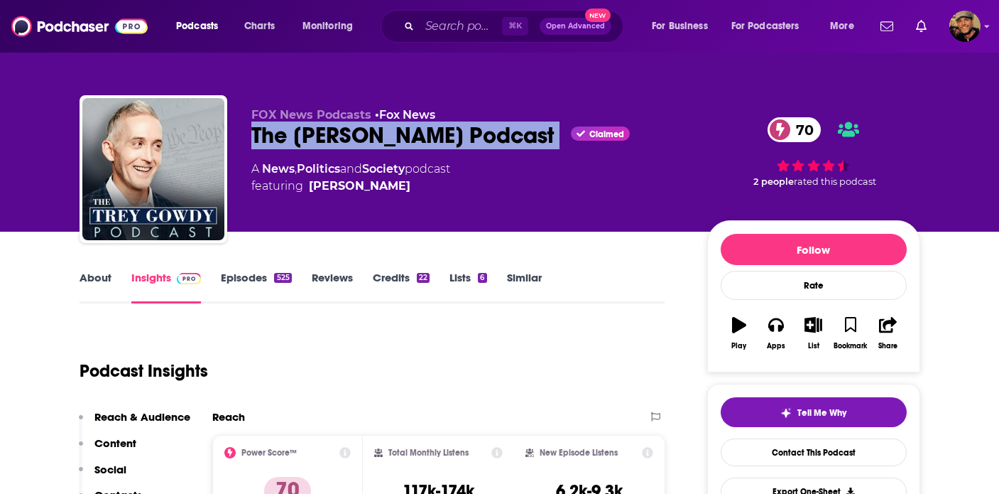
scroll to position [53, 0]
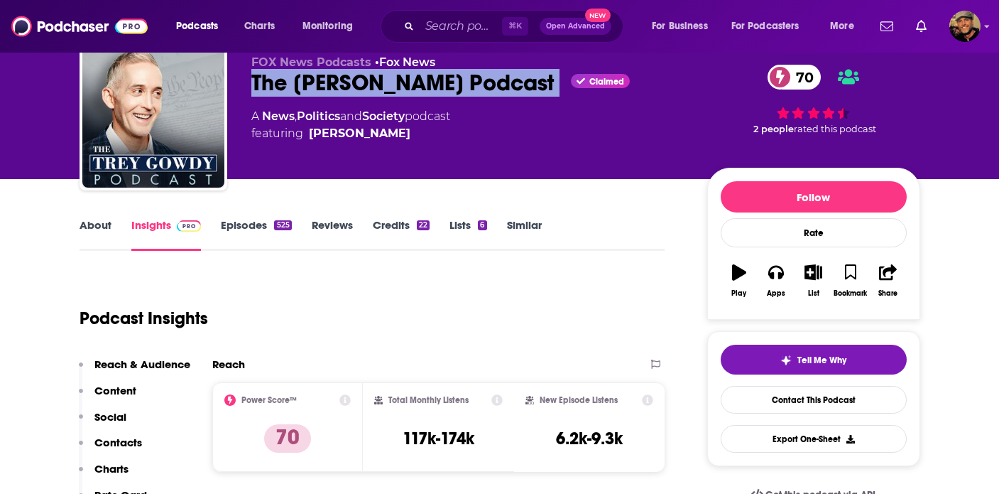
click at [126, 489] on p "Rate Card" at bounding box center [120, 494] width 53 height 13
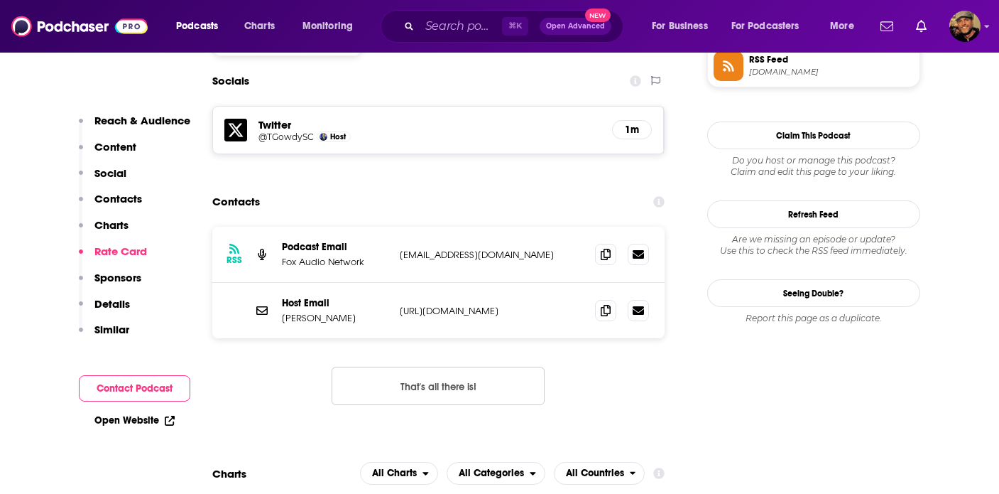
scroll to position [1744, 0]
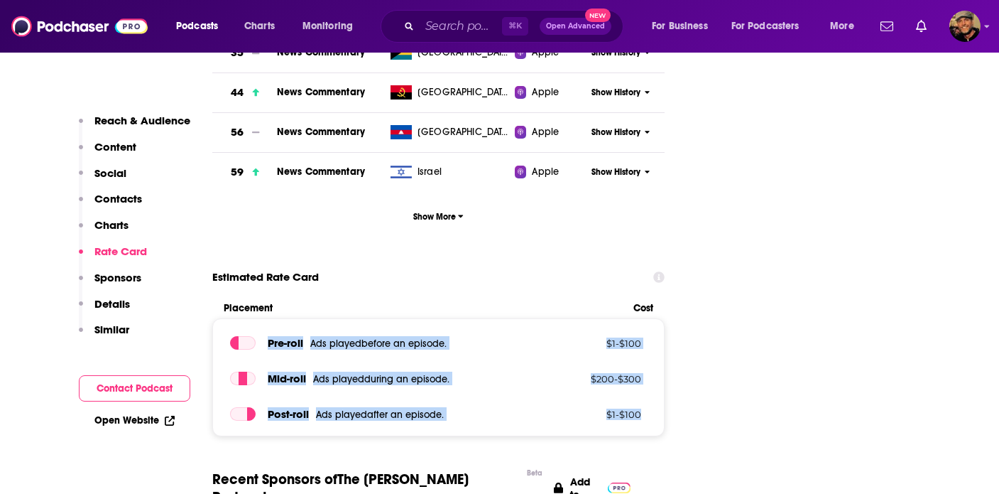
drag, startPoint x: 267, startPoint y: 275, endPoint x: 647, endPoint y: 350, distance: 387.4
click at [647, 350] on div "Pre -roll Ads played before an episode . $ 1 - $ 100 Mid -roll Ads played durin…" at bounding box center [438, 377] width 453 height 118
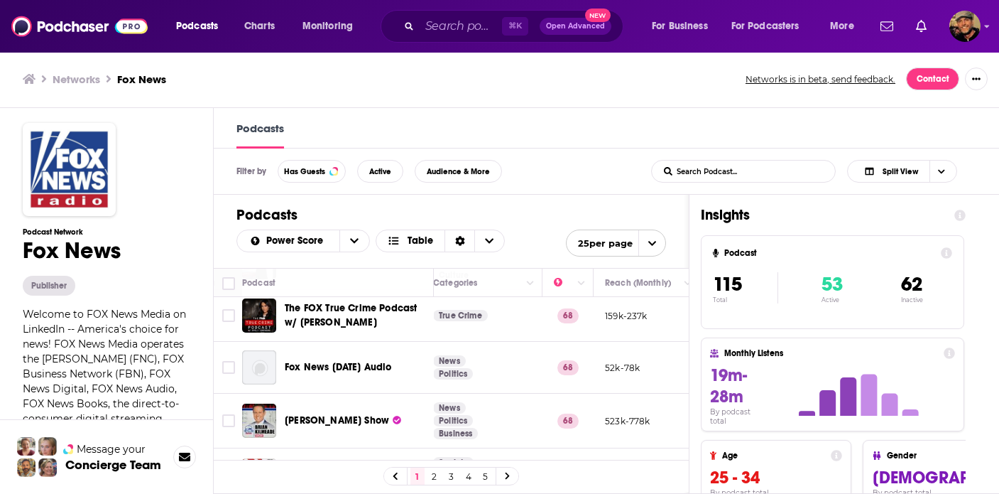
scroll to position [595, 275]
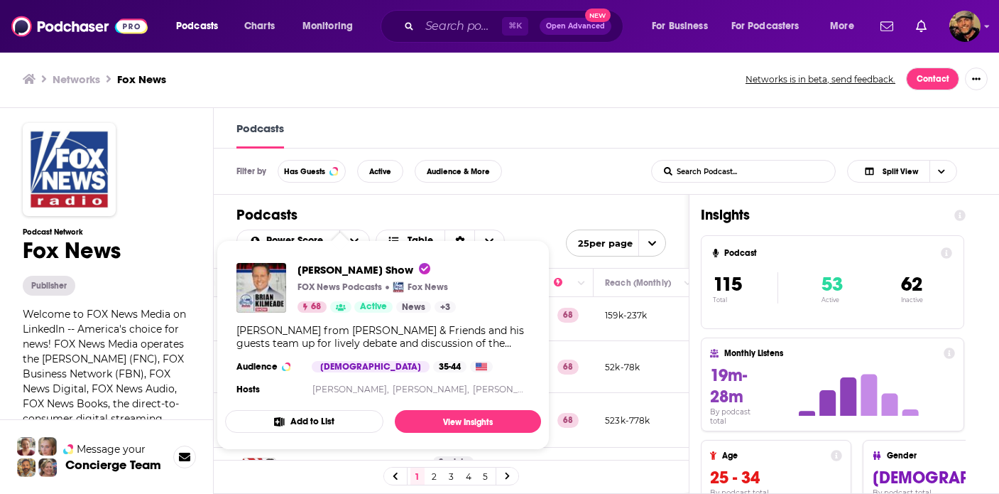
drag, startPoint x: 295, startPoint y: 268, endPoint x: 406, endPoint y: 275, distance: 111.7
click at [406, 275] on div "Brian Kilmeade Show FOX News Podcasts Fox News 68 Active News + 3" at bounding box center [346, 288] width 219 height 50
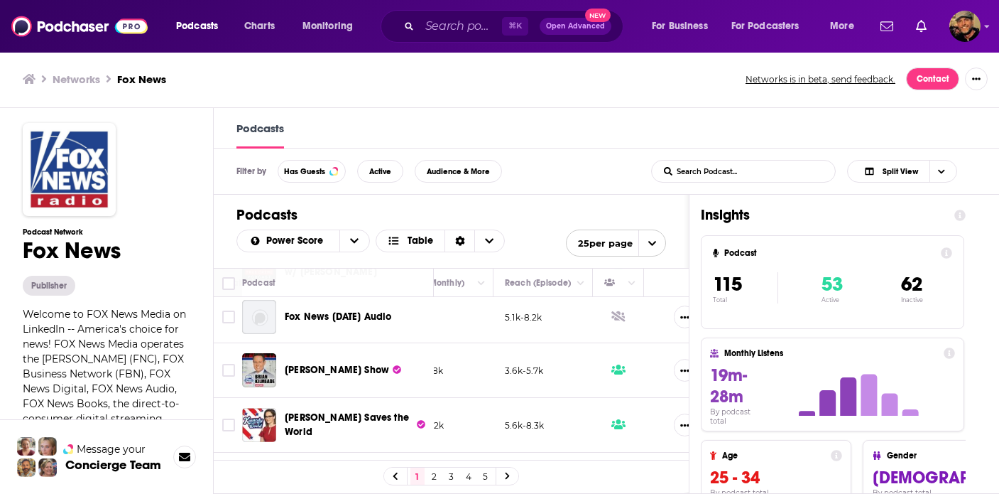
scroll to position [645, 518]
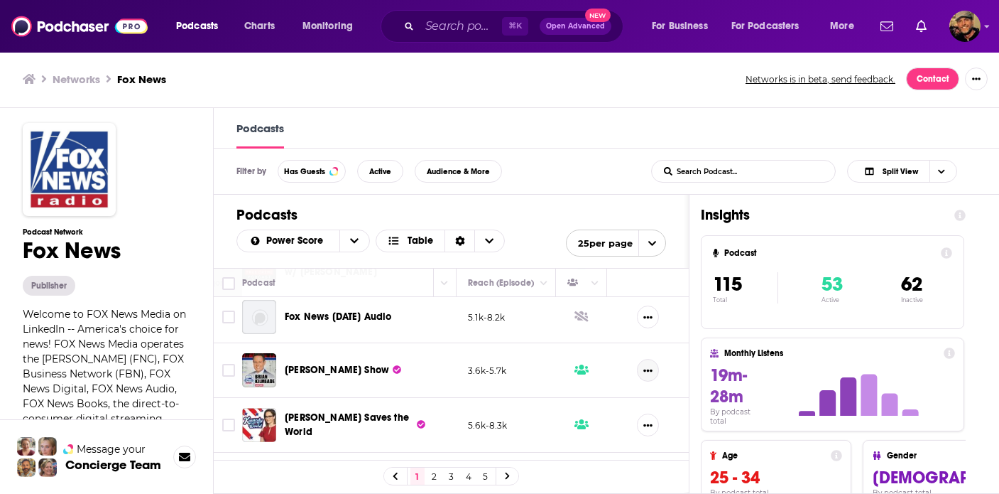
click at [643, 371] on icon "Show More Button" at bounding box center [647, 370] width 9 height 3
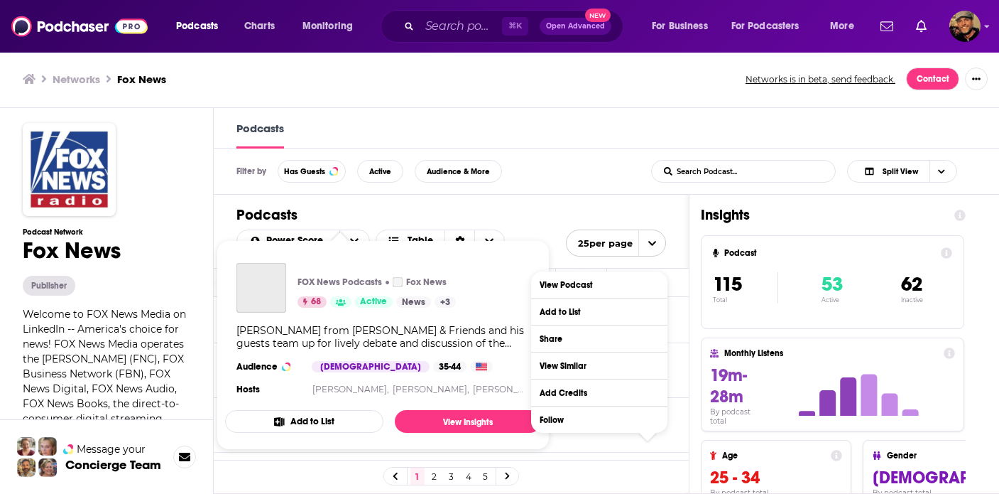
click at [433, 368] on div "35-44" at bounding box center [449, 366] width 33 height 11
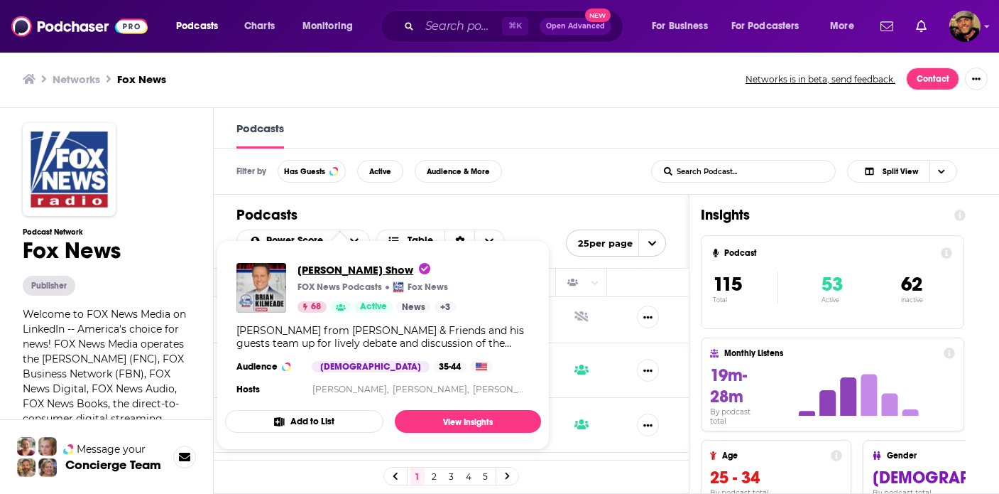
click at [346, 271] on span "Brian Kilmeade Show" at bounding box center [364, 269] width 133 height 13
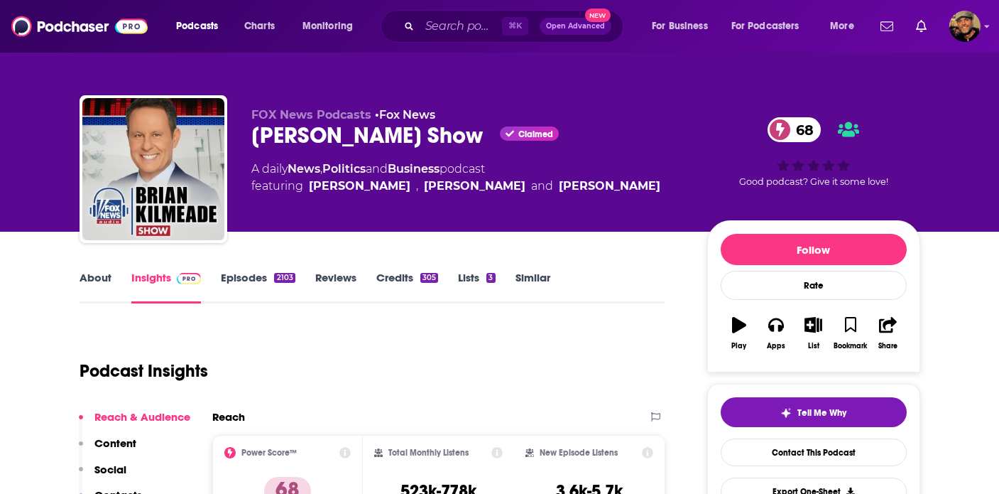
drag, startPoint x: 472, startPoint y: 140, endPoint x: 248, endPoint y: 134, distance: 223.8
click at [248, 134] on div "FOX News Podcasts • Fox News Brian Kilmeade Show Claimed 68 A daily News , Poli…" at bounding box center [500, 171] width 841 height 153
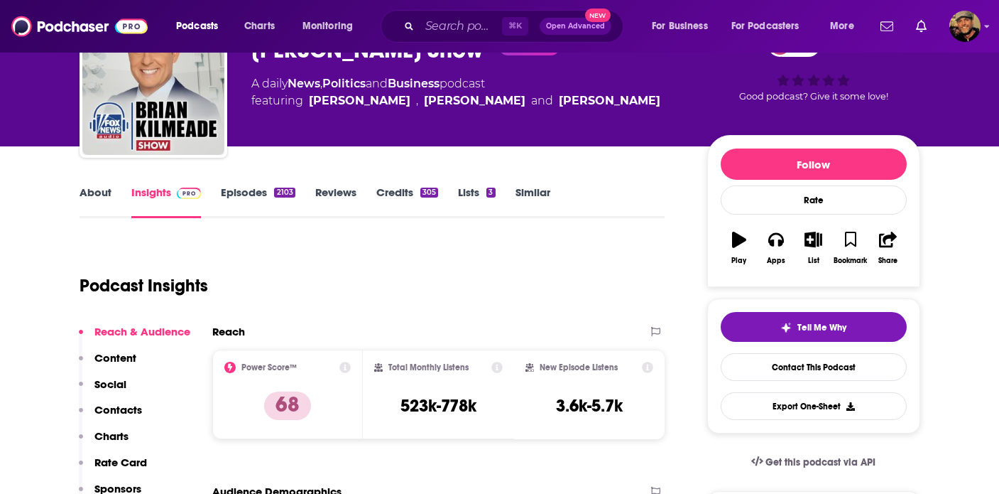
scroll to position [91, 0]
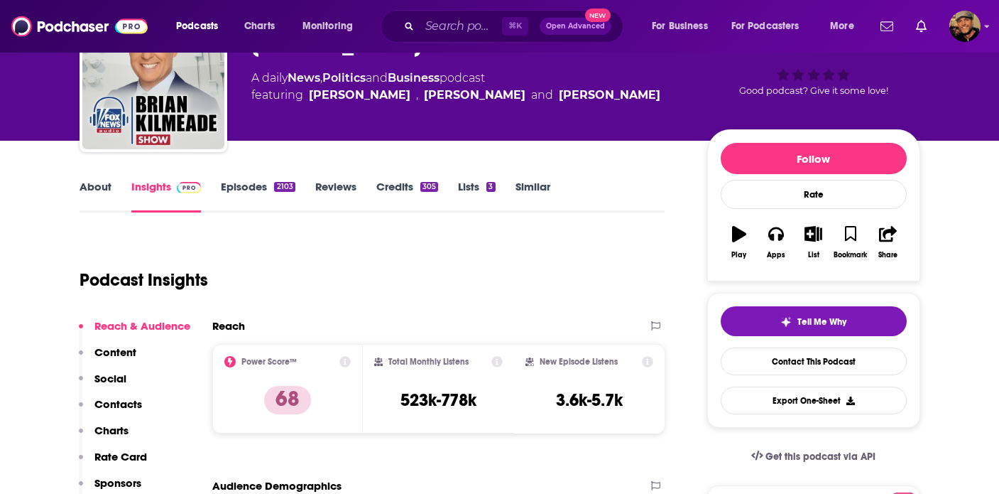
click at [124, 400] on p "Contacts" at bounding box center [118, 403] width 48 height 13
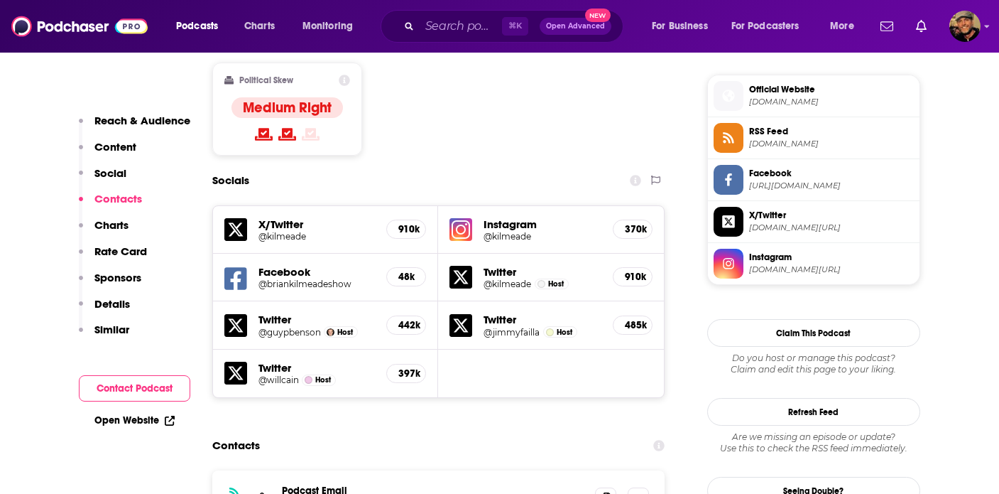
scroll to position [1303, 0]
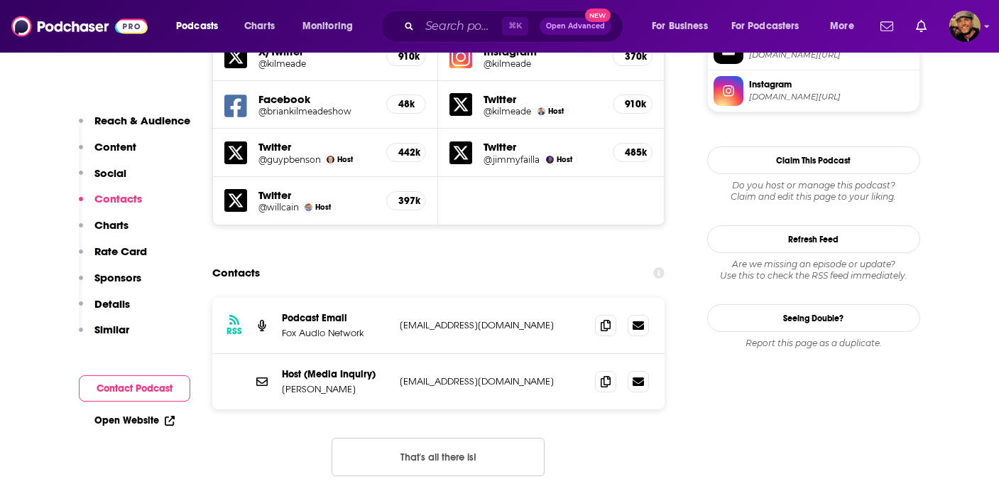
click at [123, 280] on p "Sponsors" at bounding box center [117, 277] width 47 height 13
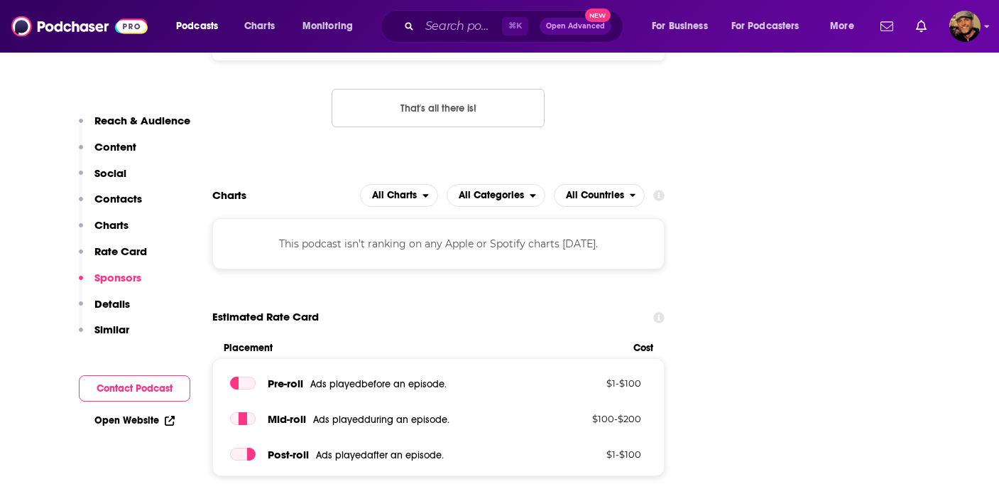
scroll to position [1904, 0]
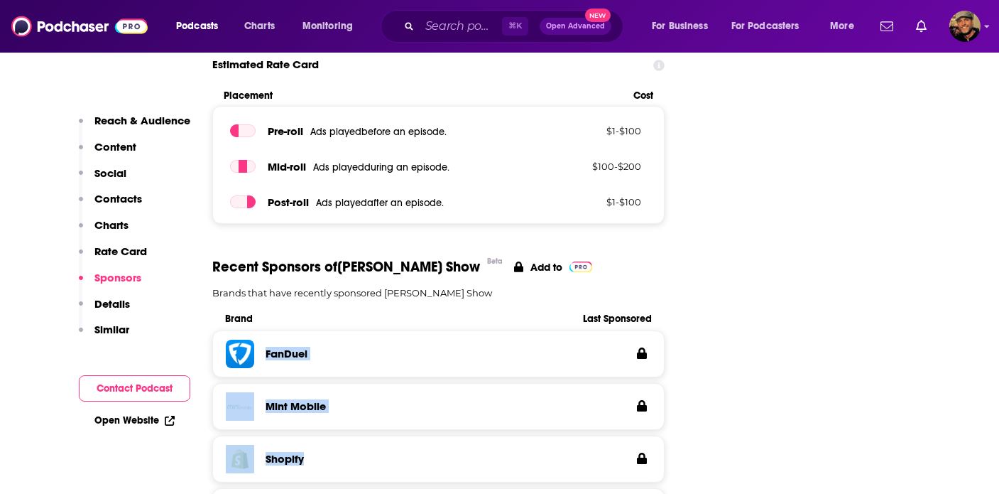
drag, startPoint x: 266, startPoint y: 291, endPoint x: 347, endPoint y: 420, distance: 151.5
click at [347, 420] on div "FanDuel Mint Mobile Shopify Gen Digital Kohl's" at bounding box center [438, 464] width 453 height 269
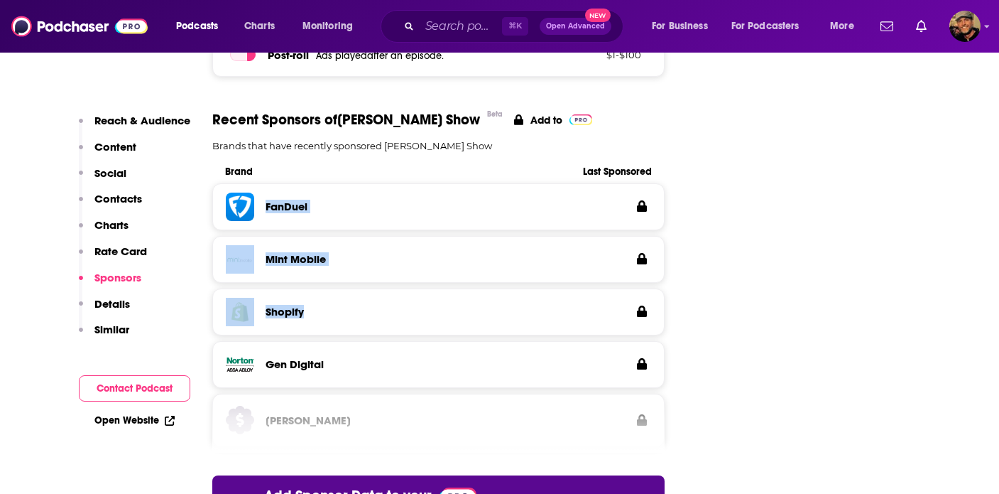
scroll to position [2055, 0]
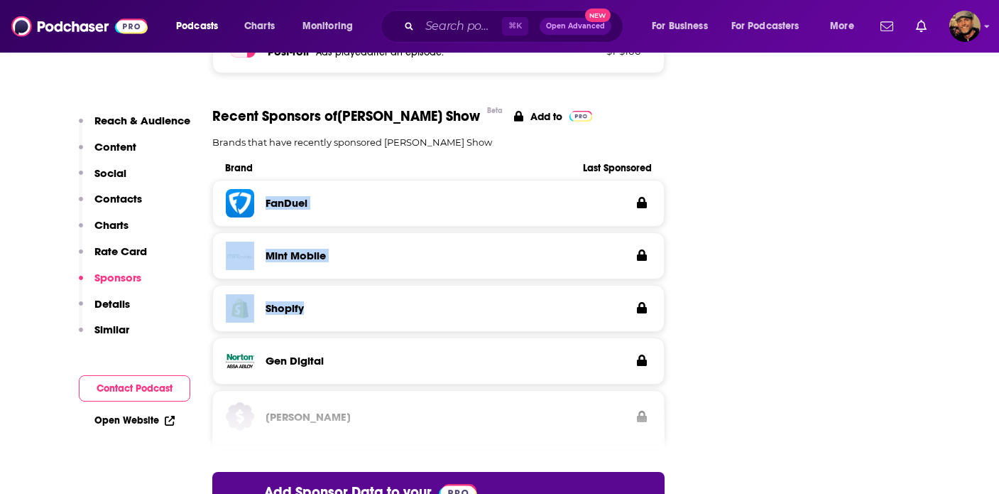
click at [115, 248] on p "Rate Card" at bounding box center [120, 250] width 53 height 13
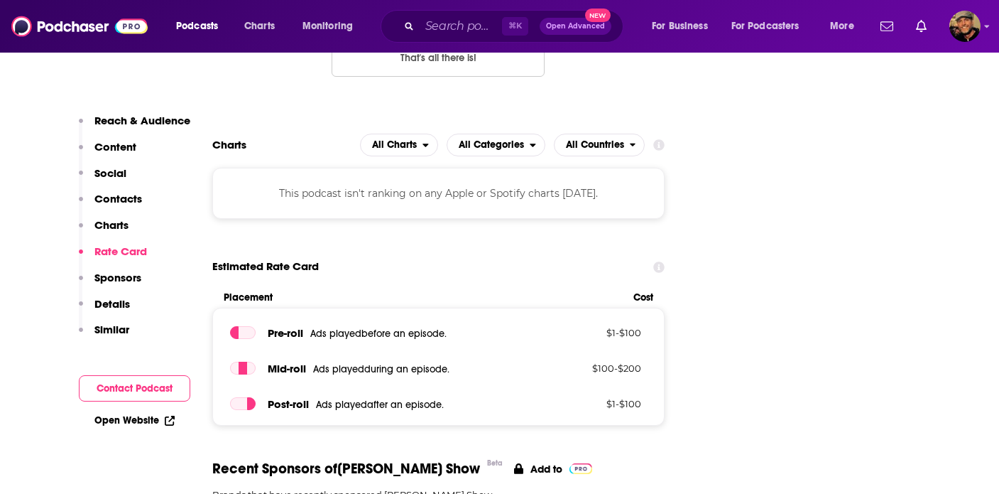
scroll to position [1697, 0]
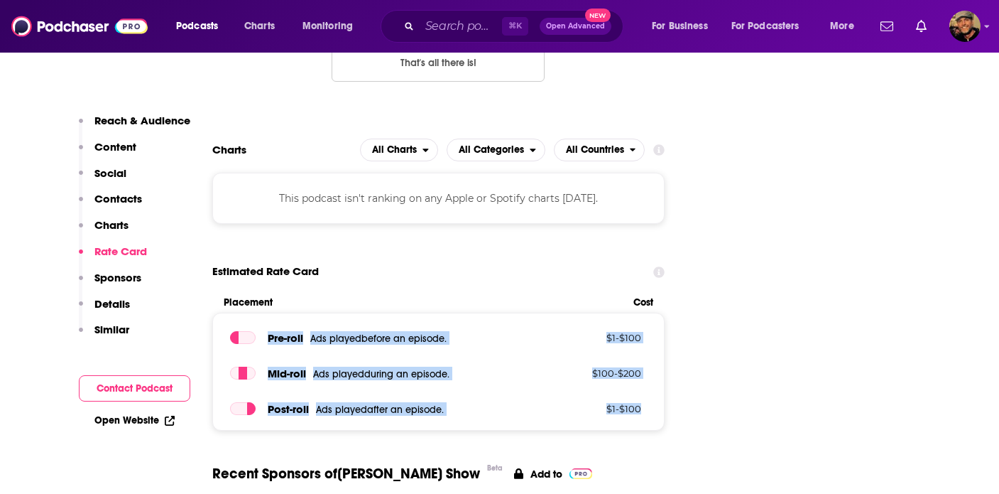
drag, startPoint x: 268, startPoint y: 273, endPoint x: 647, endPoint y: 355, distance: 387.4
click at [648, 355] on div "Pre -roll Ads played before an episode . $ 1 - $ 100 Mid -roll Ads played durin…" at bounding box center [438, 372] width 453 height 118
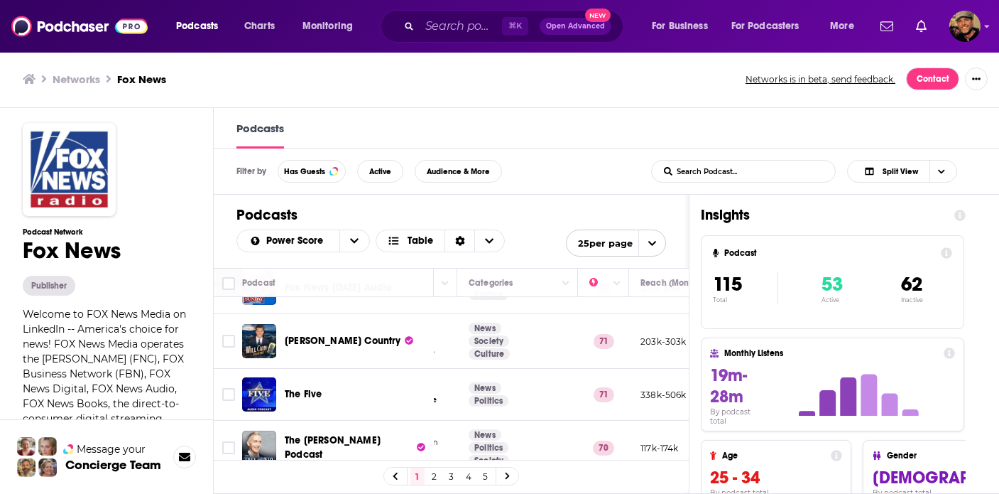
scroll to position [248, 248]
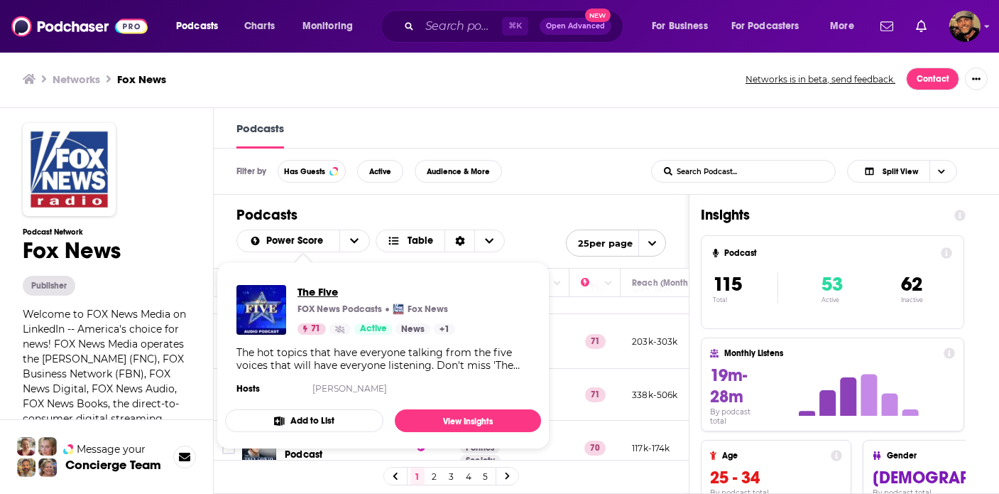
click at [310, 292] on span "The Five" at bounding box center [377, 291] width 158 height 13
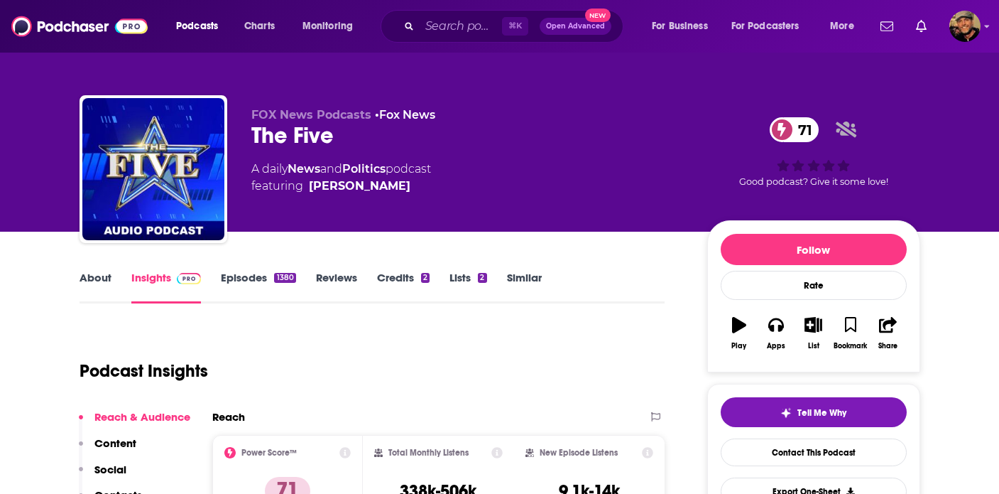
scroll to position [84, 0]
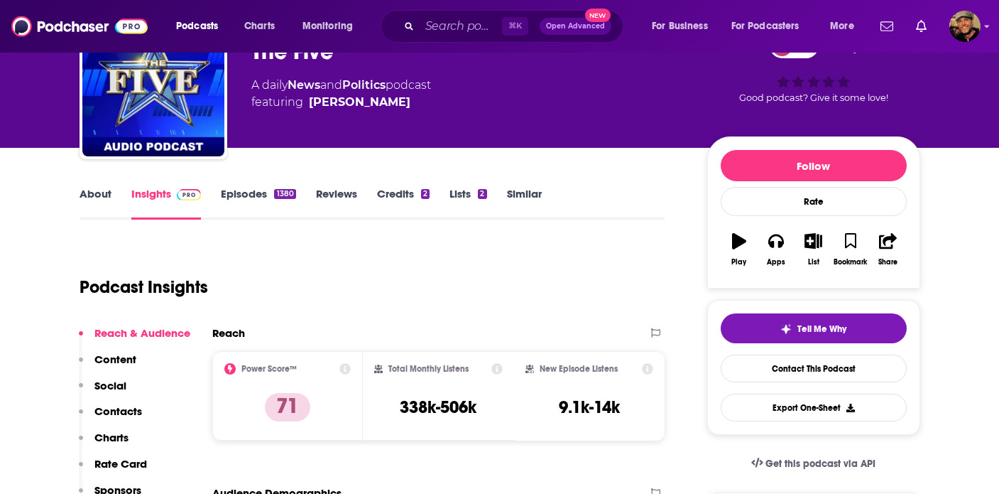
click at [130, 414] on p "Contacts" at bounding box center [118, 410] width 48 height 13
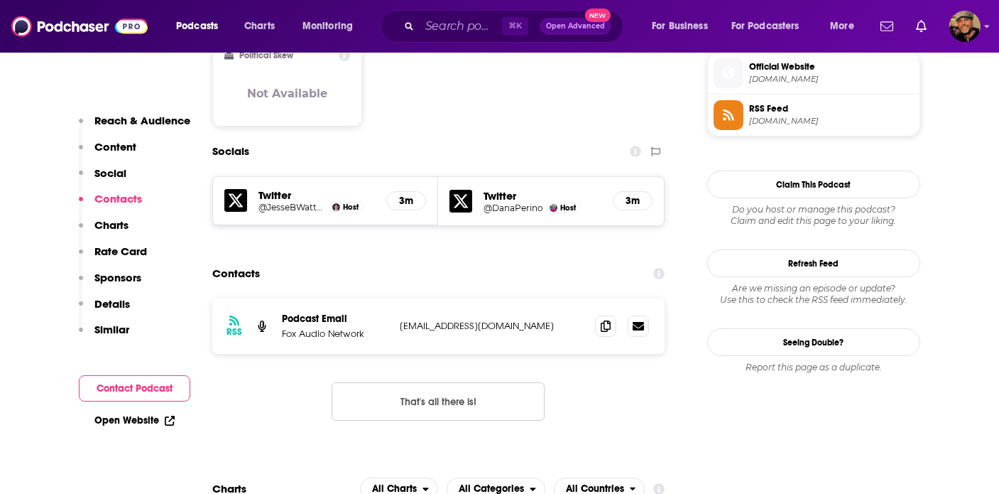
scroll to position [1239, 0]
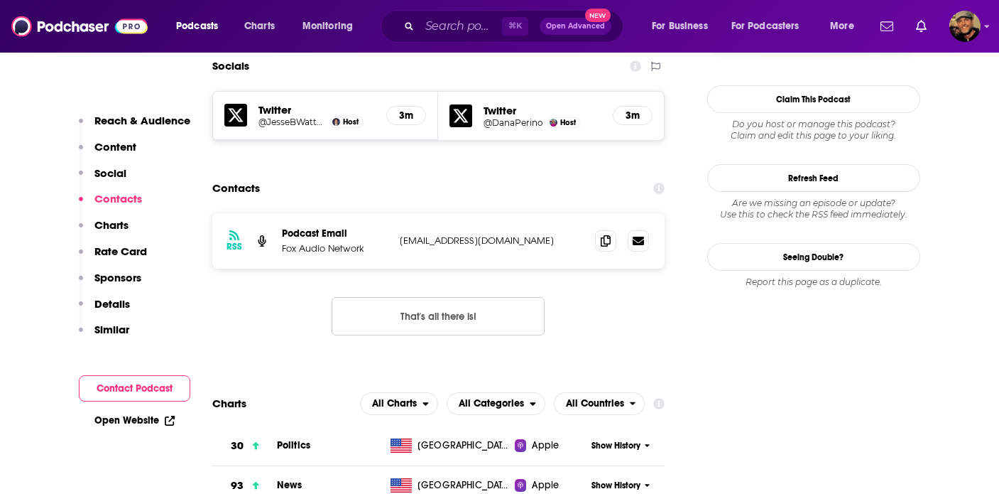
click at [109, 278] on p "Sponsors" at bounding box center [117, 277] width 47 height 13
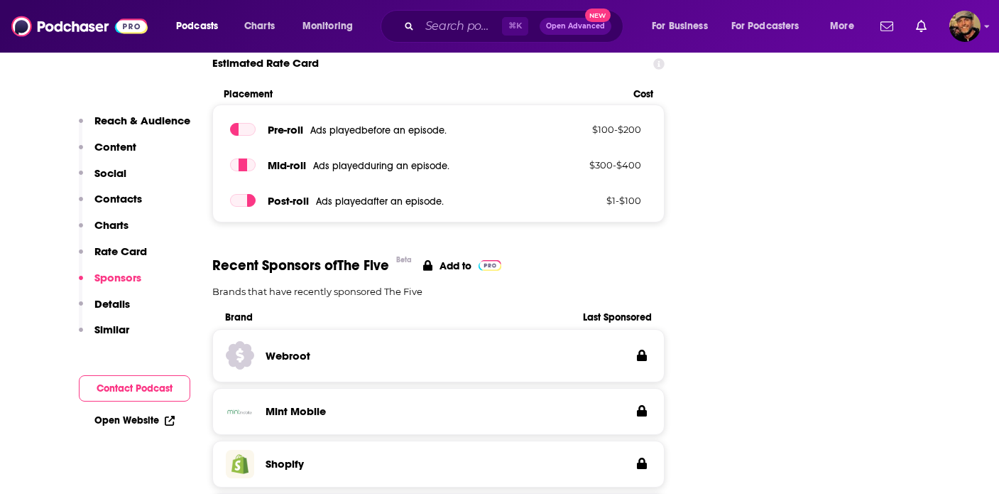
scroll to position [1871, 0]
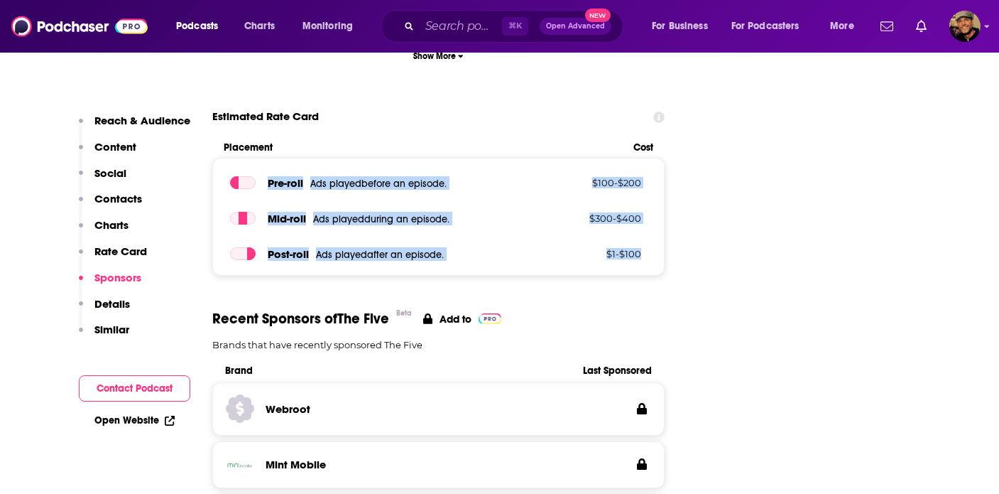
drag, startPoint x: 266, startPoint y: 120, endPoint x: 661, endPoint y: 196, distance: 402.1
click at [661, 196] on div "Pre -roll Ads played before an episode . $ 100 - $ 200 Mid -roll Ads played dur…" at bounding box center [438, 217] width 453 height 118
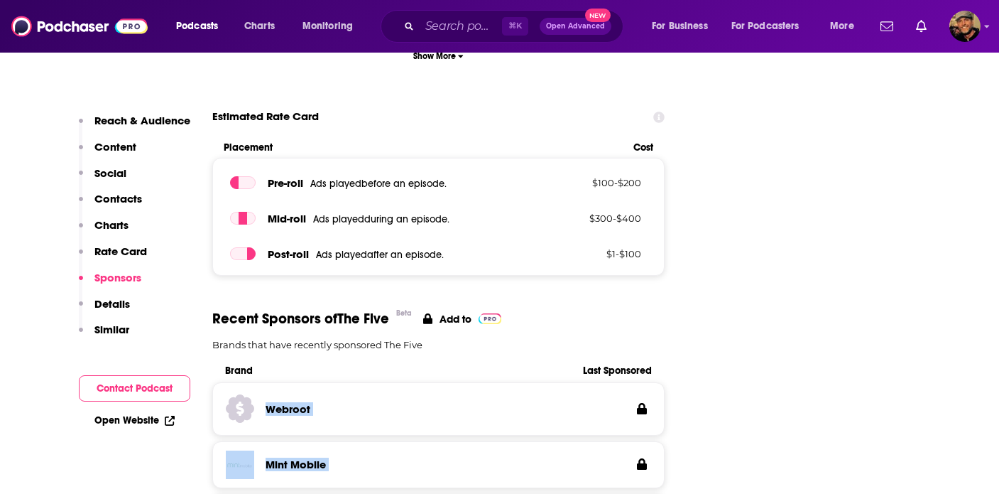
drag, startPoint x: 263, startPoint y: 344, endPoint x: 322, endPoint y: 460, distance: 129.9
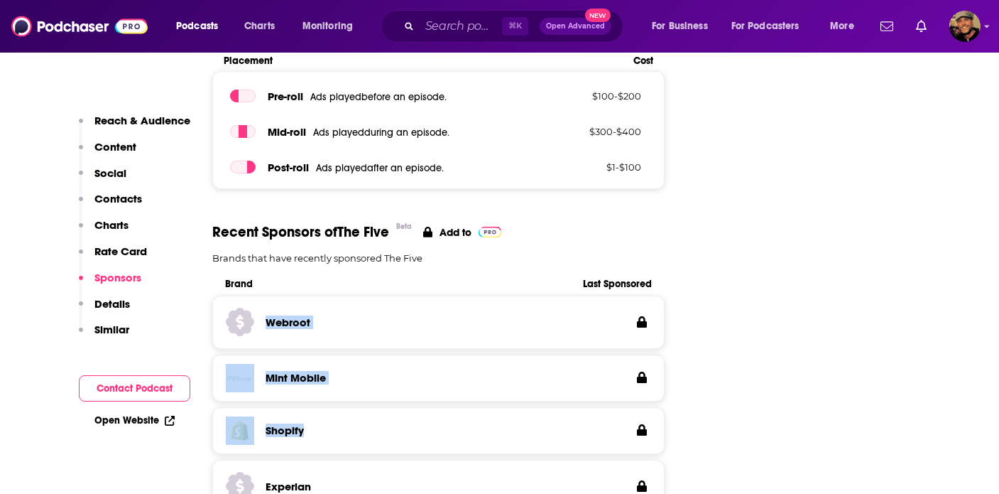
scroll to position [1778, 0]
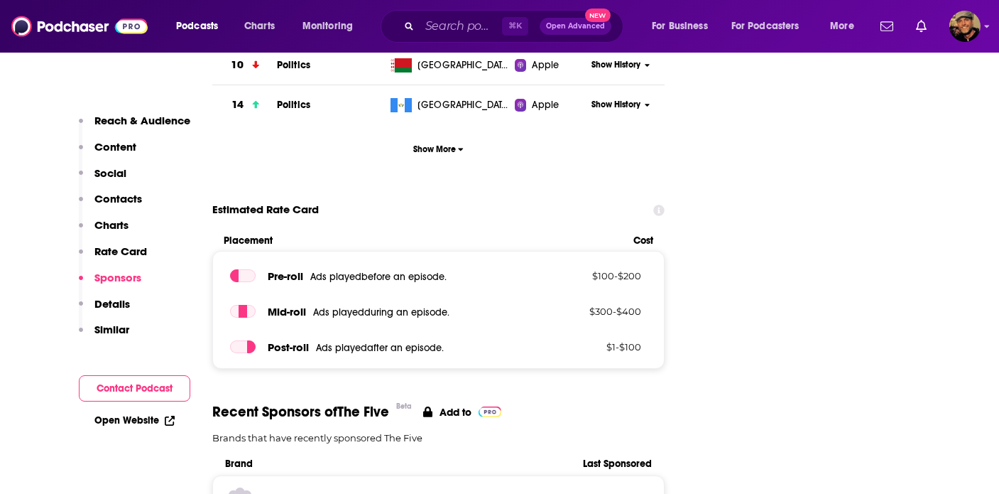
click at [108, 197] on p "Contacts" at bounding box center [118, 198] width 48 height 13
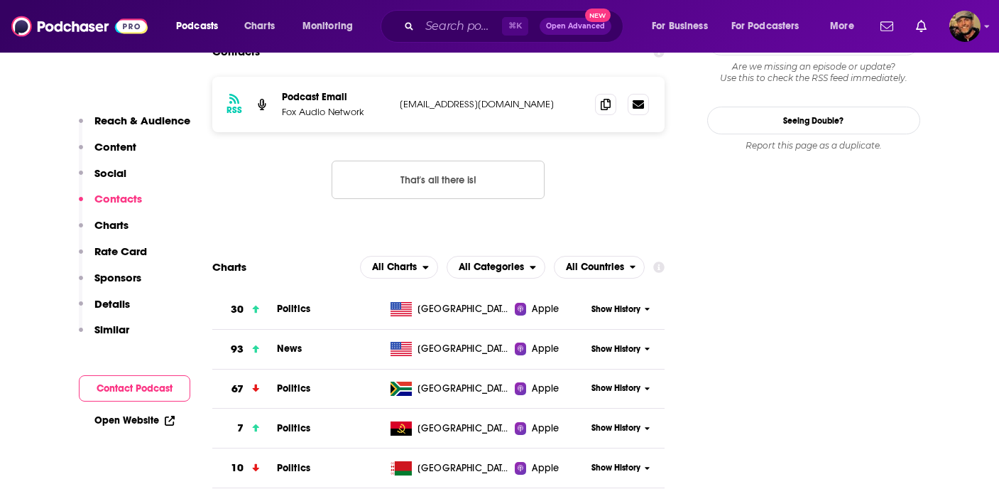
scroll to position [1153, 0]
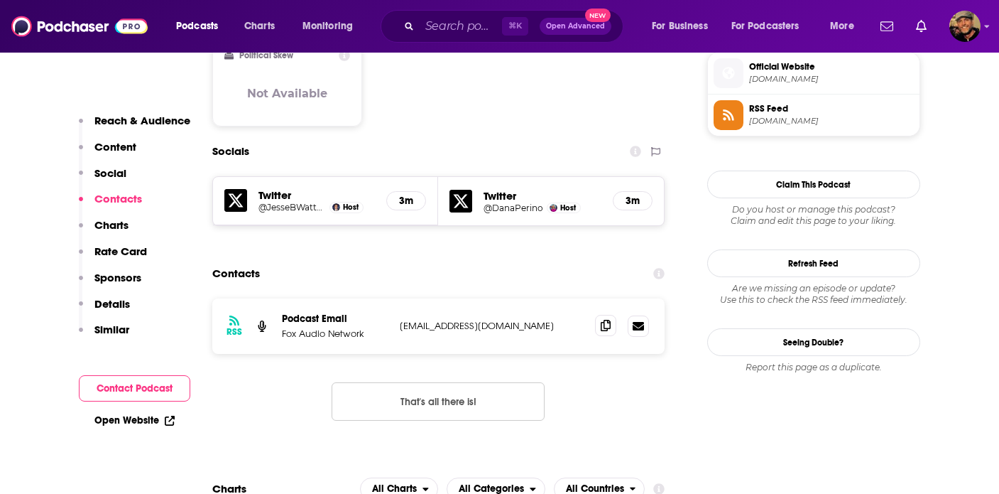
click at [607, 320] on icon at bounding box center [606, 325] width 10 height 11
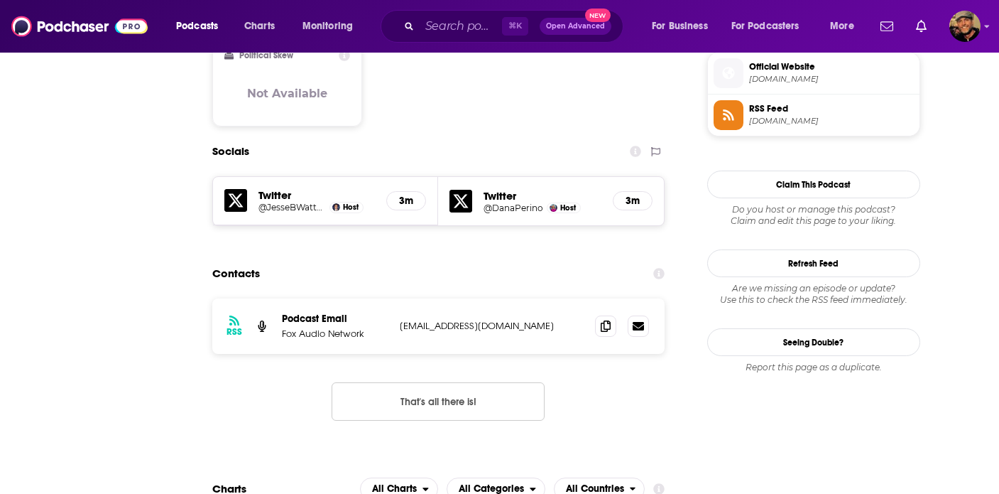
scroll to position [0, 0]
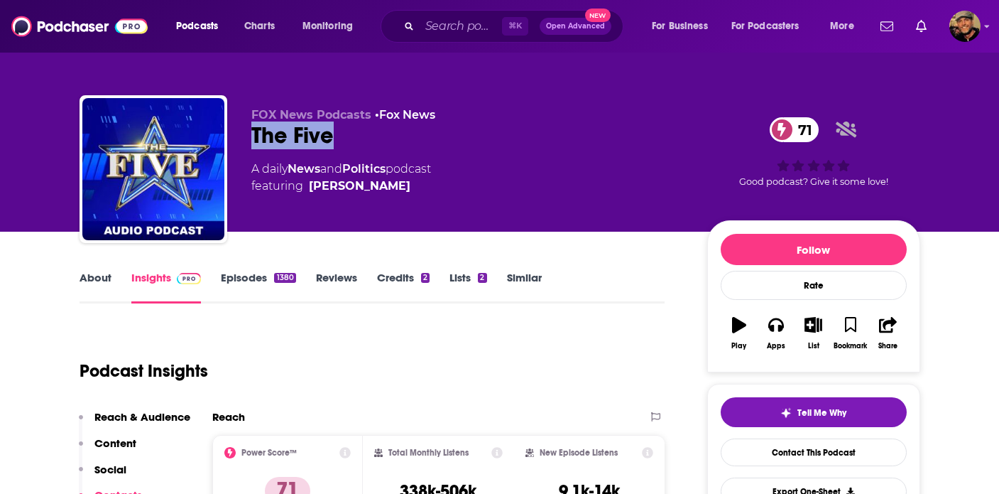
drag, startPoint x: 247, startPoint y: 134, endPoint x: 339, endPoint y: 135, distance: 92.3
click at [340, 135] on div "FOX News Podcasts • Fox News The Five 71 A daily News and Politics podcast feat…" at bounding box center [500, 171] width 841 height 153
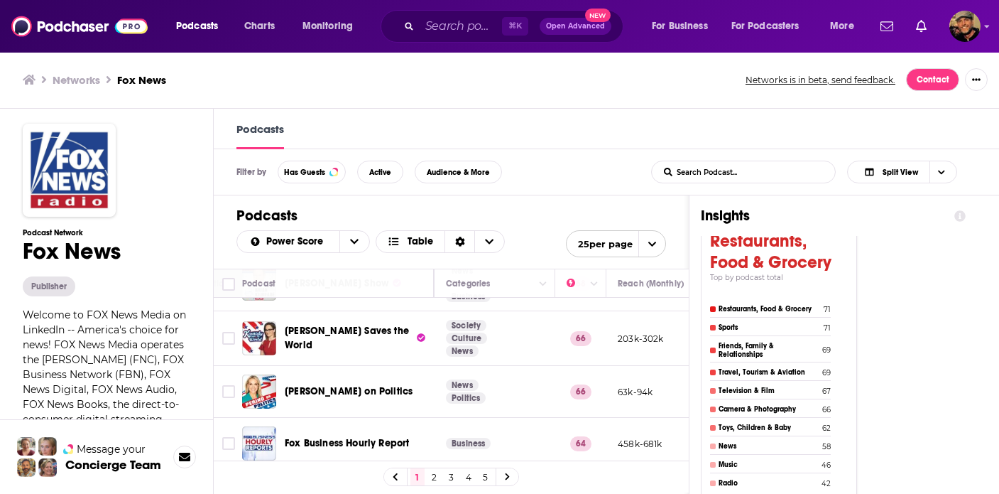
scroll to position [724, 262]
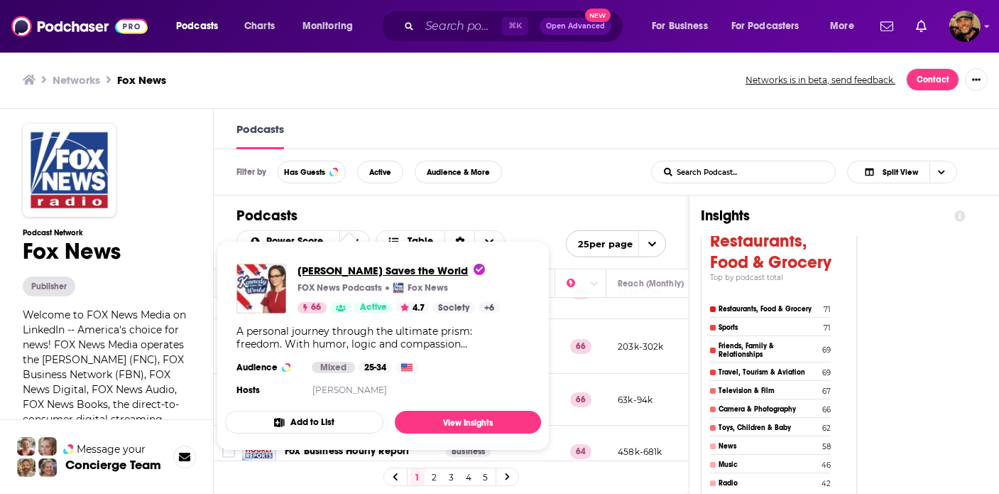
click at [347, 268] on span "Kennedy Saves the World" at bounding box center [392, 269] width 188 height 13
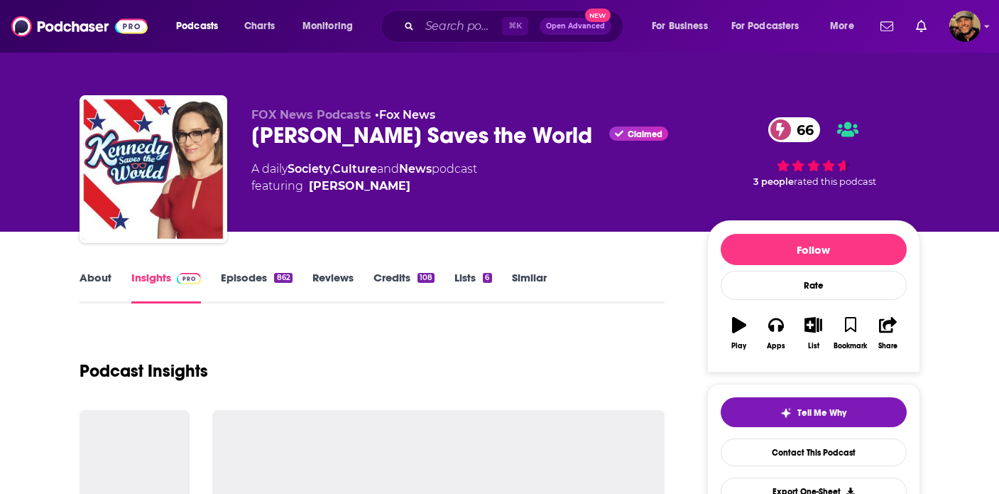
scroll to position [183, 0]
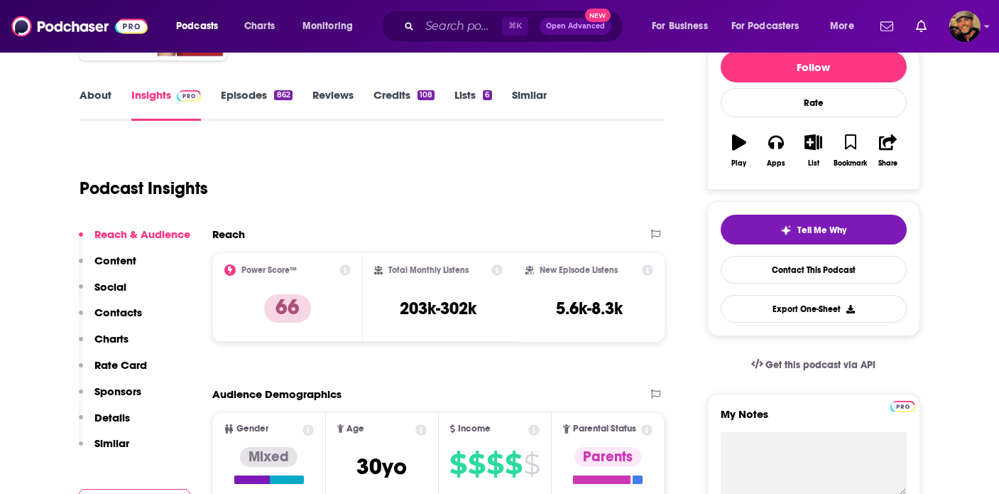
click at [131, 315] on p "Contacts" at bounding box center [118, 311] width 48 height 13
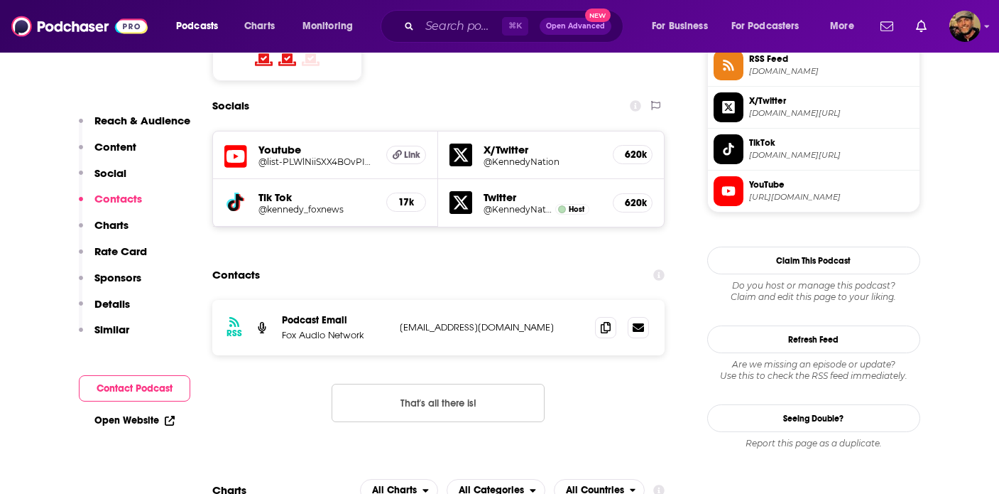
scroll to position [1204, 0]
click at [602, 320] on icon at bounding box center [606, 325] width 10 height 11
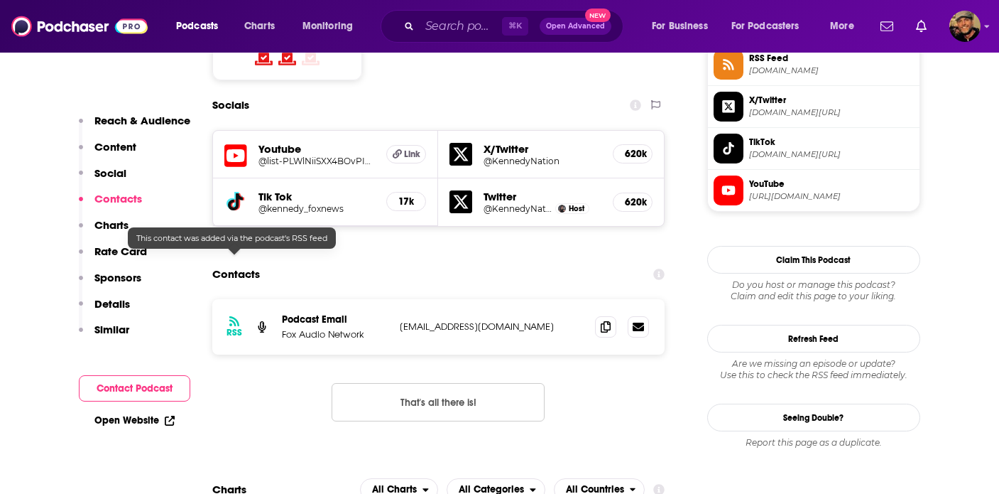
scroll to position [0, 0]
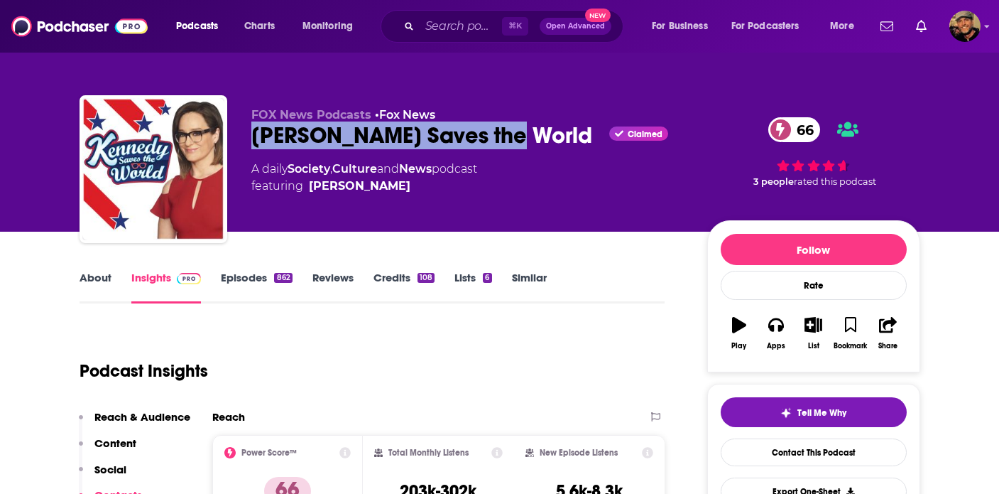
drag, startPoint x: 323, startPoint y: 135, endPoint x: 514, endPoint y: 140, distance: 191.1
click at [514, 140] on div "Kennedy Saves the World Claimed 66" at bounding box center [467, 135] width 433 height 28
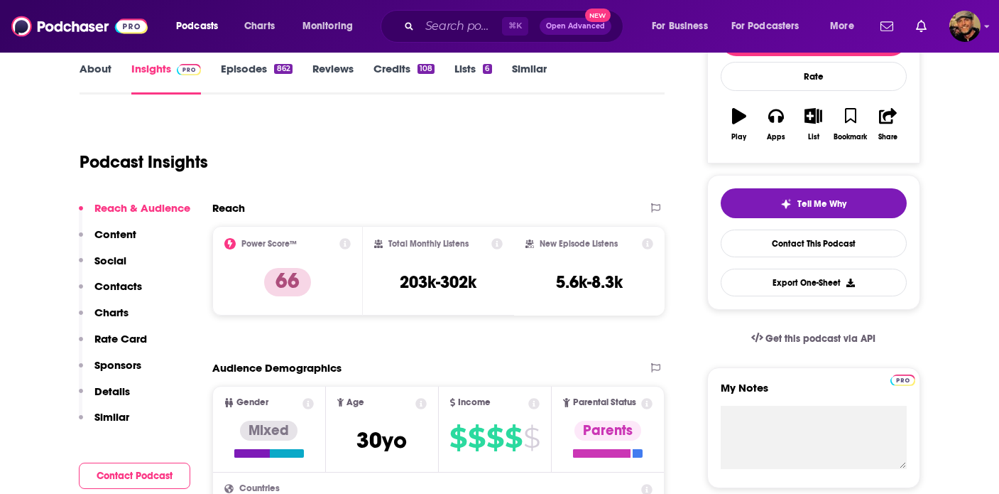
click at [128, 288] on p "Contacts" at bounding box center [118, 285] width 48 height 13
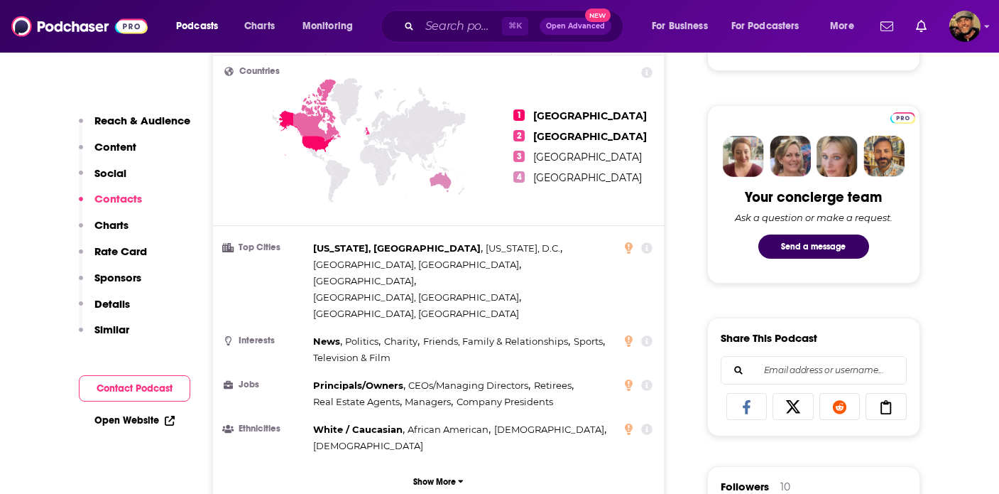
scroll to position [1204, 0]
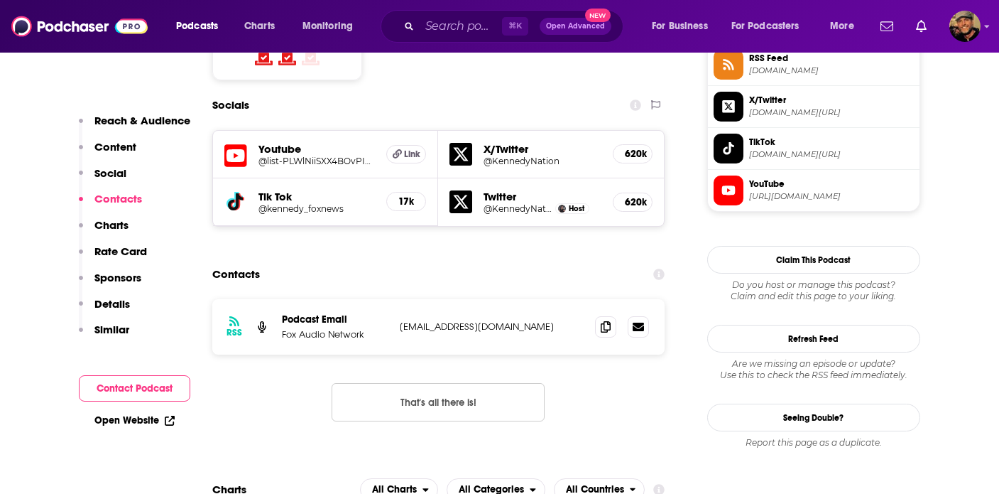
click at [121, 253] on p "Rate Card" at bounding box center [120, 250] width 53 height 13
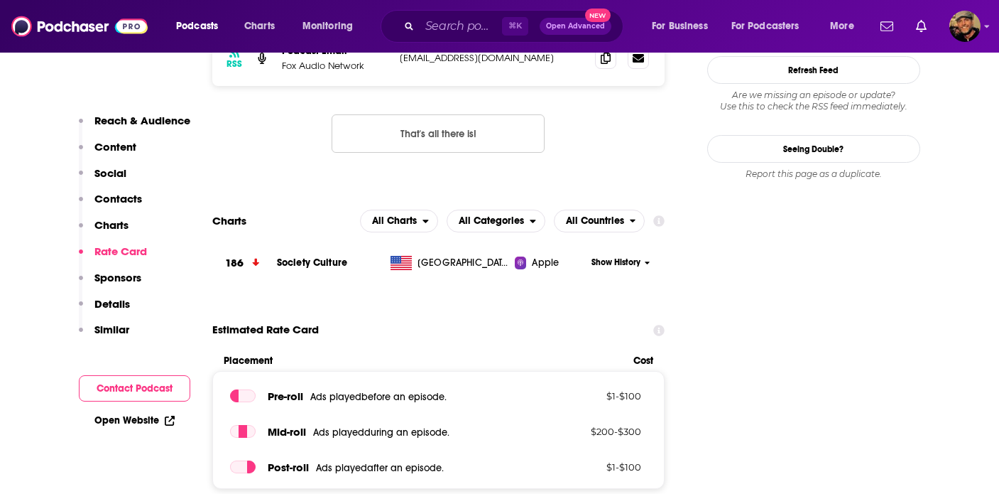
scroll to position [1531, 0]
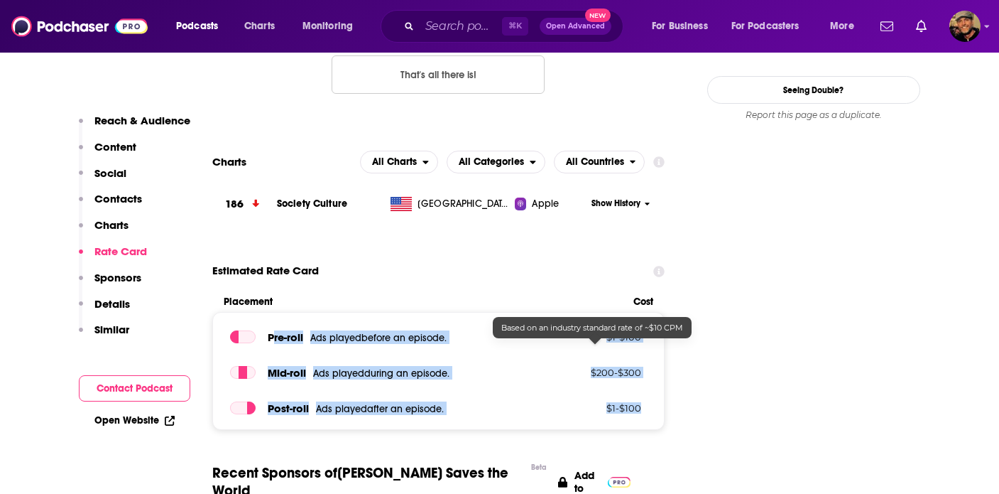
drag, startPoint x: 271, startPoint y: 275, endPoint x: 642, endPoint y: 347, distance: 377.8
click at [642, 347] on div "Pre -roll Ads played before an episode . $ 1 - $ 100 Mid -roll Ads played durin…" at bounding box center [438, 371] width 453 height 118
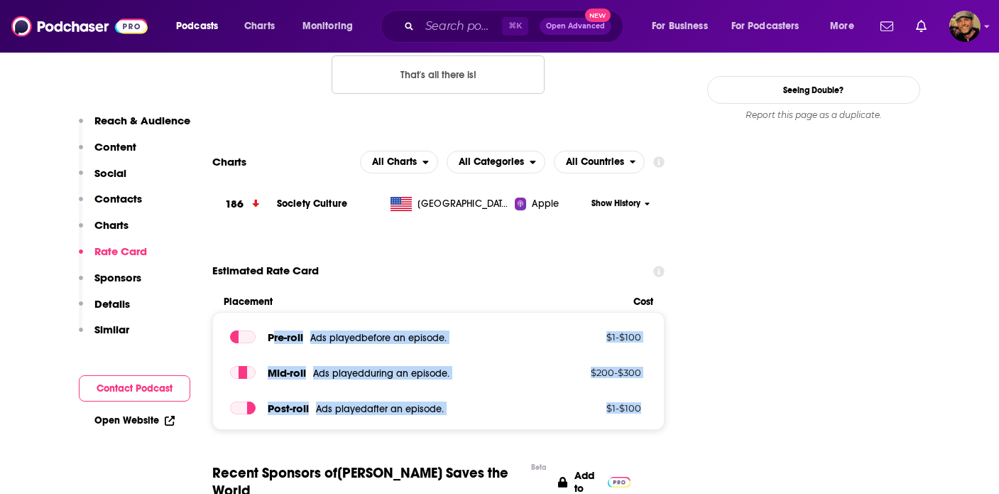
click at [127, 278] on p "Sponsors" at bounding box center [117, 277] width 47 height 13
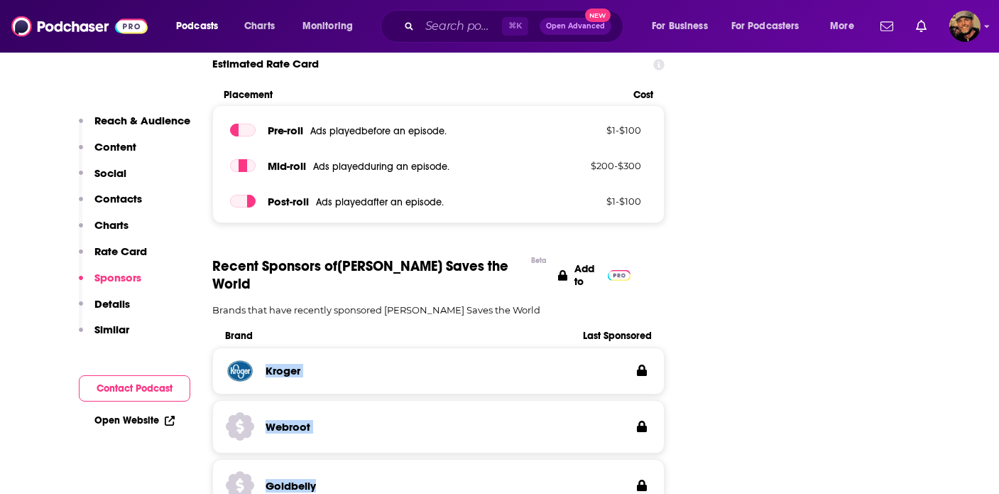
drag, startPoint x: 263, startPoint y: 290, endPoint x: 320, endPoint y: 406, distance: 129.0
click at [320, 406] on div "Kroger Webroot Goldbelly FanDuel Shopify" at bounding box center [438, 485] width 453 height 276
